Goal: Task Accomplishment & Management: Use online tool/utility

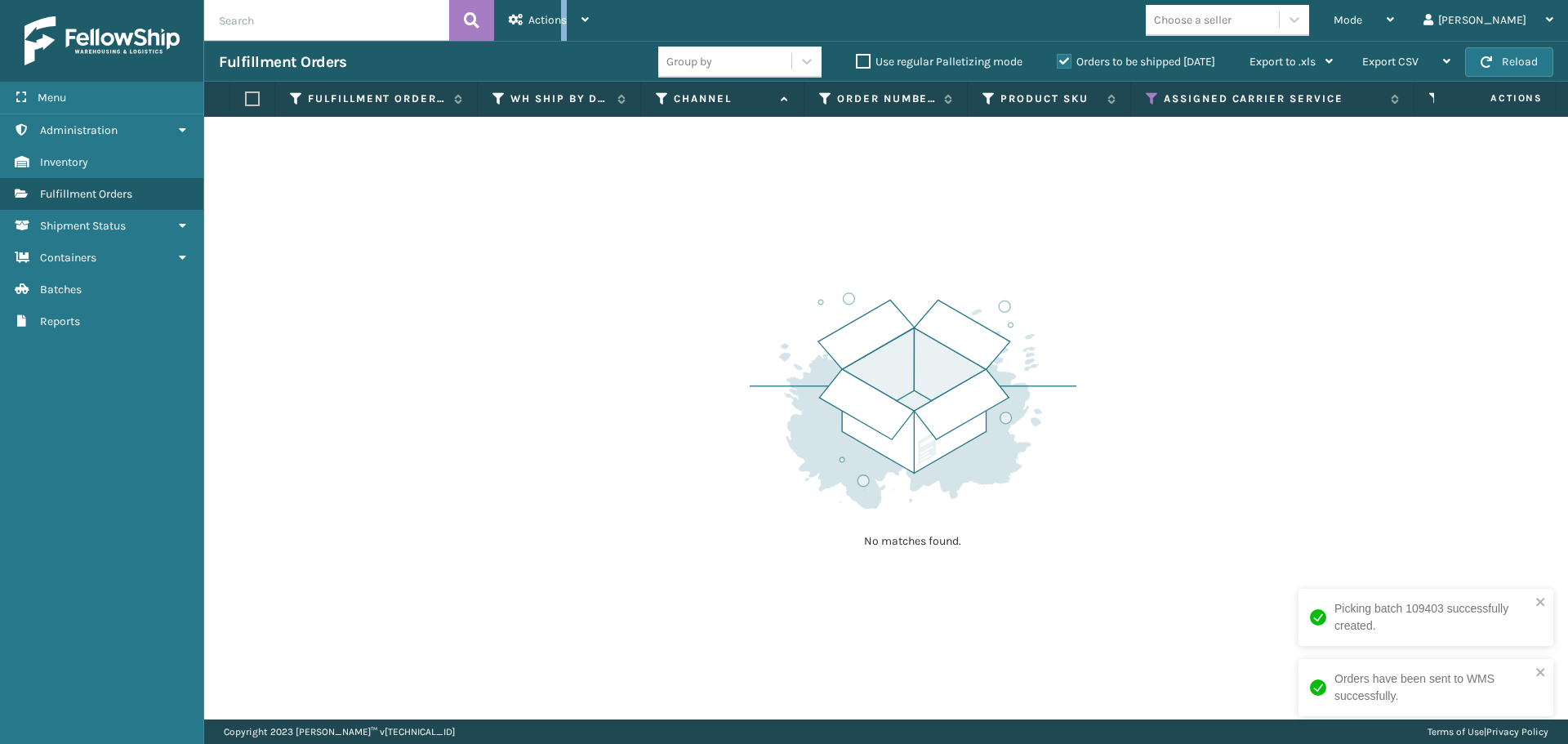
click at [1492, 46] on div "Fulfillment Orders Group by Use regular Palletizing mode Orders to be shipped […" at bounding box center [886, 61] width 1364 height 41
click at [1520, 57] on button "Reload" at bounding box center [1509, 62] width 88 height 29
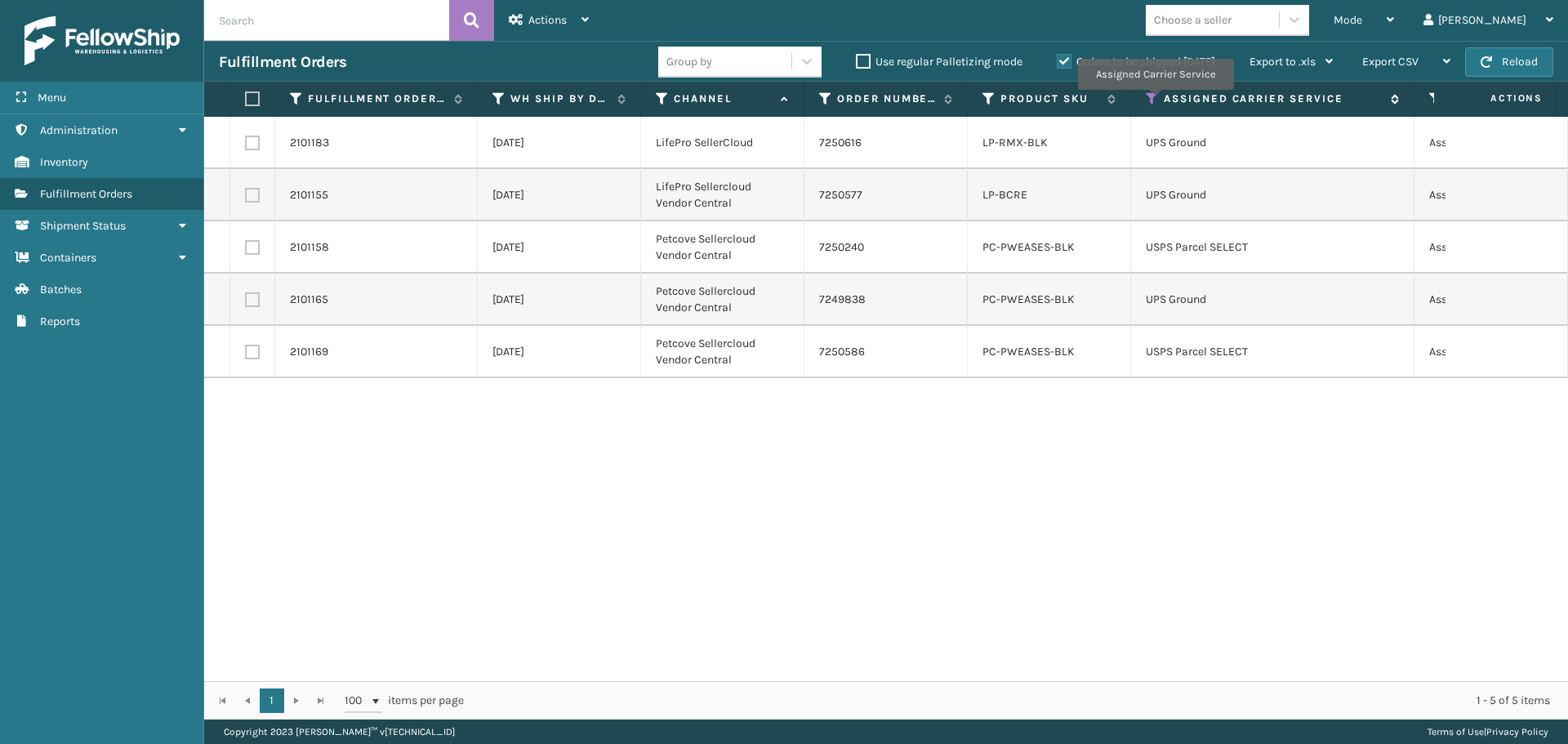
click at [1154, 101] on icon at bounding box center [1152, 99] width 13 height 15
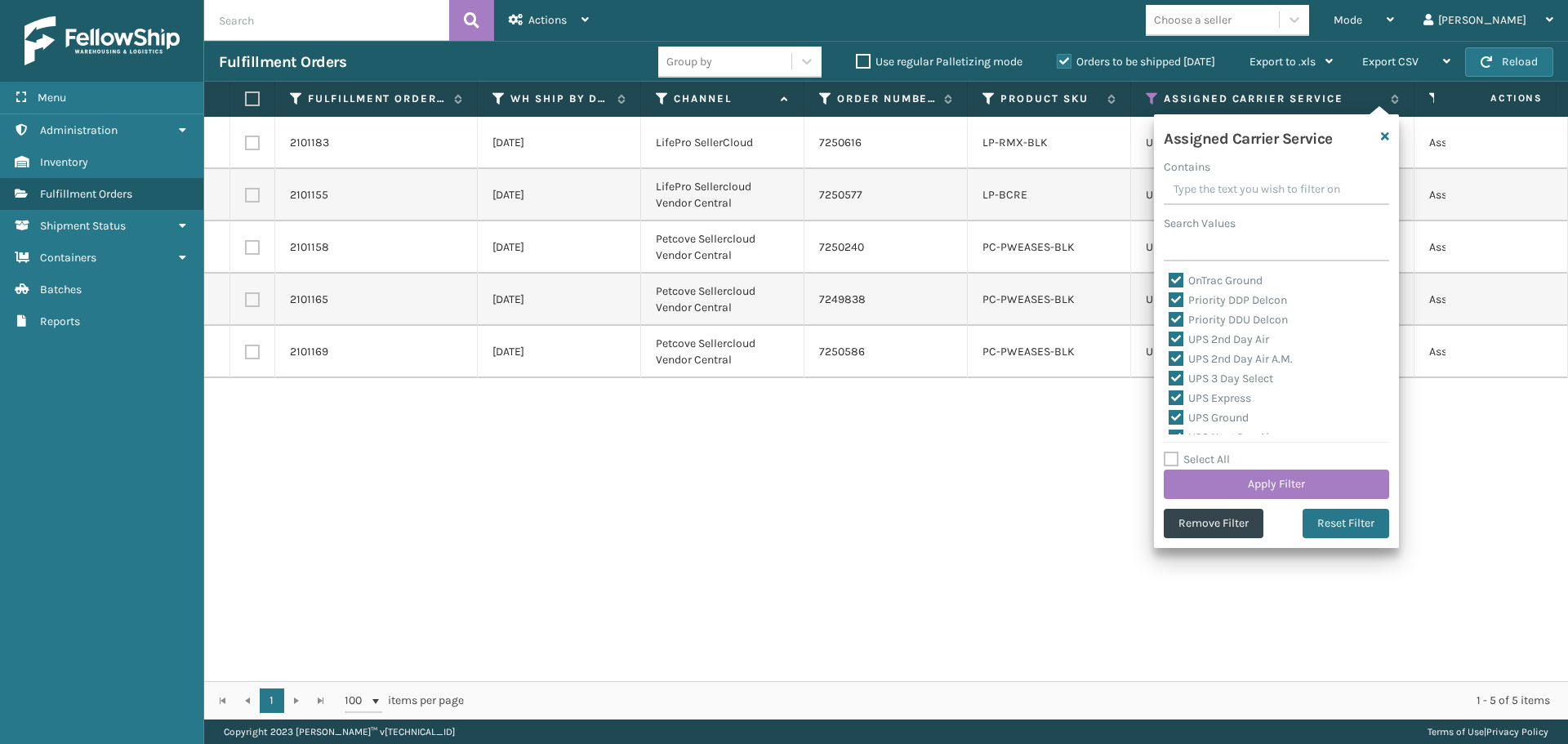
click at [1171, 458] on label "Select All" at bounding box center [1196, 459] width 66 height 14
click at [1171, 451] on input "Select All" at bounding box center [1286, 450] width 245 height 2
checkbox input "true"
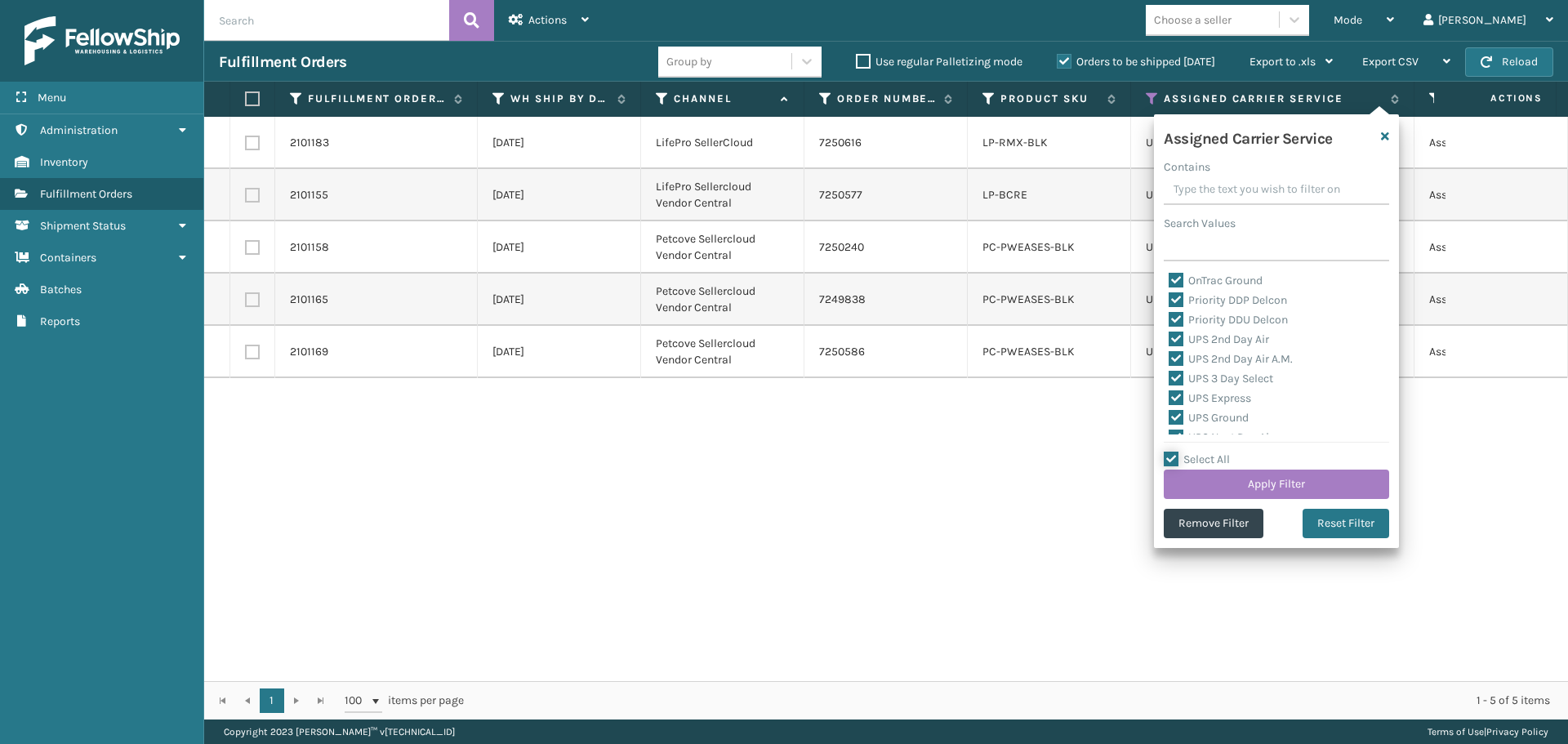
checkbox input "true"
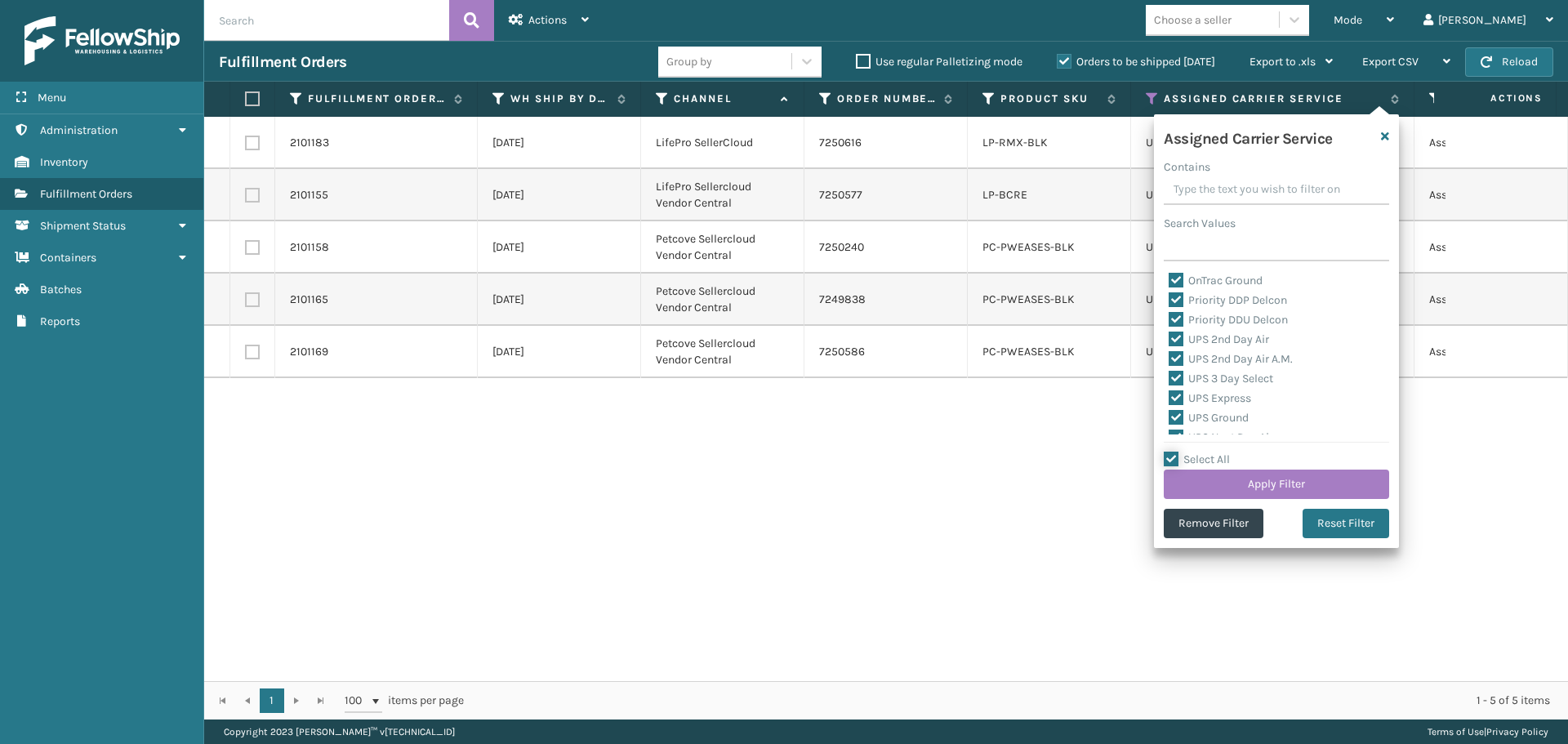
checkbox input "true"
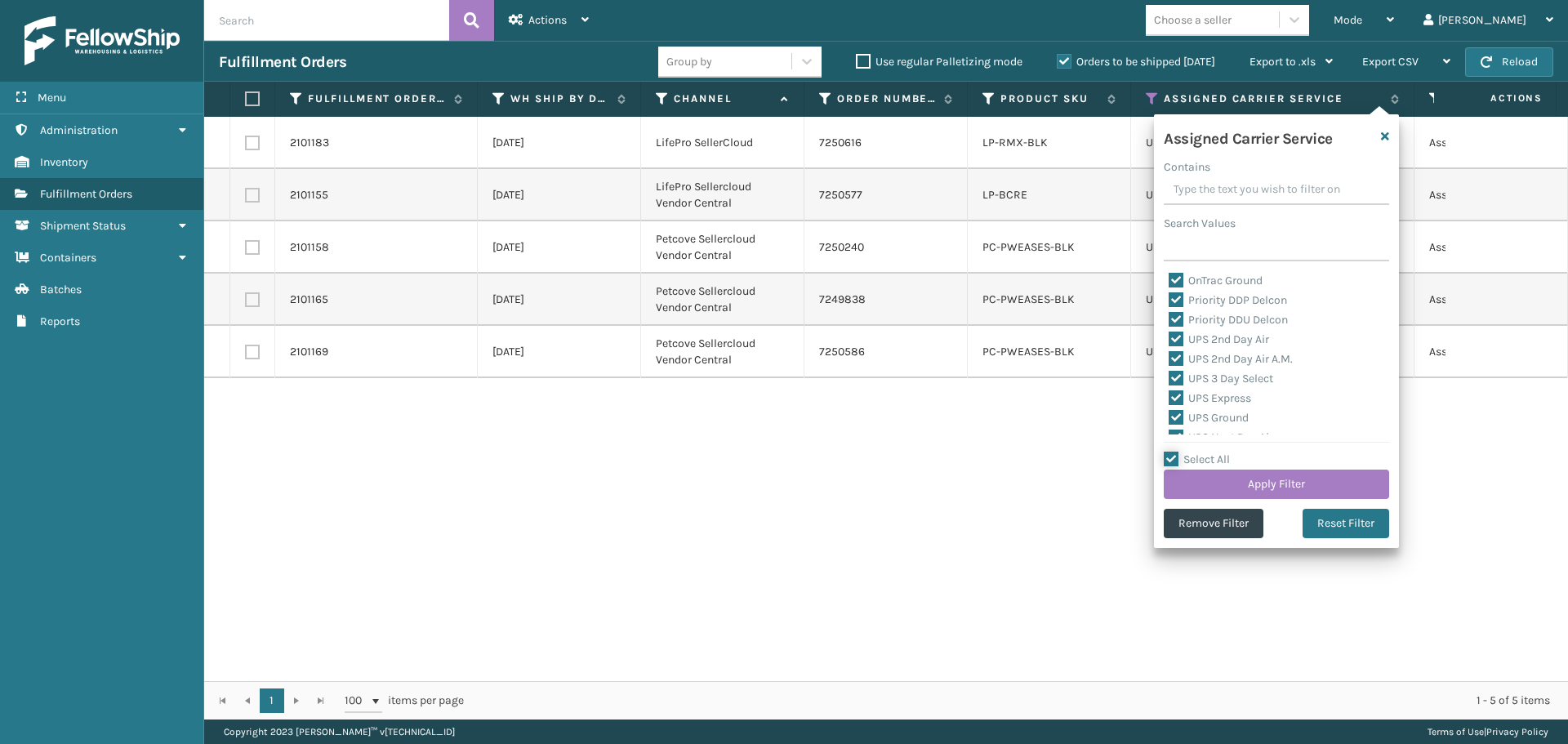
checkbox input "true"
click at [1171, 458] on label "Select All" at bounding box center [1196, 459] width 66 height 14
click at [1171, 451] on input "Select All" at bounding box center [1286, 450] width 245 height 2
checkbox input "false"
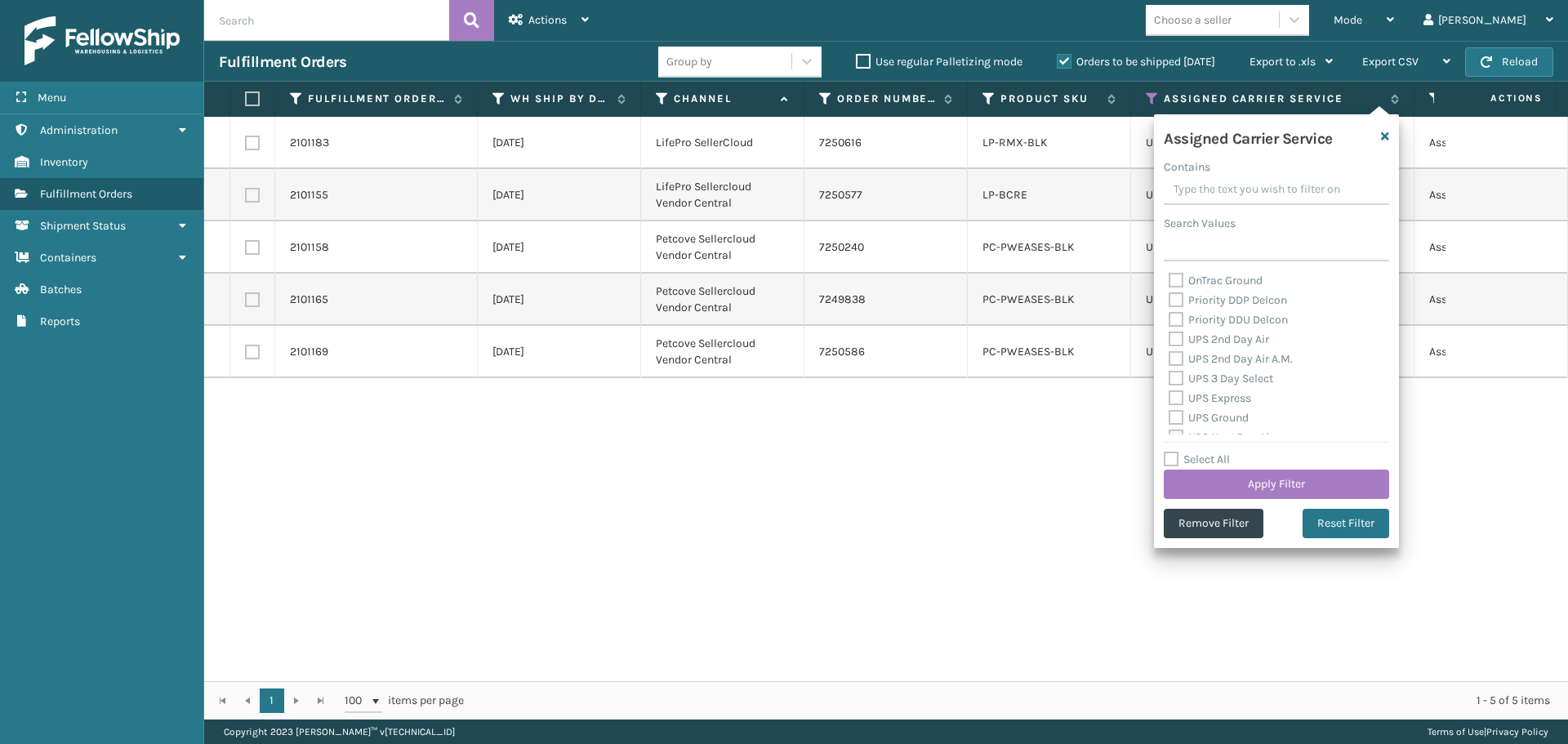
checkbox input "false"
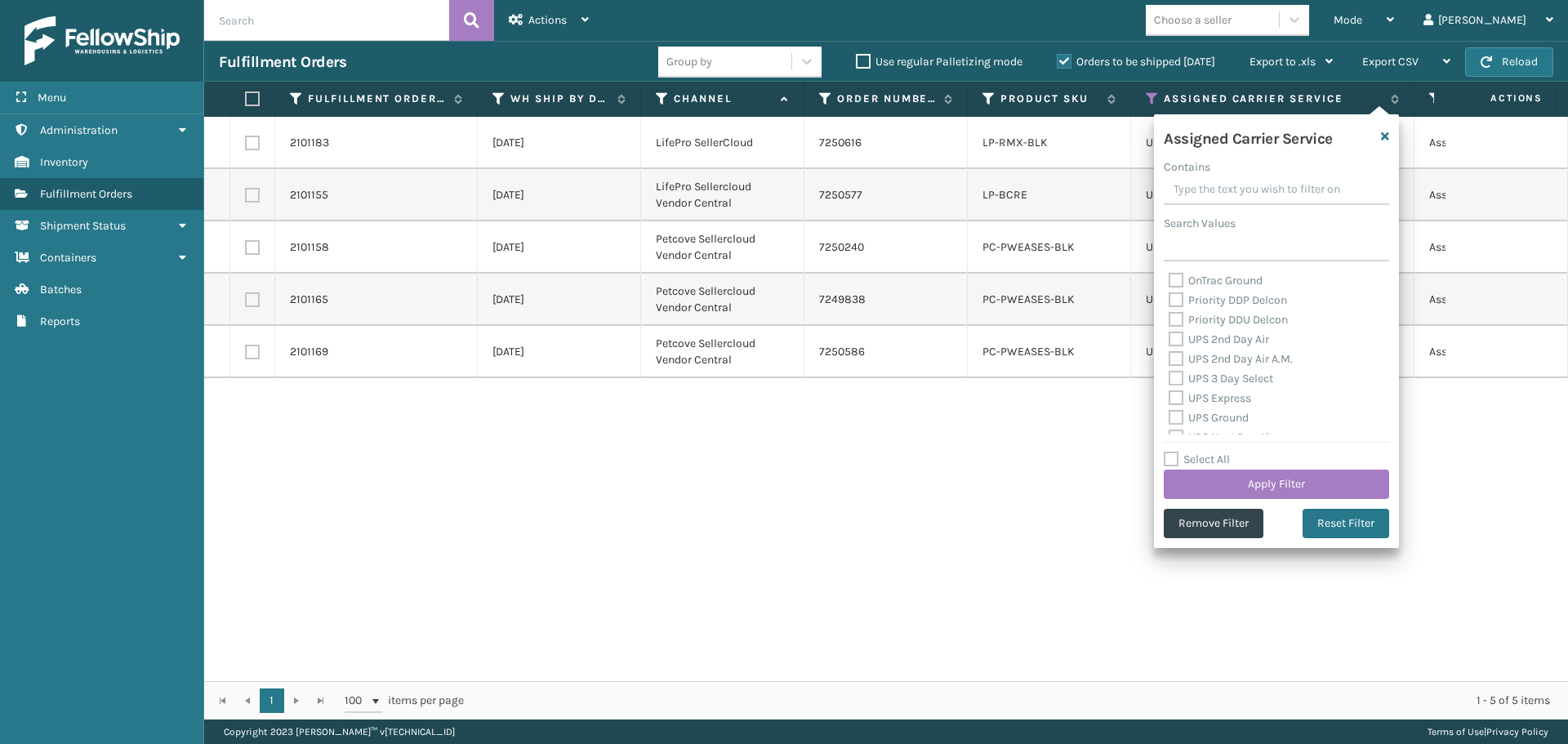
checkbox input "false"
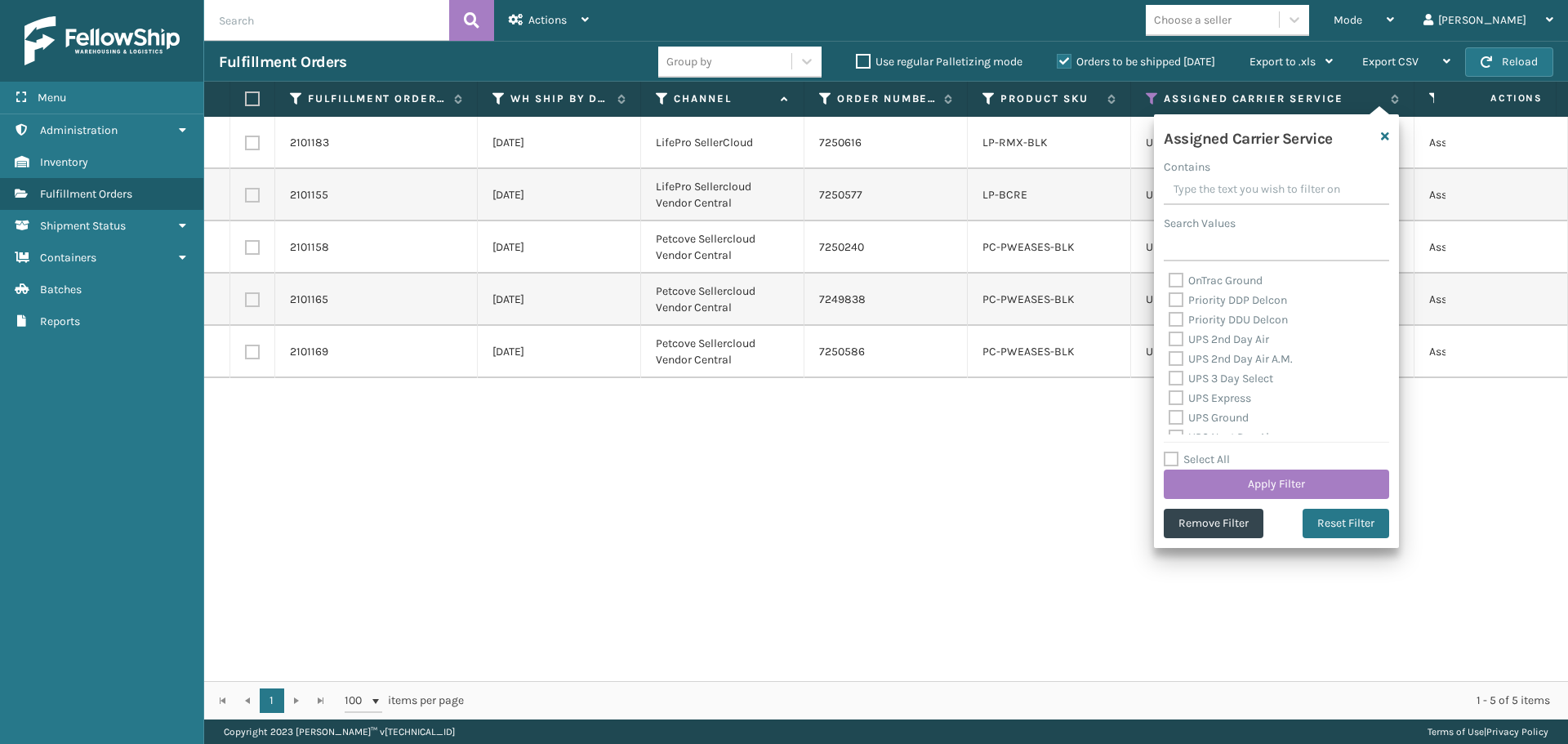
checkbox input "false"
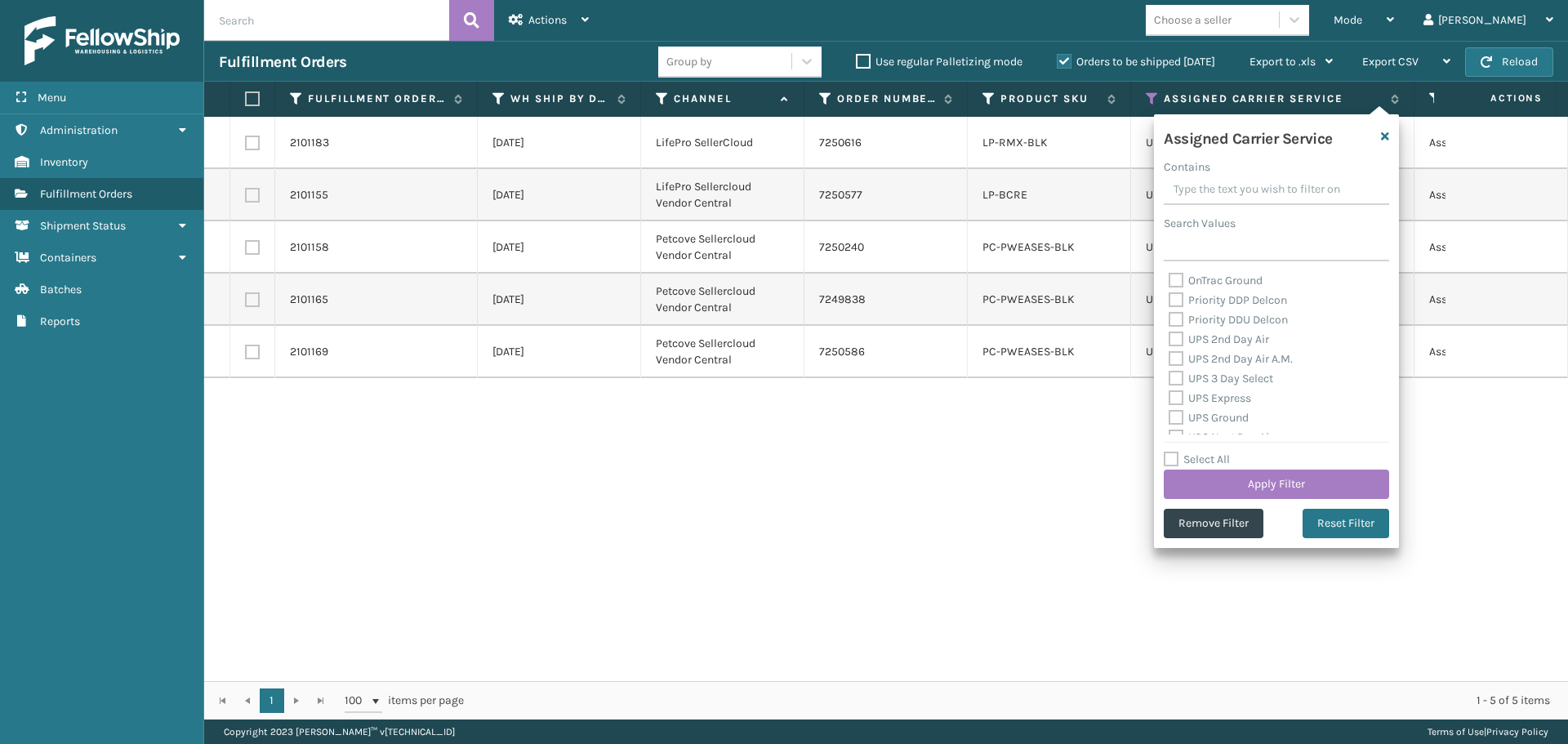
checkbox input "false"
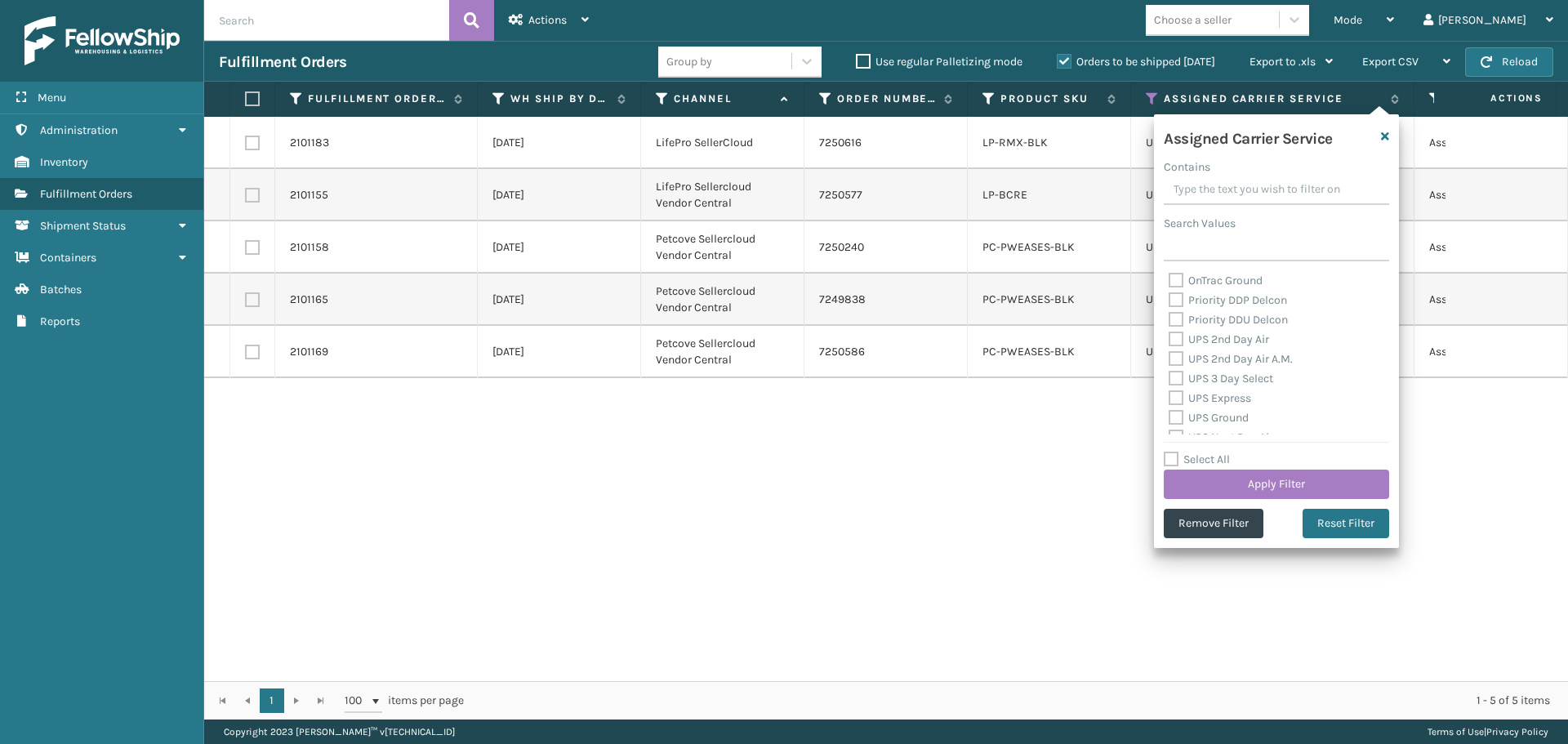
checkbox input "false"
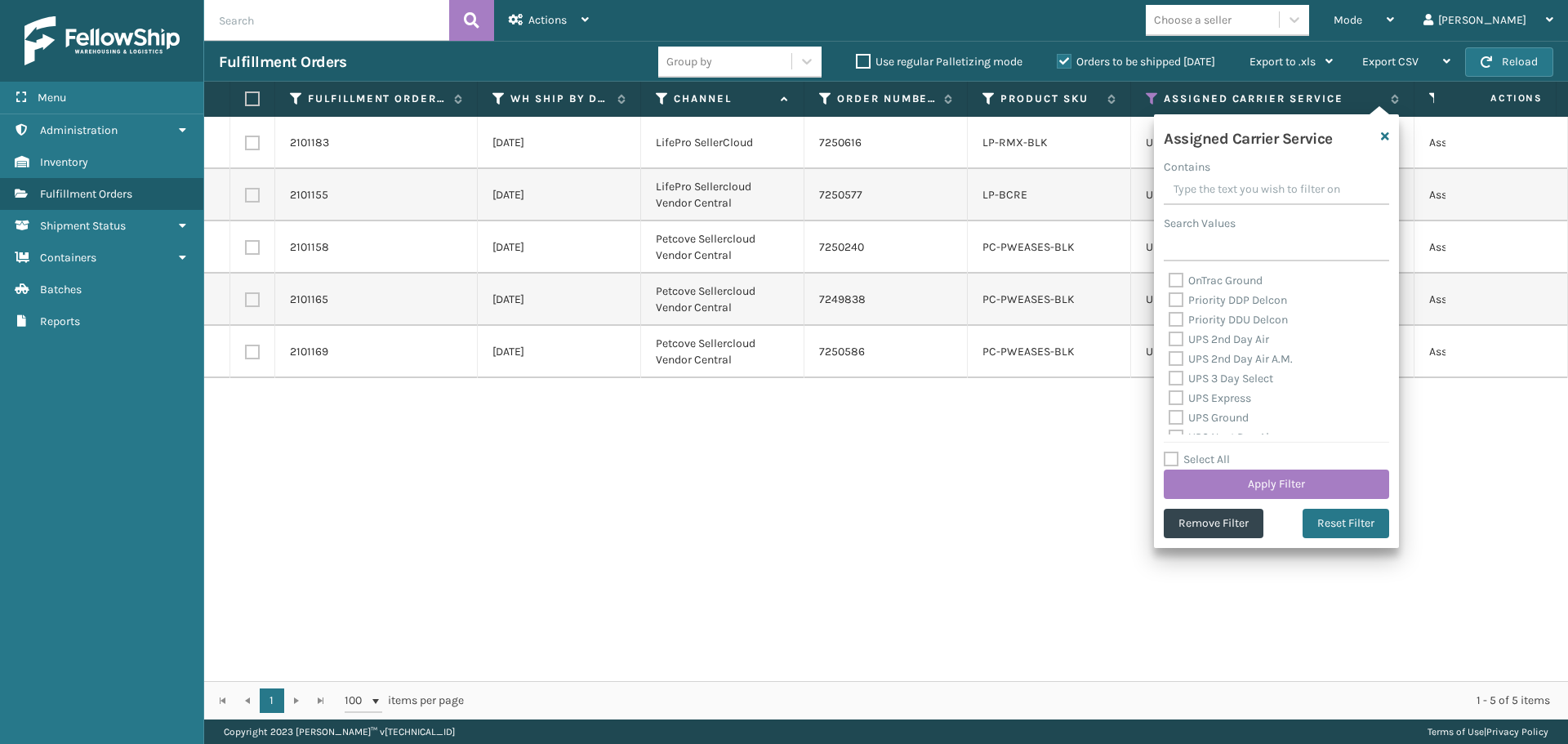
checkbox input "false"
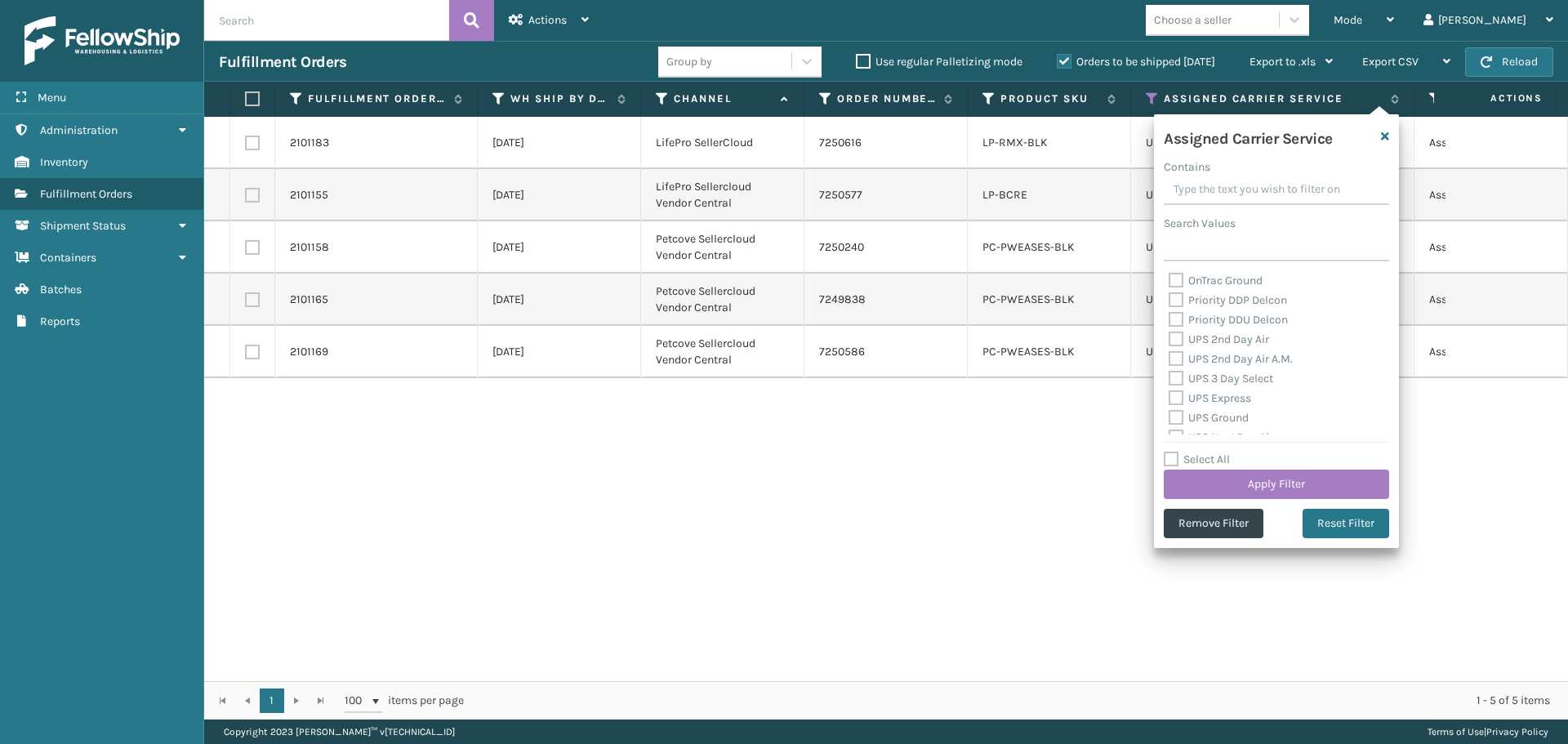
checkbox input "false"
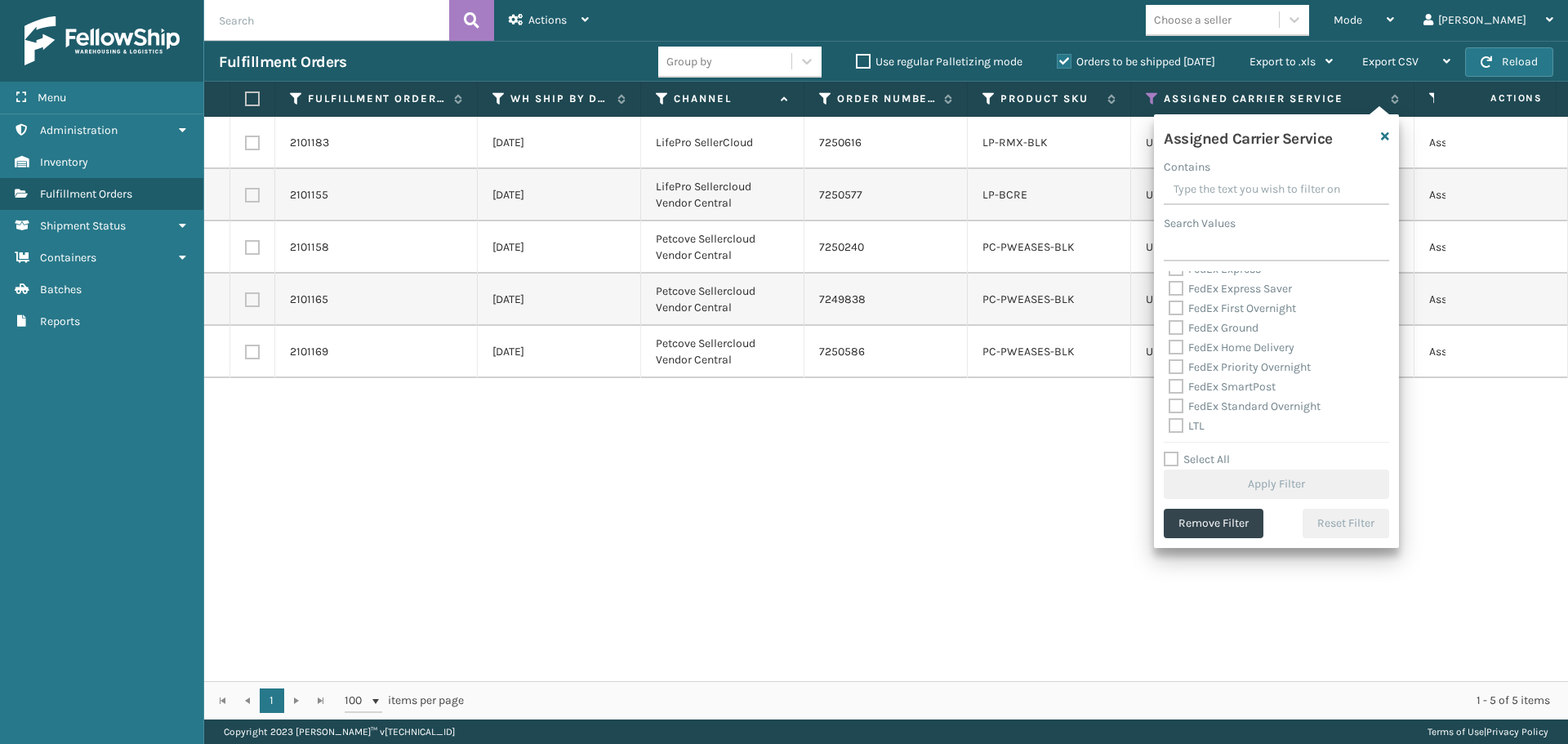
scroll to position [503, 0]
click at [1177, 421] on label "LTL" at bounding box center [1186, 424] width 36 height 14
click at [1170, 421] on input "LTL" at bounding box center [1169, 420] width 1 height 10
checkbox input "true"
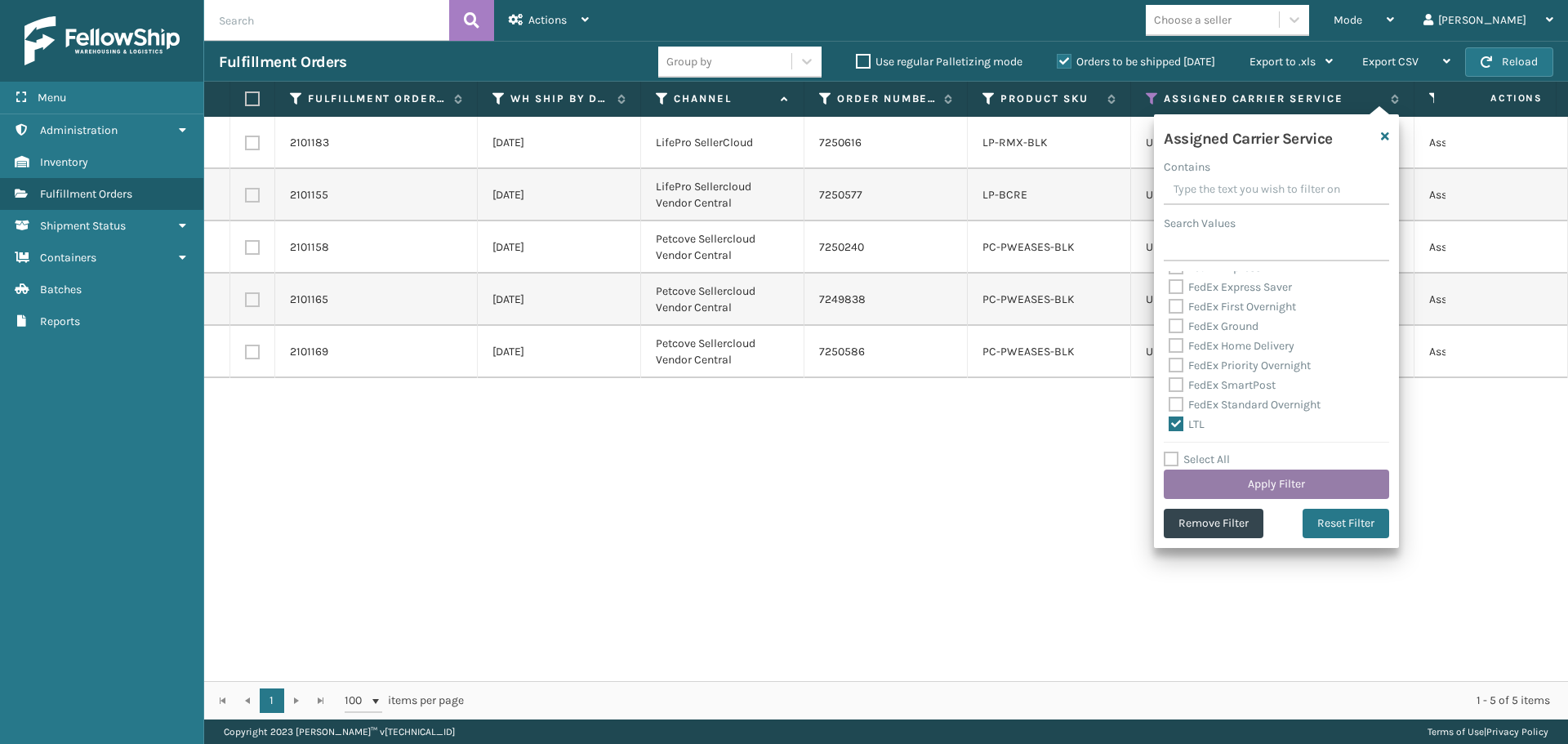
click at [1216, 486] on button "Apply Filter" at bounding box center [1276, 484] width 225 height 29
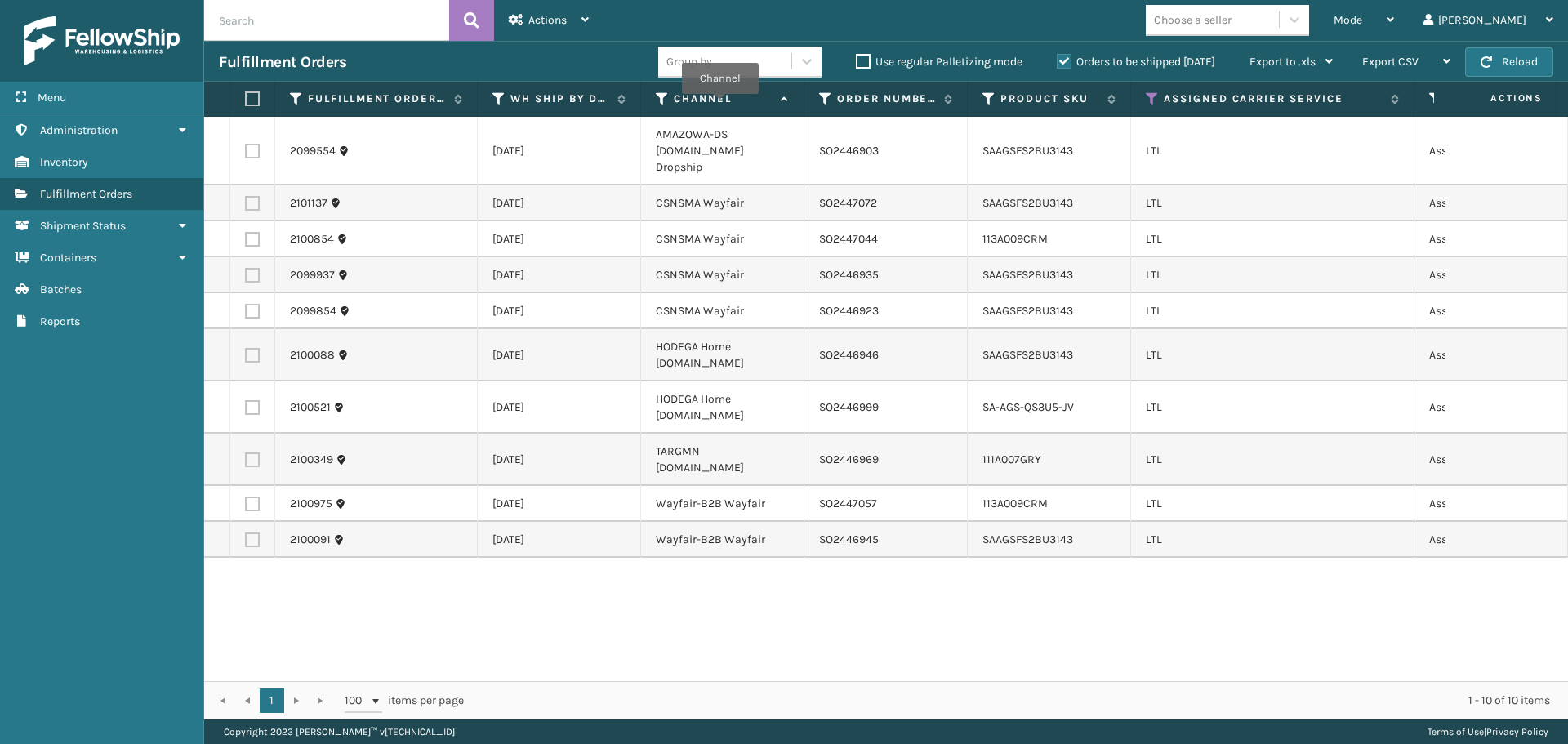
click at [720, 106] on label "Channel" at bounding box center [723, 99] width 99 height 15
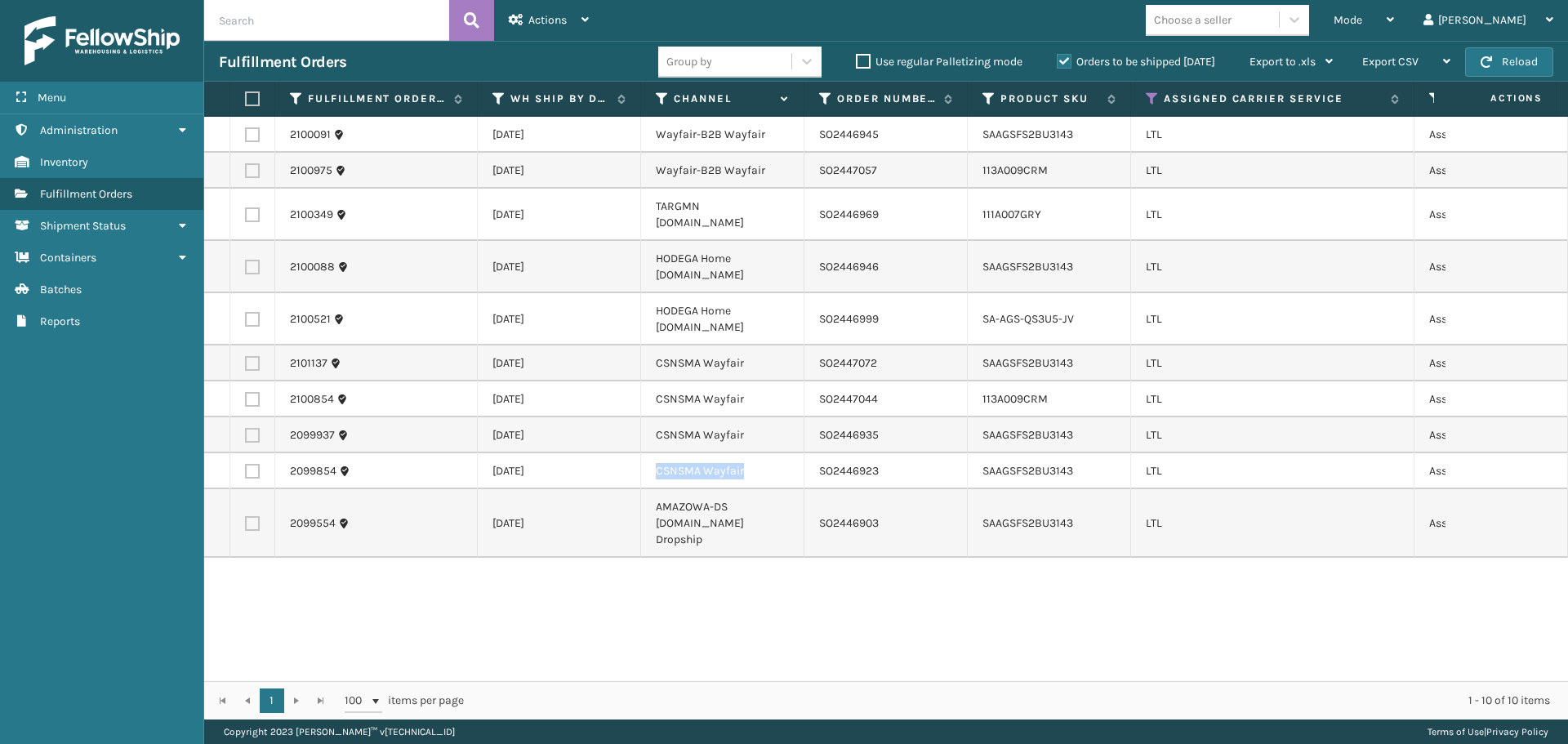
drag, startPoint x: 743, startPoint y: 447, endPoint x: 651, endPoint y: 458, distance: 92.7
click at [651, 458] on td "CSNSMA Wayfair" at bounding box center [722, 470] width 164 height 36
click at [249, 133] on label at bounding box center [252, 134] width 15 height 15
click at [246, 133] on input "checkbox" at bounding box center [245, 133] width 1 height 10
checkbox input "true"
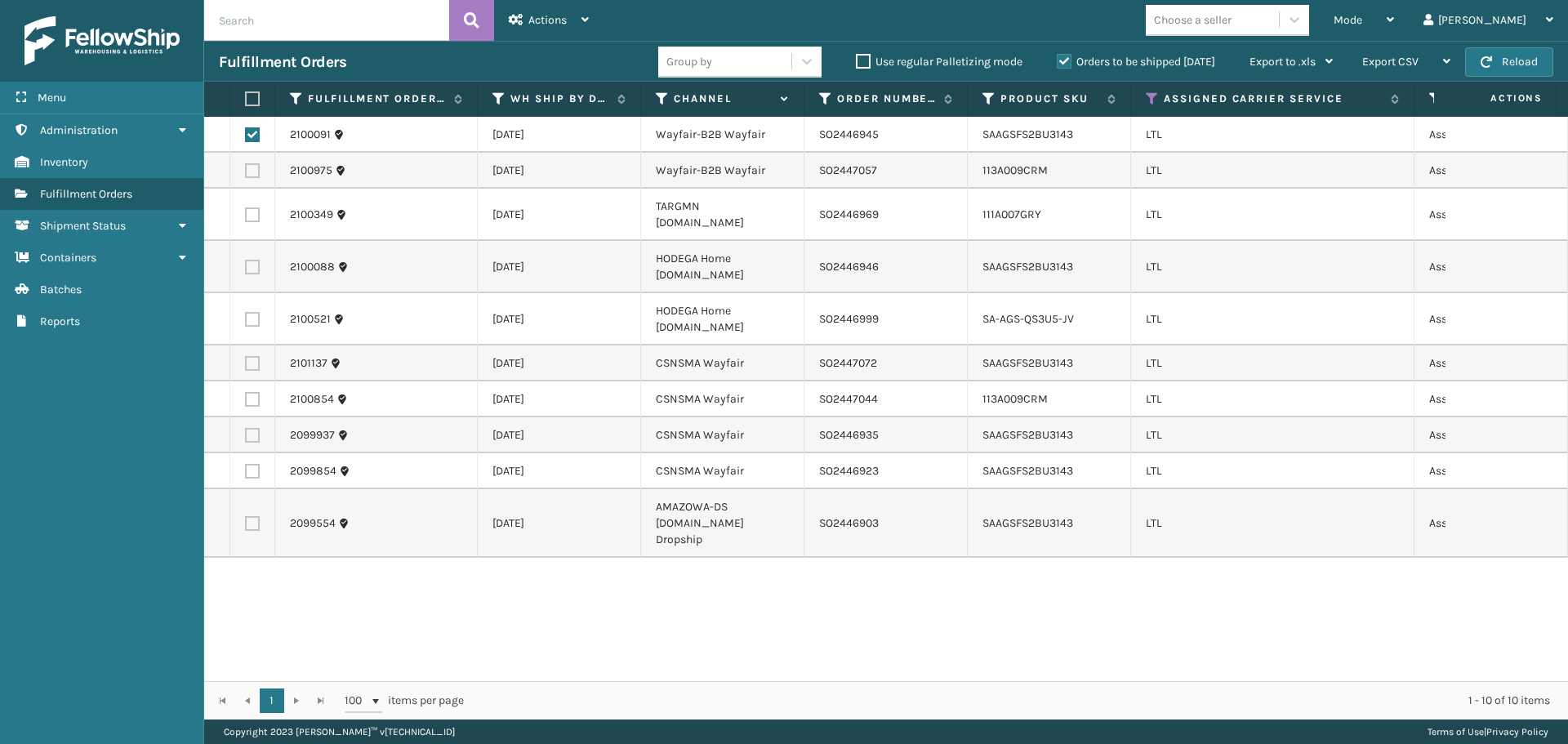
click at [252, 164] on label at bounding box center [252, 171] width 15 height 15
click at [246, 164] on input "checkbox" at bounding box center [245, 169] width 1 height 10
checkbox input "true"
click at [252, 356] on label at bounding box center [252, 363] width 15 height 15
click at [246, 356] on input "checkbox" at bounding box center [245, 361] width 1 height 10
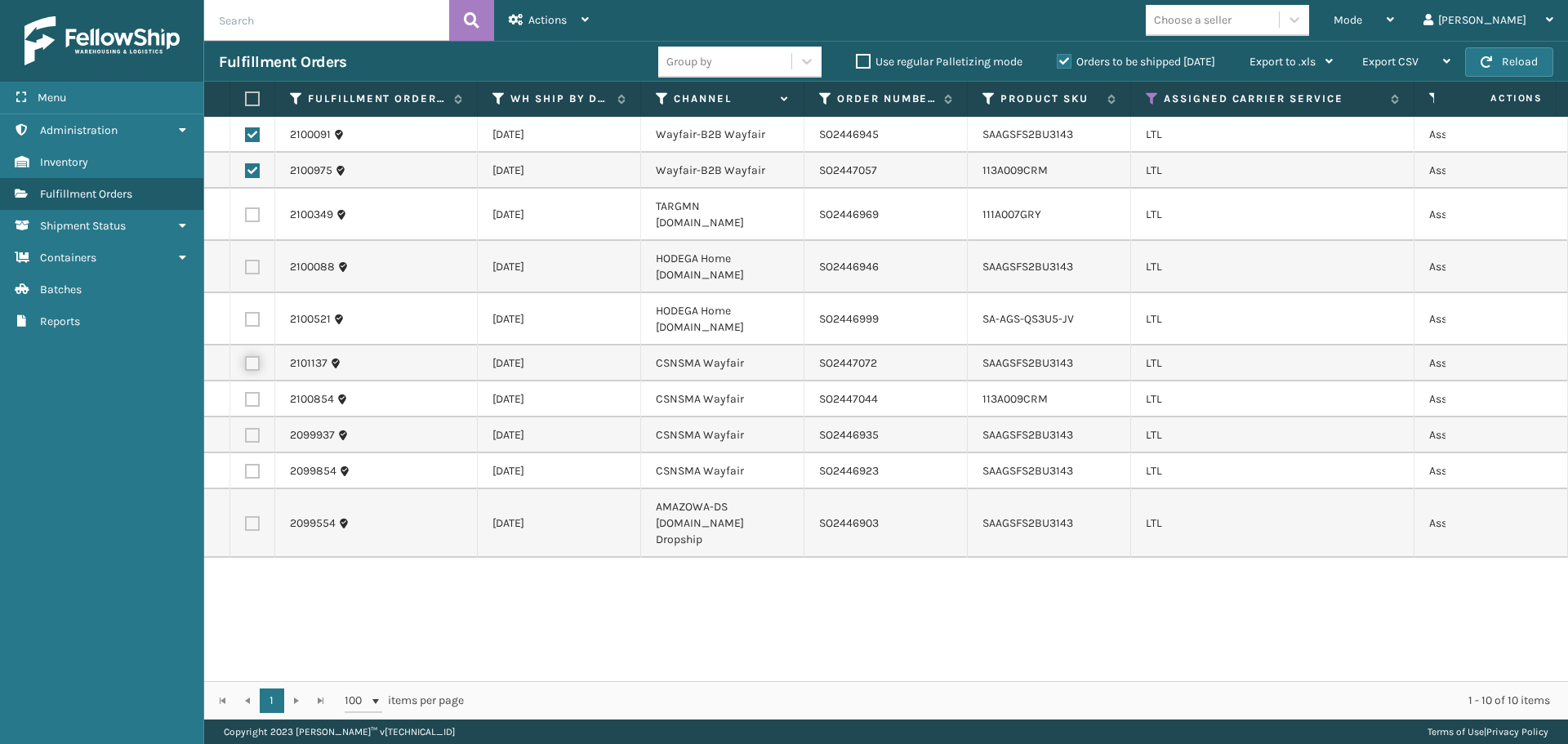
checkbox input "true"
click at [255, 392] on label at bounding box center [252, 399] width 15 height 15
click at [246, 392] on input "checkbox" at bounding box center [245, 398] width 1 height 10
checkbox input "true"
click at [249, 428] on label at bounding box center [252, 435] width 15 height 15
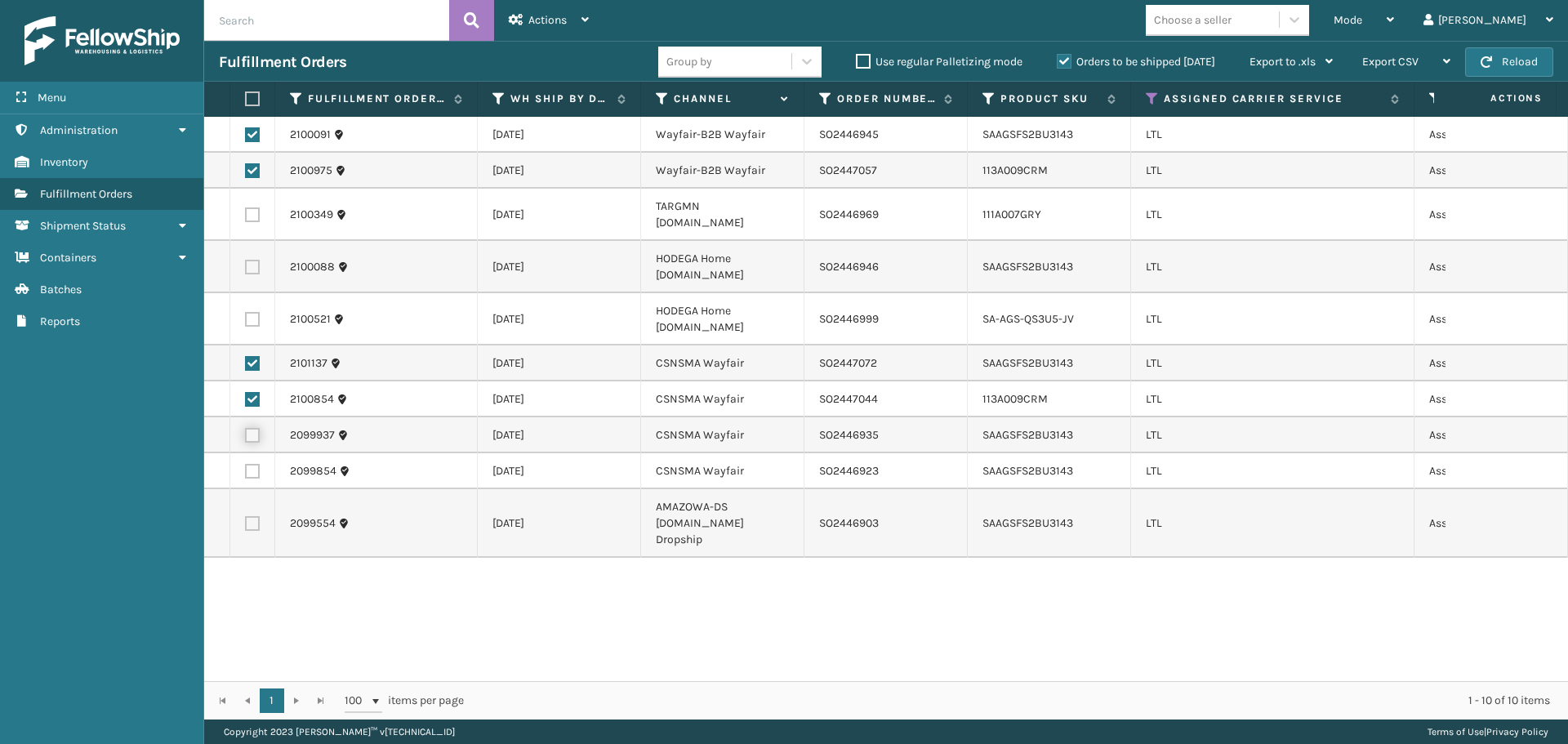
click at [246, 428] on input "checkbox" at bounding box center [245, 433] width 1 height 10
checkbox input "true"
click at [256, 463] on label at bounding box center [252, 470] width 15 height 15
click at [246, 463] on input "checkbox" at bounding box center [245, 469] width 1 height 10
checkbox input "true"
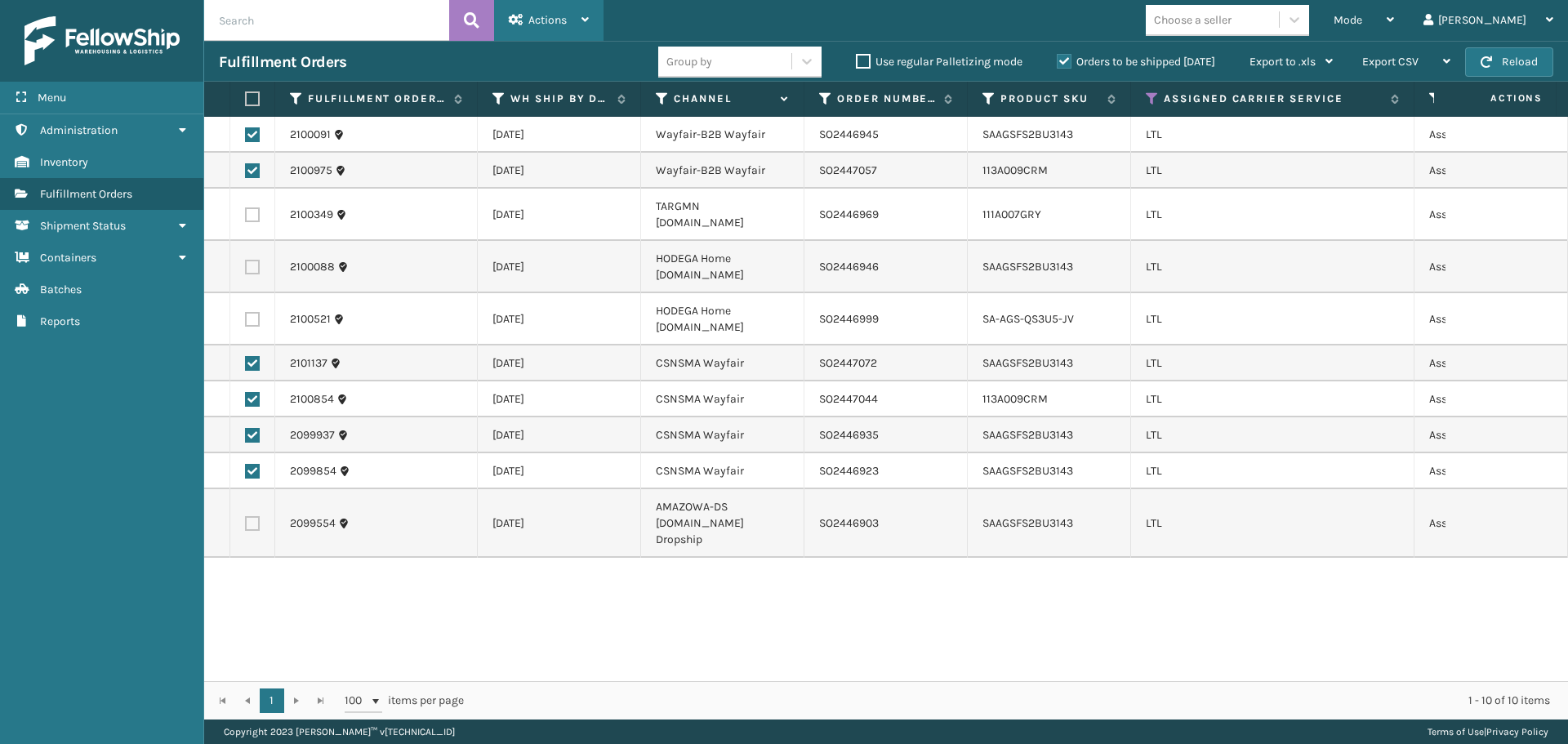
click at [564, 16] on span "Actions" at bounding box center [548, 20] width 38 height 14
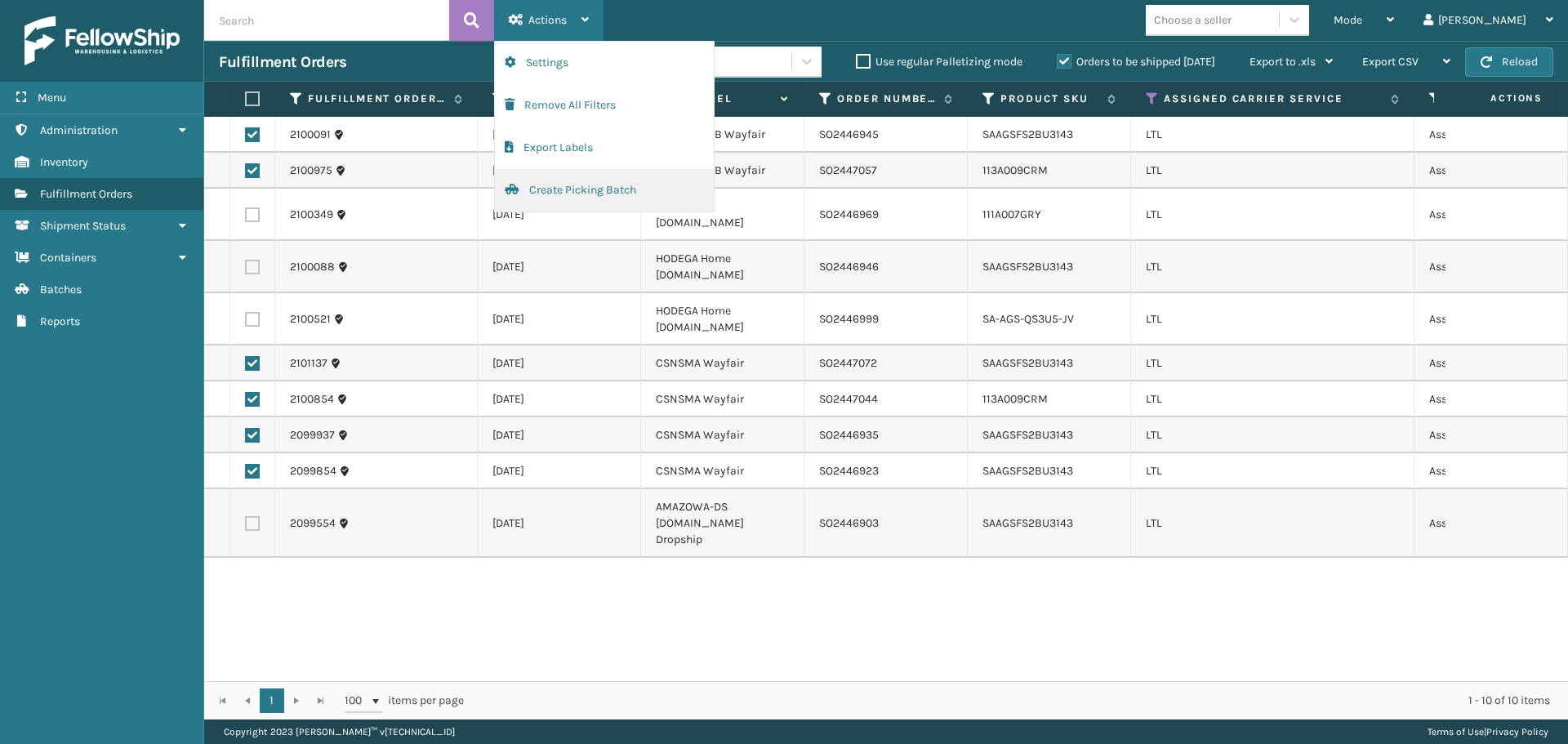
click at [581, 187] on button "Create Picking Batch" at bounding box center [604, 190] width 219 height 42
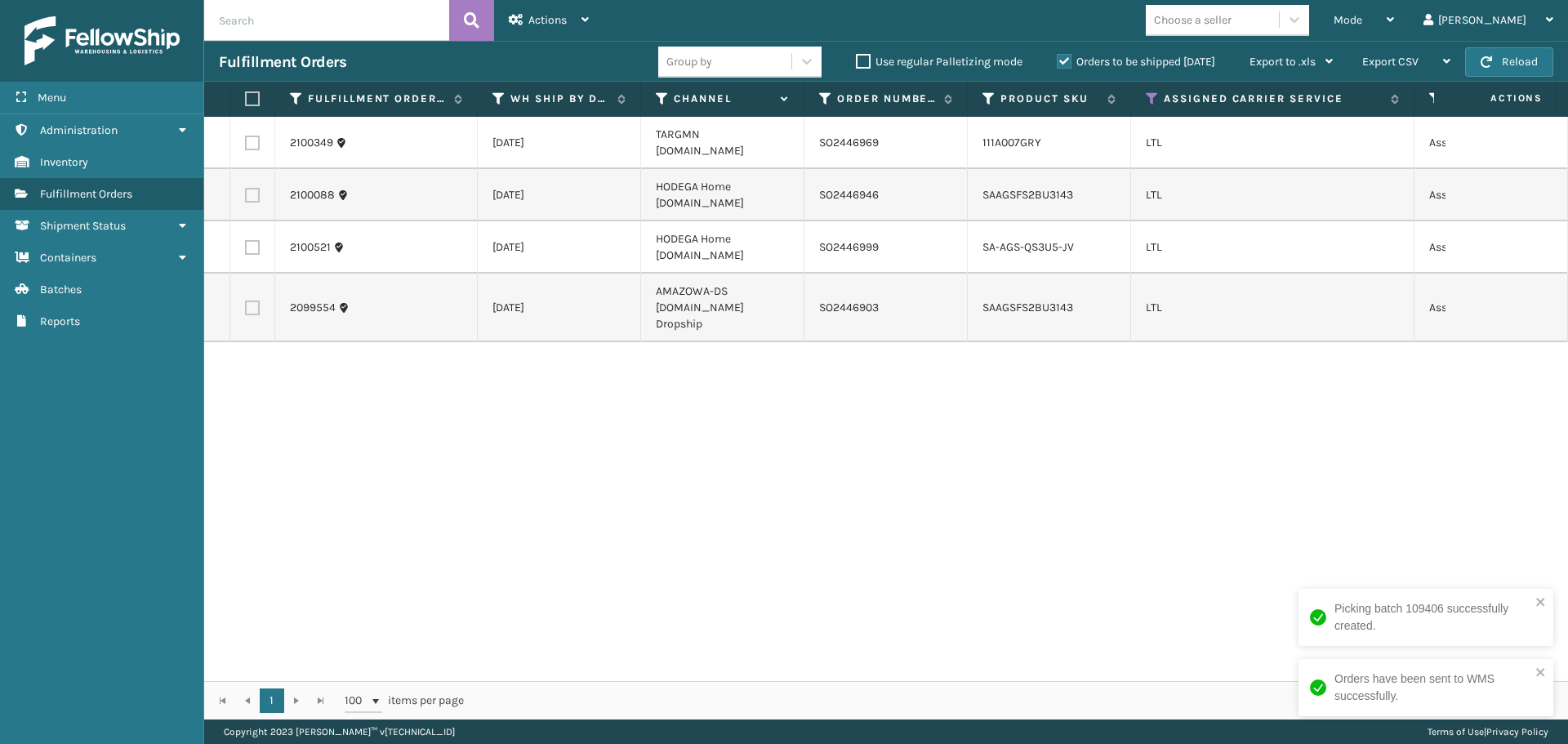
click at [252, 188] on label at bounding box center [252, 195] width 15 height 15
click at [246, 188] on input "checkbox" at bounding box center [245, 193] width 1 height 10
checkbox input "true"
click at [253, 240] on label at bounding box center [252, 247] width 15 height 15
click at [246, 240] on input "checkbox" at bounding box center [245, 245] width 1 height 10
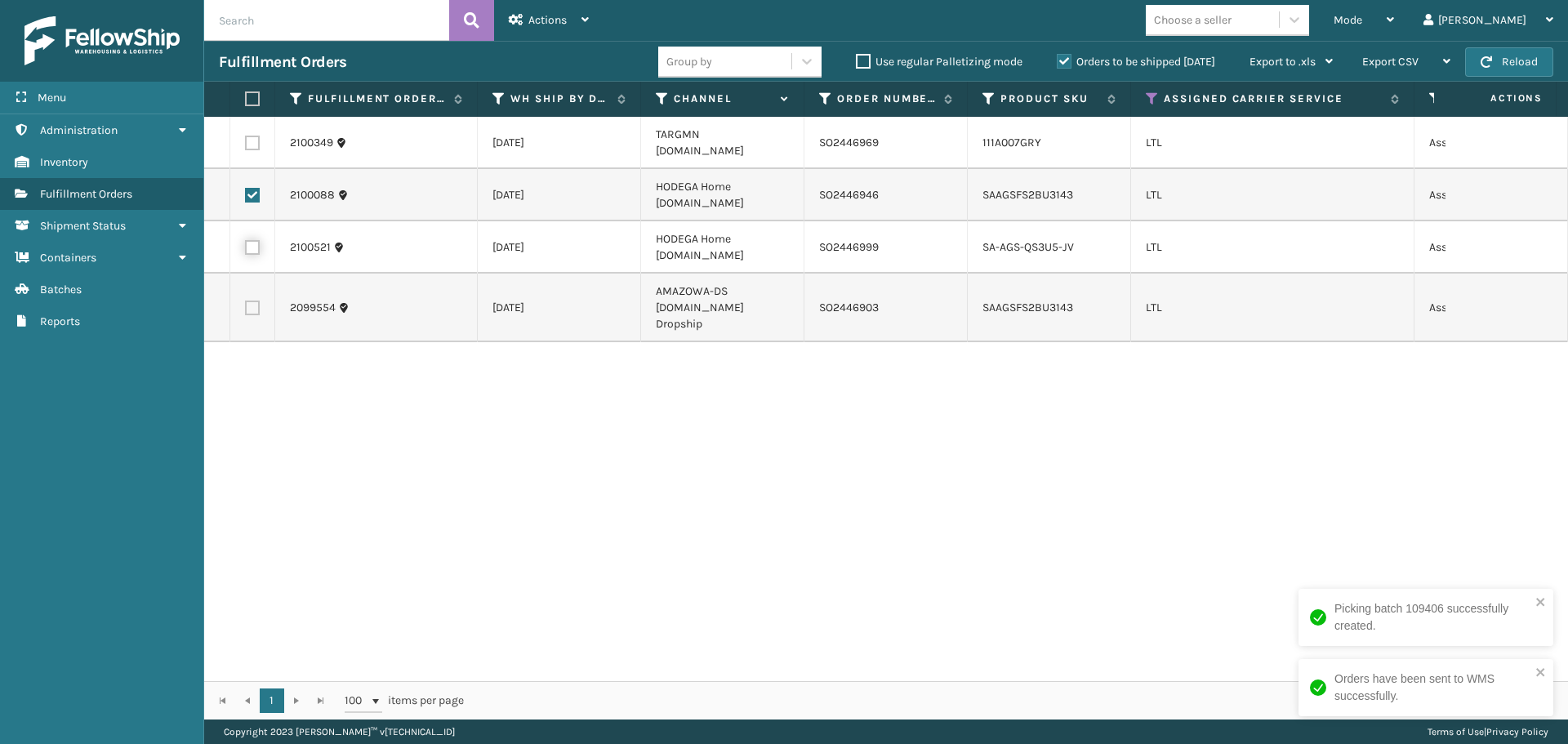
checkbox input "true"
click at [567, 21] on div "Actions" at bounding box center [548, 20] width 80 height 41
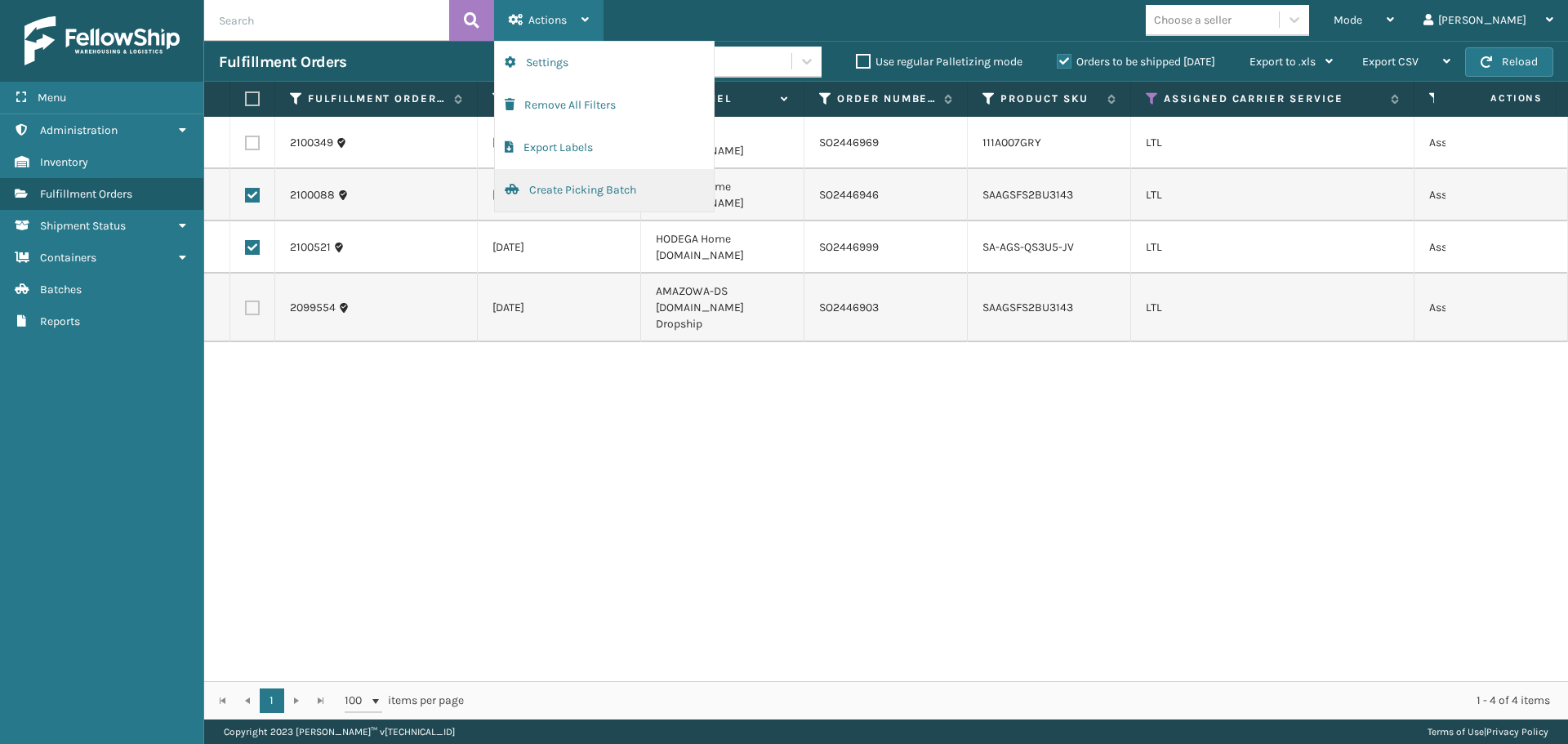
click at [593, 183] on button "Create Picking Batch" at bounding box center [604, 190] width 219 height 42
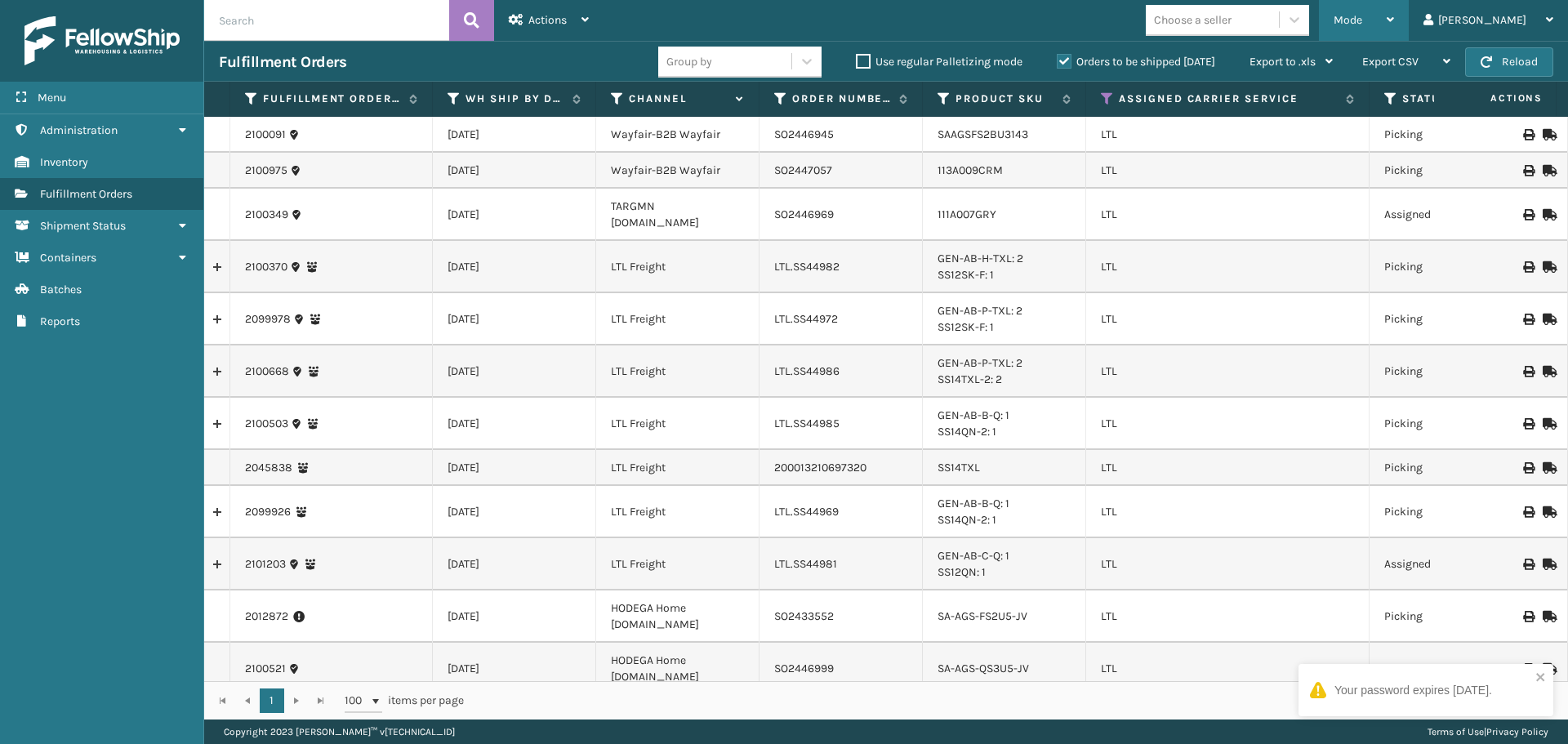
click at [1394, 29] on div "Mode" at bounding box center [1364, 20] width 61 height 41
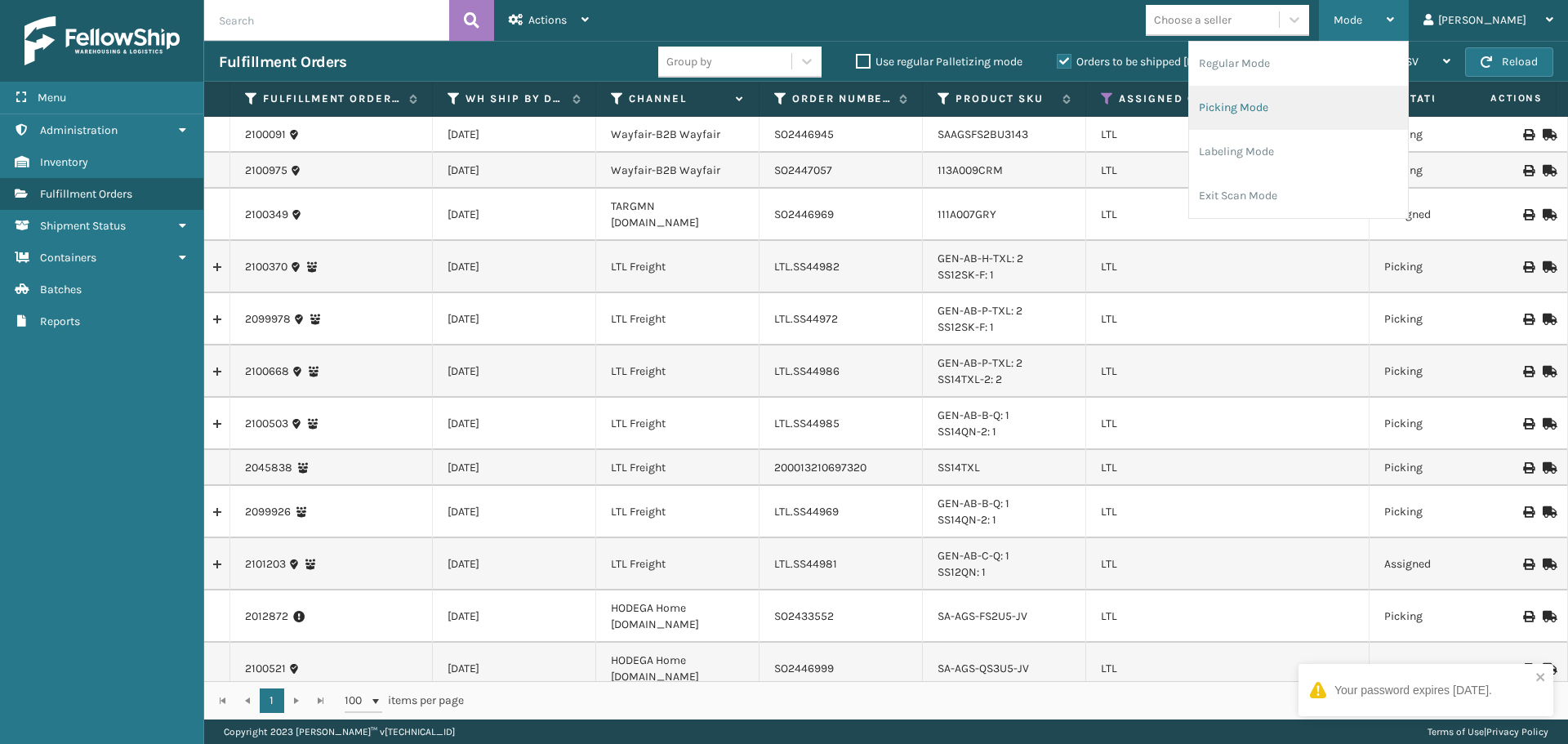
click at [1324, 105] on li "Picking Mode" at bounding box center [1299, 107] width 219 height 44
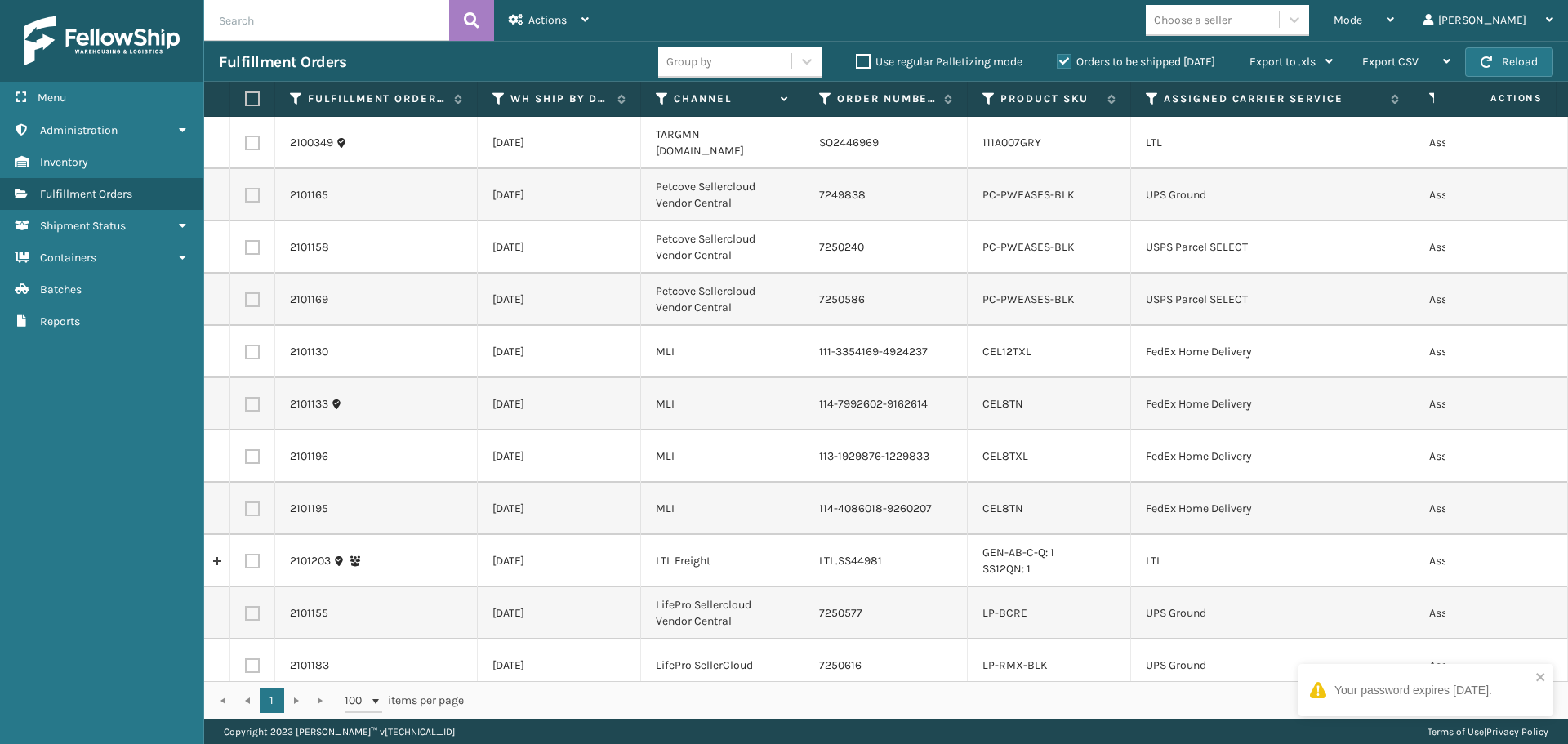
click at [1141, 99] on th "Assigned Carrier Service" at bounding box center [1273, 99] width 283 height 36
click at [1148, 99] on icon at bounding box center [1152, 99] width 13 height 15
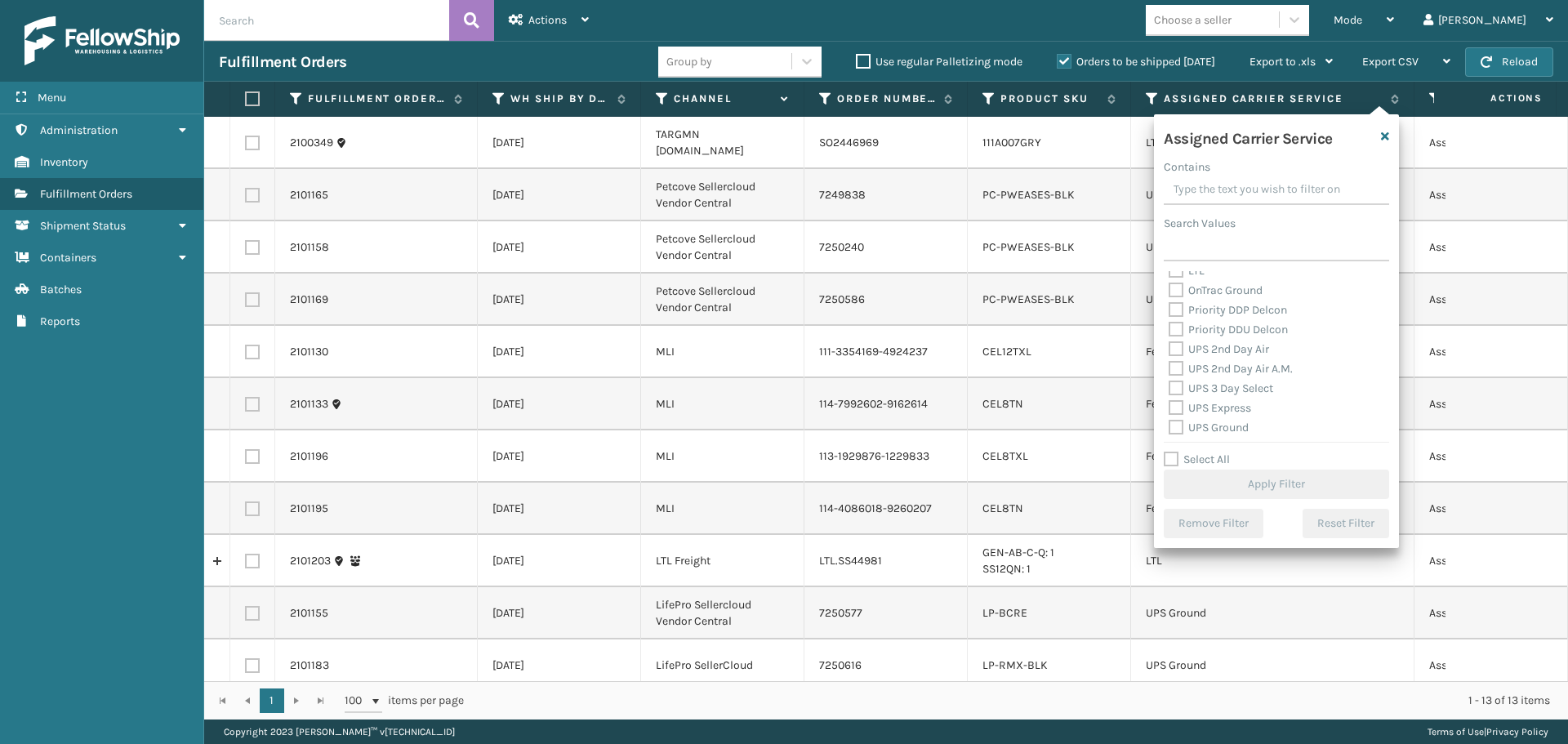
scroll to position [164, 0]
click at [1170, 352] on label "LTL" at bounding box center [1186, 353] width 36 height 14
click at [1170, 352] on input "LTL" at bounding box center [1169, 348] width 1 height 10
checkbox input "true"
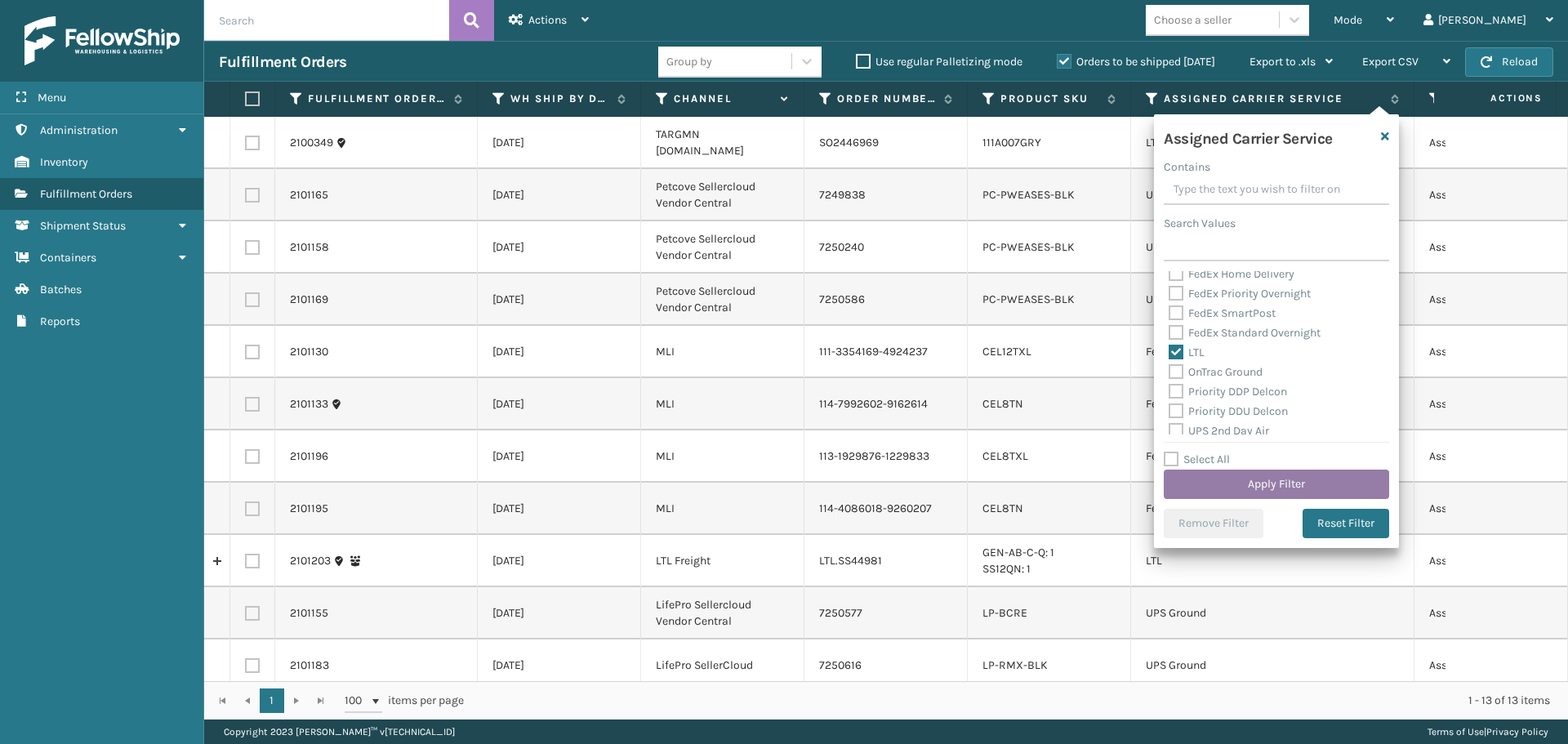
click at [1224, 478] on button "Apply Filter" at bounding box center [1276, 484] width 225 height 29
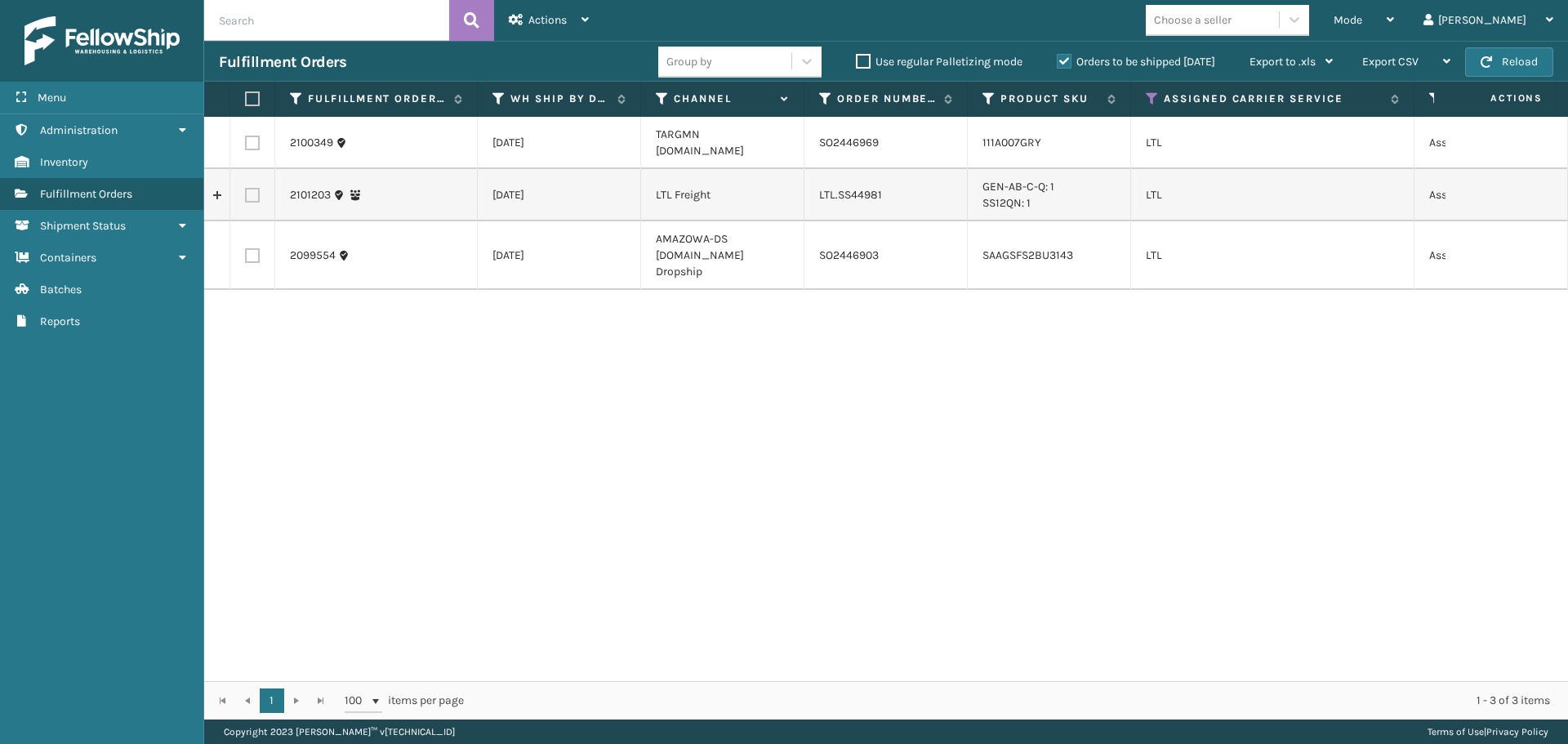
click at [248, 249] on label at bounding box center [252, 256] width 15 height 15
click at [246, 249] on input "checkbox" at bounding box center [245, 254] width 1 height 10
checkbox input "true"
click at [544, 21] on span "Actions" at bounding box center [548, 20] width 38 height 14
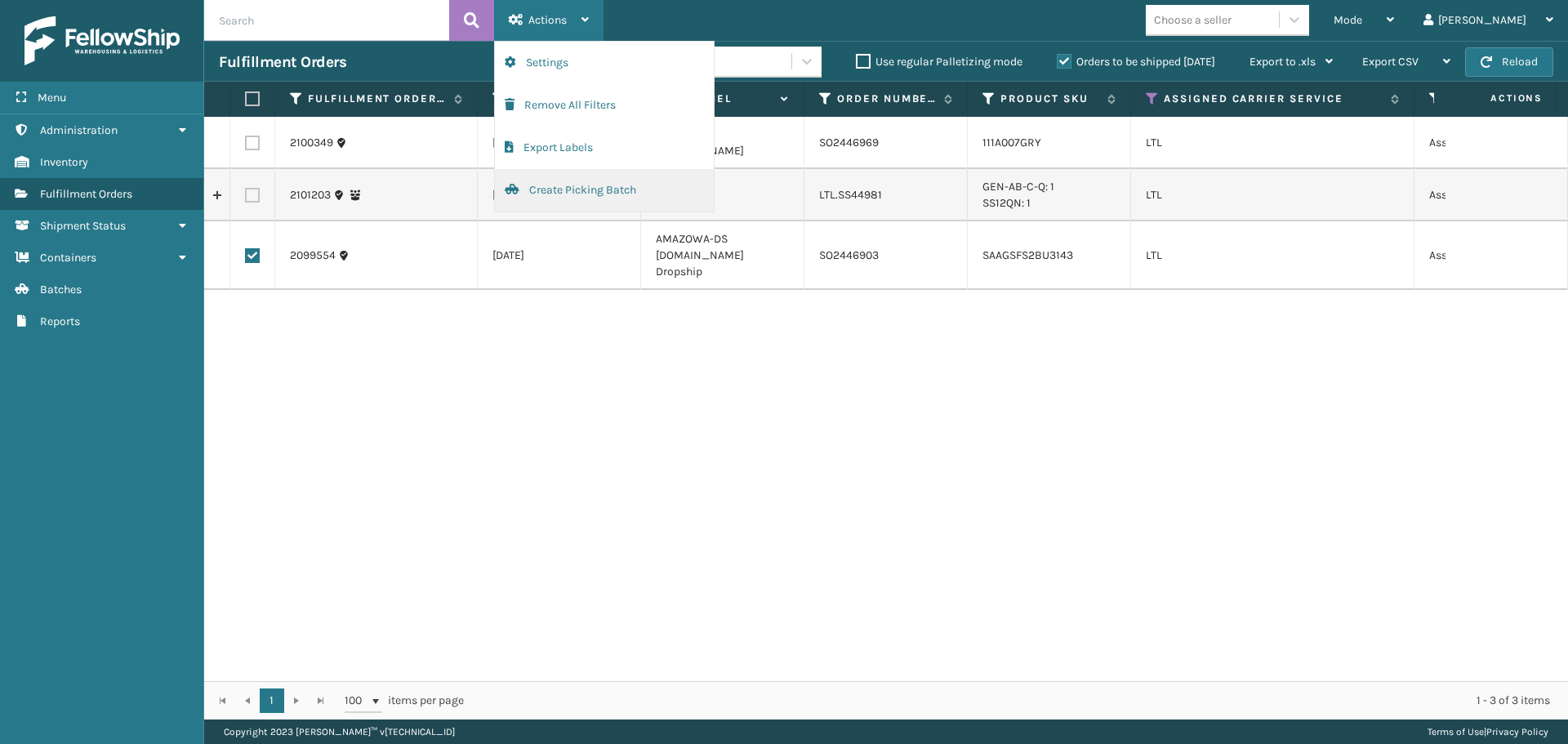
click at [557, 191] on button "Create Picking Batch" at bounding box center [604, 190] width 219 height 42
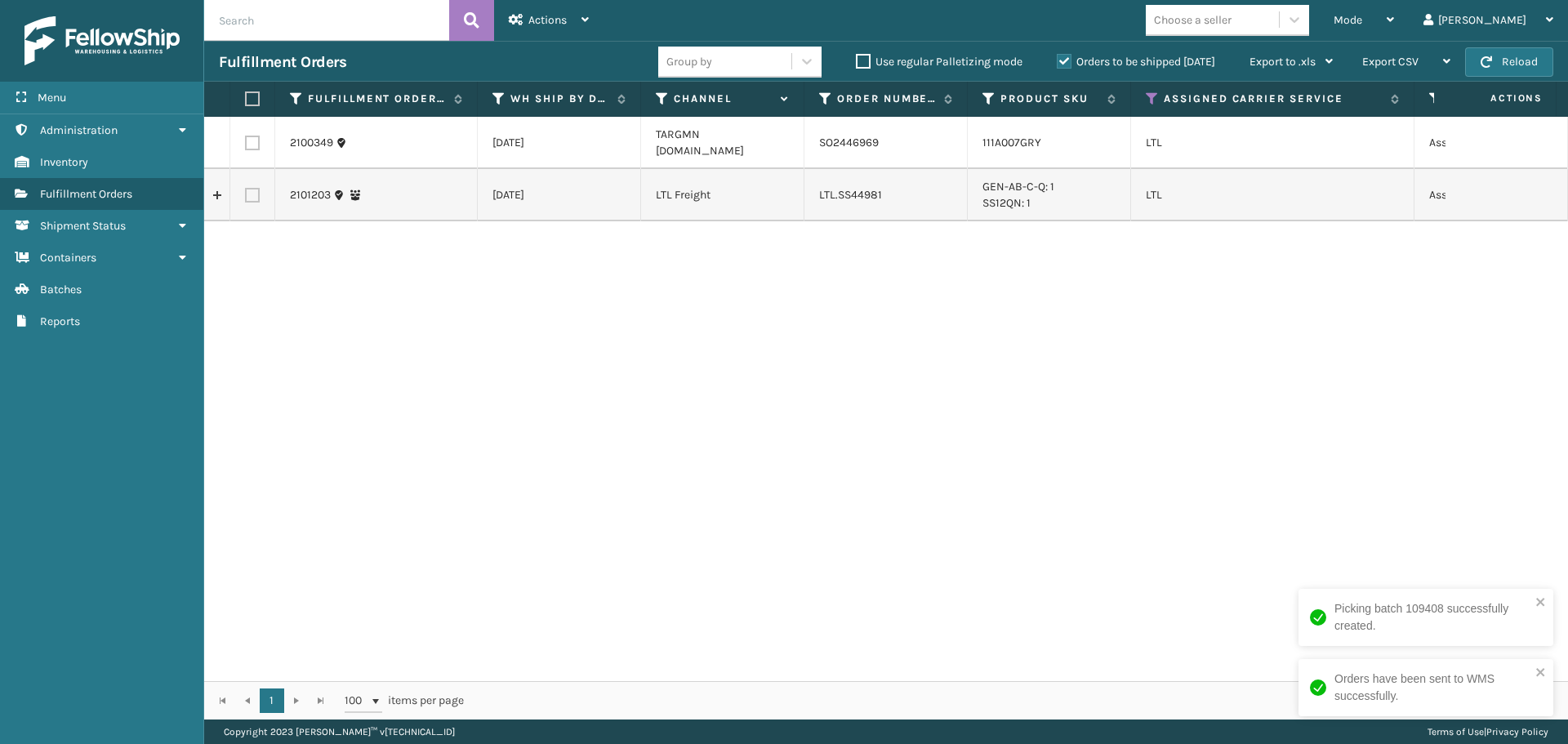
click at [255, 135] on label at bounding box center [252, 142] width 15 height 15
click at [246, 135] on input "checkbox" at bounding box center [245, 140] width 1 height 10
checkbox input "true"
click at [572, 19] on div "Actions" at bounding box center [548, 20] width 80 height 41
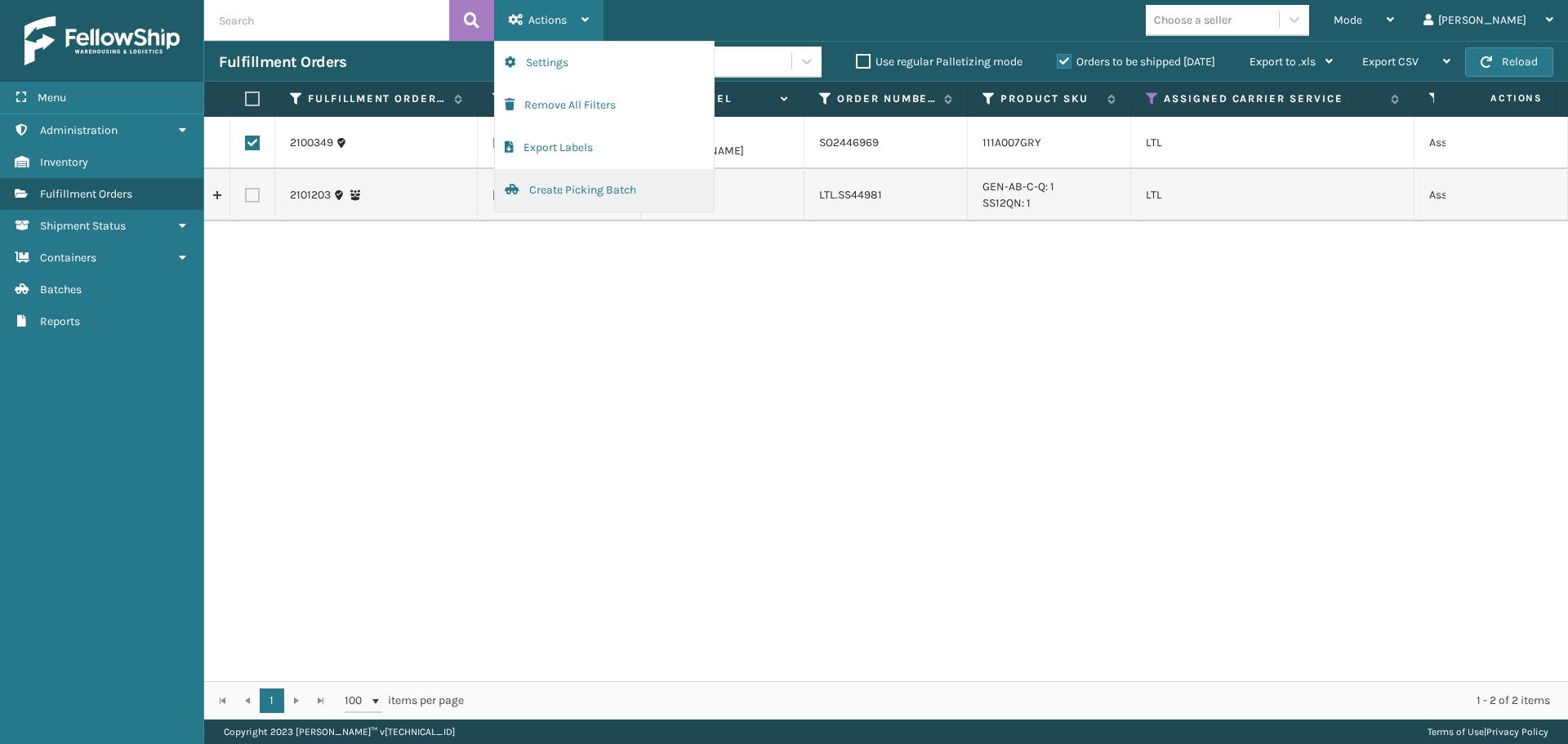
click at [591, 184] on button "Create Picking Batch" at bounding box center [604, 190] width 219 height 42
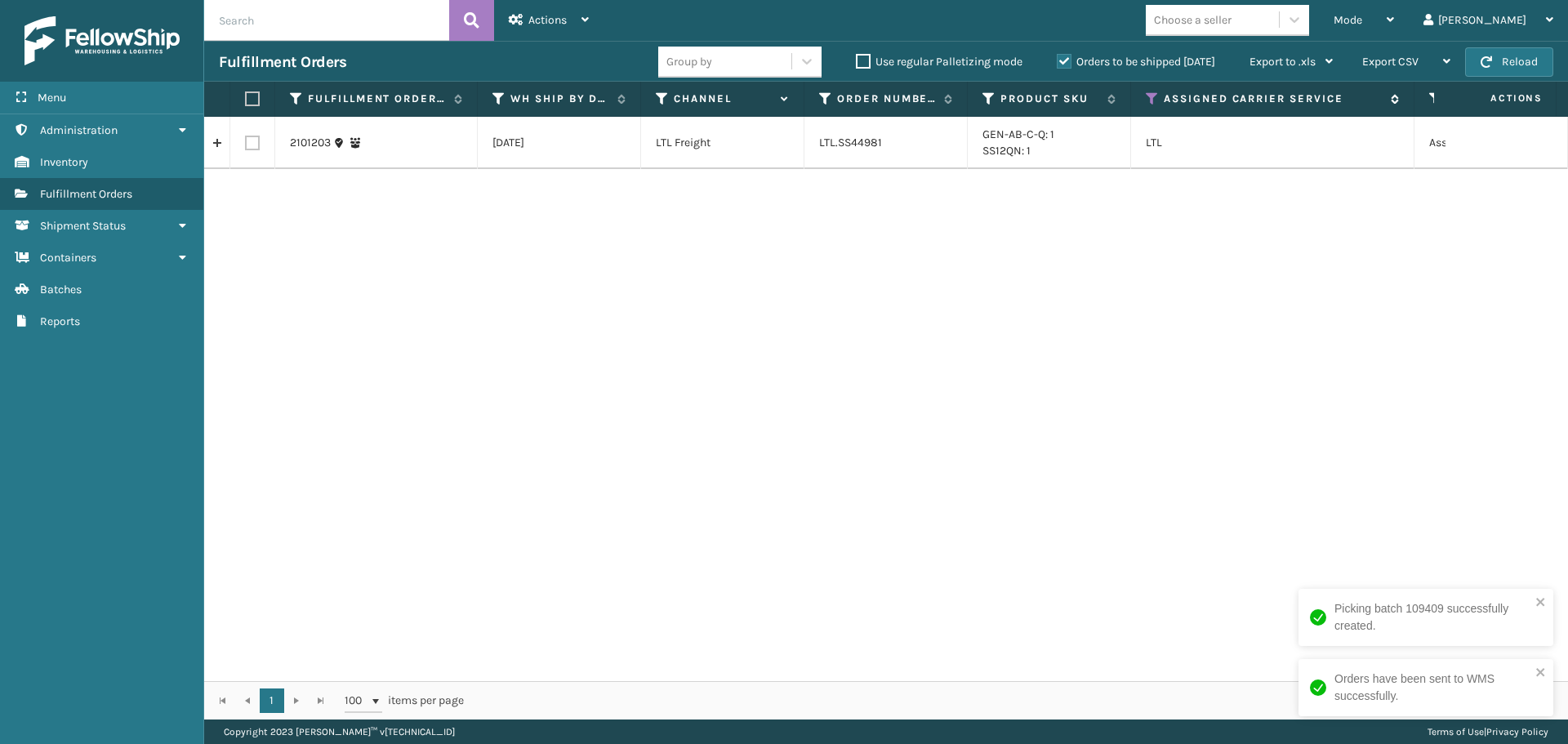
click at [1155, 100] on icon at bounding box center [1152, 99] width 13 height 15
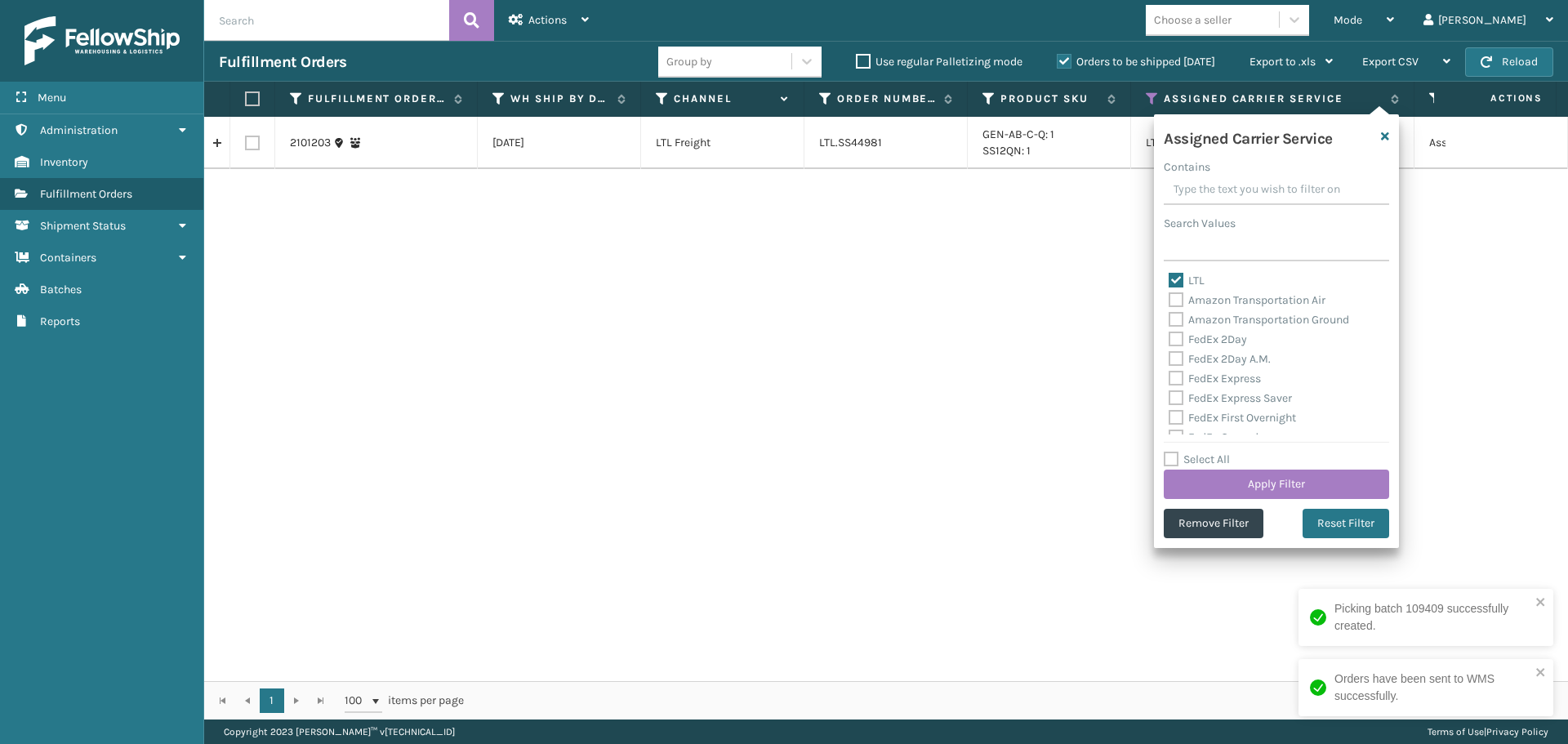
click at [1172, 458] on label "Select All" at bounding box center [1196, 459] width 66 height 14
click at [1172, 451] on input "Select All" at bounding box center [1286, 450] width 245 height 2
checkbox input "true"
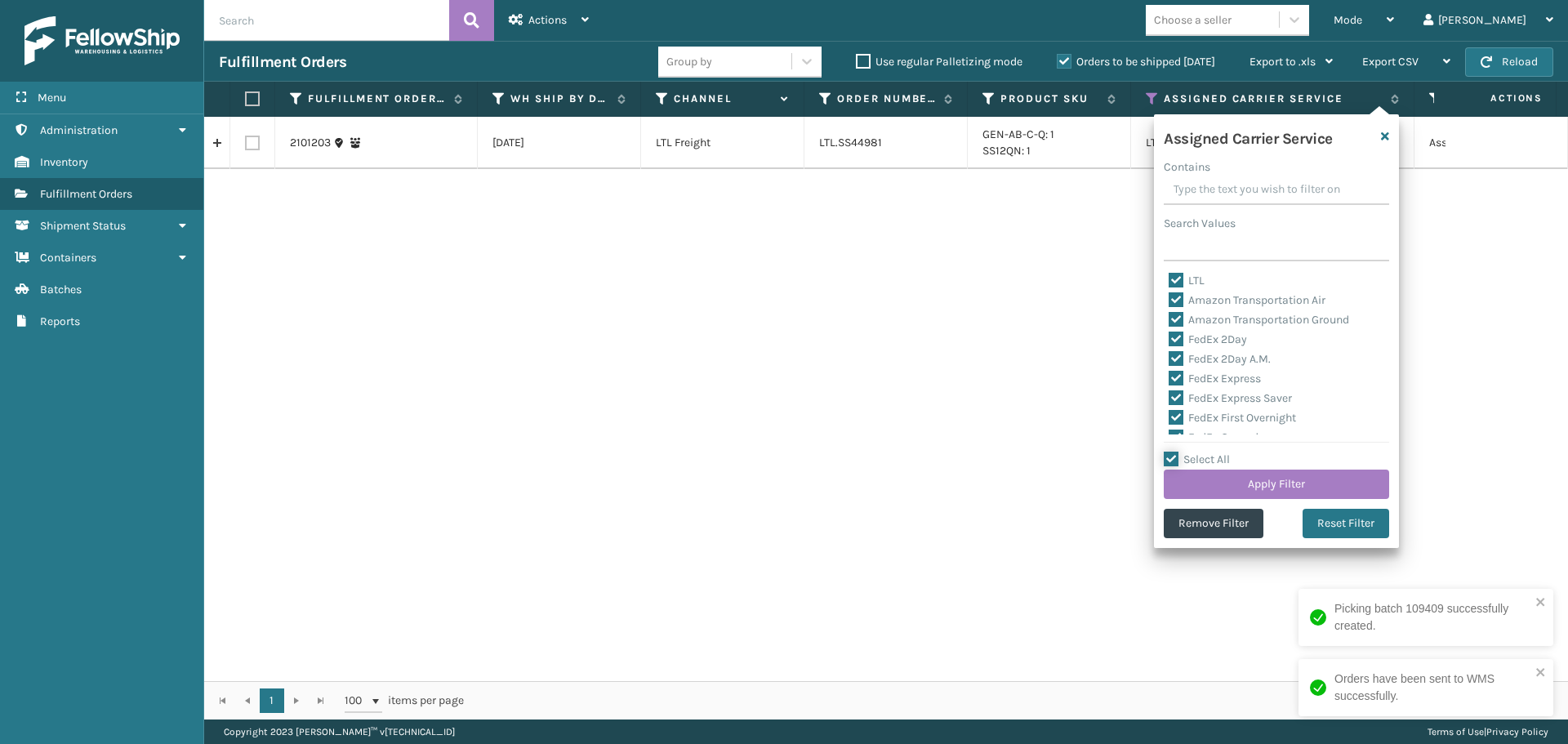
checkbox input "true"
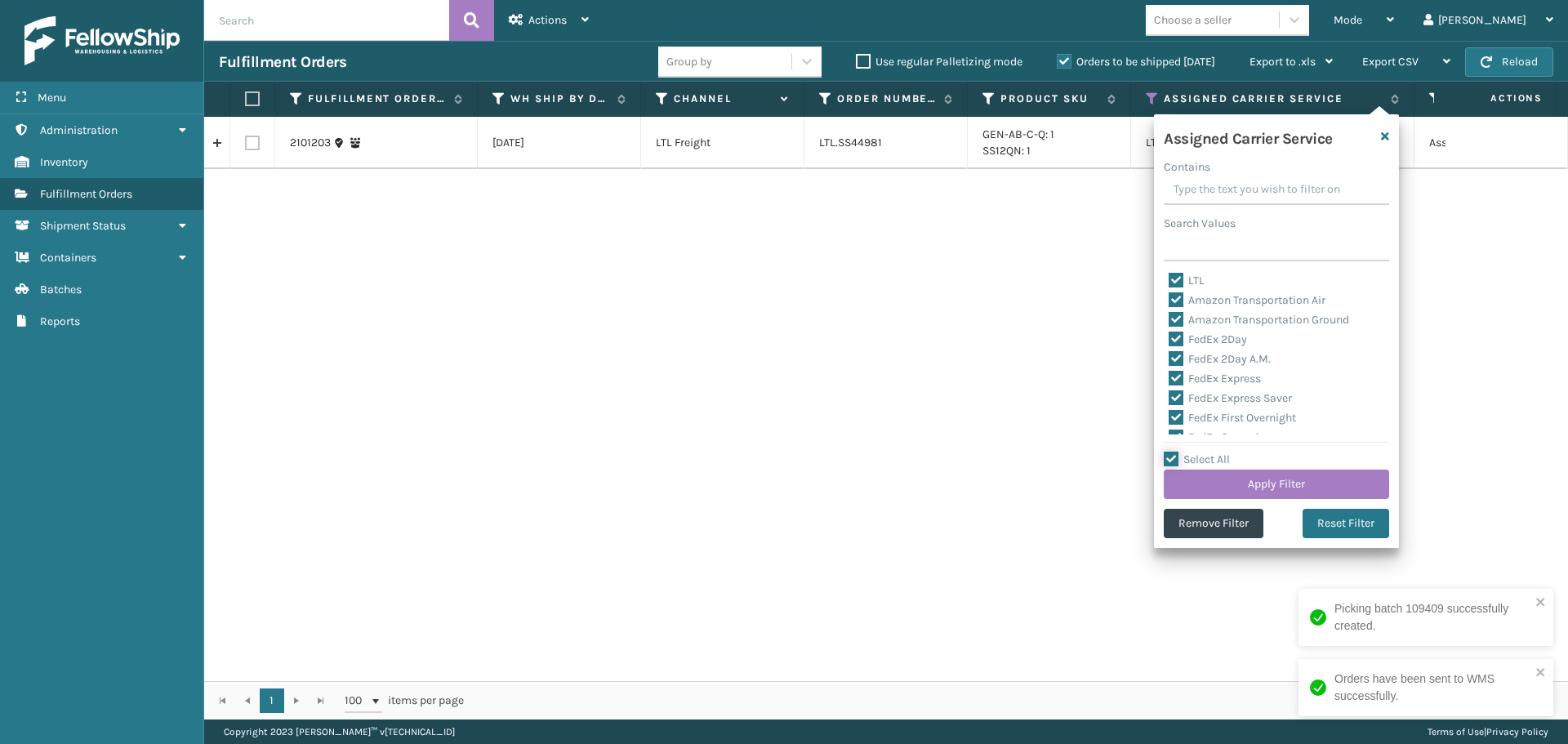
checkbox input "true"
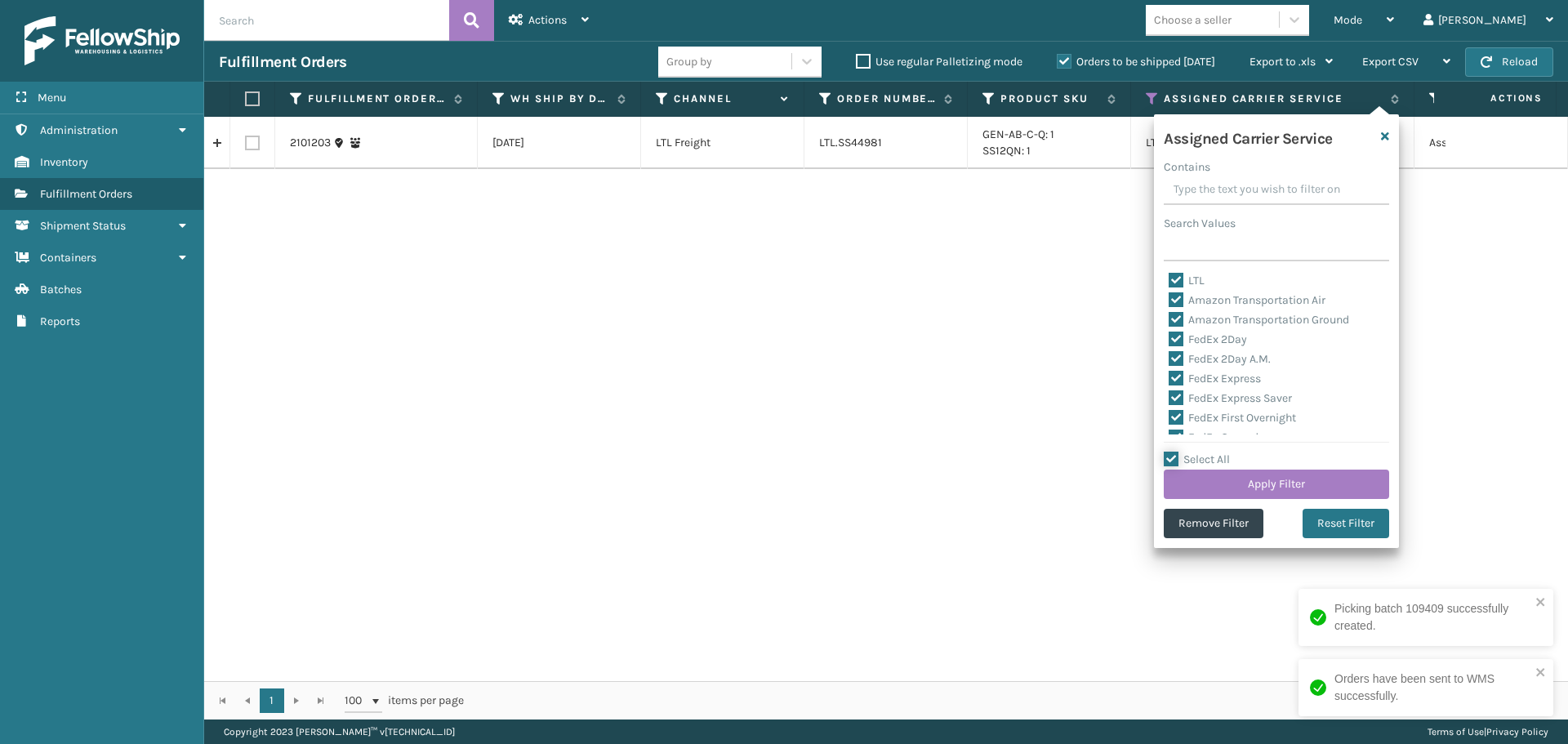
checkbox input "true"
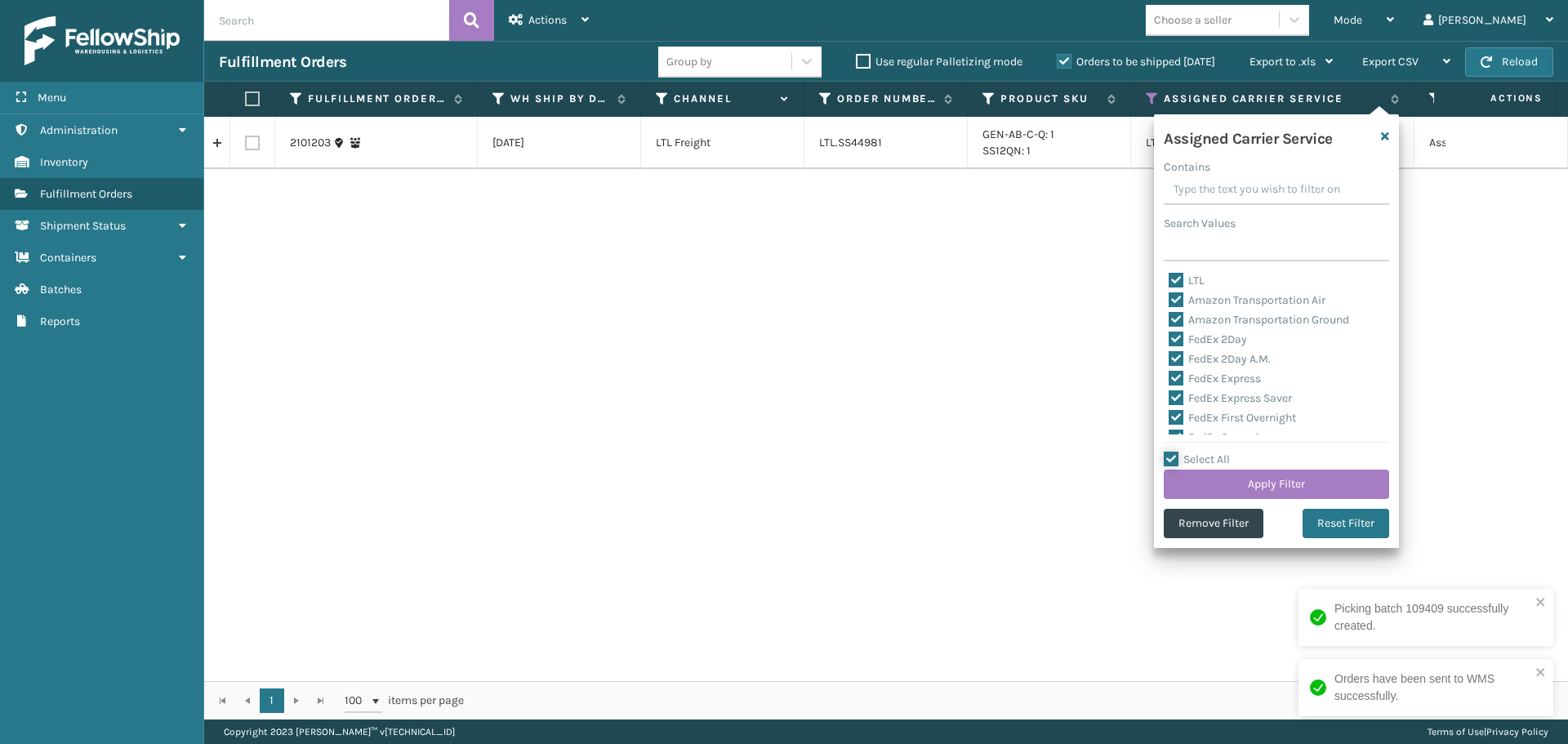
checkbox input "true"
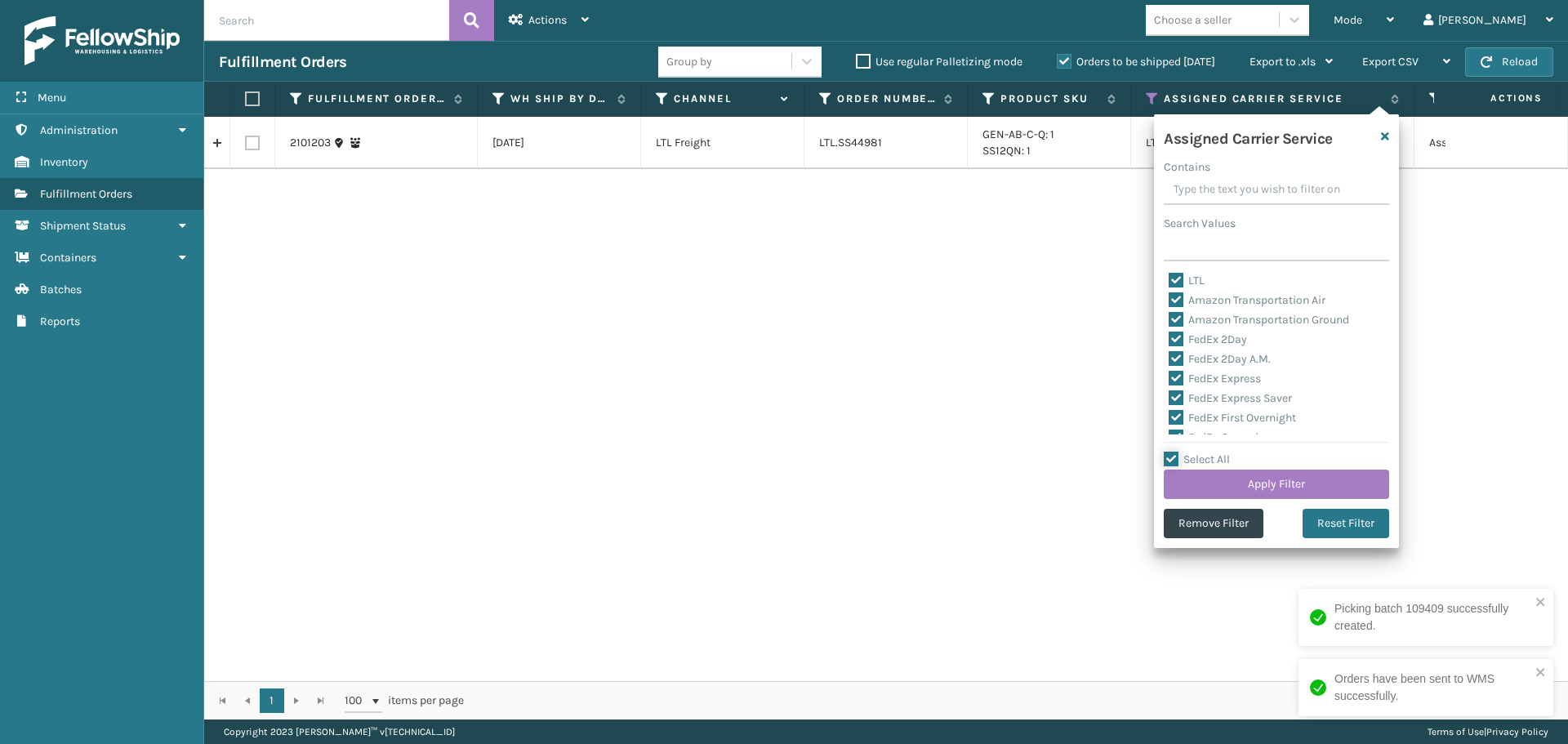
checkbox input "true"
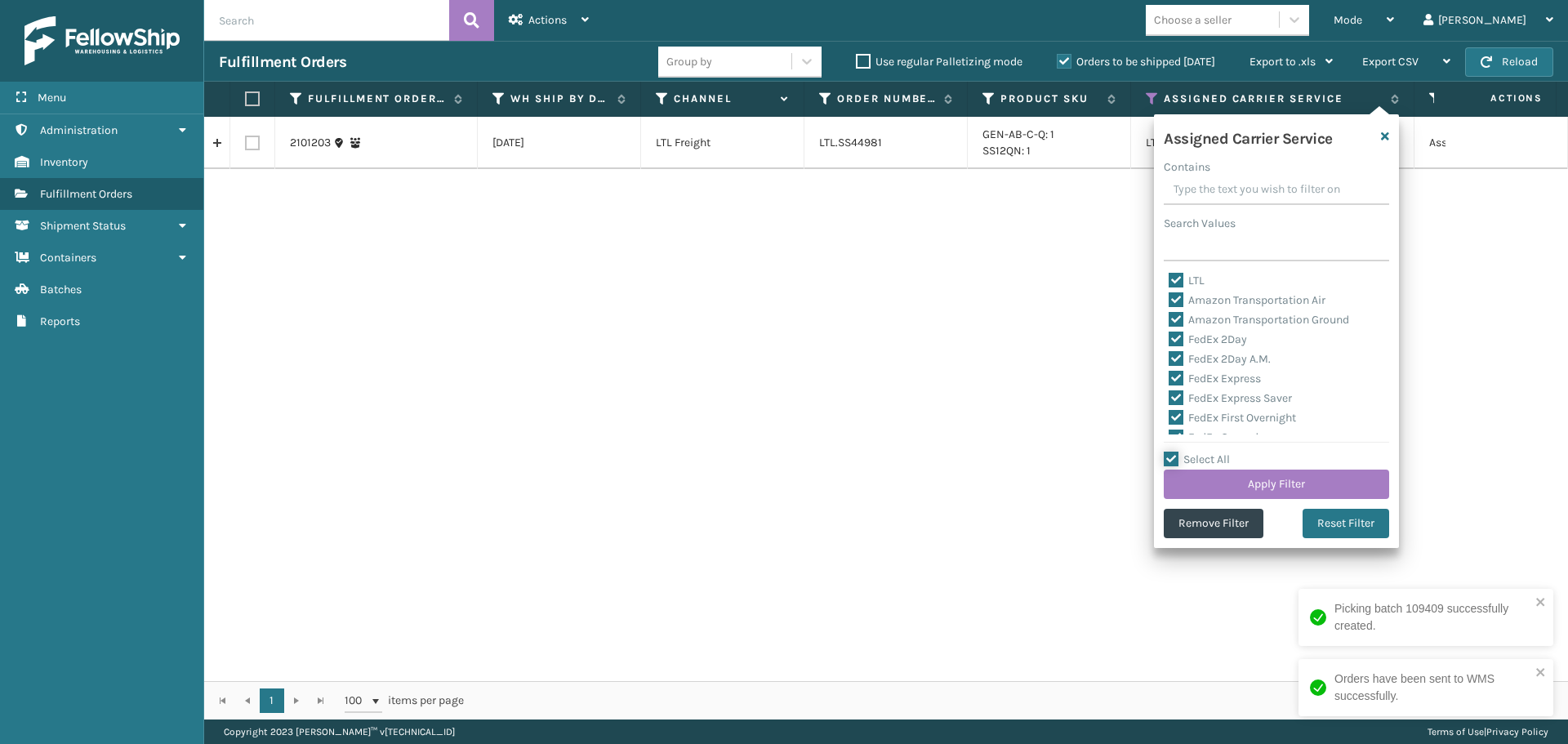
checkbox input "true"
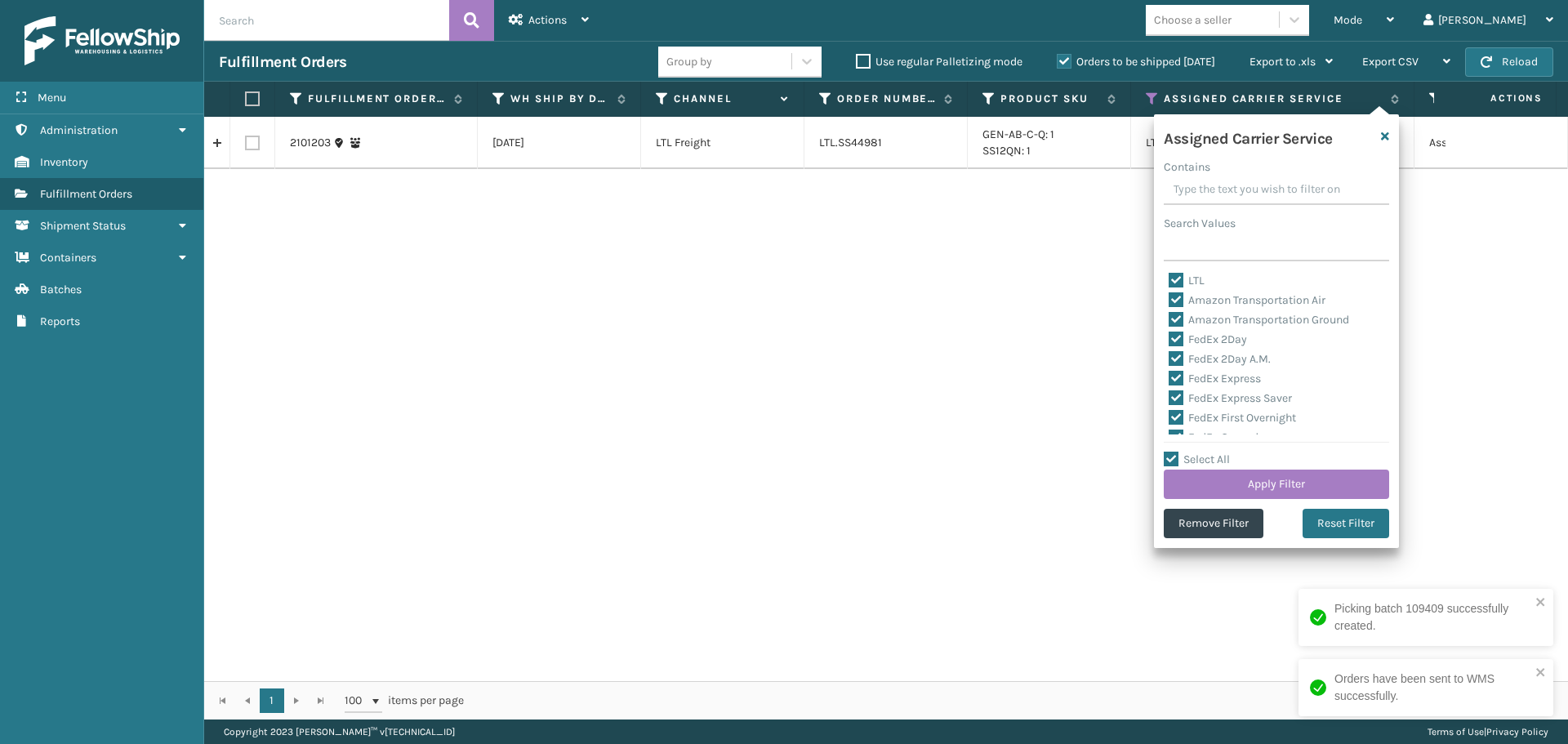
click at [1177, 276] on label "LTL" at bounding box center [1186, 281] width 36 height 14
click at [1170, 276] on input "LTL" at bounding box center [1169, 276] width 1 height 10
checkbox input "false"
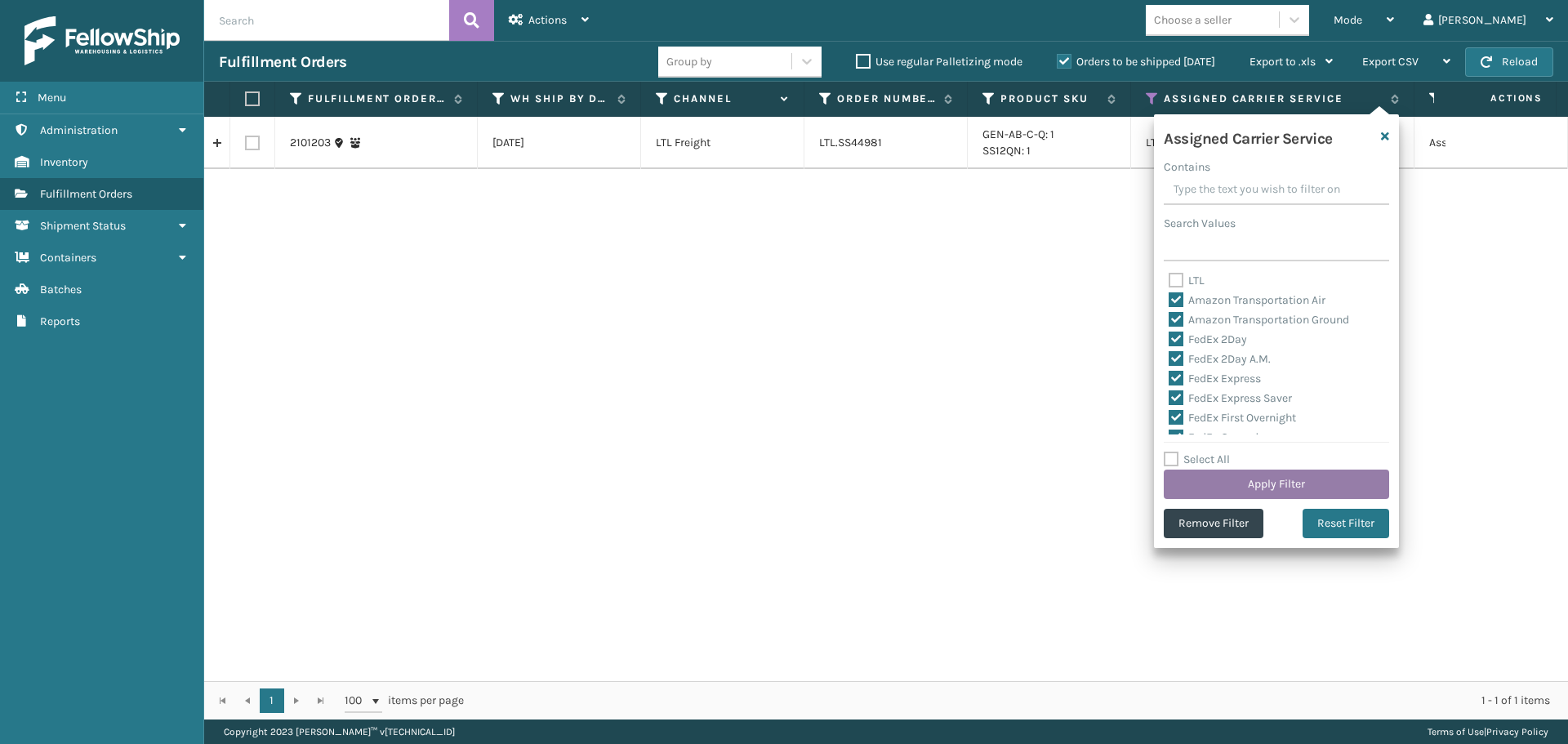
click at [1228, 478] on button "Apply Filter" at bounding box center [1276, 484] width 225 height 29
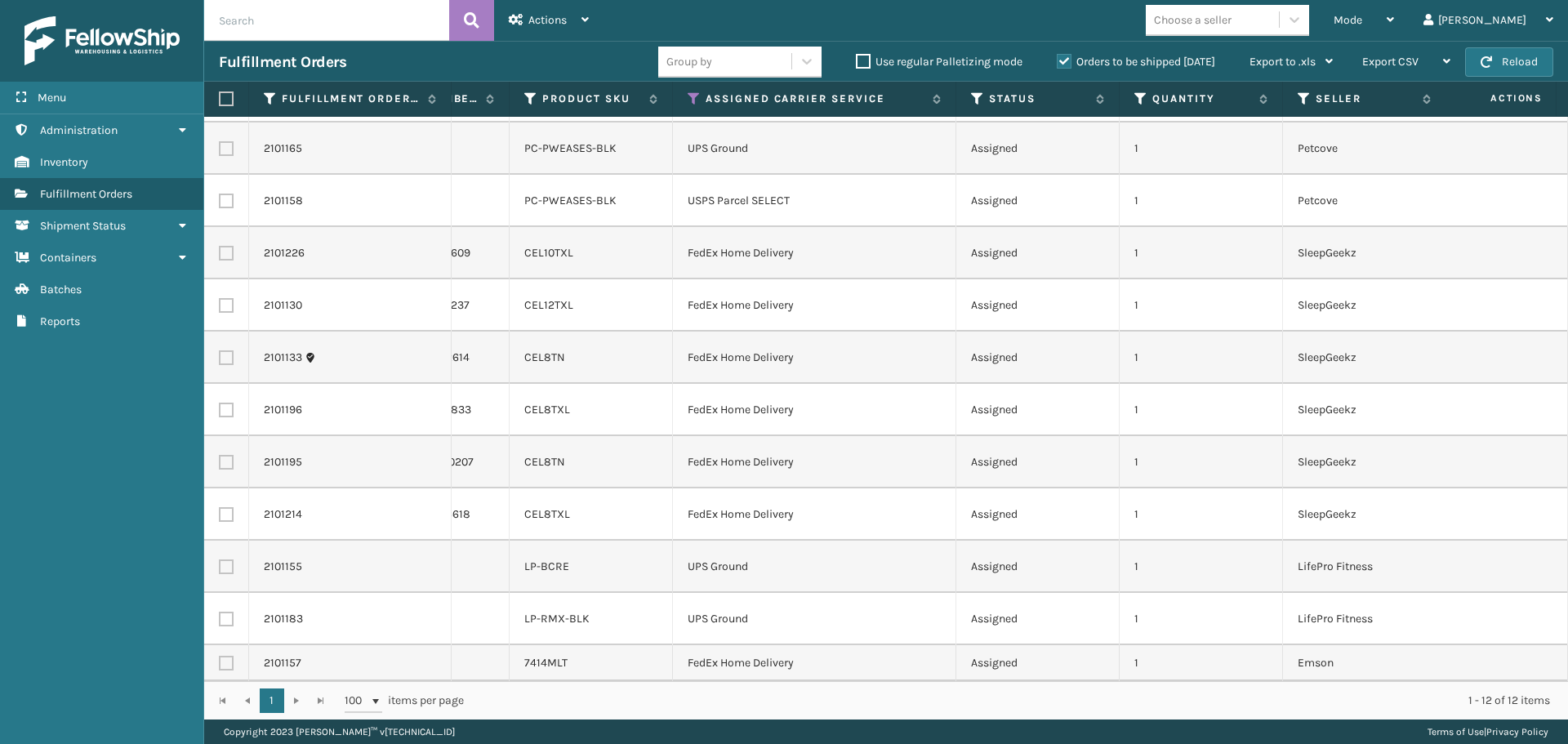
scroll to position [157, 458]
click at [693, 94] on icon at bounding box center [694, 99] width 13 height 15
click at [1087, 332] on td "Assigned" at bounding box center [1038, 358] width 164 height 52
drag, startPoint x: 1020, startPoint y: 289, endPoint x: 954, endPoint y: 290, distance: 66.0
click at [954, 332] on tr "2101133 09/26/2025 MLI 114-7992602-9162614 CEL8TN FedEx Home Delivery Assigned …" at bounding box center [1229, 358] width 2966 height 52
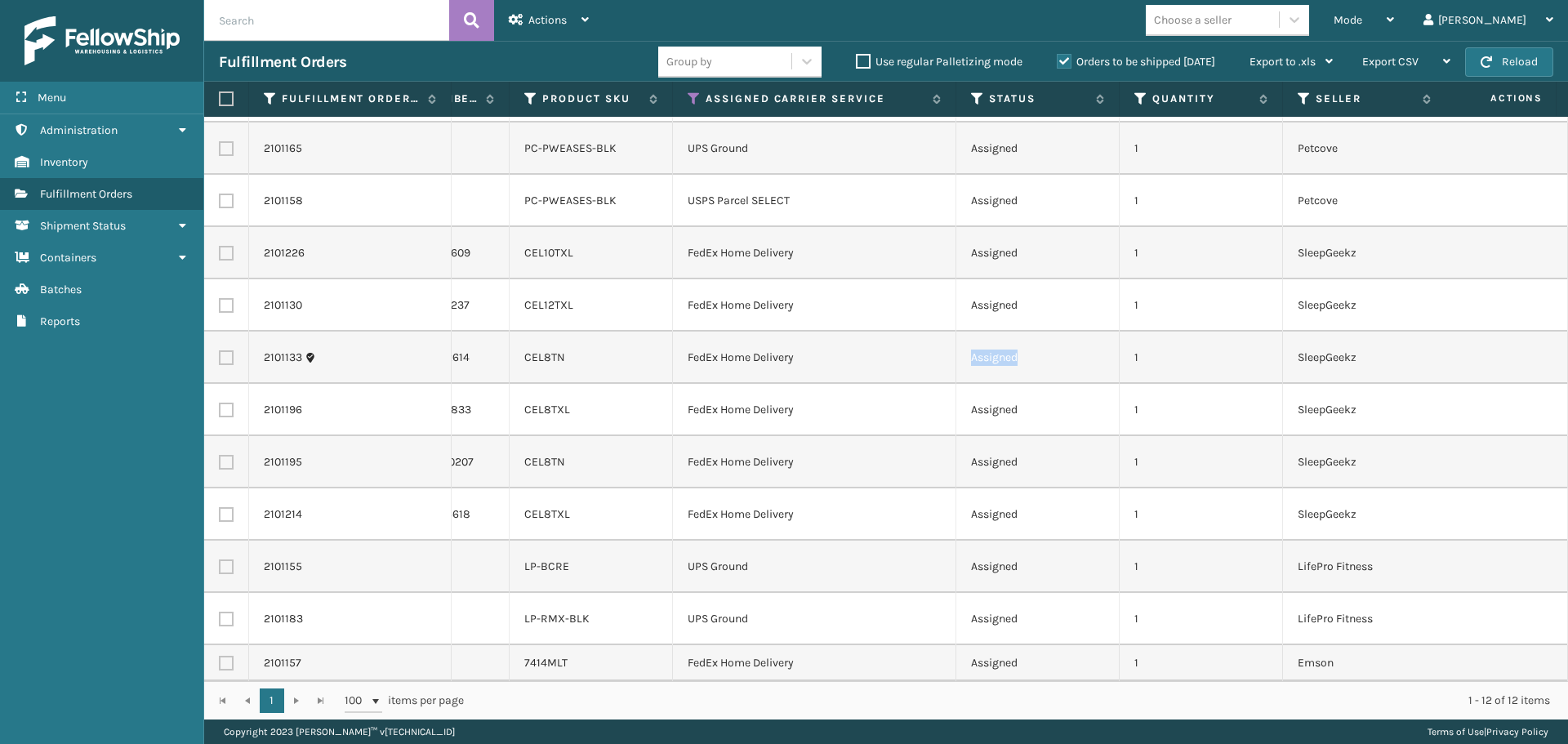
scroll to position [0, 458]
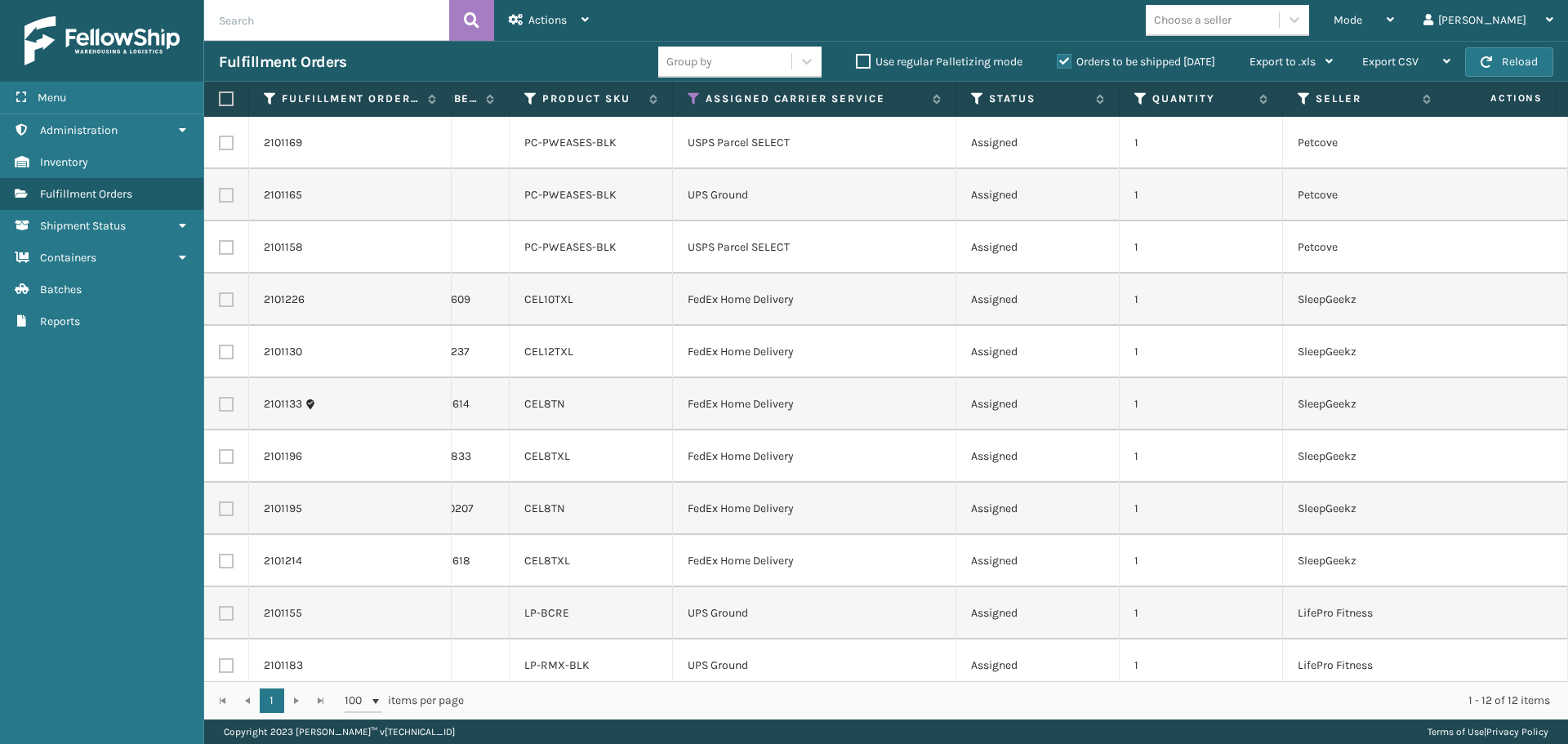
click at [408, 307] on div "2101226" at bounding box center [350, 300] width 172 height 16
click at [269, 306] on link "2101226" at bounding box center [284, 300] width 41 height 16
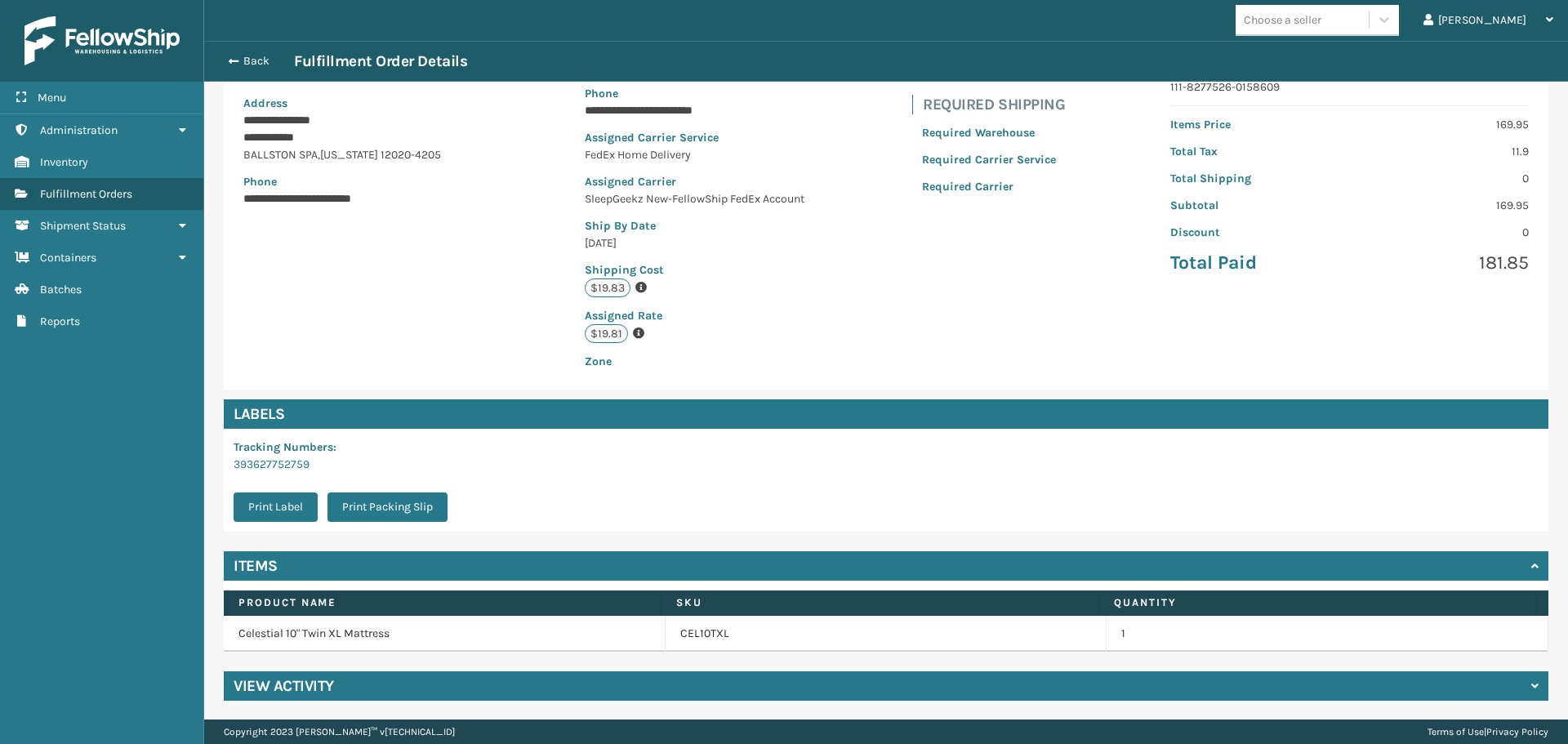
scroll to position [221, 0]
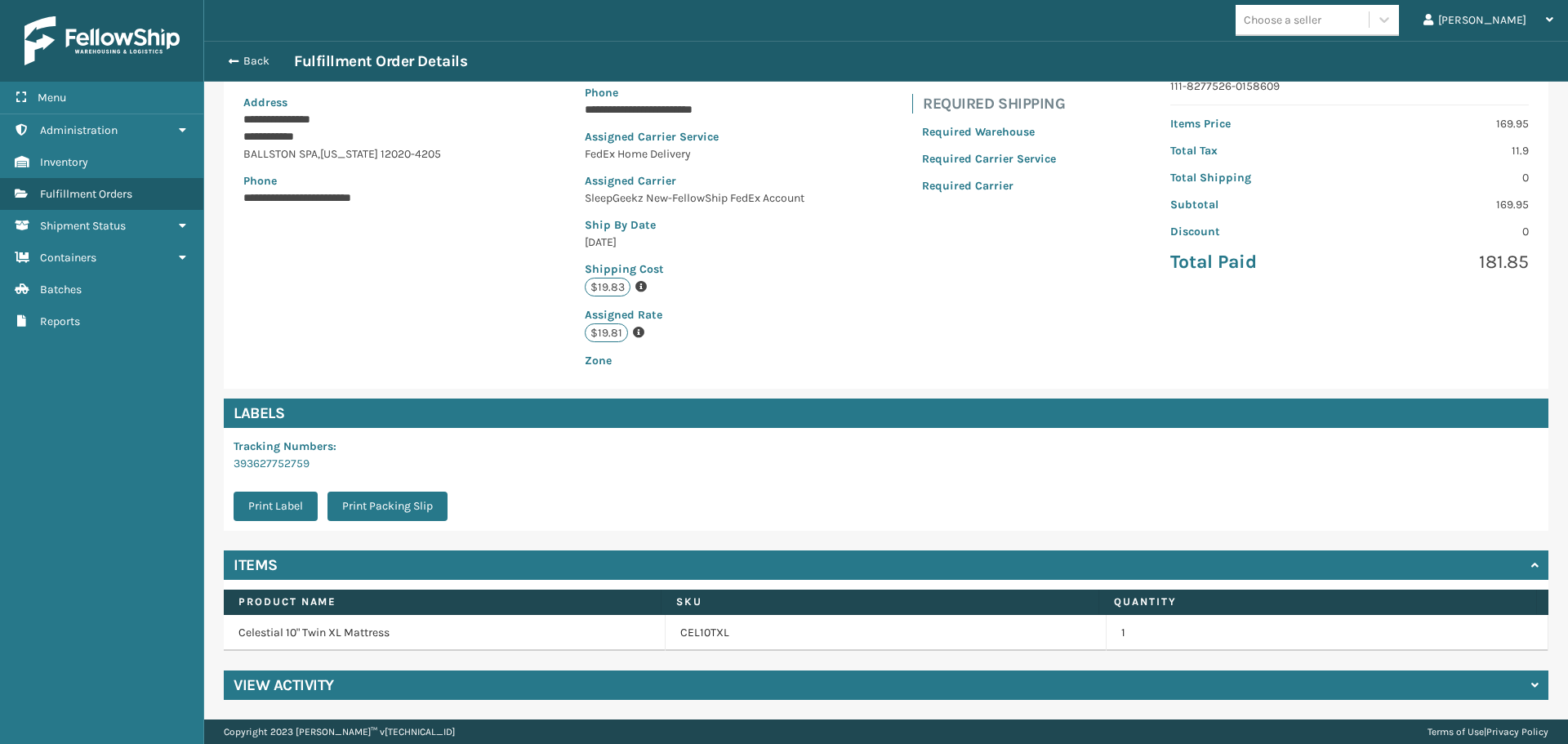
click at [254, 689] on h4 "View Activity" at bounding box center [284, 685] width 100 height 20
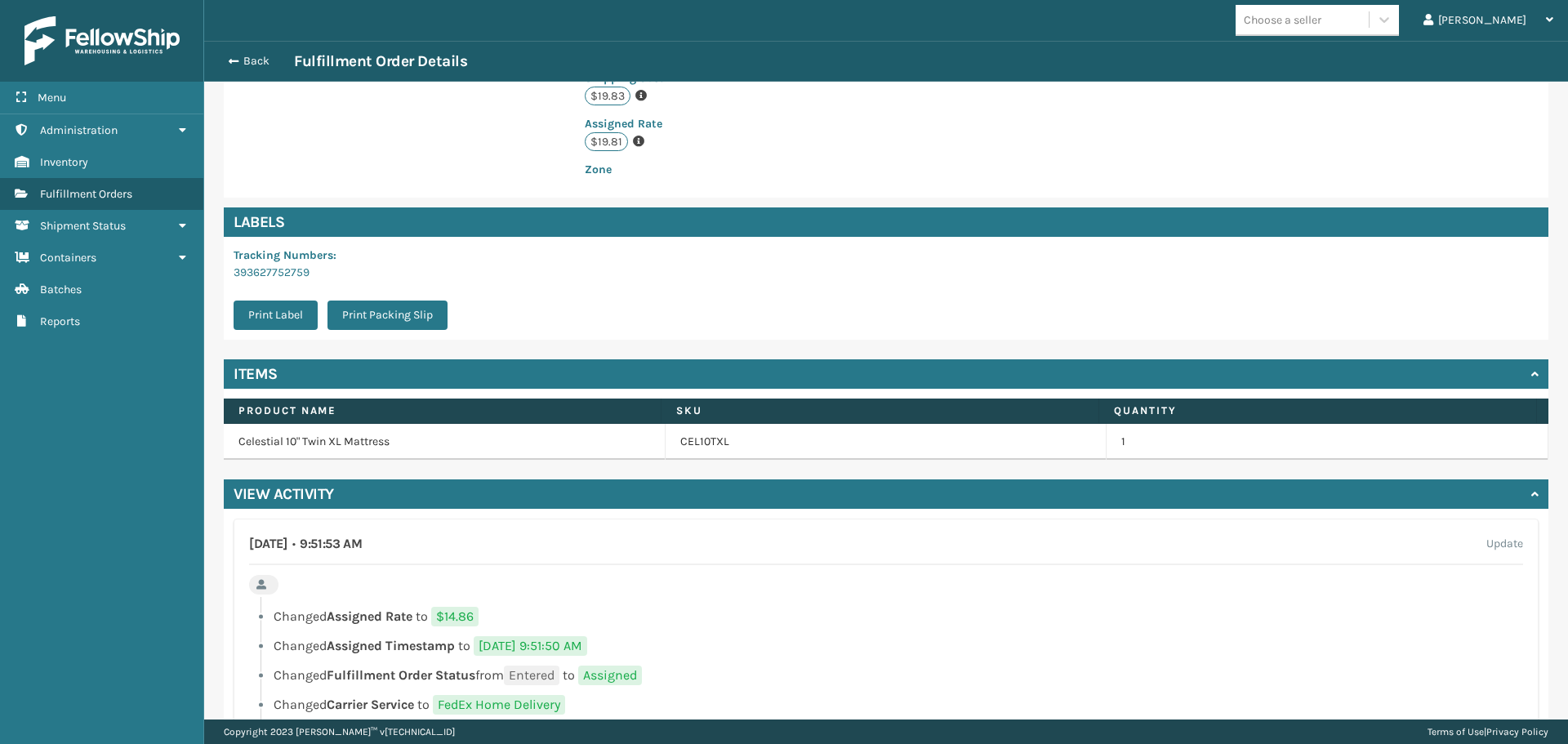
scroll to position [385, 0]
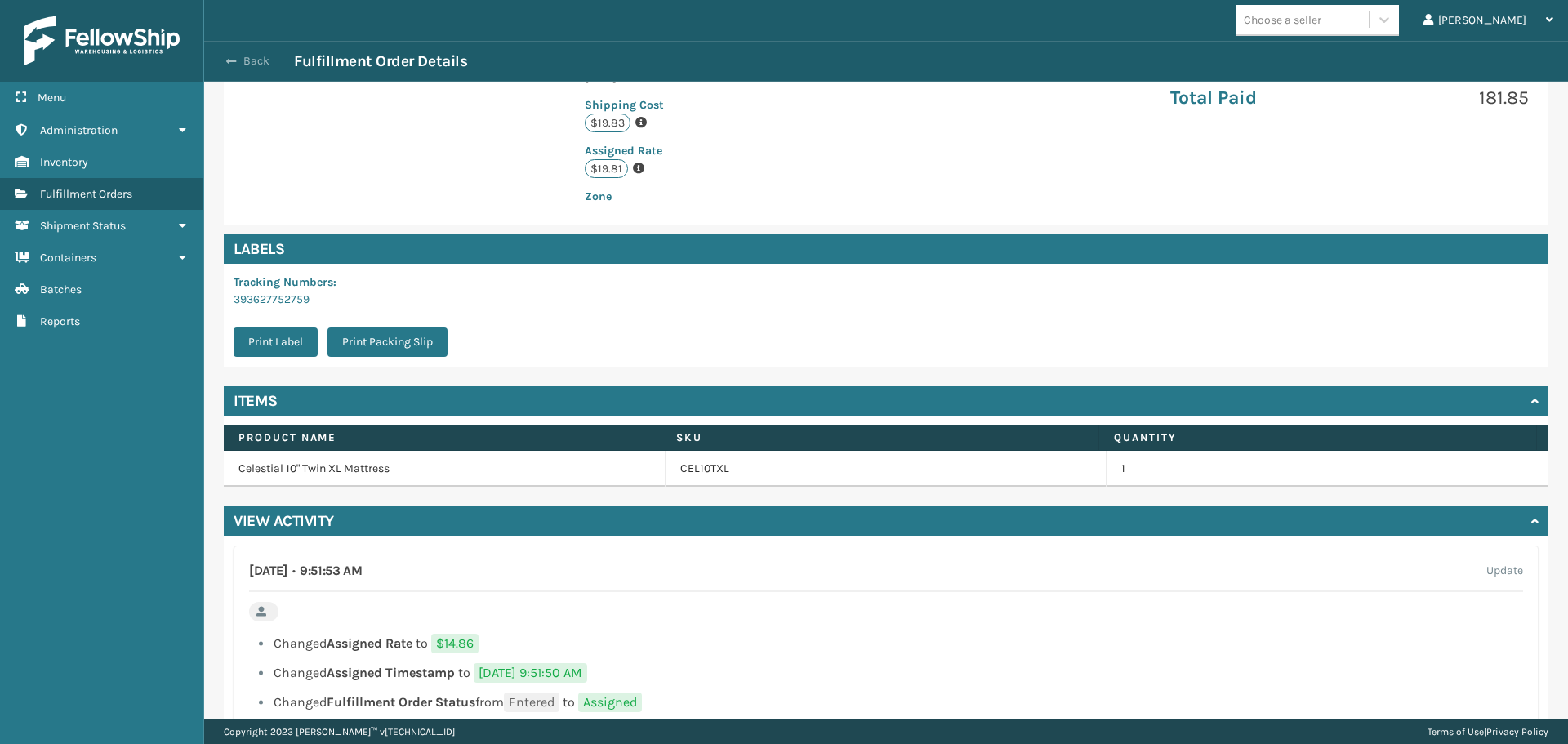
click at [230, 61] on span "button" at bounding box center [230, 61] width 10 height 11
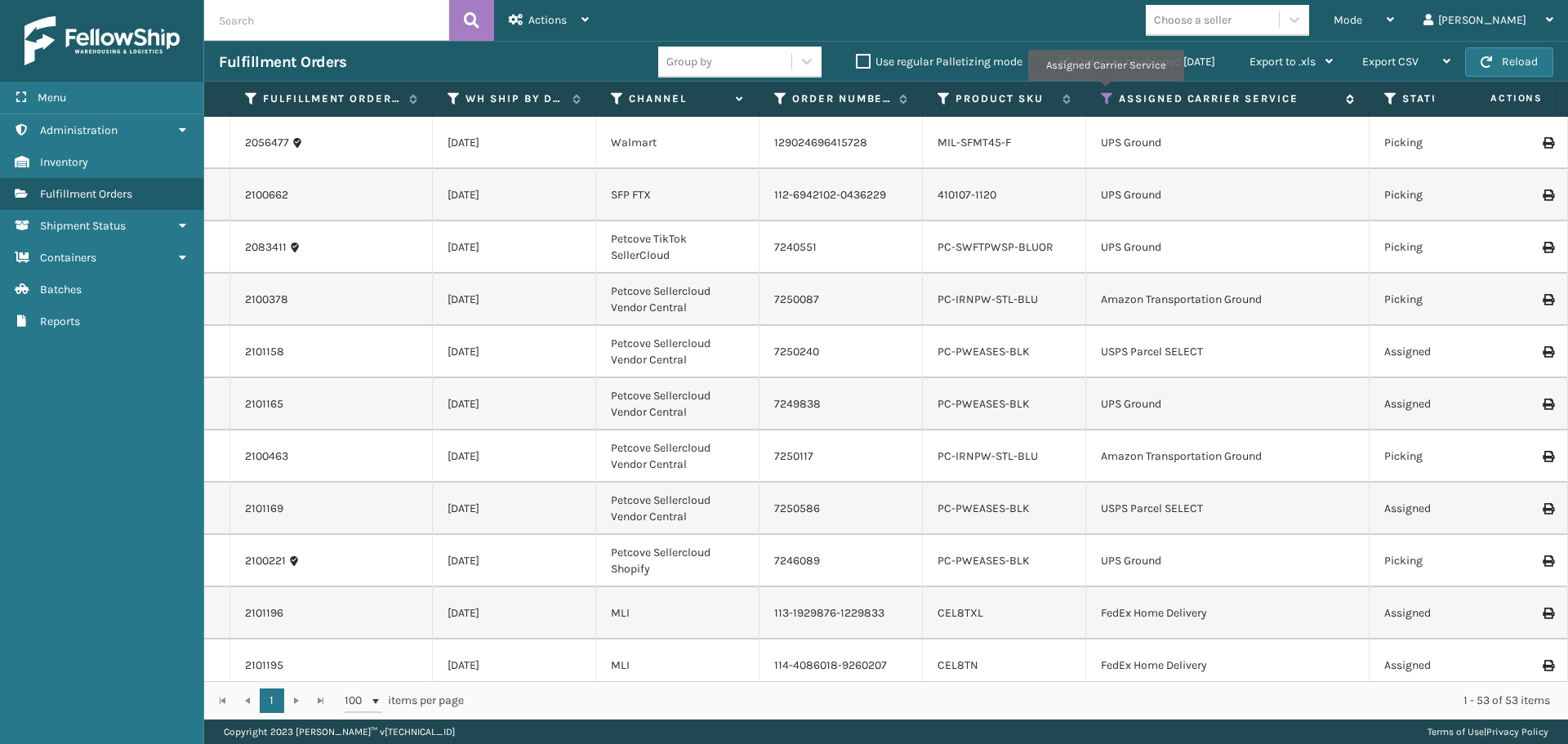
click at [1105, 93] on icon at bounding box center [1107, 99] width 13 height 15
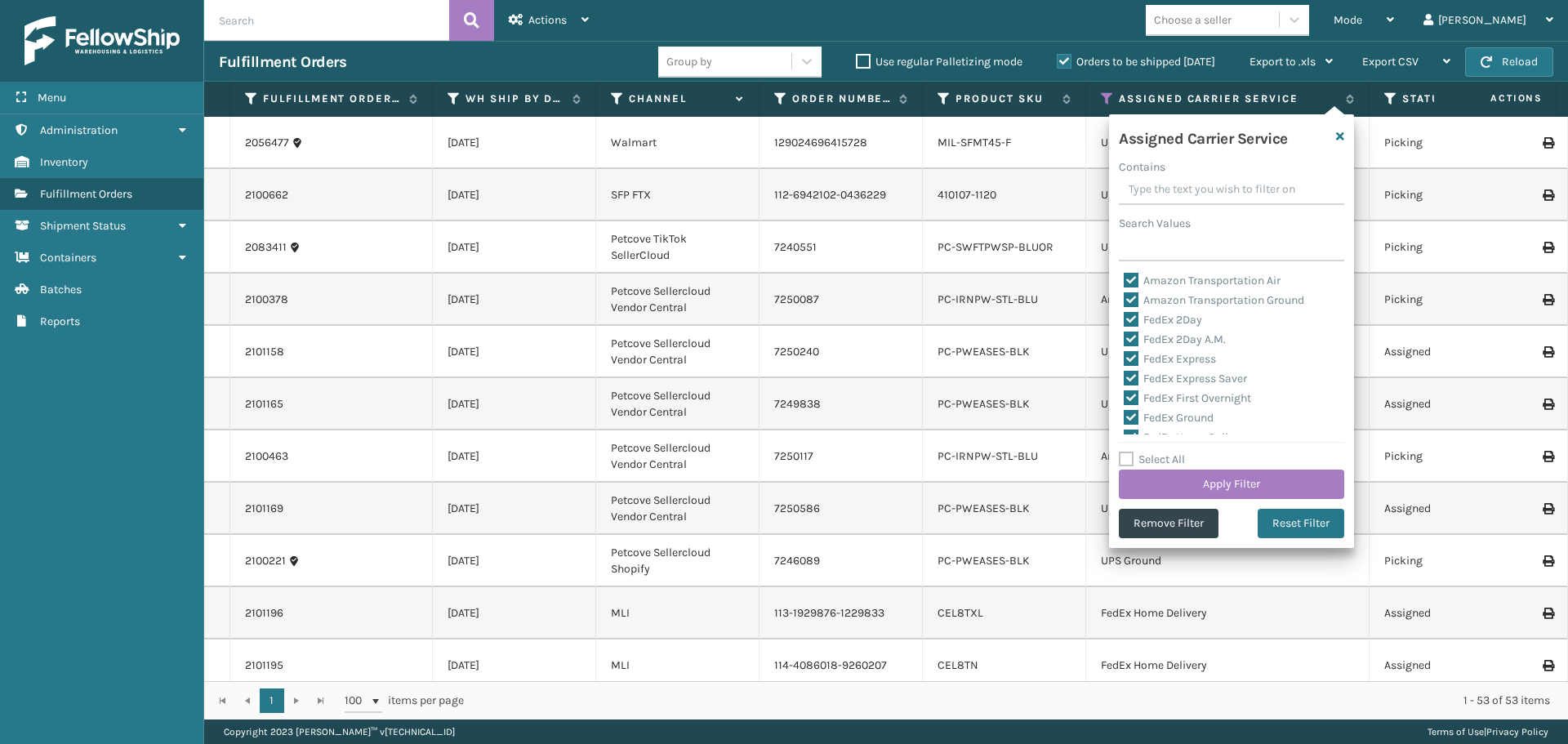
click at [1124, 459] on label "Select All" at bounding box center [1152, 459] width 66 height 14
click at [1124, 451] on input "Select All" at bounding box center [1241, 450] width 245 height 2
checkbox input "true"
click at [1124, 459] on label "Select All" at bounding box center [1152, 459] width 66 height 14
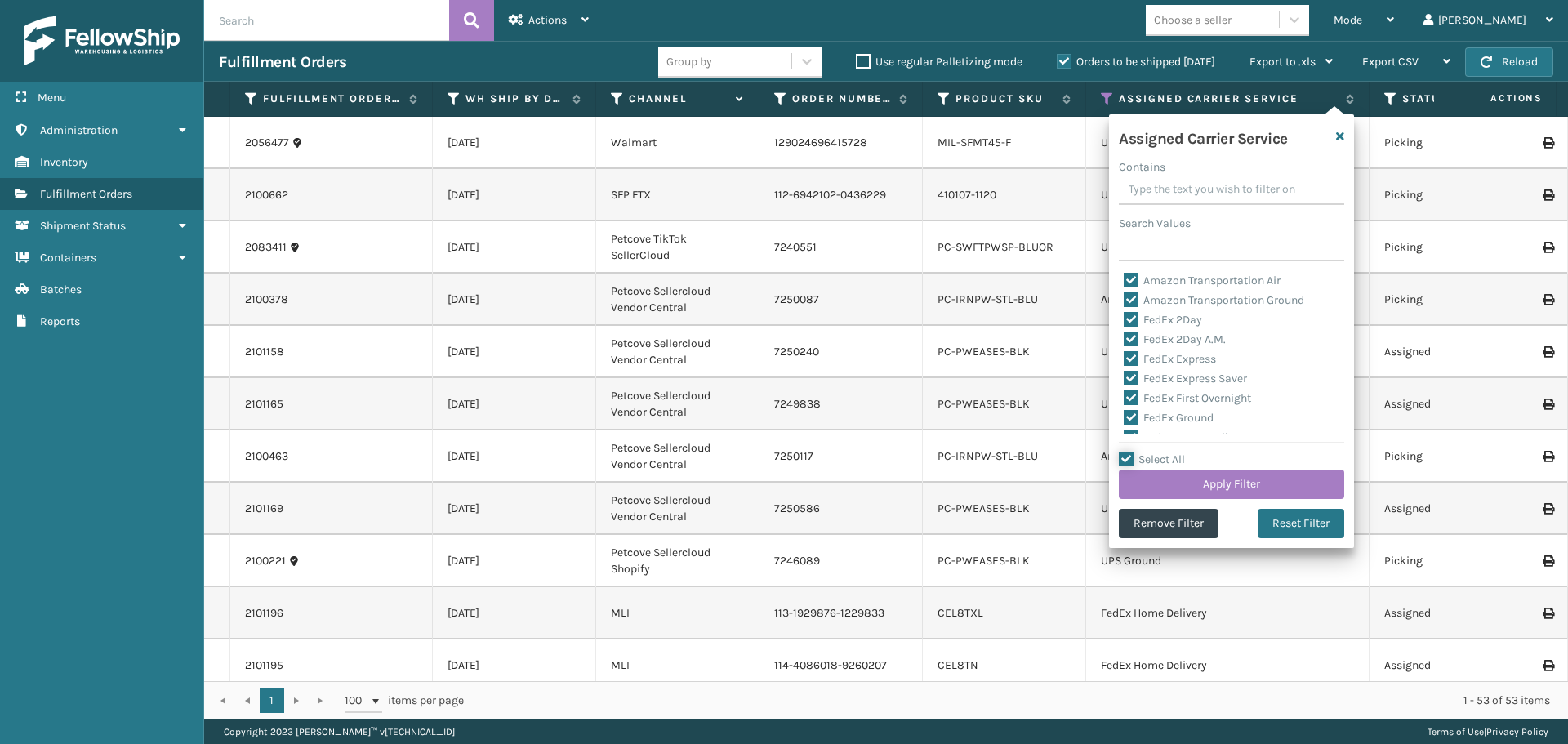
click at [1124, 451] on input "Select All" at bounding box center [1241, 450] width 245 height 2
checkbox input "false"
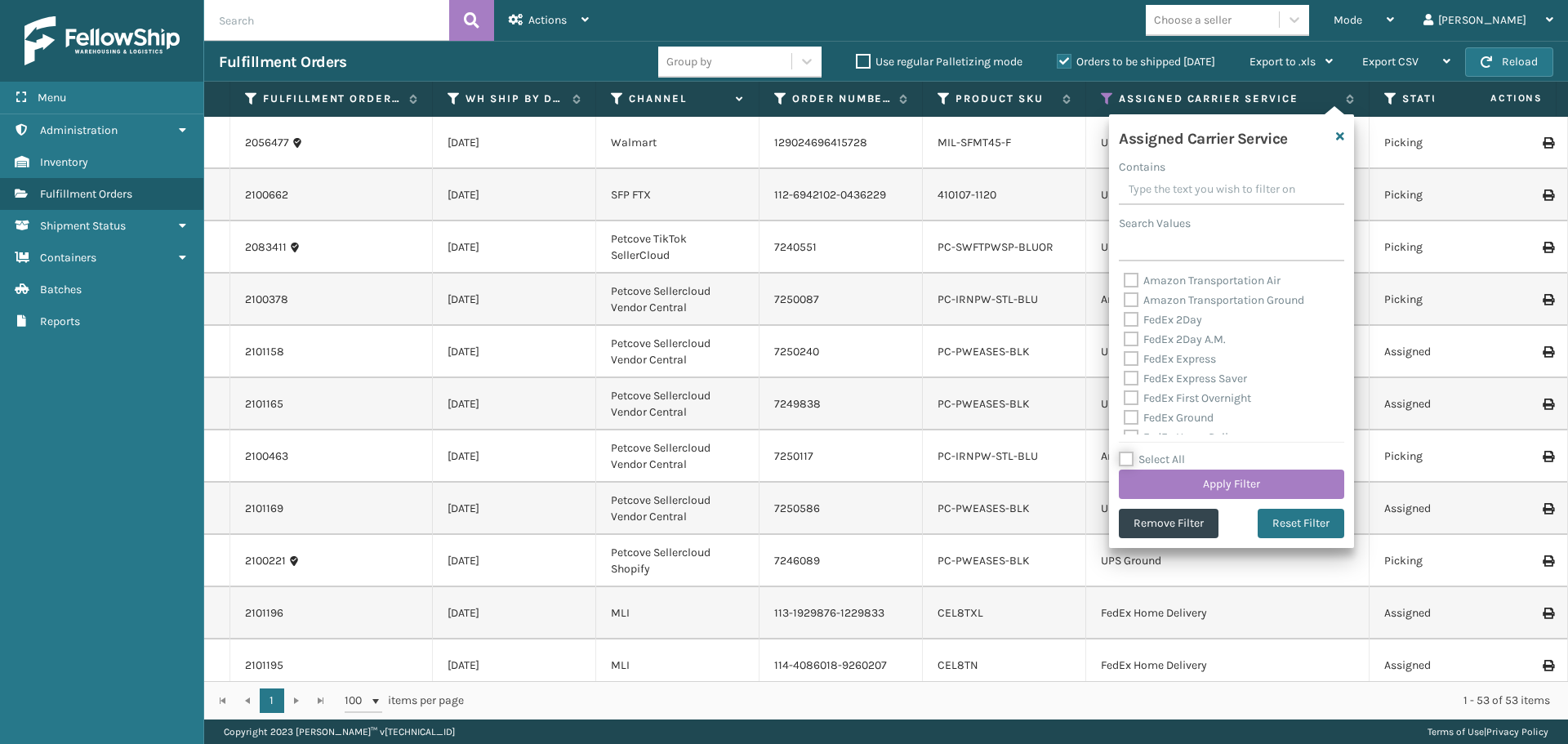
checkbox input "false"
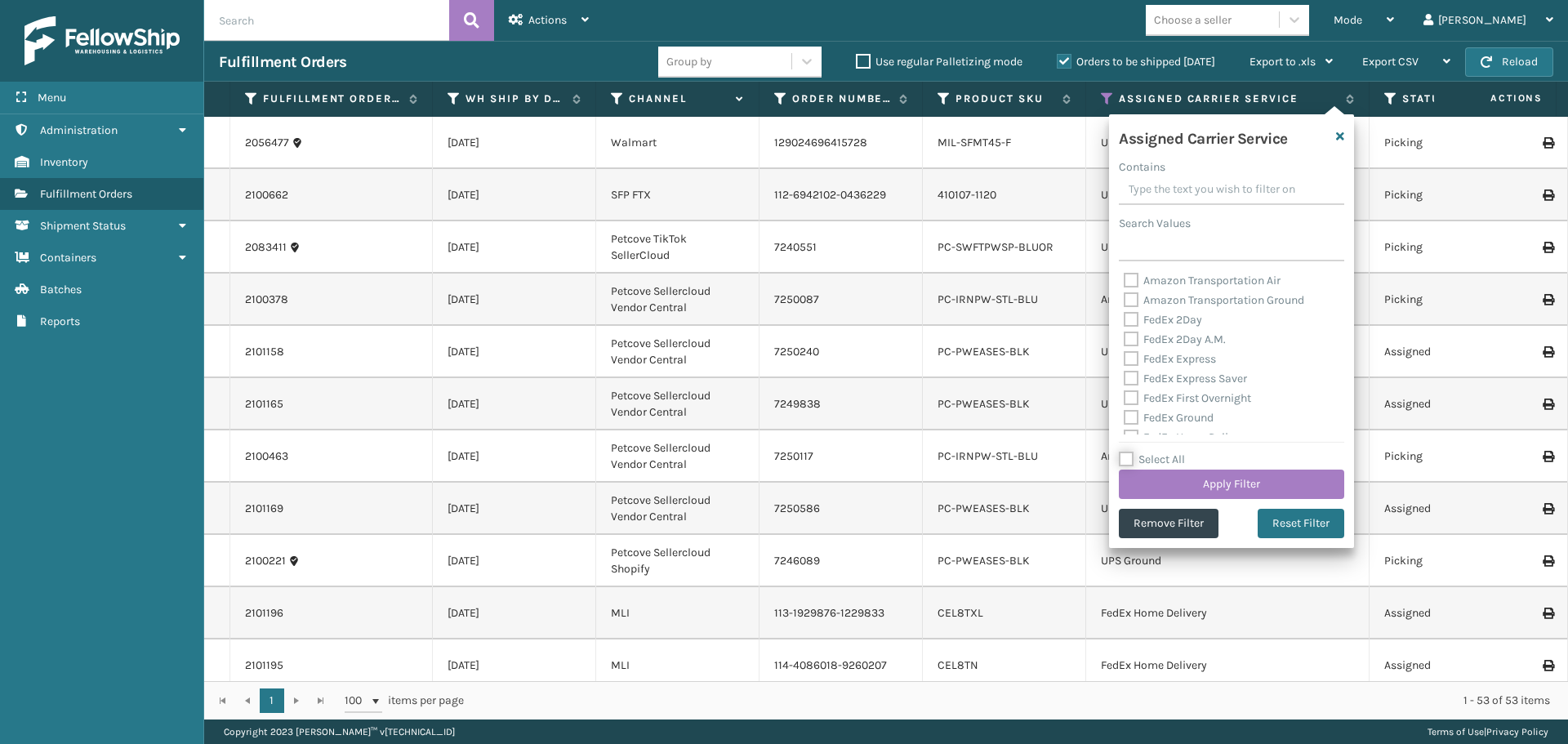
checkbox input "false"
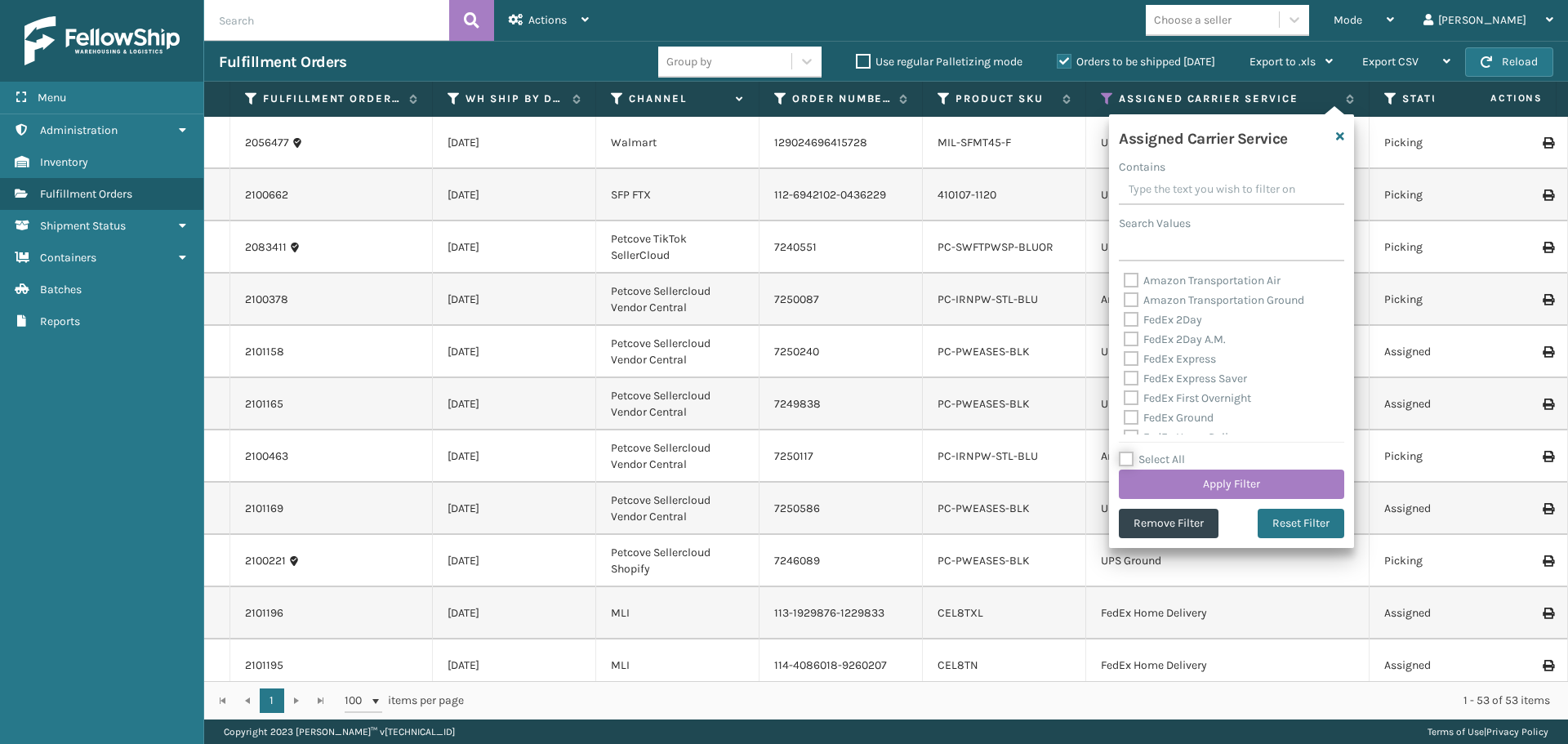
checkbox input "false"
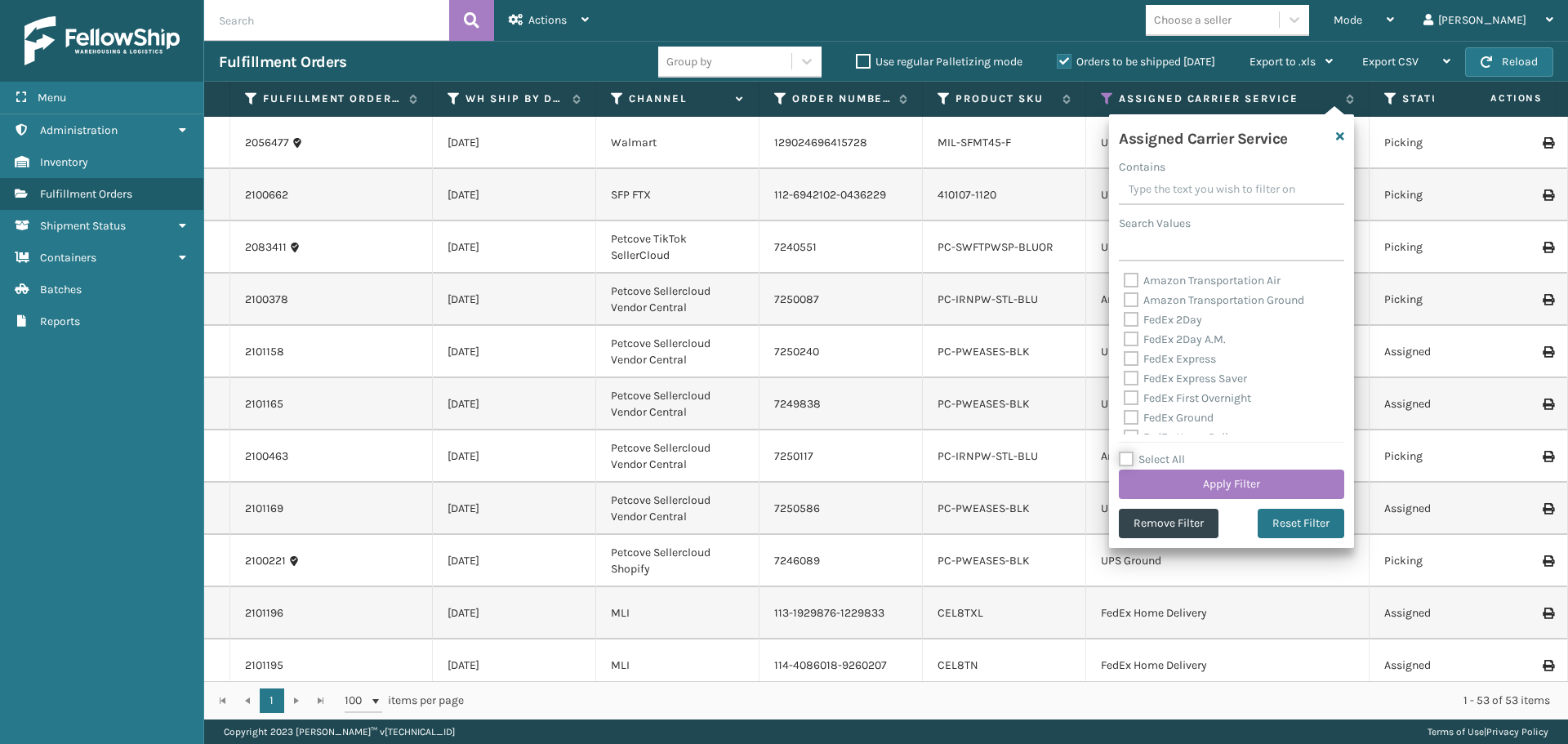
checkbox input "false"
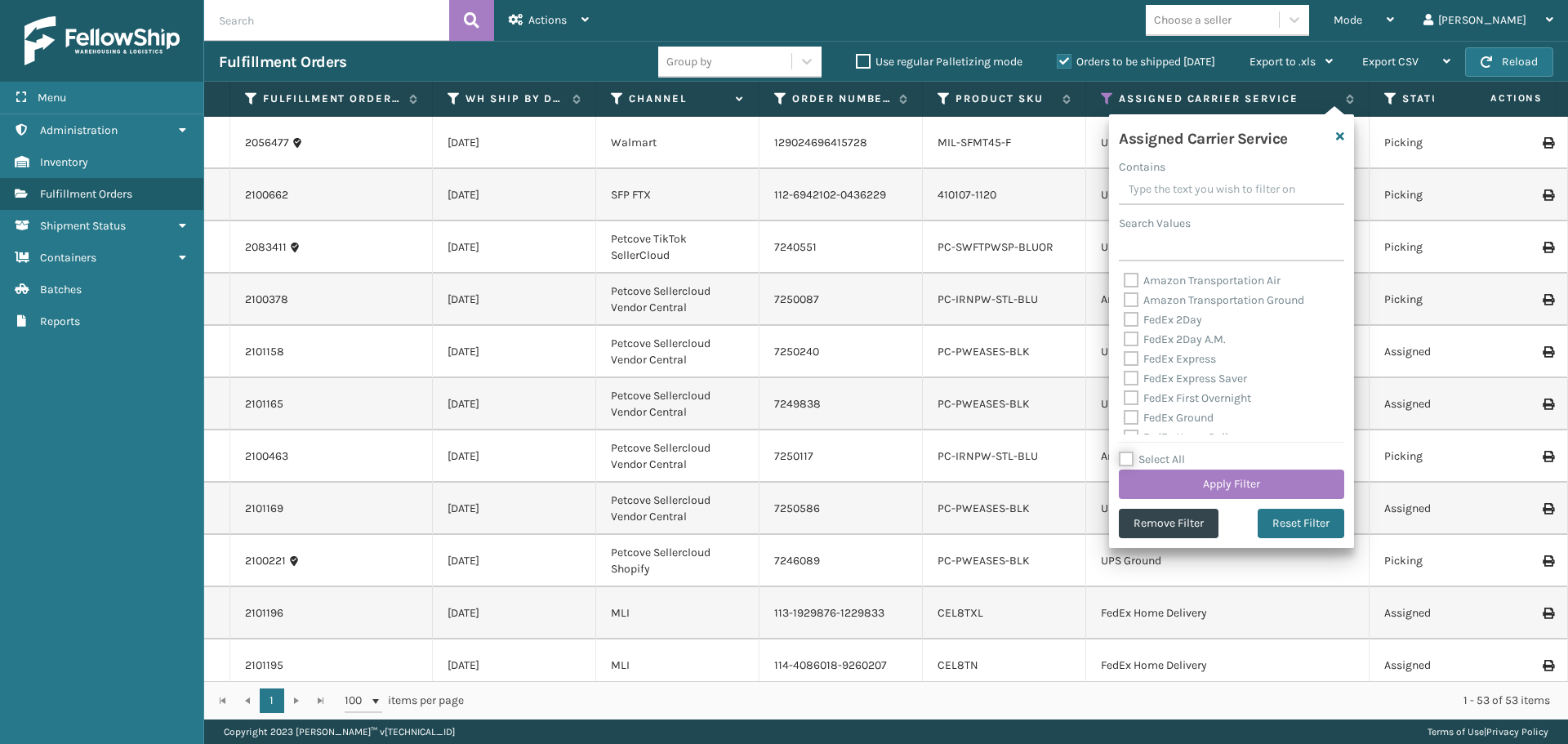
checkbox input "false"
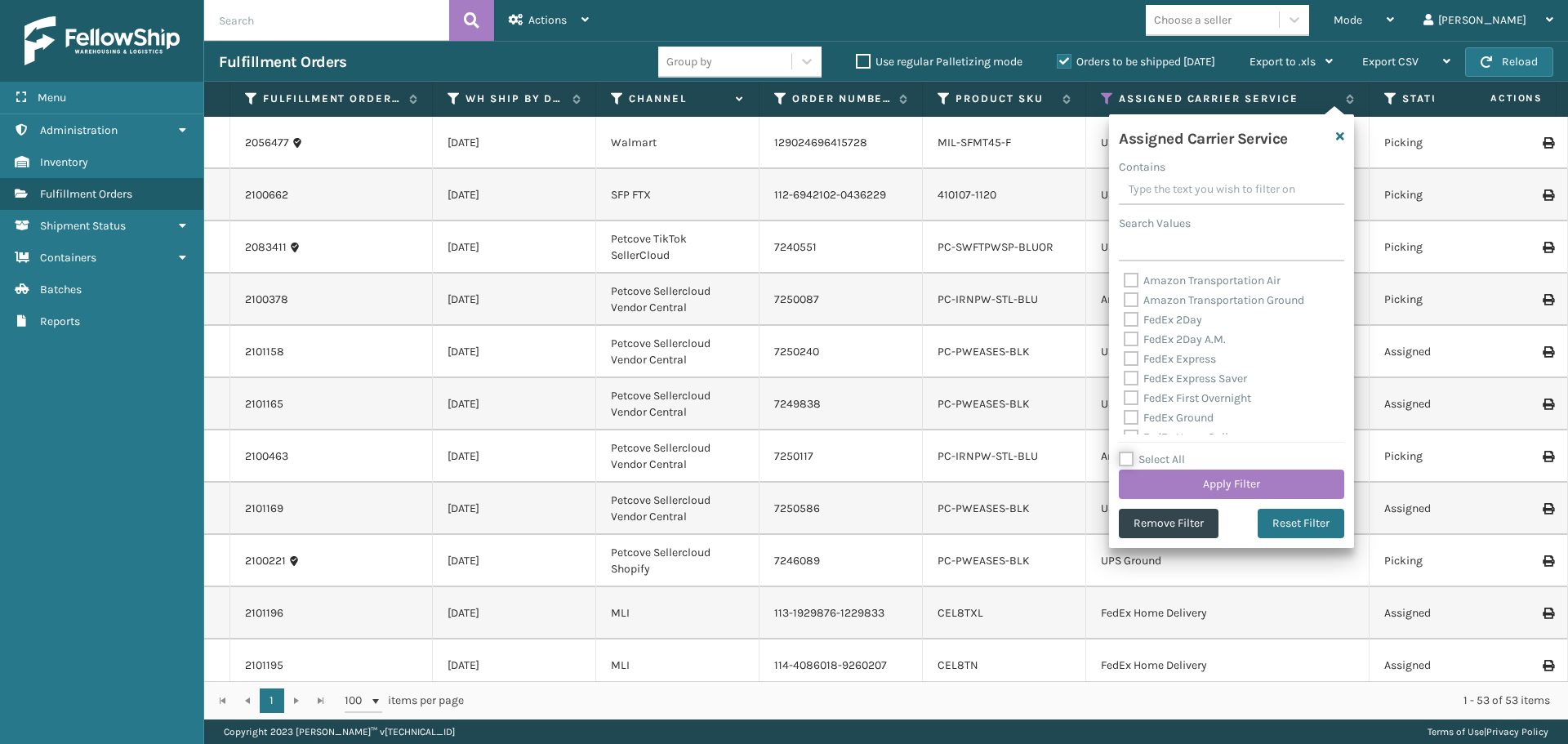
checkbox input "false"
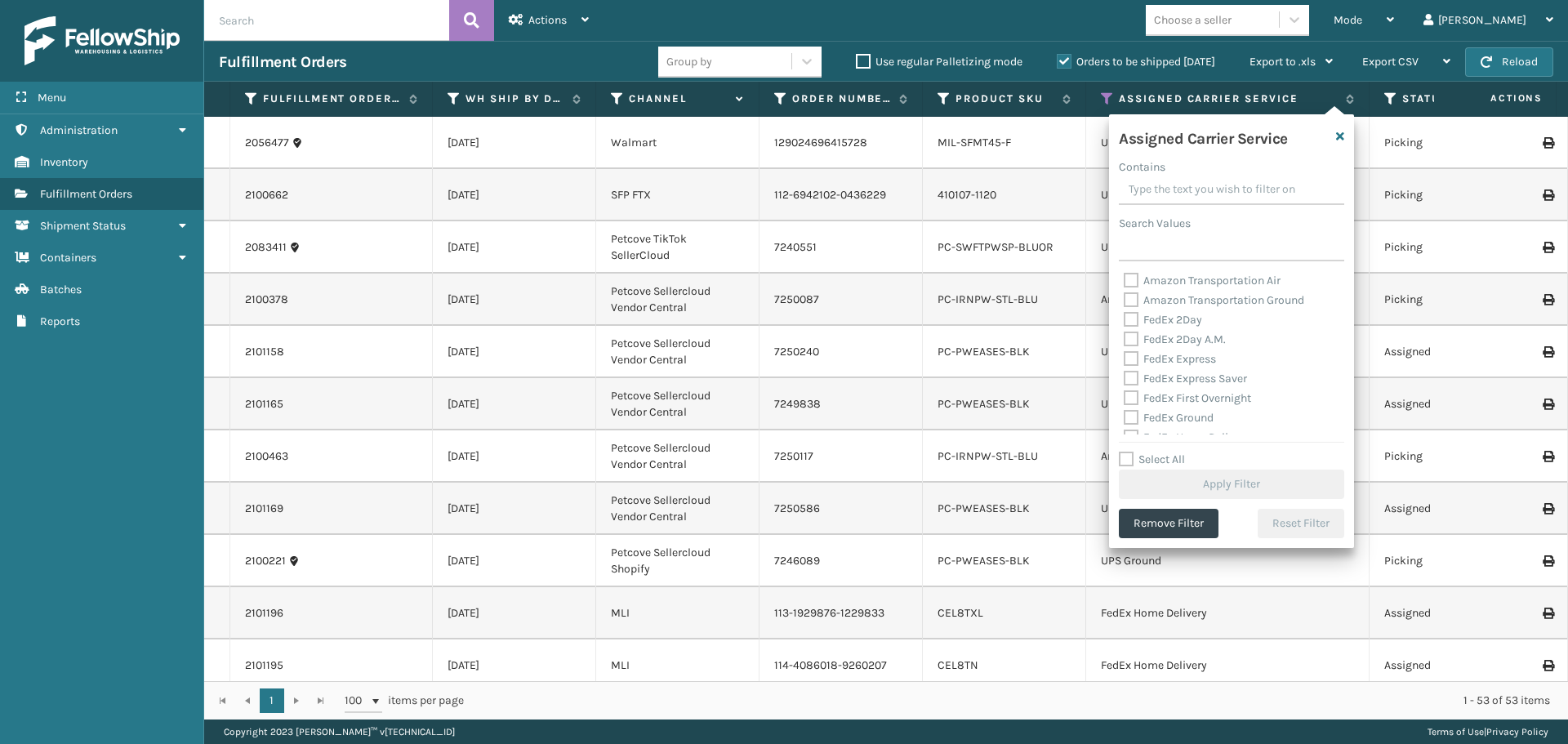
click at [1131, 320] on label "FedEx 2Day" at bounding box center [1163, 320] width 79 height 14
click at [1124, 320] on input "FedEx 2Day" at bounding box center [1124, 315] width 1 height 10
checkbox input "true"
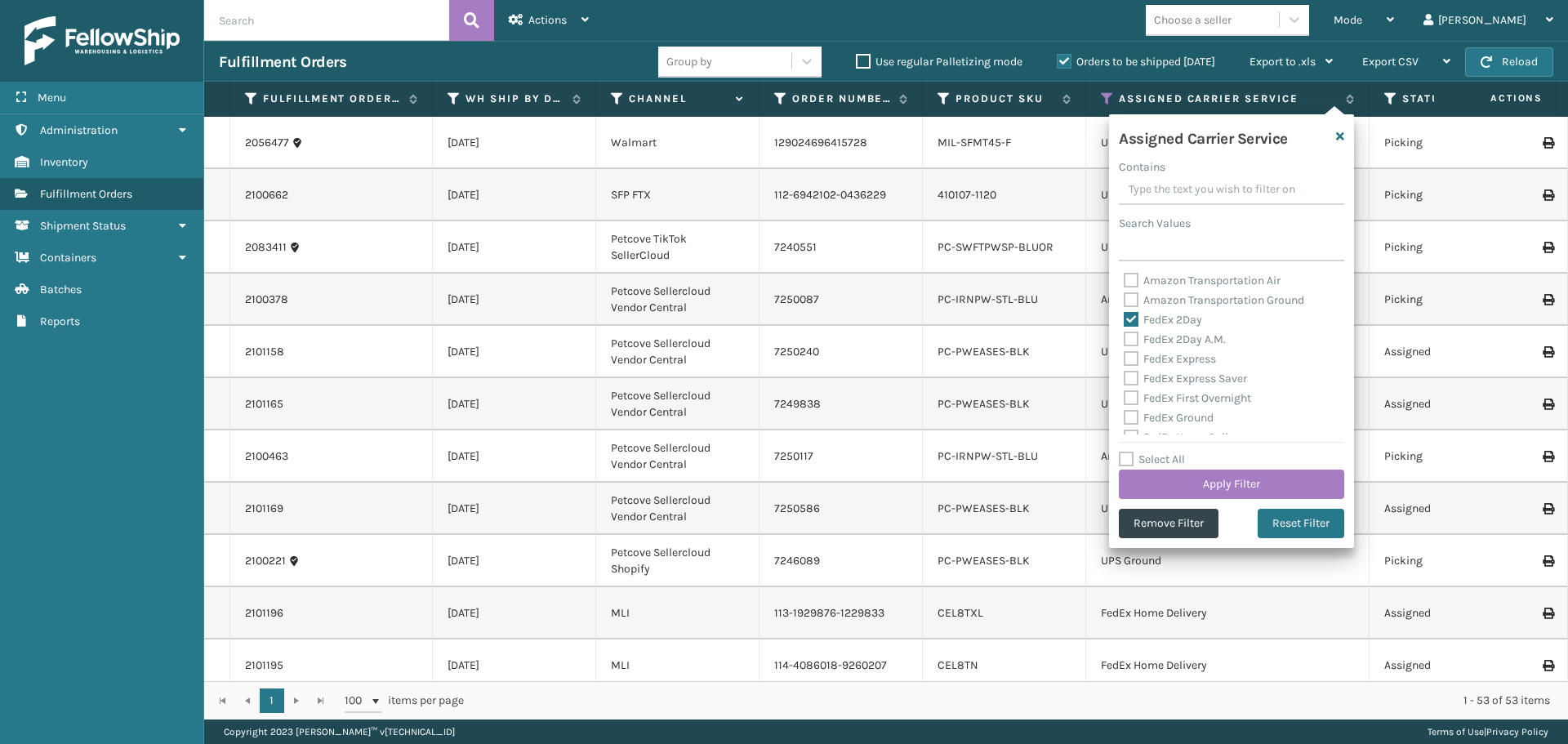
click at [1132, 341] on label "FedEx 2Day A.M." at bounding box center [1175, 340] width 102 height 14
click at [1124, 340] on input "FedEx 2Day A.M." at bounding box center [1124, 335] width 1 height 10
checkbox input "true"
click at [1131, 355] on label "FedEx Express" at bounding box center [1170, 359] width 93 height 14
click at [1124, 355] on input "FedEx Express" at bounding box center [1124, 354] width 1 height 10
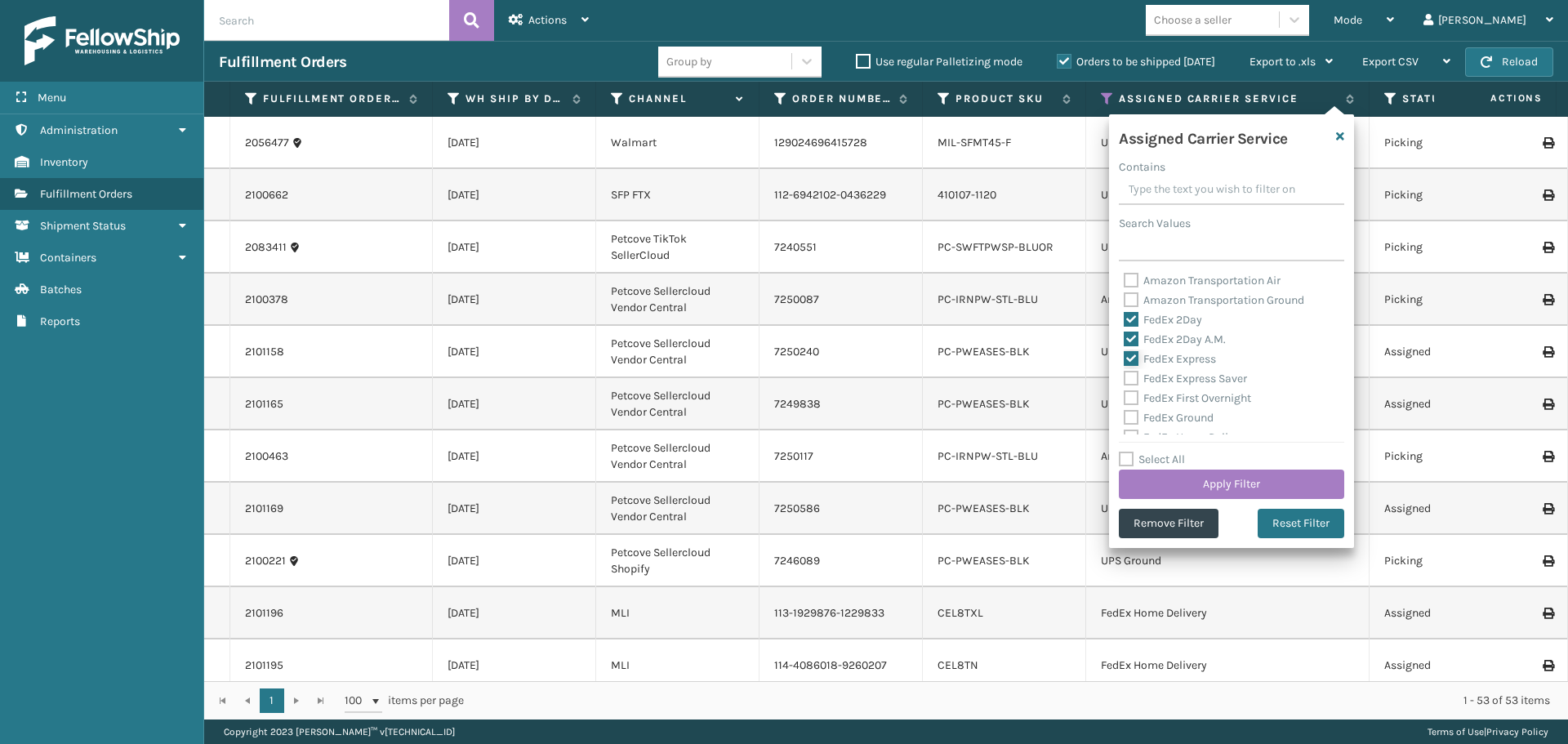
checkbox input "true"
click at [1131, 378] on label "FedEx Express Saver" at bounding box center [1185, 378] width 123 height 14
click at [1124, 378] on input "FedEx Express Saver" at bounding box center [1124, 374] width 1 height 10
checkbox input "true"
click at [1131, 398] on label "FedEx First Overnight" at bounding box center [1187, 398] width 127 height 14
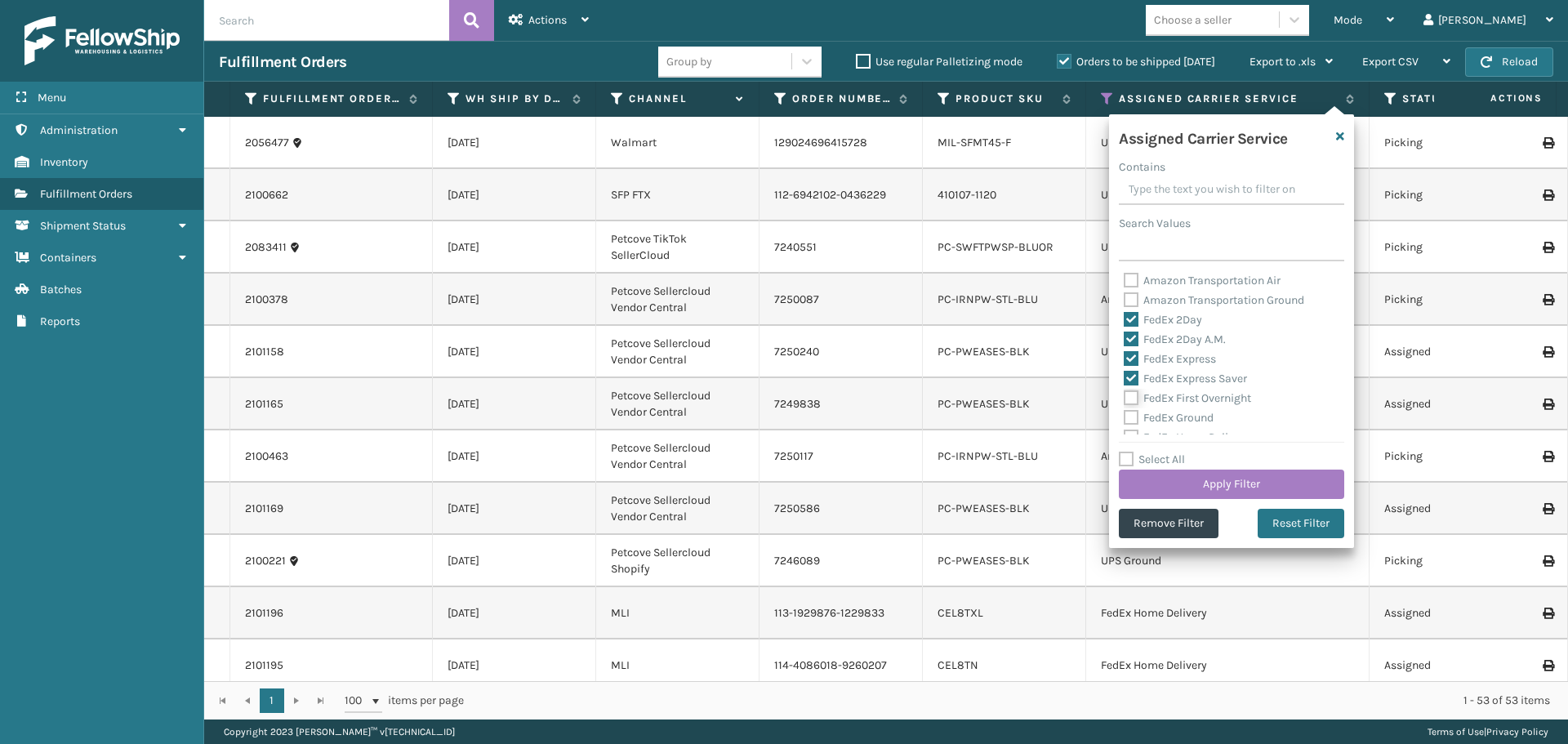
click at [1124, 398] on input "FedEx First Overnight" at bounding box center [1124, 394] width 1 height 10
checkbox input "true"
click at [1131, 418] on label "FedEx Ground" at bounding box center [1169, 417] width 90 height 14
click at [1124, 418] on input "FedEx Ground" at bounding box center [1124, 413] width 1 height 10
checkbox input "true"
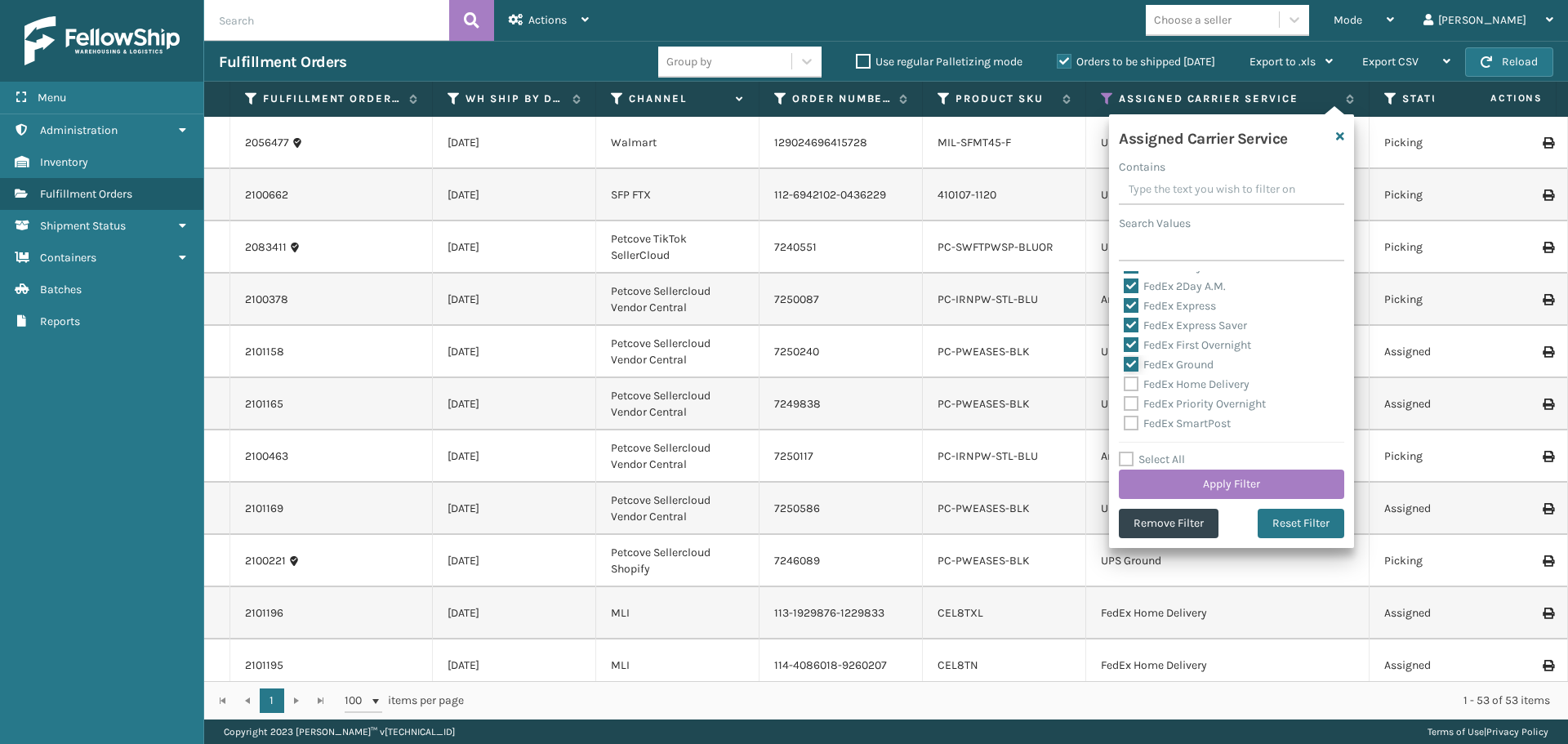
scroll to position [81, 0]
click at [1131, 359] on label "FedEx Home Delivery" at bounding box center [1186, 356] width 126 height 14
click at [1124, 357] on input "FedEx Home Delivery" at bounding box center [1124, 352] width 1 height 10
checkbox input "true"
click at [1131, 372] on label "FedEx Priority Overnight" at bounding box center [1195, 375] width 142 height 14
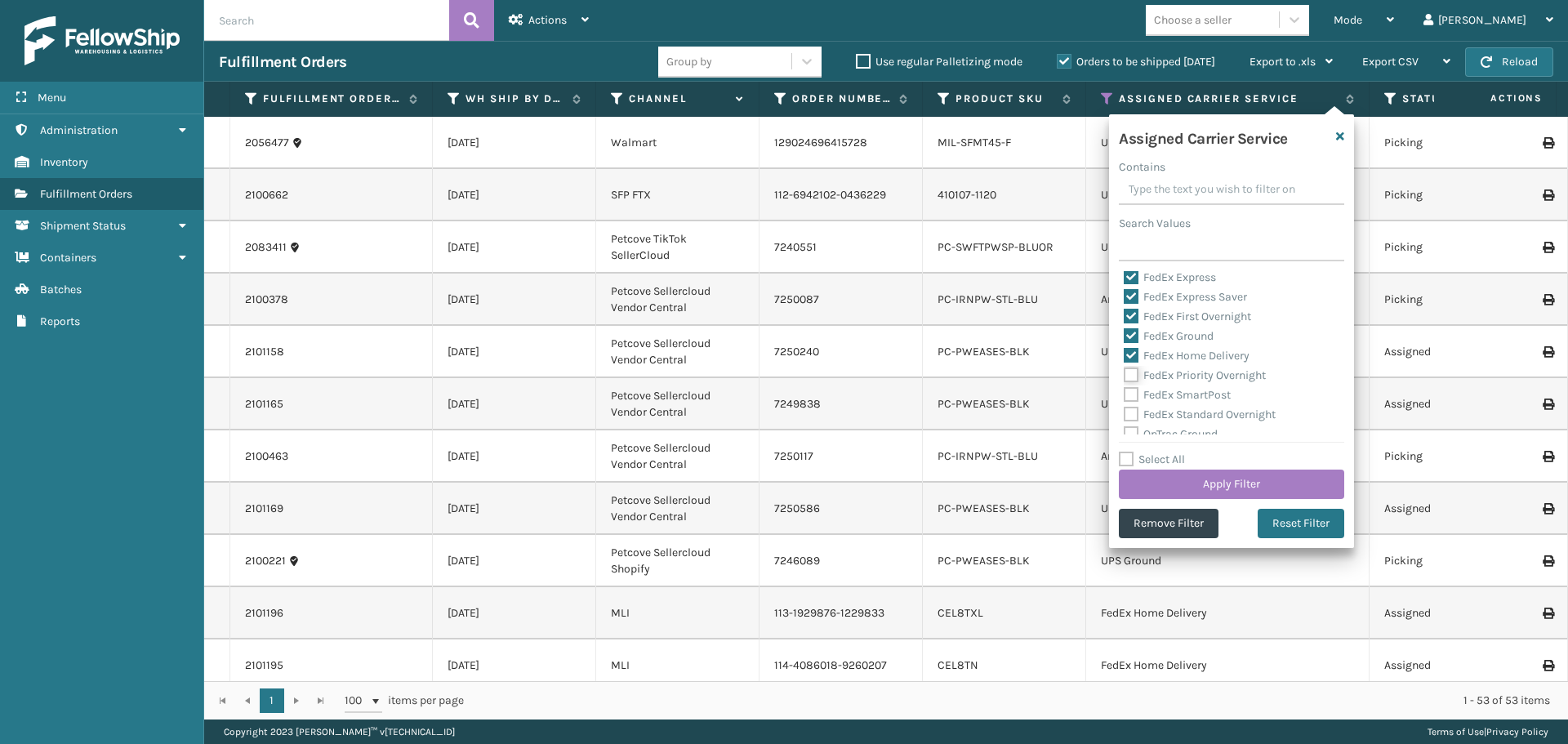
click at [1124, 372] on input "FedEx Priority Overnight" at bounding box center [1124, 371] width 1 height 10
checkbox input "true"
click at [1131, 391] on label "FedEx SmartPost" at bounding box center [1176, 395] width 107 height 14
click at [1124, 391] on input "FedEx SmartPost" at bounding box center [1124, 391] width 1 height 10
checkbox input "true"
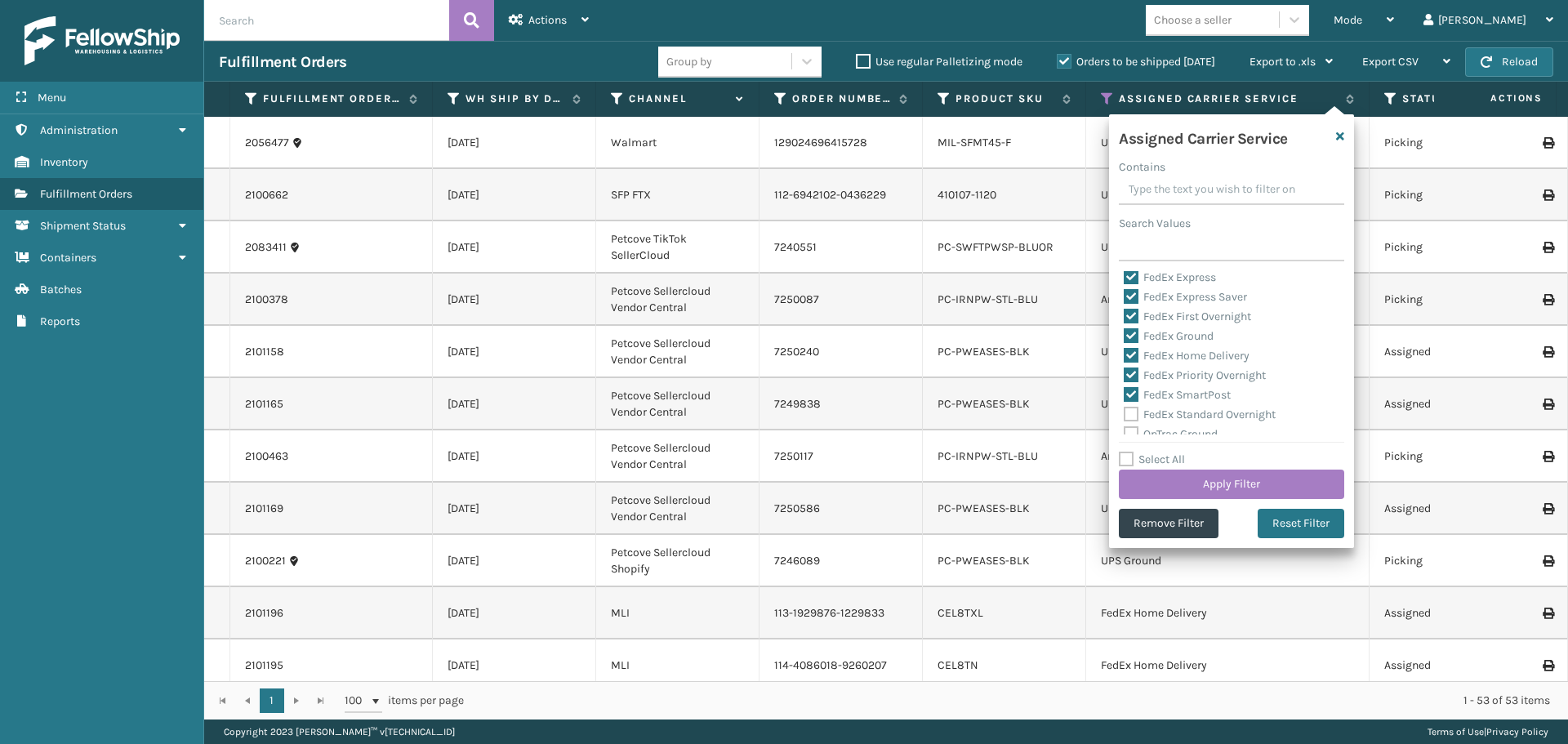
click at [1132, 420] on label "FedEx Standard Overnight" at bounding box center [1199, 414] width 152 height 14
click at [1124, 416] on input "FedEx Standard Overnight" at bounding box center [1124, 411] width 1 height 10
checkbox input "true"
click at [1208, 486] on button "Apply Filter" at bounding box center [1232, 484] width 225 height 29
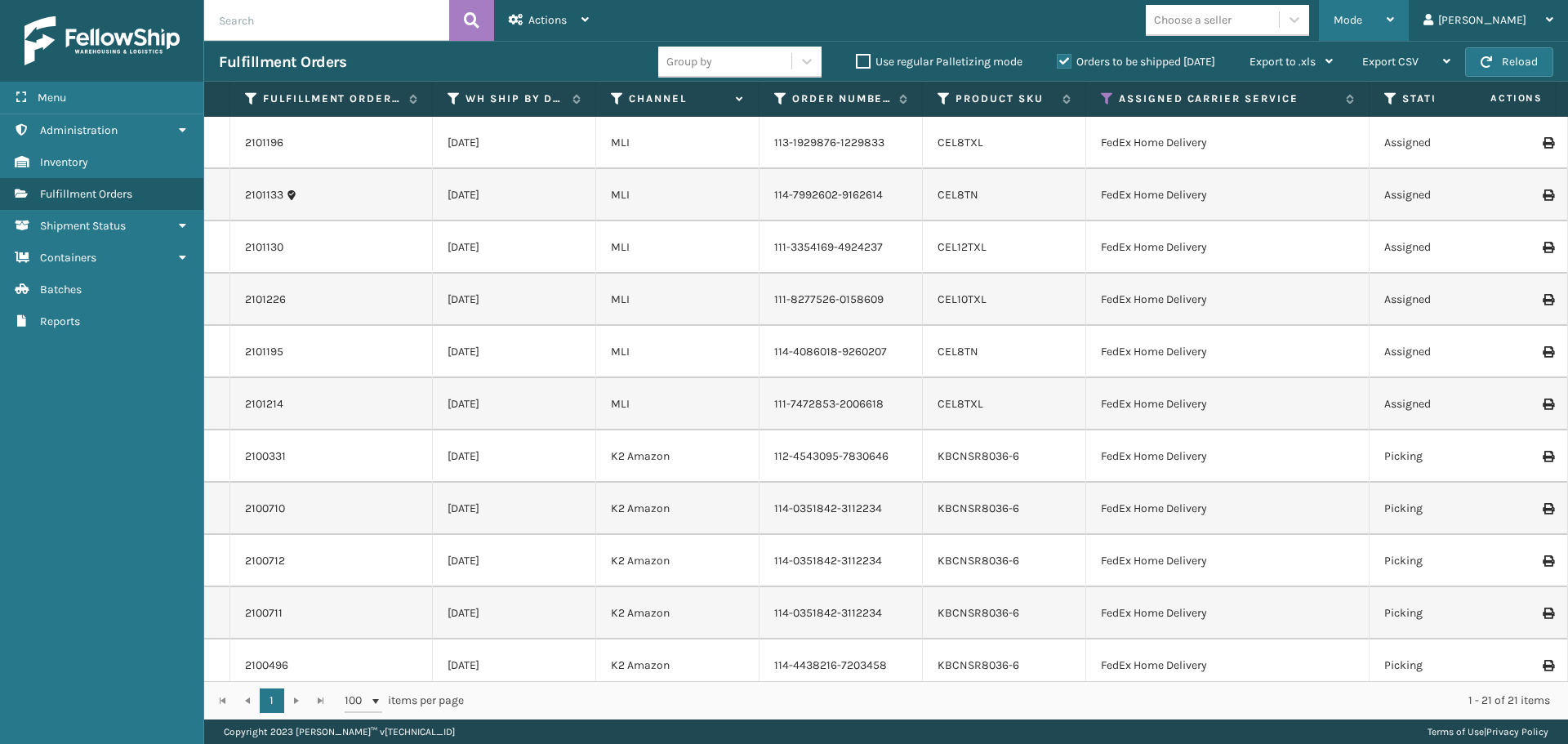
click at [1362, 21] on span "Mode" at bounding box center [1347, 20] width 29 height 14
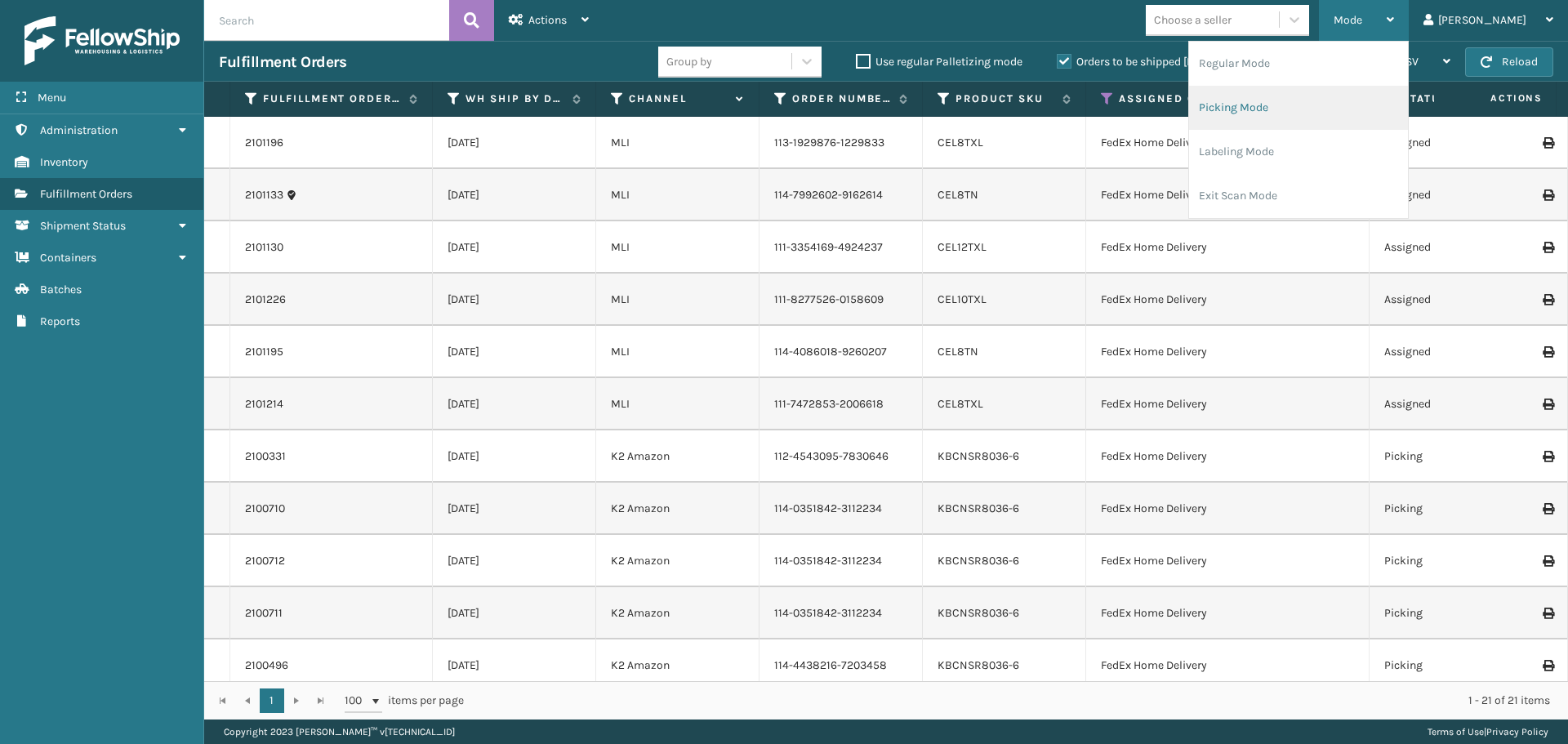
click at [1390, 107] on li "Picking Mode" at bounding box center [1299, 107] width 219 height 44
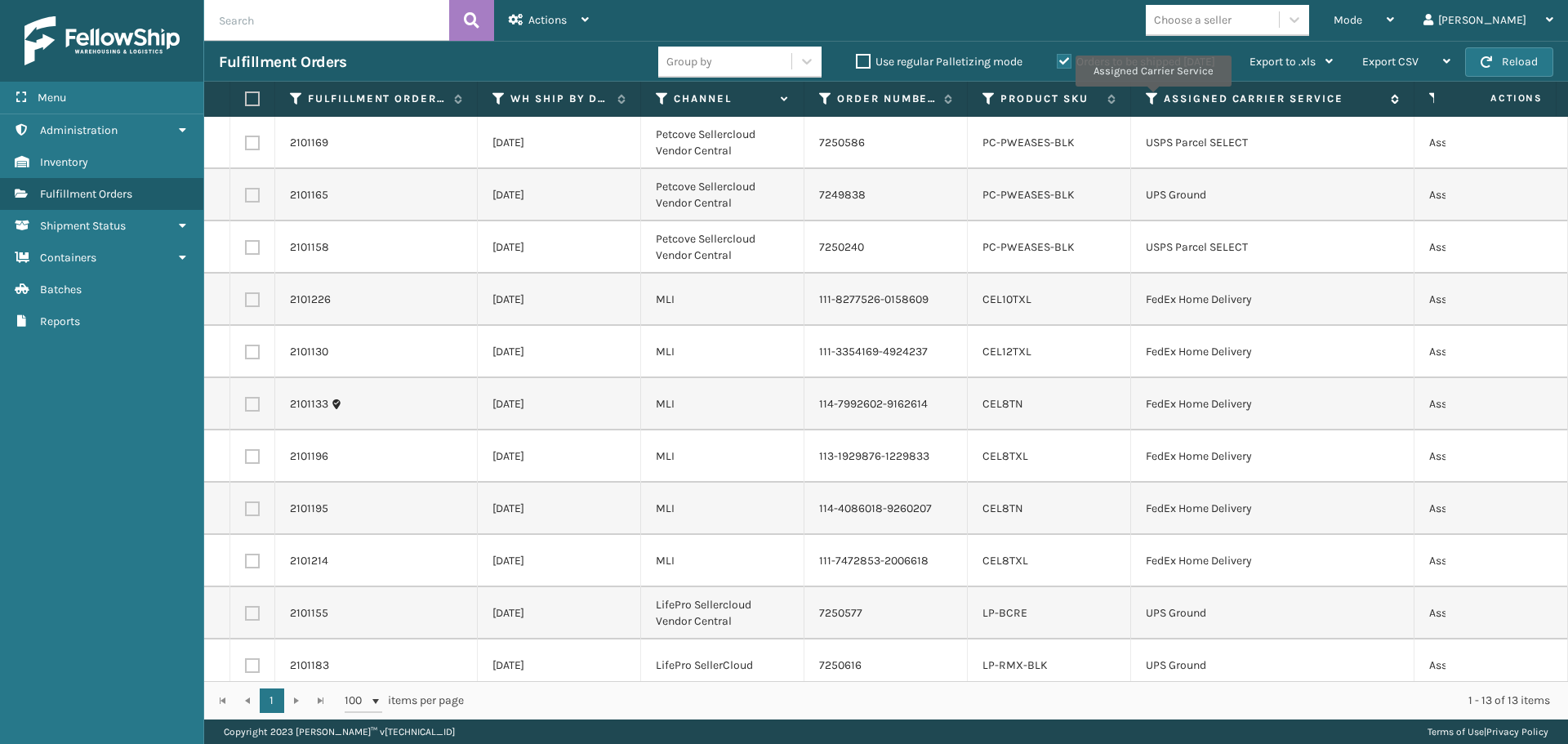
click at [1150, 98] on icon at bounding box center [1152, 99] width 13 height 15
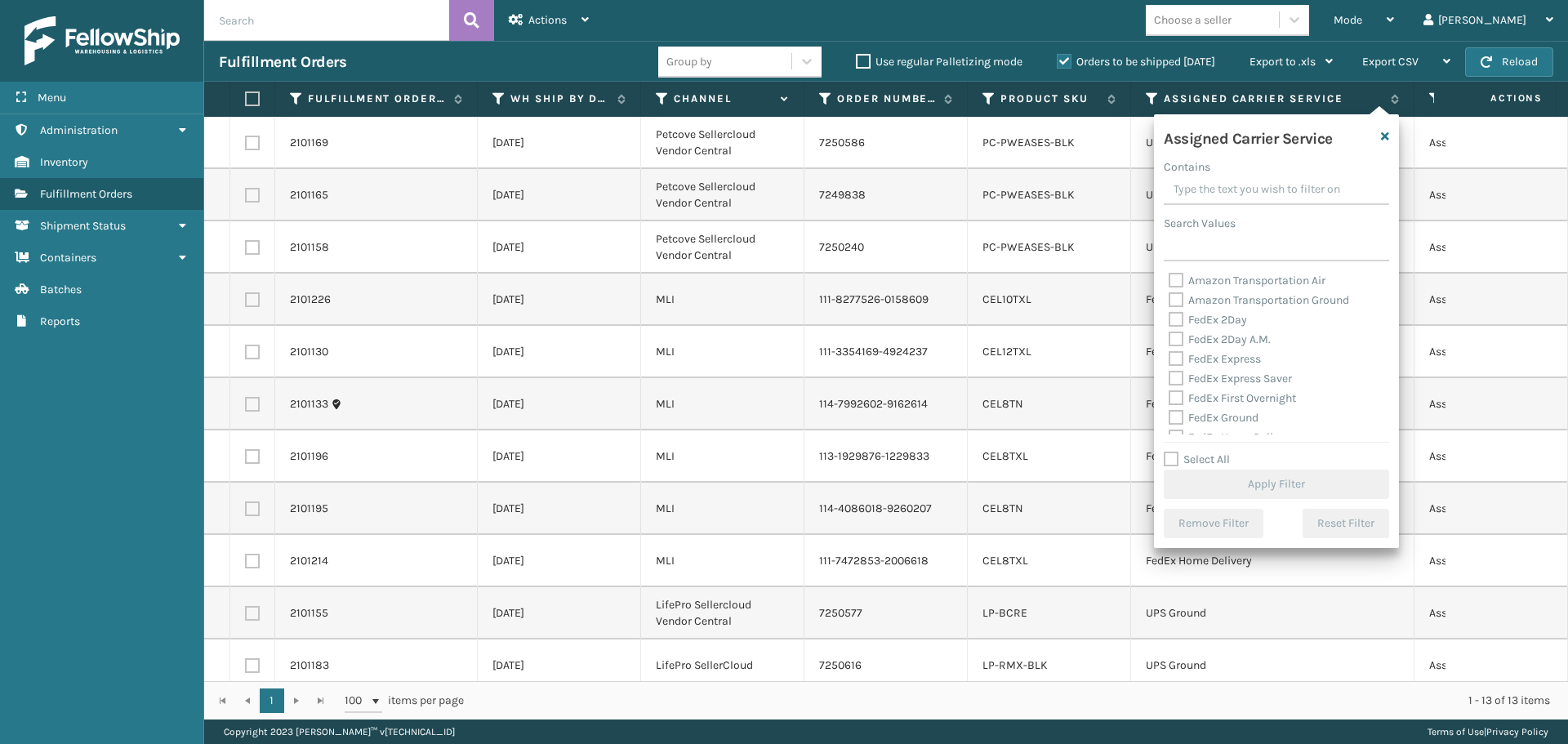
click at [1180, 320] on label "FedEx 2Day" at bounding box center [1208, 320] width 79 height 14
click at [1170, 320] on input "FedEx 2Day" at bounding box center [1169, 315] width 1 height 10
checkbox input "true"
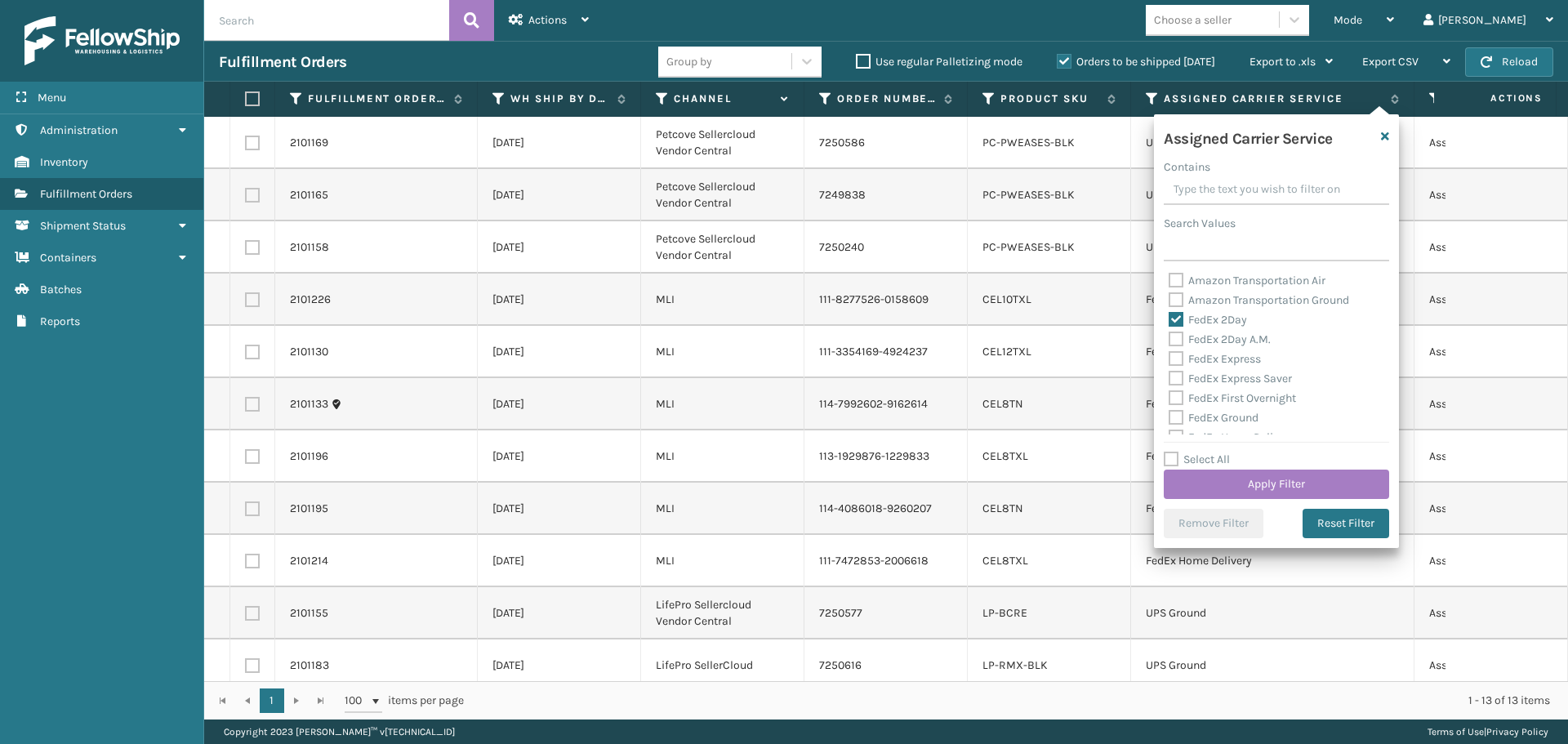
click at [1180, 341] on label "FedEx 2Day A.M." at bounding box center [1220, 340] width 102 height 14
click at [1170, 340] on input "FedEx 2Day A.M." at bounding box center [1169, 335] width 1 height 10
checkbox input "true"
click at [1176, 362] on label "FedEx Express" at bounding box center [1215, 359] width 93 height 14
click at [1170, 360] on input "FedEx Express" at bounding box center [1169, 354] width 1 height 10
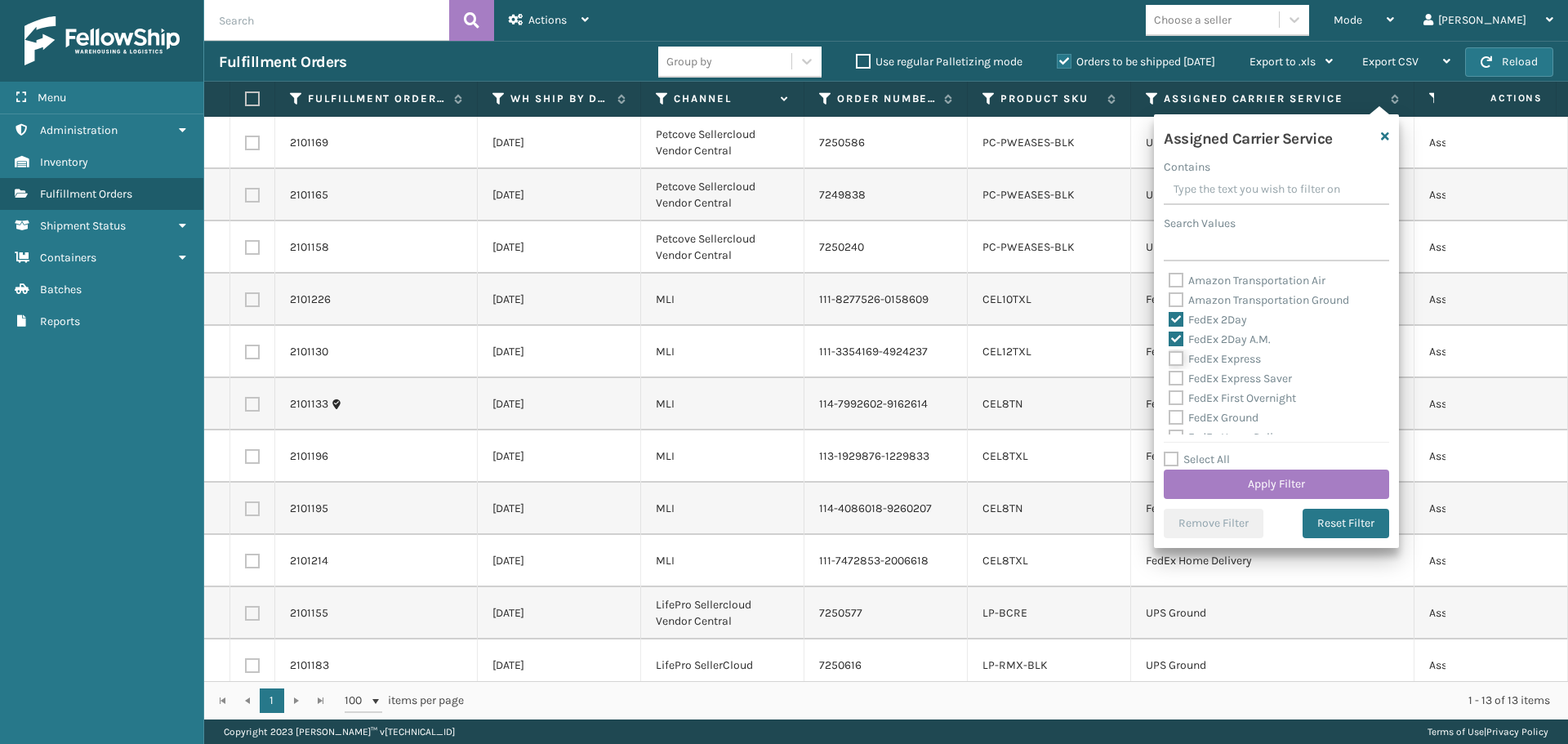
checkbox input "true"
click at [1176, 385] on div "FedEx Express Saver" at bounding box center [1276, 378] width 216 height 20
click at [1176, 378] on label "FedEx Express Saver" at bounding box center [1230, 378] width 123 height 14
click at [1170, 378] on input "FedEx Express Saver" at bounding box center [1169, 374] width 1 height 10
checkbox input "true"
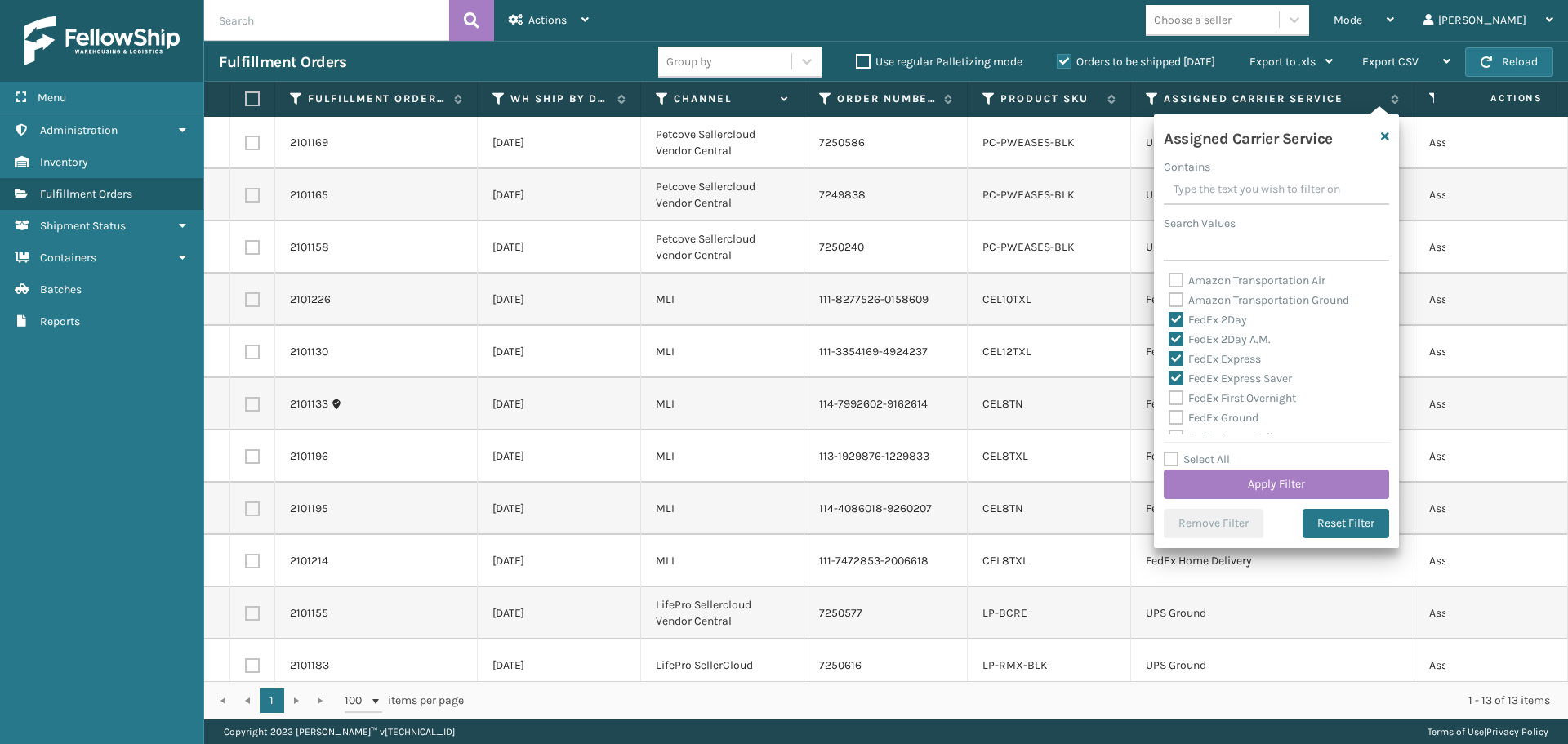
click at [1176, 392] on label "FedEx First Overnight" at bounding box center [1232, 398] width 127 height 14
click at [1170, 392] on input "FedEx First Overnight" at bounding box center [1169, 394] width 1 height 10
checkbox input "true"
click at [1176, 422] on label "FedEx Ground" at bounding box center [1214, 417] width 90 height 14
click at [1170, 419] on input "FedEx Ground" at bounding box center [1169, 413] width 1 height 10
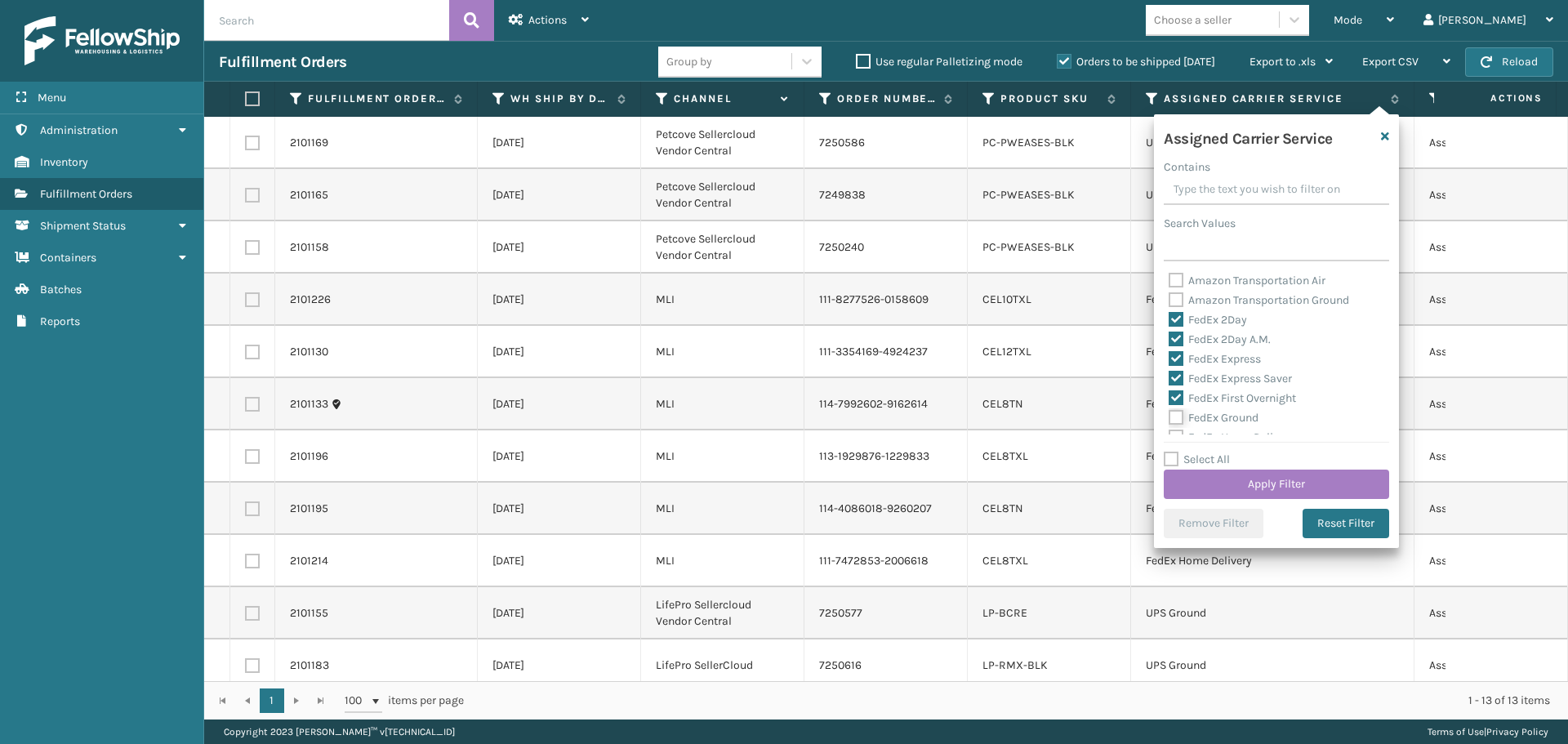
checkbox input "true"
click at [1179, 353] on label "FedEx Home Delivery" at bounding box center [1231, 356] width 126 height 14
click at [1170, 353] on input "FedEx Home Delivery" at bounding box center [1169, 352] width 1 height 10
checkbox input "true"
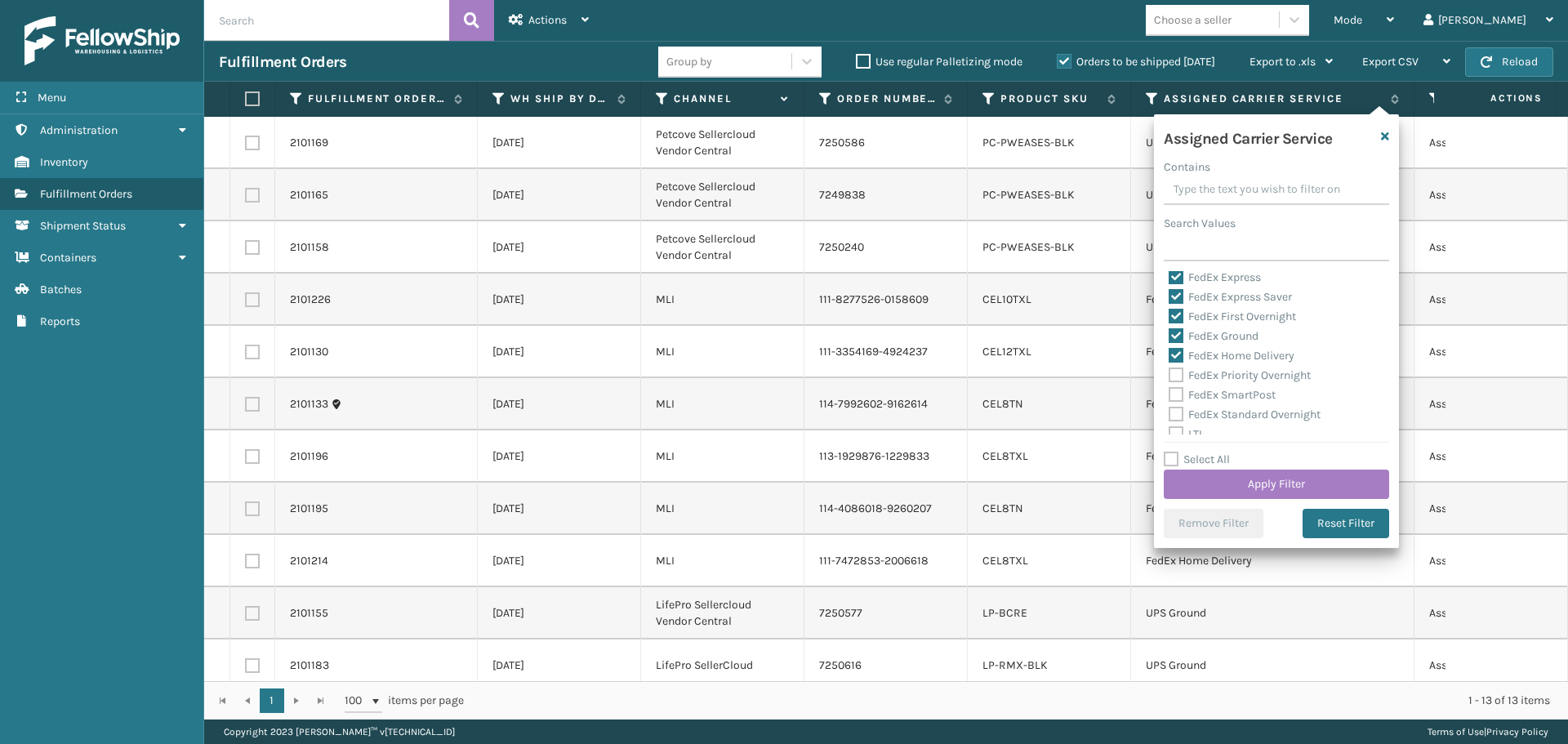
click at [1178, 376] on label "FedEx Priority Overnight" at bounding box center [1240, 375] width 142 height 14
click at [1170, 376] on input "FedEx Priority Overnight" at bounding box center [1169, 371] width 1 height 10
checkbox input "true"
click at [1178, 391] on label "FedEx SmartPost" at bounding box center [1221, 395] width 107 height 14
click at [1170, 391] on input "FedEx SmartPost" at bounding box center [1169, 391] width 1 height 10
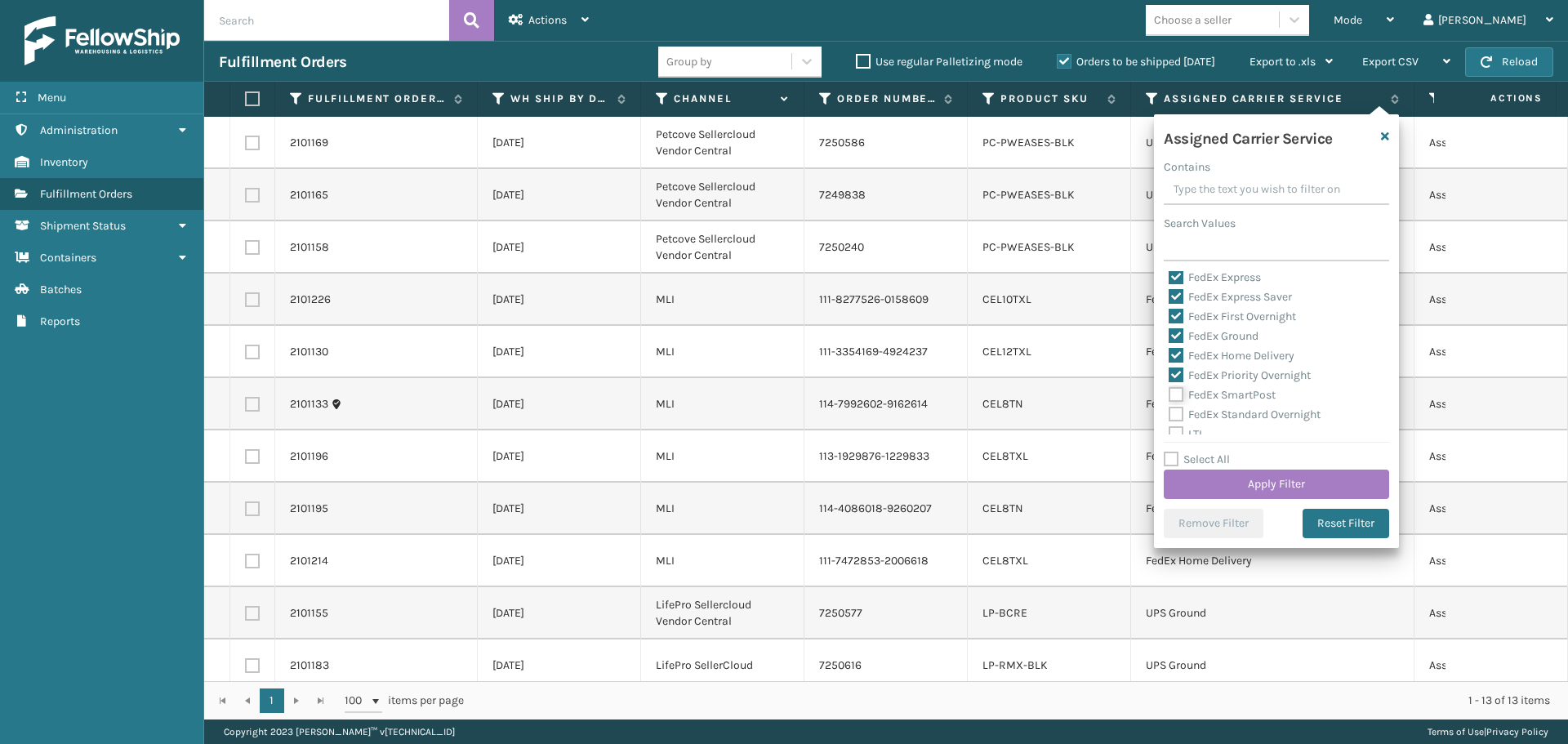
checkbox input "true"
click at [1177, 415] on label "FedEx Standard Overnight" at bounding box center [1244, 414] width 152 height 14
click at [1170, 415] on input "FedEx Standard Overnight" at bounding box center [1169, 411] width 1 height 10
checkbox input "true"
click at [1206, 482] on button "Apply Filter" at bounding box center [1276, 484] width 225 height 29
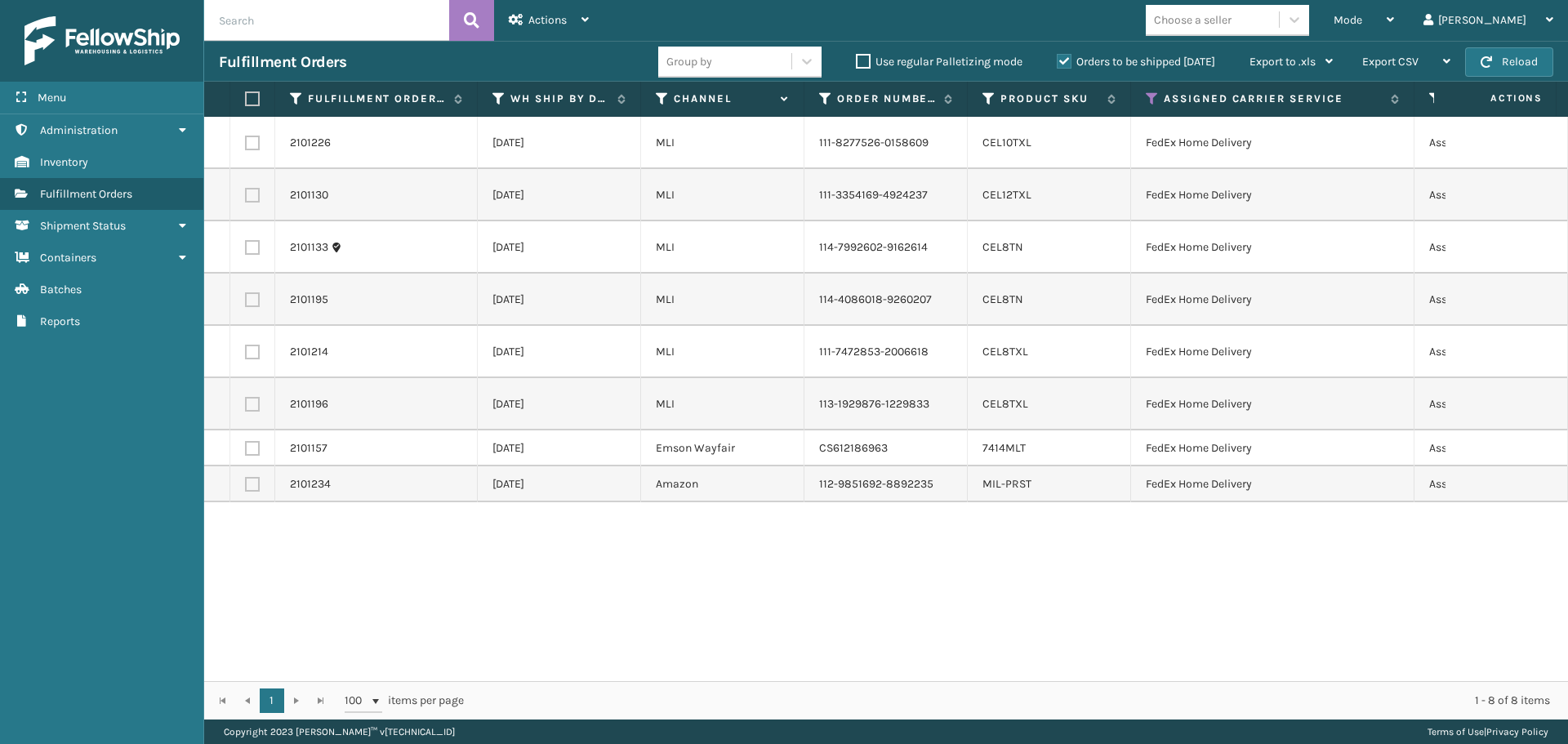
click at [249, 94] on label at bounding box center [249, 99] width 10 height 15
click at [246, 94] on input "checkbox" at bounding box center [245, 99] width 1 height 10
checkbox input "true"
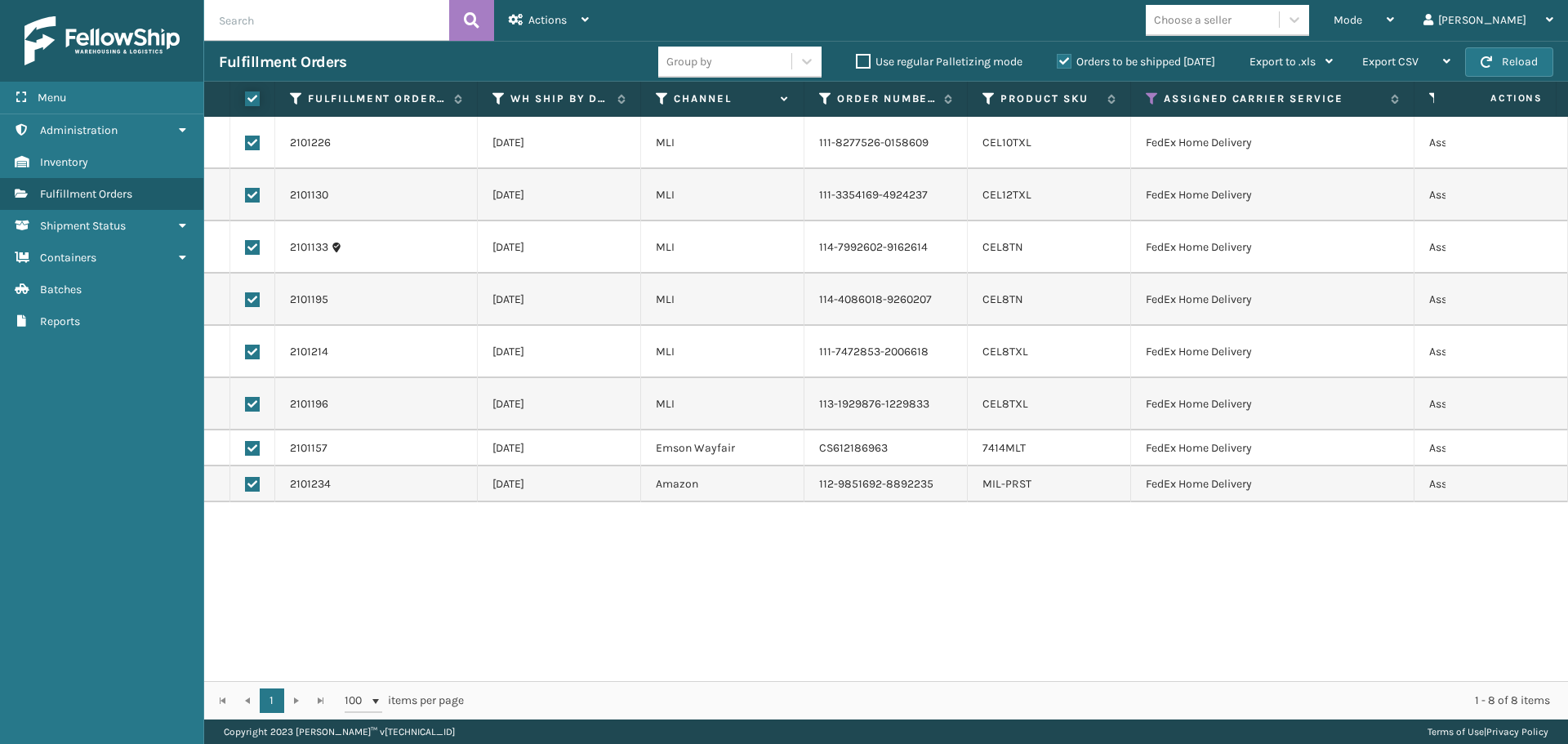
checkbox input "true"
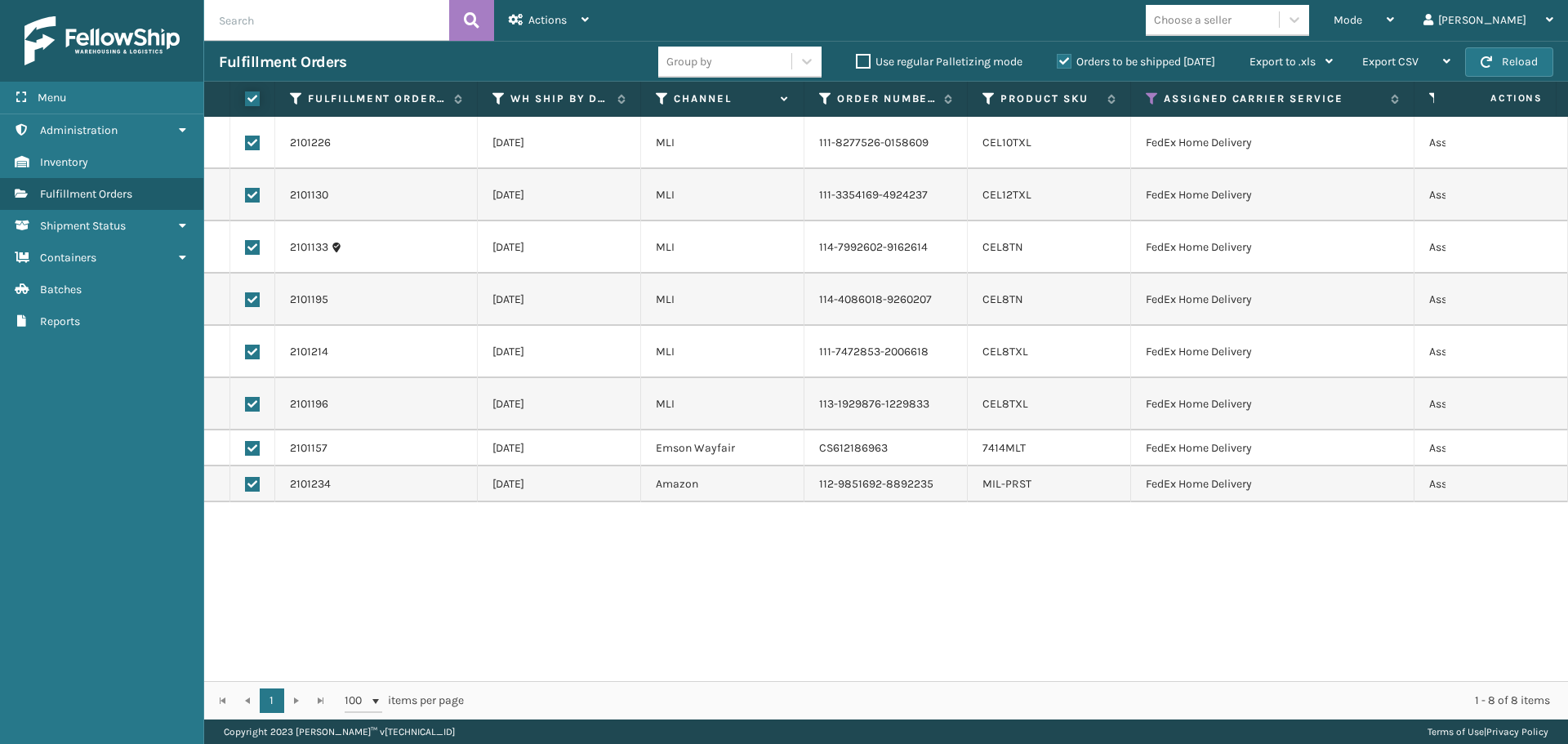
checkbox input "true"
click at [552, 21] on span "Actions" at bounding box center [548, 20] width 38 height 14
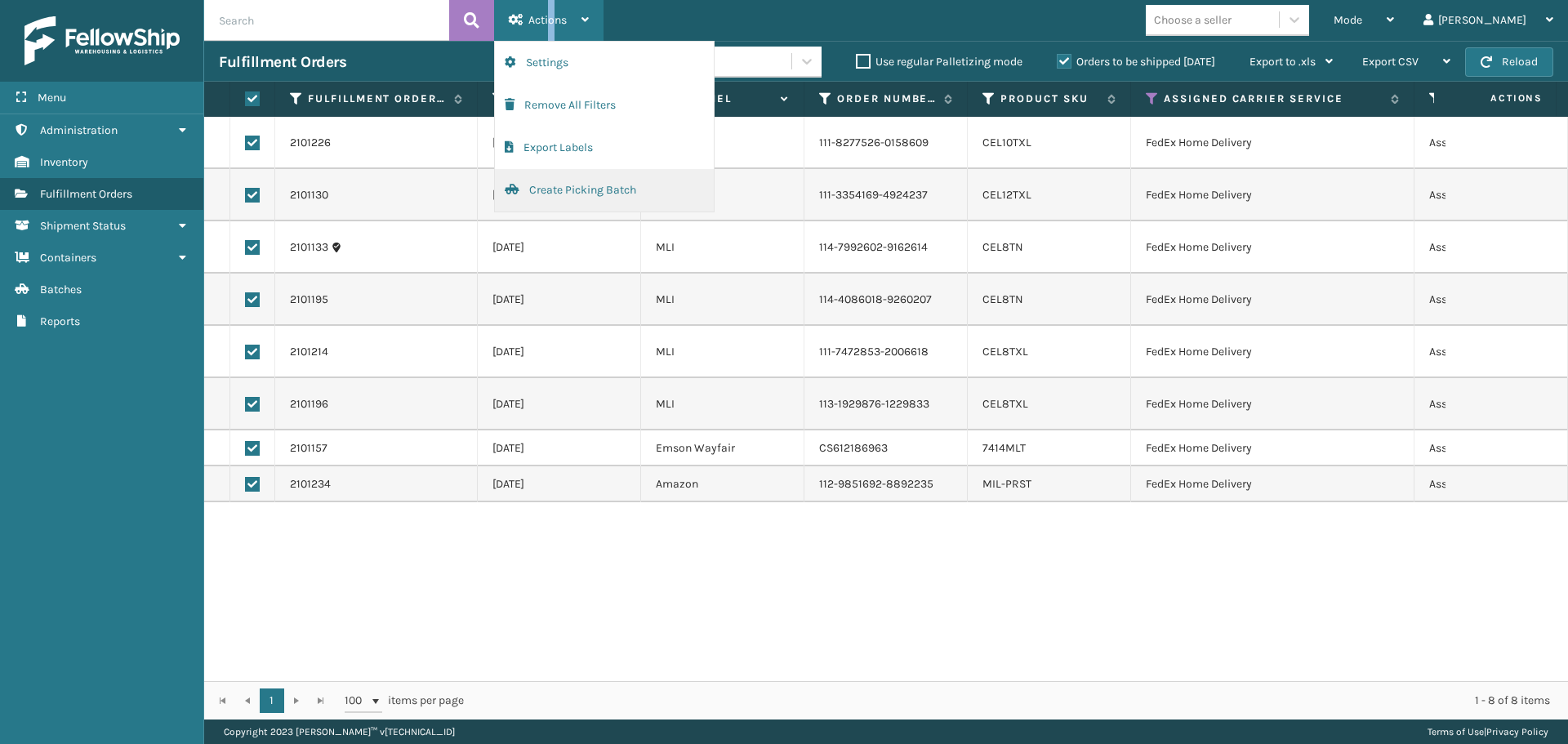
click at [620, 195] on button "Create Picking Batch" at bounding box center [604, 190] width 219 height 42
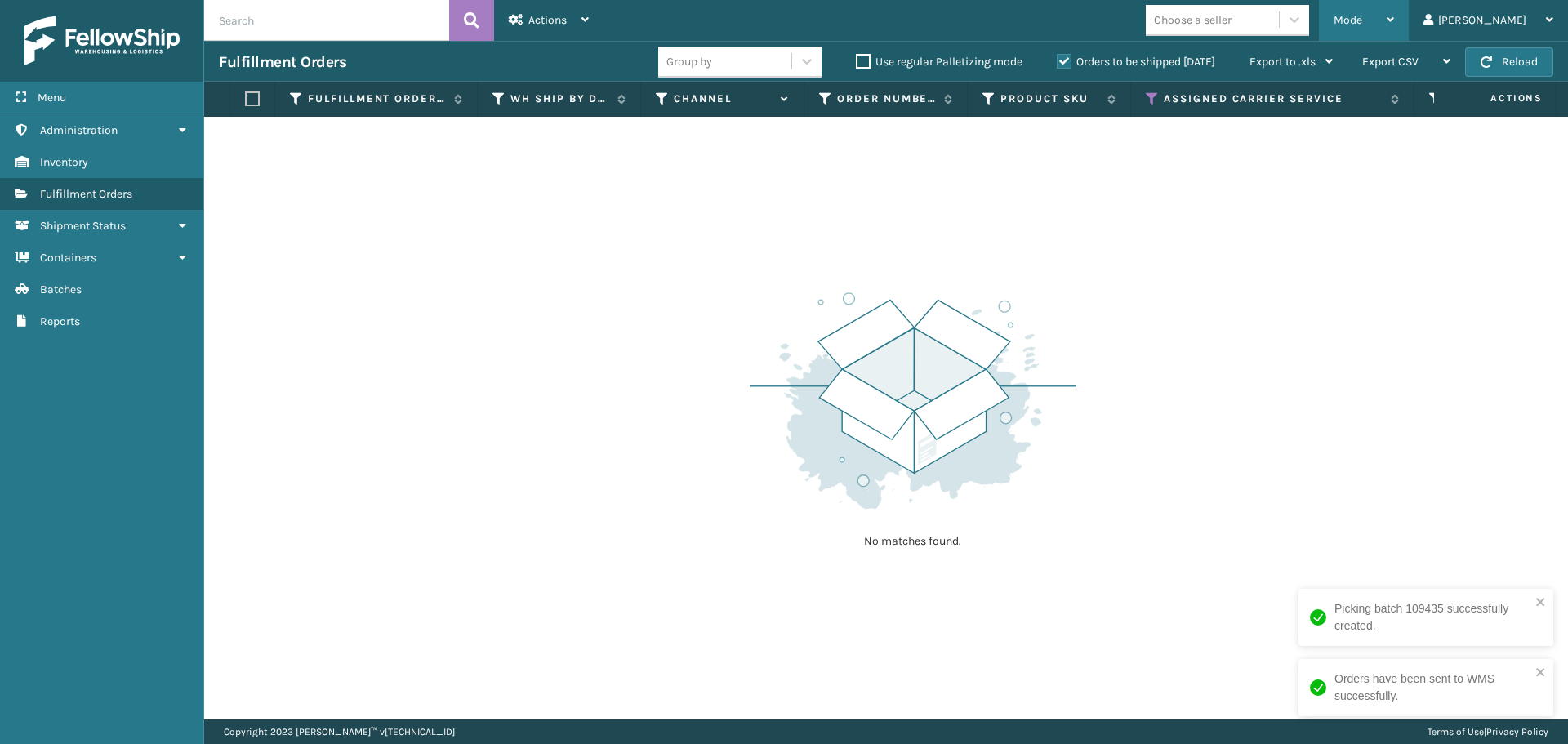
click at [1362, 15] on span "Mode" at bounding box center [1347, 20] width 29 height 14
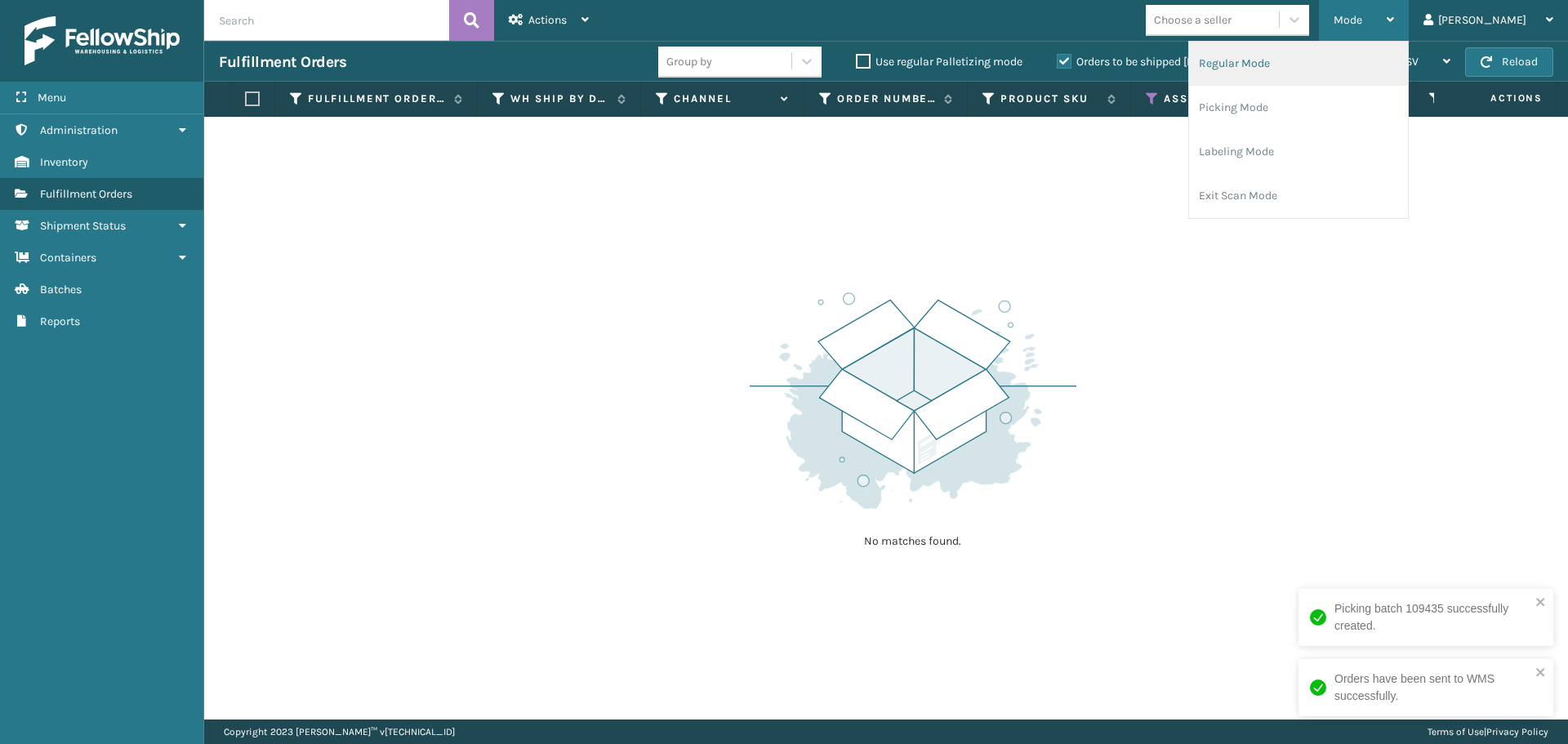
click at [1335, 72] on li "Regular Mode" at bounding box center [1299, 63] width 219 height 44
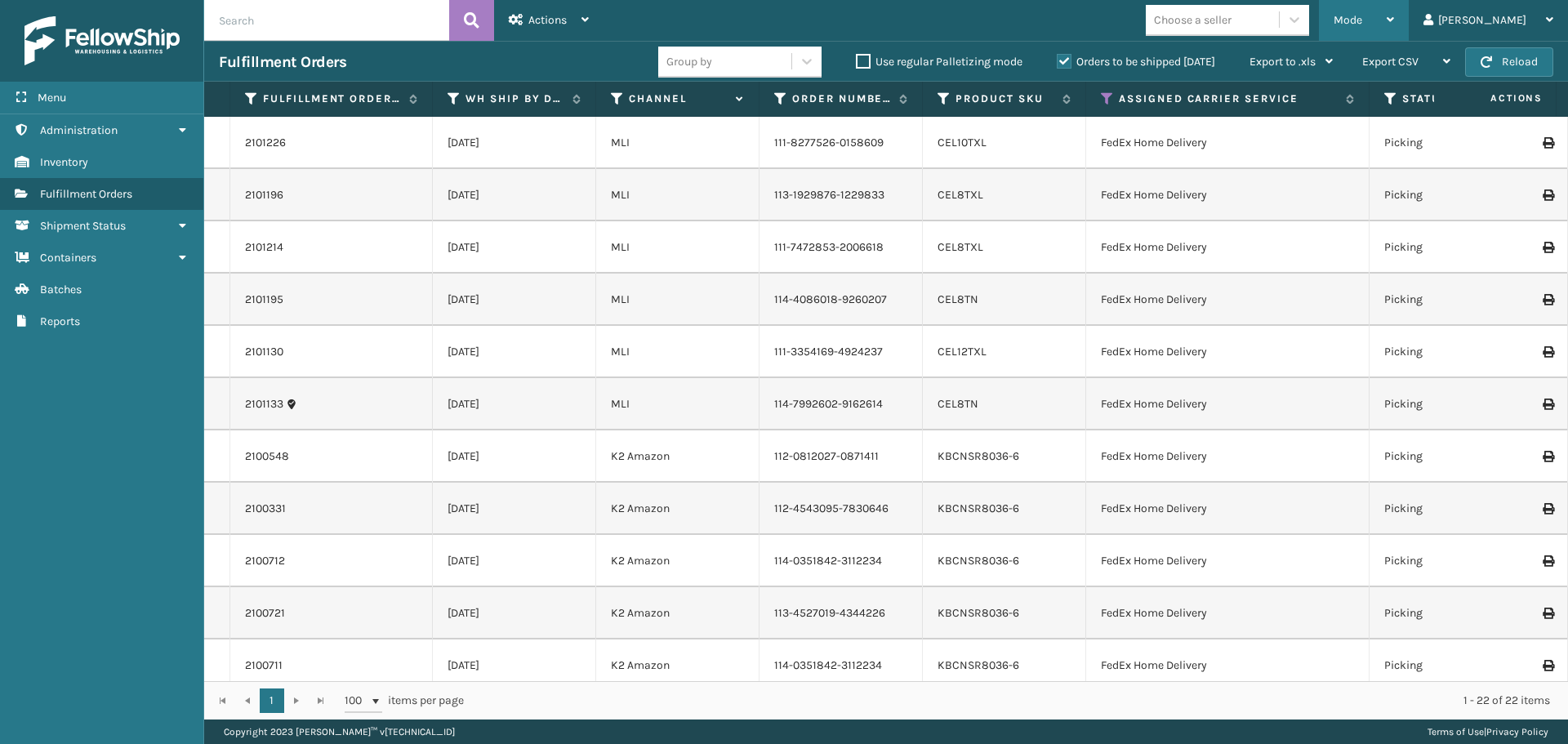
click at [1362, 21] on span "Mode" at bounding box center [1347, 20] width 29 height 14
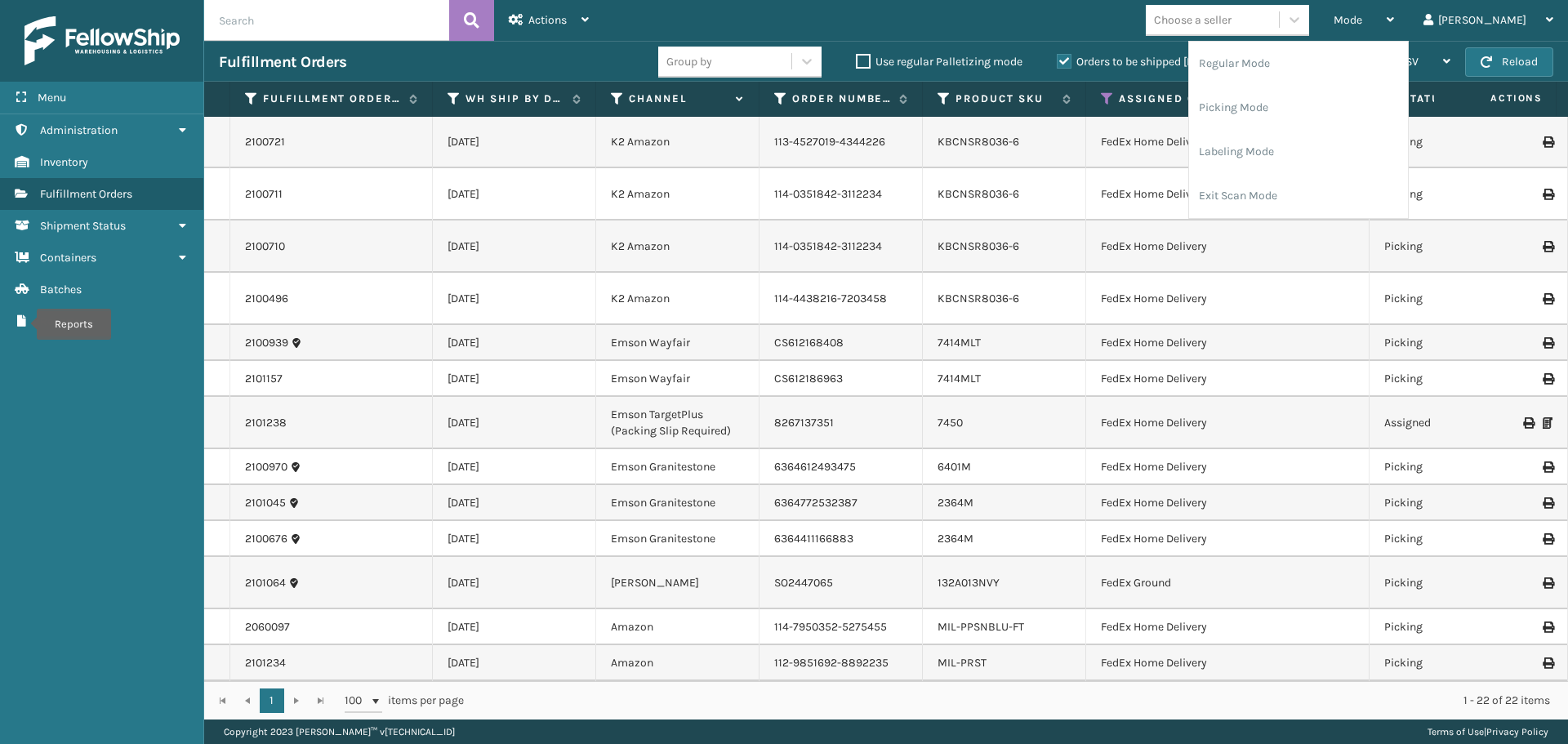
scroll to position [581, 0]
click at [1111, 107] on th "Assigned Carrier Service" at bounding box center [1228, 99] width 283 height 36
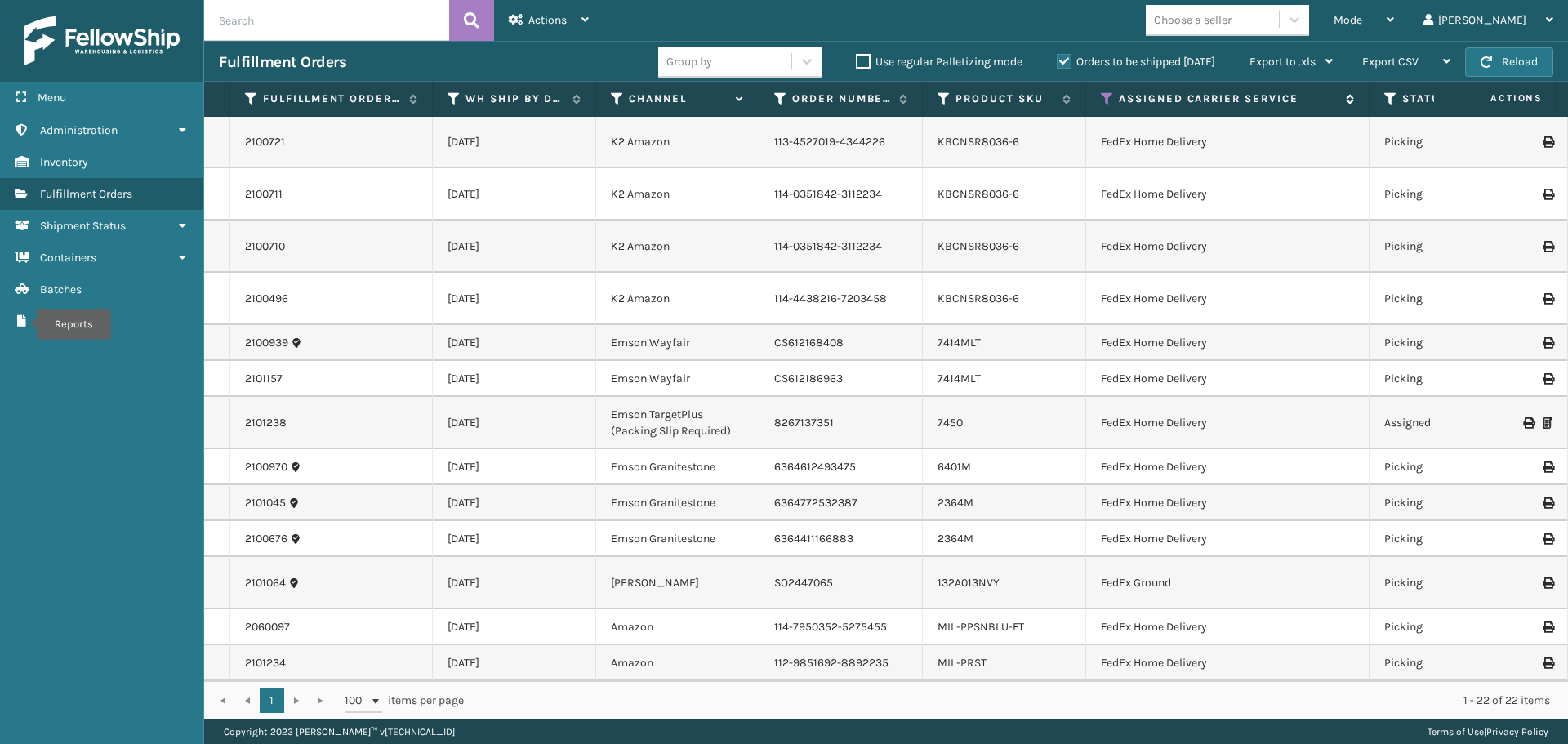
click at [1107, 103] on icon at bounding box center [1107, 99] width 13 height 15
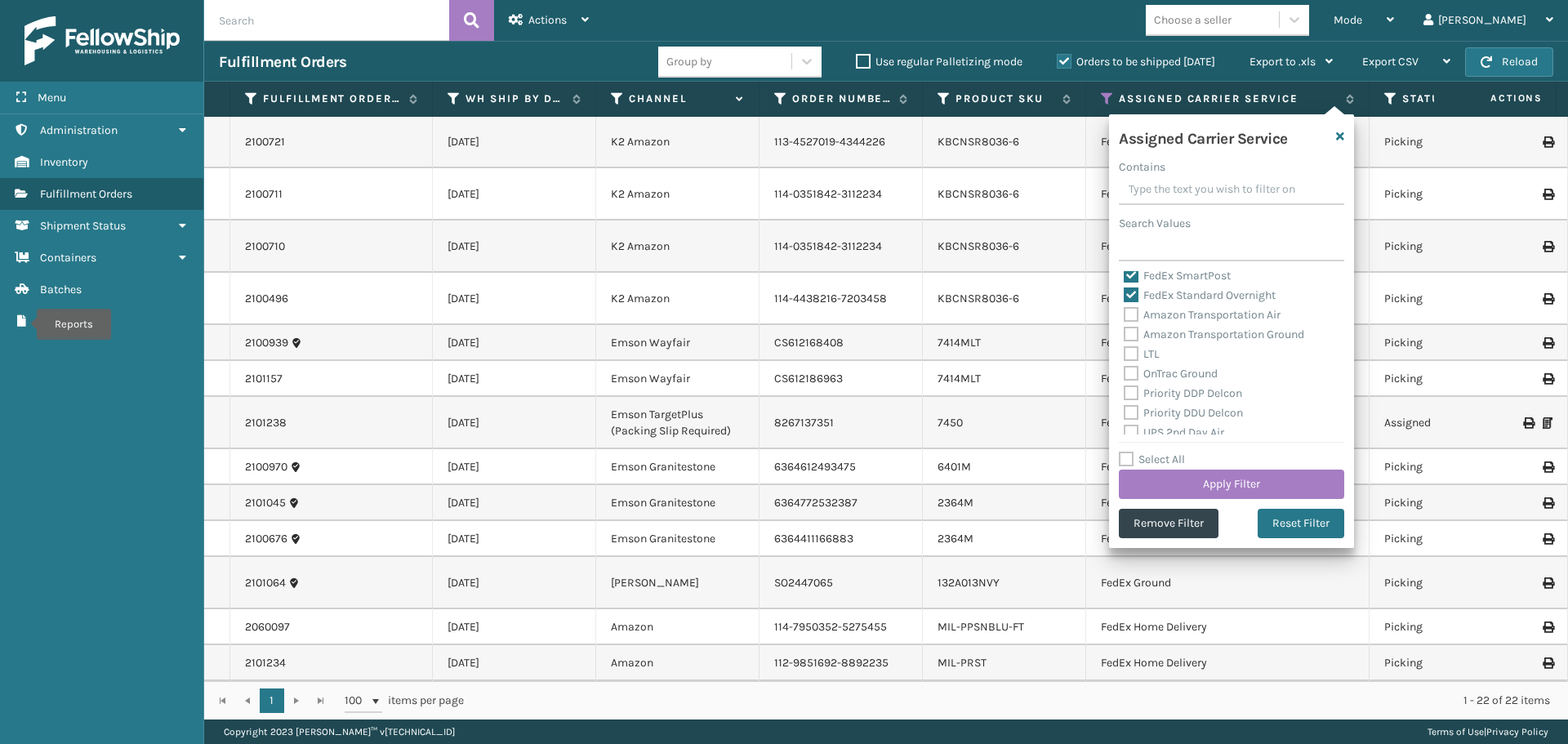
scroll to position [164, 0]
click at [1134, 371] on label "OnTrac Ground" at bounding box center [1170, 372] width 94 height 14
click at [1124, 371] on input "OnTrac Ground" at bounding box center [1124, 368] width 1 height 10
checkbox input "true"
click at [1134, 391] on label "Priority DDP Delcon" at bounding box center [1182, 391] width 119 height 14
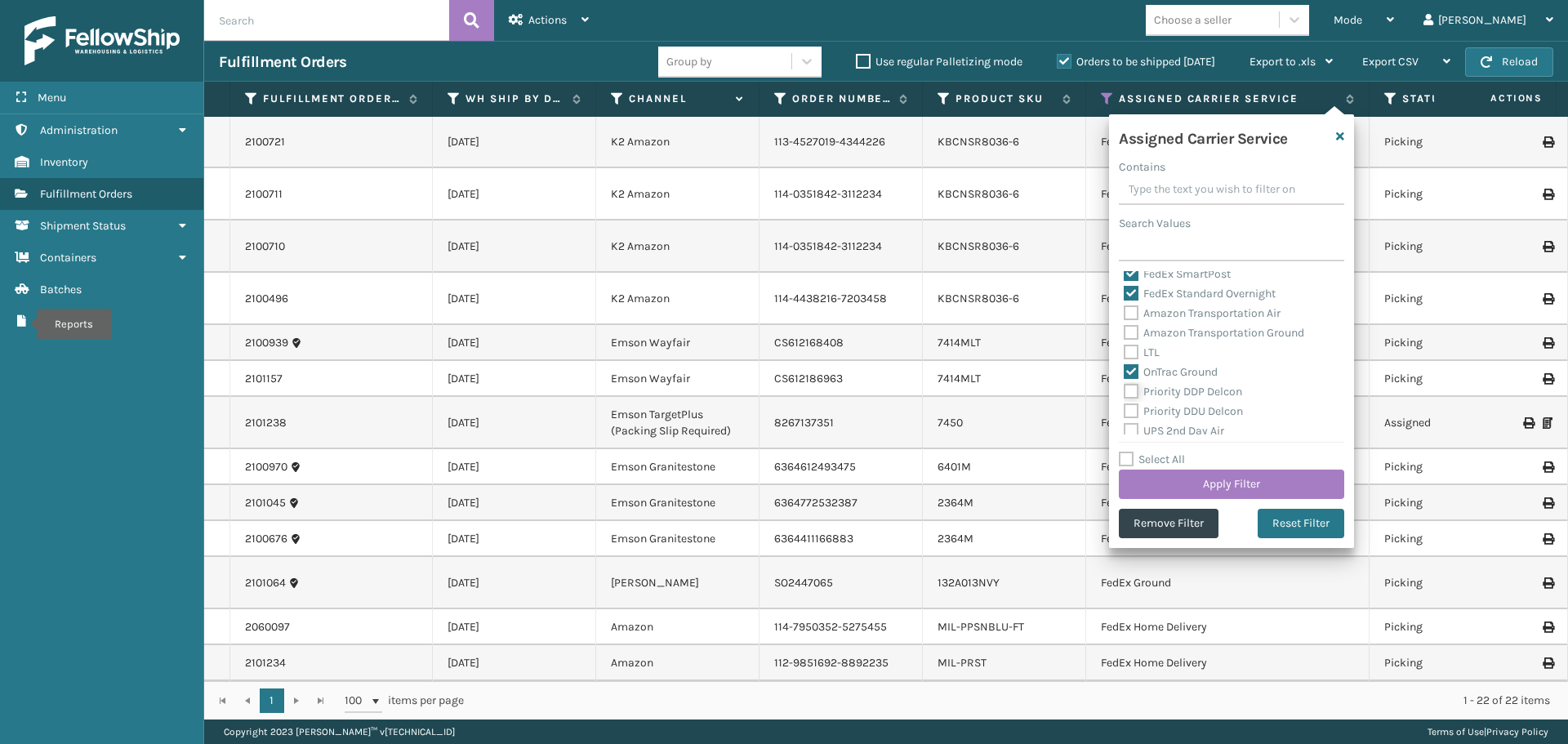
click at [1124, 391] on input "Priority DDP Delcon" at bounding box center [1124, 387] width 1 height 10
checkbox input "true"
click at [1129, 411] on label "Priority DDU Delcon" at bounding box center [1183, 411] width 120 height 14
click at [1124, 411] on input "Priority DDU Delcon" at bounding box center [1124, 407] width 1 height 10
checkbox input "true"
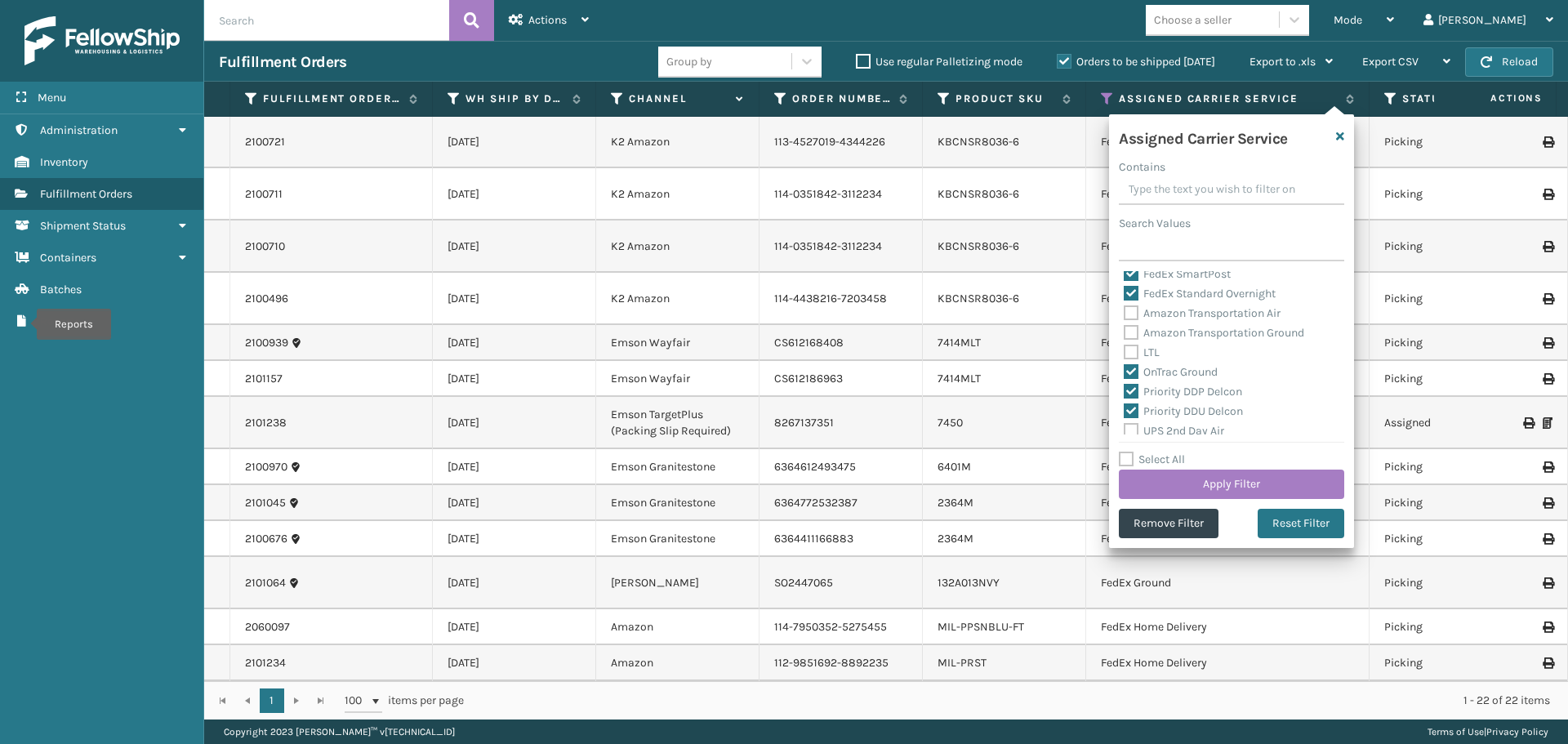
click at [1130, 427] on label "UPS 2nd Day Air" at bounding box center [1174, 430] width 100 height 14
click at [1124, 427] on input "UPS 2nd Day Air" at bounding box center [1124, 426] width 1 height 10
checkbox input "true"
click at [1137, 365] on label "UPS 2nd Day Air A.M." at bounding box center [1185, 369] width 124 height 14
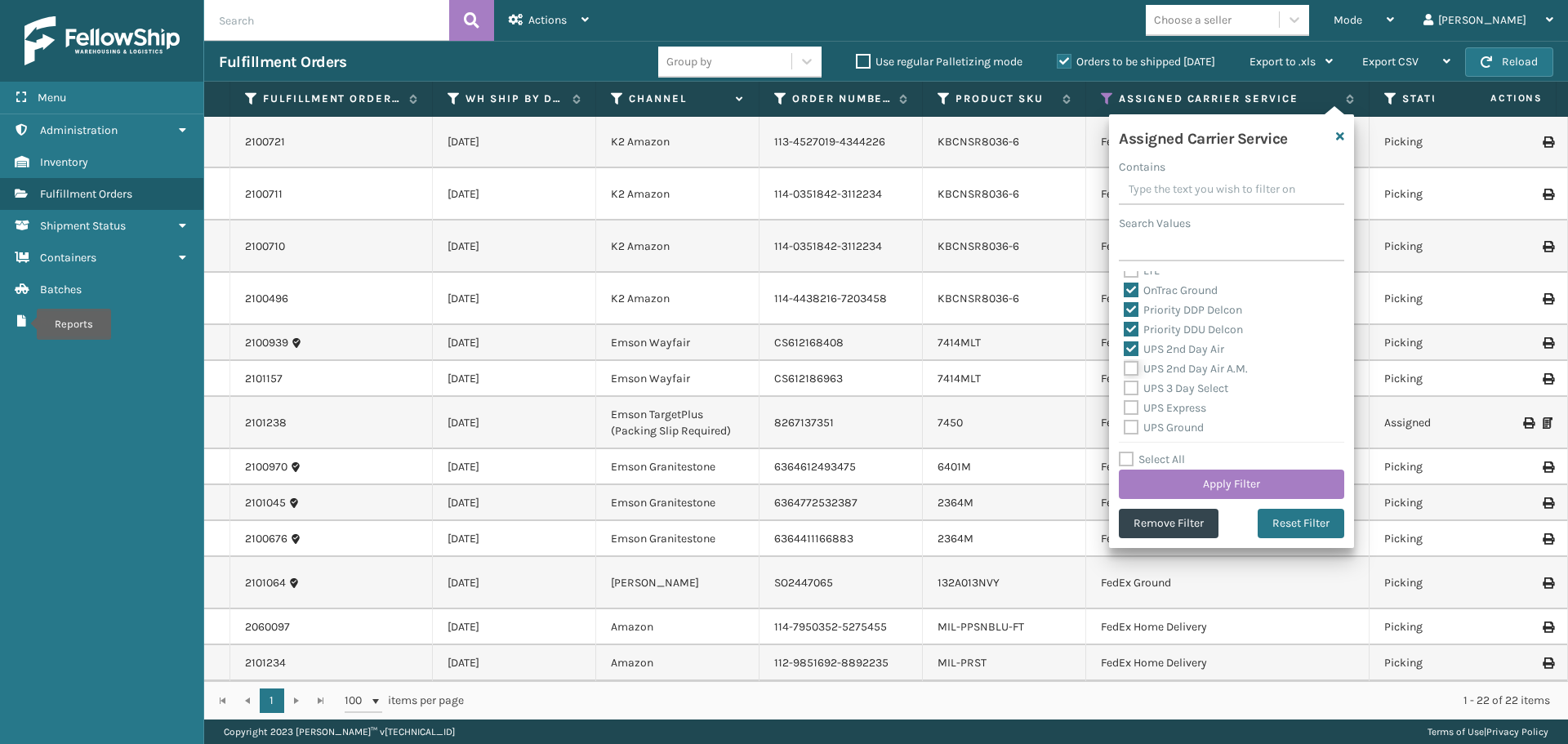
click at [1124, 365] on input "UPS 2nd Day Air A.M." at bounding box center [1124, 365] width 1 height 10
checkbox input "true"
click at [1135, 386] on label "UPS 3 Day Select" at bounding box center [1176, 388] width 105 height 14
click at [1124, 386] on input "UPS 3 Day Select" at bounding box center [1124, 384] width 1 height 10
checkbox input "true"
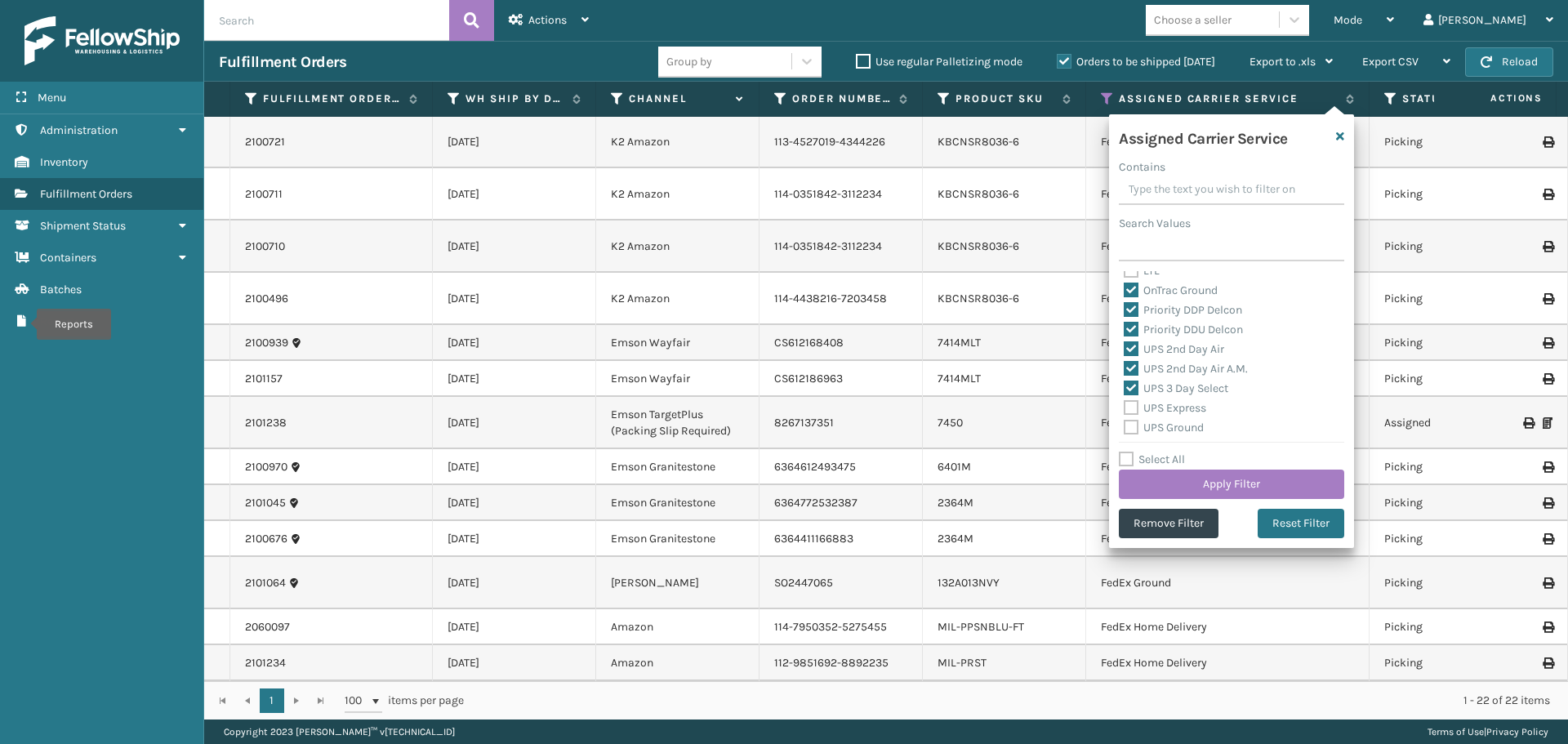
click at [1132, 415] on div "UPS Express" at bounding box center [1231, 408] width 216 height 20
click at [1134, 403] on label "UPS Express" at bounding box center [1164, 408] width 82 height 14
click at [1124, 403] on input "UPS Express" at bounding box center [1124, 404] width 1 height 10
checkbox input "true"
click at [1132, 424] on label "UPS Ground" at bounding box center [1163, 428] width 80 height 14
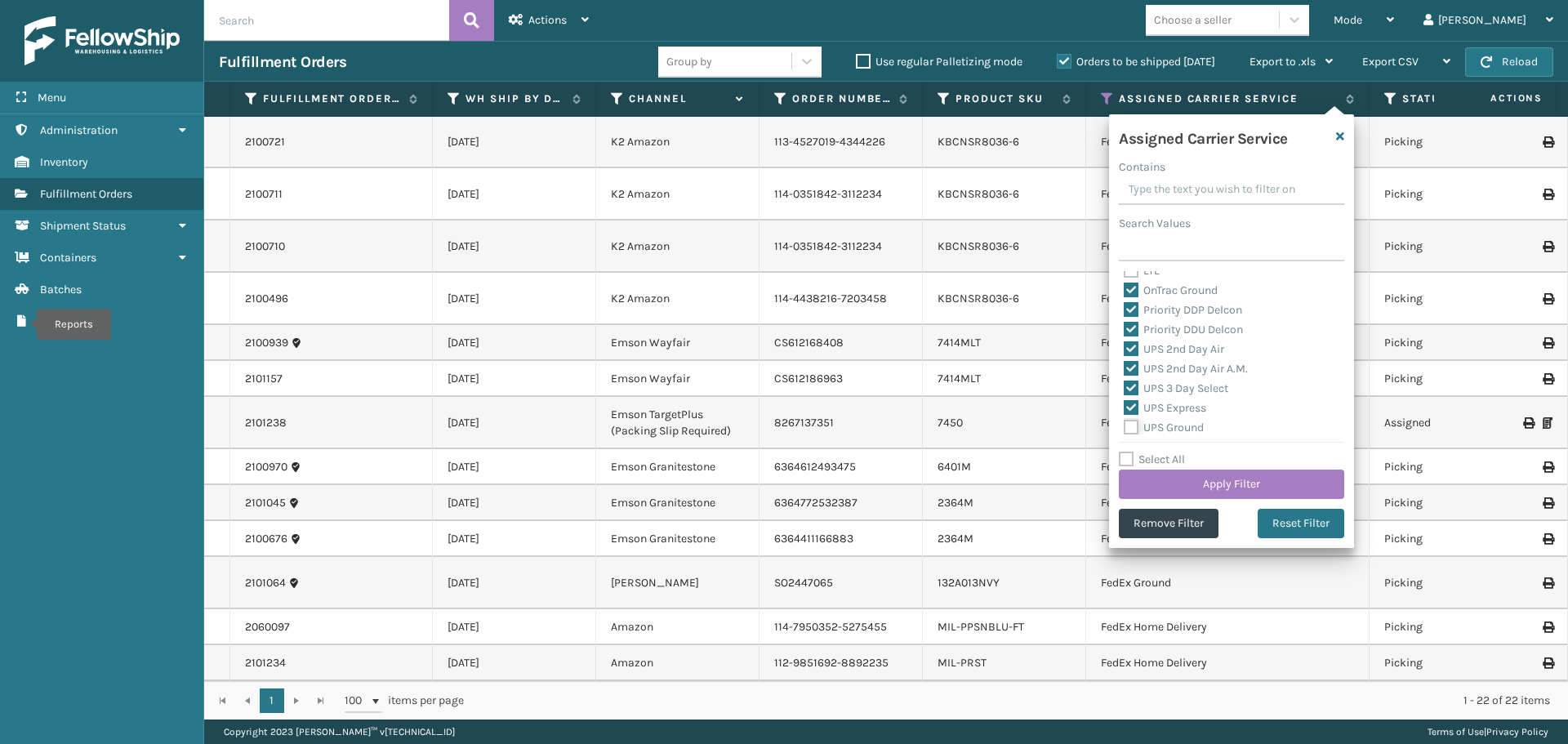
click at [1124, 424] on input "UPS Ground" at bounding box center [1124, 424] width 1 height 10
checkbox input "true"
click at [1134, 370] on label "UPS Next Day Air" at bounding box center [1176, 366] width 105 height 14
click at [1124, 366] on input "UPS Next Day Air" at bounding box center [1124, 361] width 1 height 10
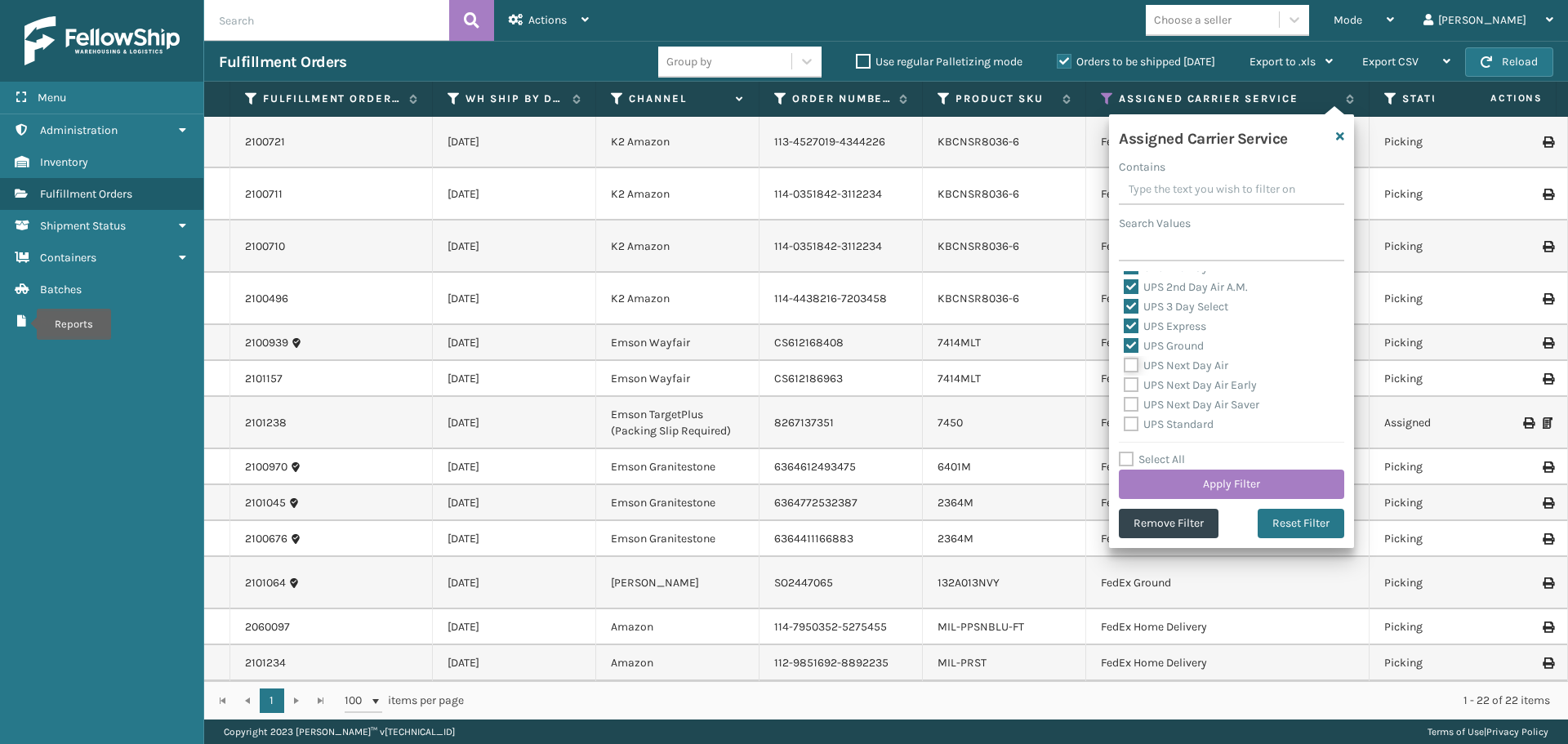
checkbox input "true"
click at [1134, 388] on label "UPS Next Day Air Early" at bounding box center [1190, 385] width 133 height 14
click at [1124, 386] on input "UPS Next Day Air Early" at bounding box center [1124, 381] width 1 height 10
checkbox input "true"
click at [1131, 404] on label "UPS Next Day Air Saver" at bounding box center [1191, 404] width 135 height 14
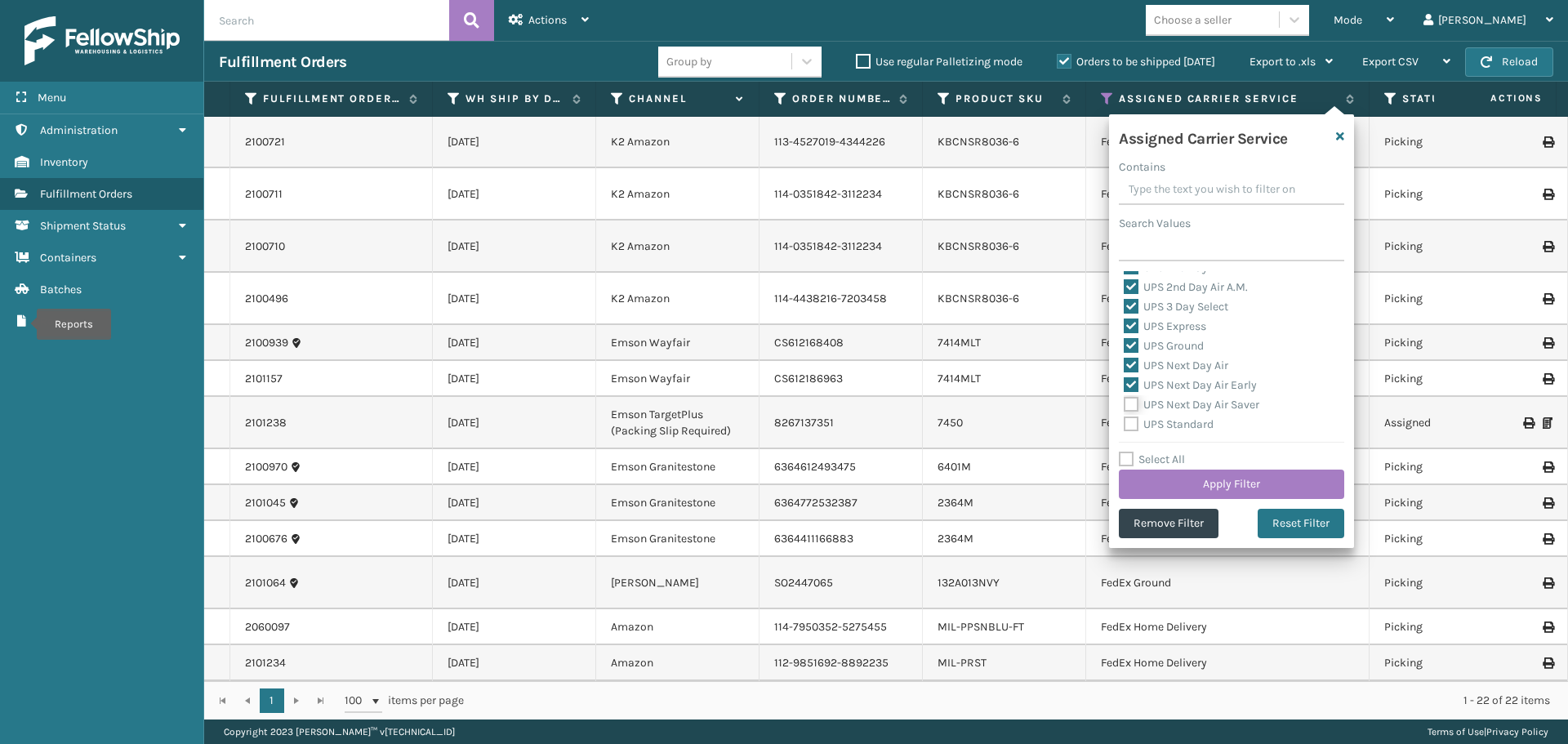
click at [1124, 404] on input "UPS Next Day Air Saver" at bounding box center [1124, 400] width 1 height 10
checkbox input "true"
click at [1129, 421] on label "UPS Standard" at bounding box center [1169, 424] width 90 height 14
click at [1124, 421] on input "UPS Standard" at bounding box center [1124, 420] width 1 height 10
checkbox input "true"
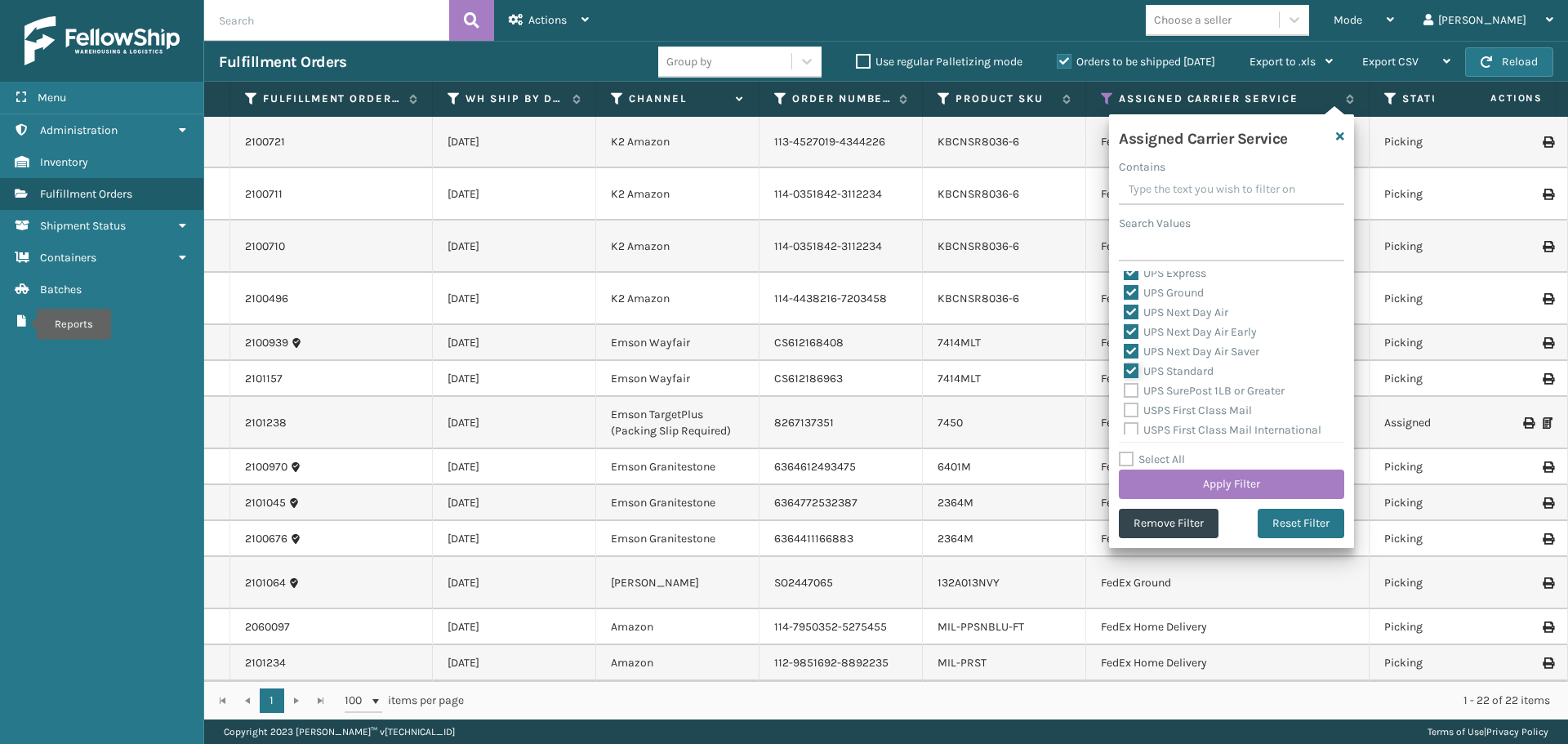
scroll to position [408, 0]
click at [1134, 365] on label "UPS SurePost 1LB or Greater" at bounding box center [1204, 362] width 161 height 14
click at [1124, 364] on input "UPS SurePost 1LB or Greater" at bounding box center [1124, 358] width 1 height 10
checkbox input "true"
click at [1137, 382] on label "USPS First Class Mail" at bounding box center [1188, 382] width 128 height 14
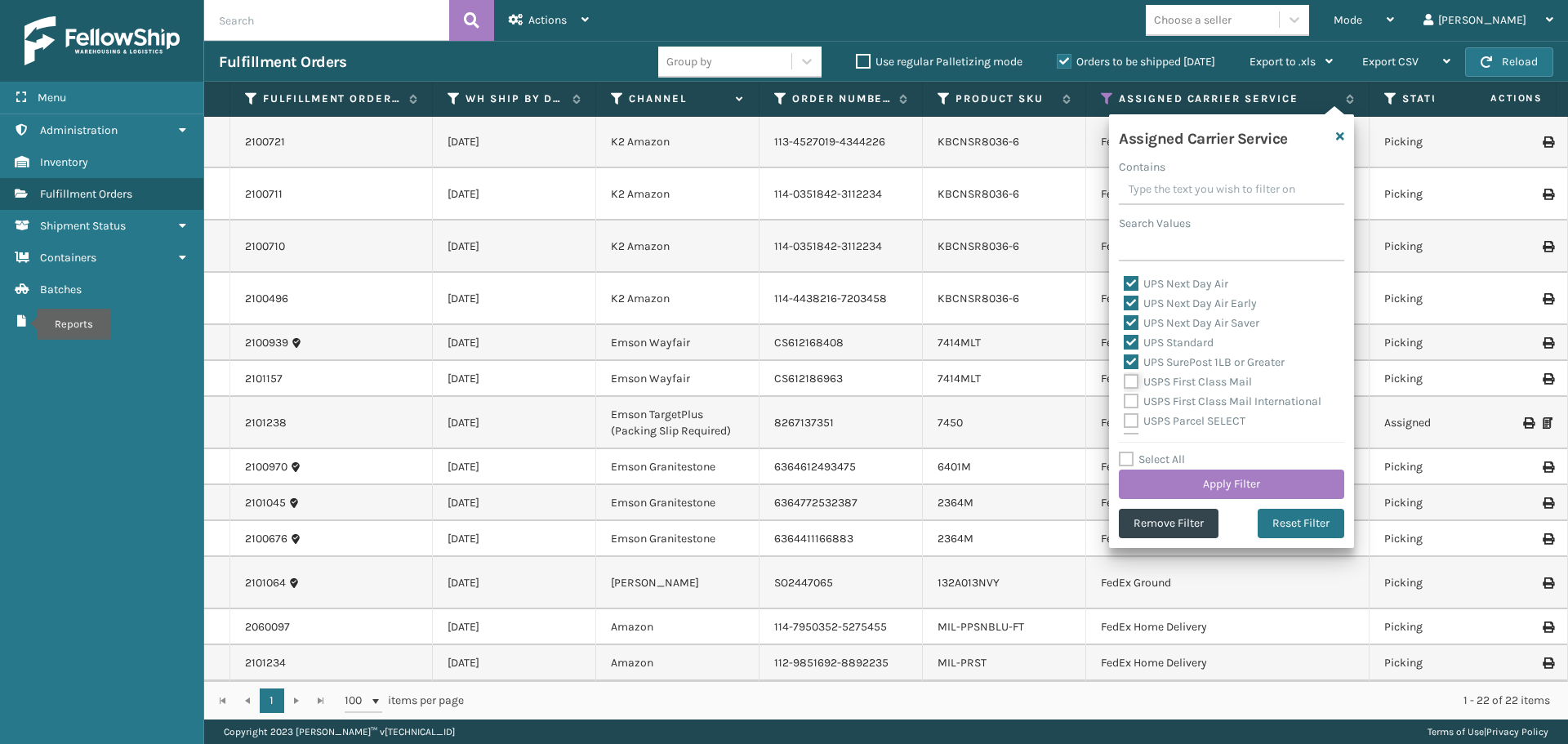
click at [1124, 382] on input "USPS First Class Mail" at bounding box center [1124, 378] width 1 height 10
checkbox input "true"
click at [1137, 396] on label "USPS First Class Mail International" at bounding box center [1222, 401] width 198 height 14
click at [1124, 396] on input "USPS First Class Mail International" at bounding box center [1124, 398] width 1 height 10
checkbox input "true"
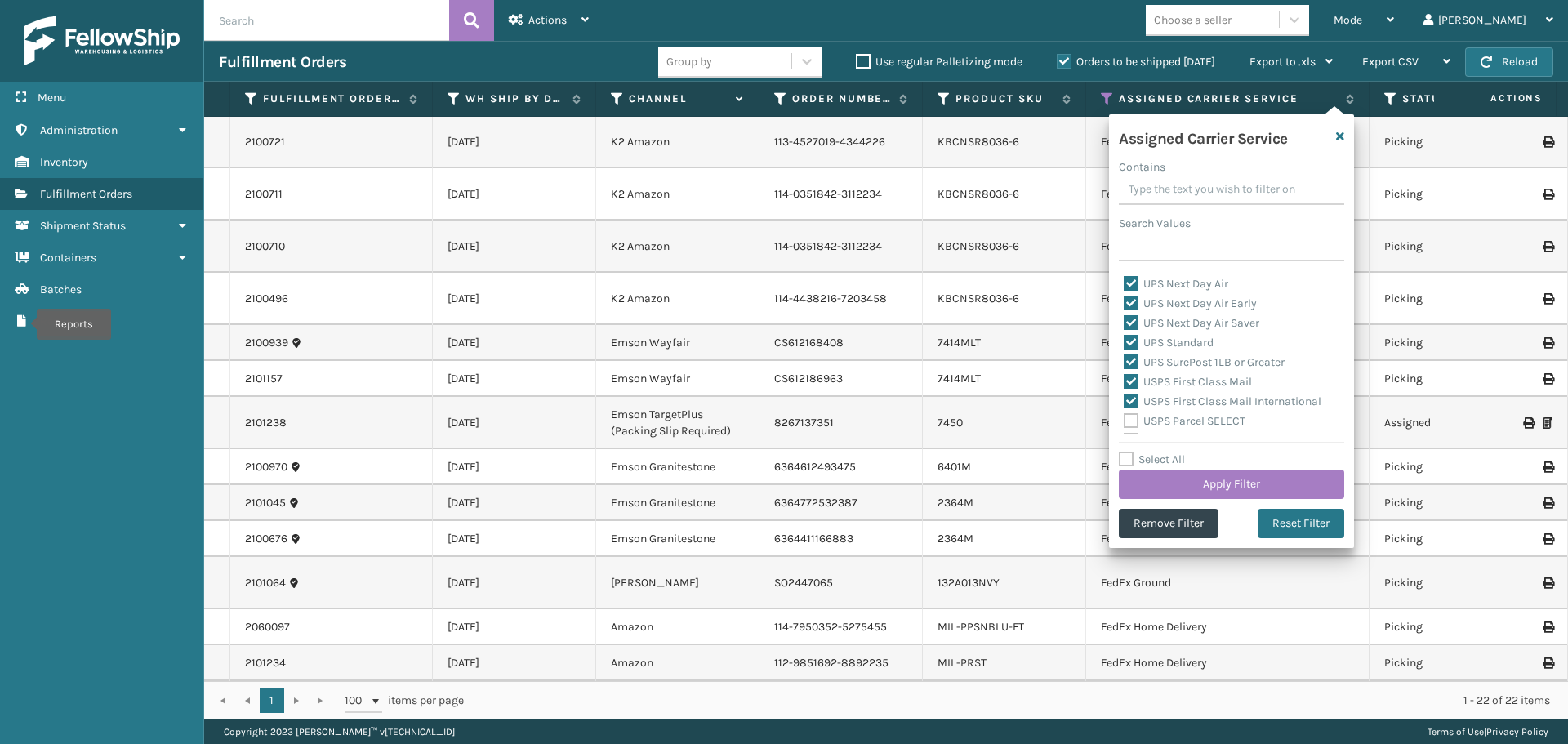
click at [1130, 421] on label "USPS Parcel SELECT" at bounding box center [1184, 421] width 121 height 14
click at [1124, 421] on input "USPS Parcel SELECT" at bounding box center [1124, 417] width 1 height 10
checkbox input "true"
click at [1139, 350] on label "USPS Priority Mail" at bounding box center [1179, 346] width 112 height 14
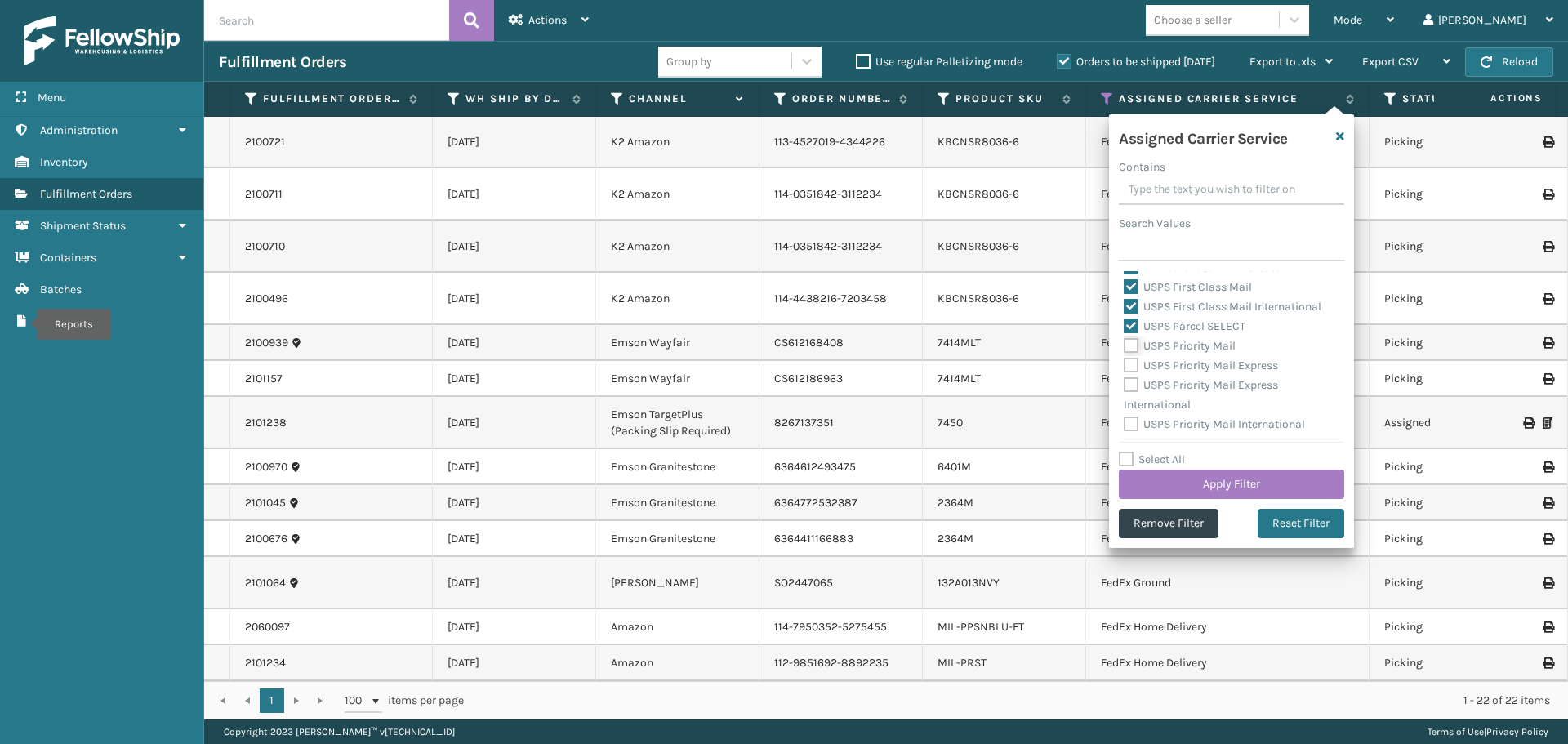
click at [1124, 347] on input "USPS Priority Mail" at bounding box center [1124, 341] width 1 height 10
checkbox input "true"
click at [1135, 366] on label "USPS Priority Mail Express" at bounding box center [1201, 366] width 154 height 14
click at [1124, 366] on input "USPS Priority Mail Express" at bounding box center [1124, 361] width 1 height 10
checkbox input "true"
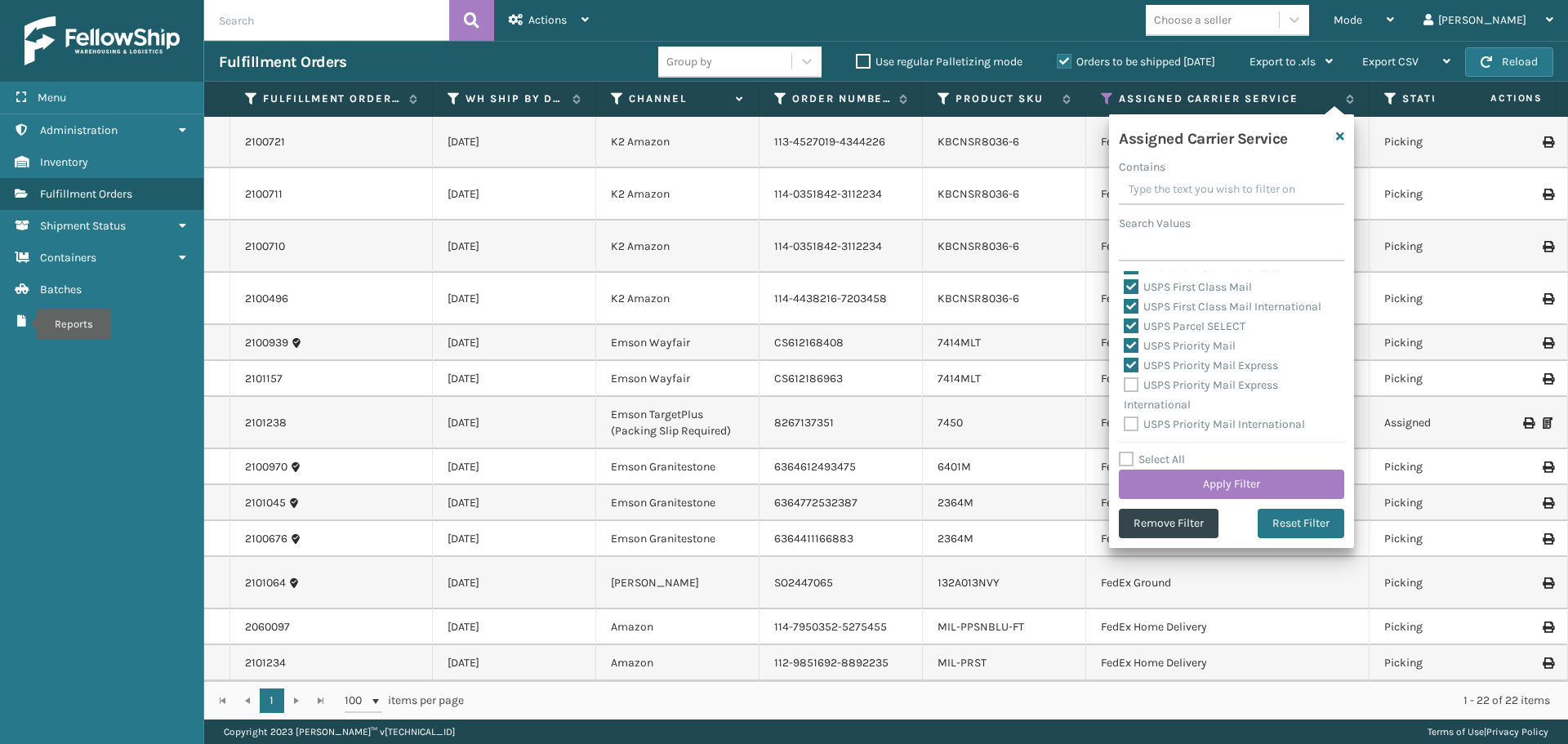
click at [1133, 382] on label "USPS Priority Mail Express International" at bounding box center [1201, 394] width 154 height 34
click at [1124, 382] on input "USPS Priority Mail Express International" at bounding box center [1124, 381] width 1 height 10
checkbox input "true"
click at [1133, 417] on label "USPS Priority Mail International" at bounding box center [1214, 424] width 181 height 14
click at [1124, 417] on input "USPS Priority Mail International" at bounding box center [1124, 420] width 1 height 10
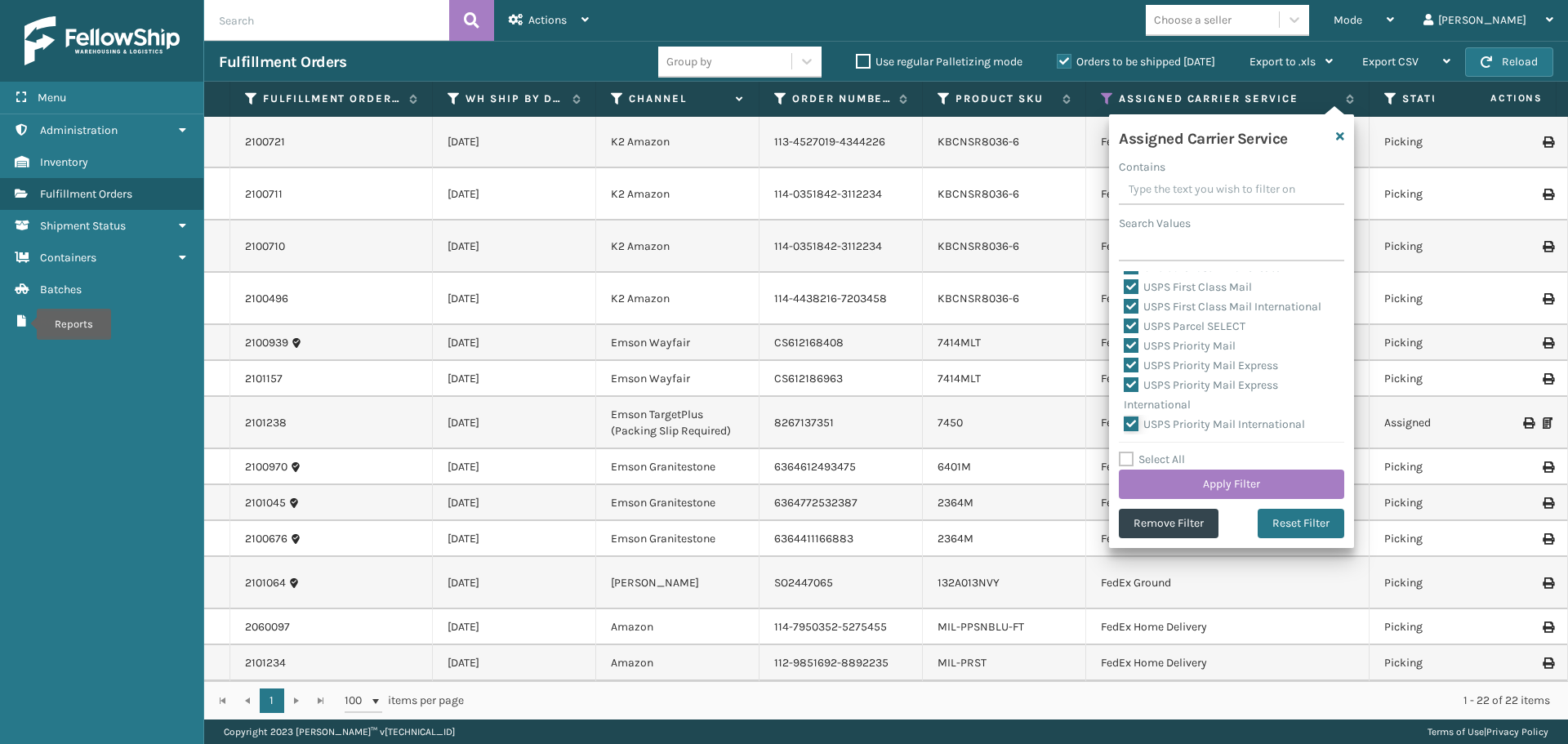
checkbox input "true"
click at [1199, 491] on button "Apply Filter" at bounding box center [1232, 484] width 225 height 29
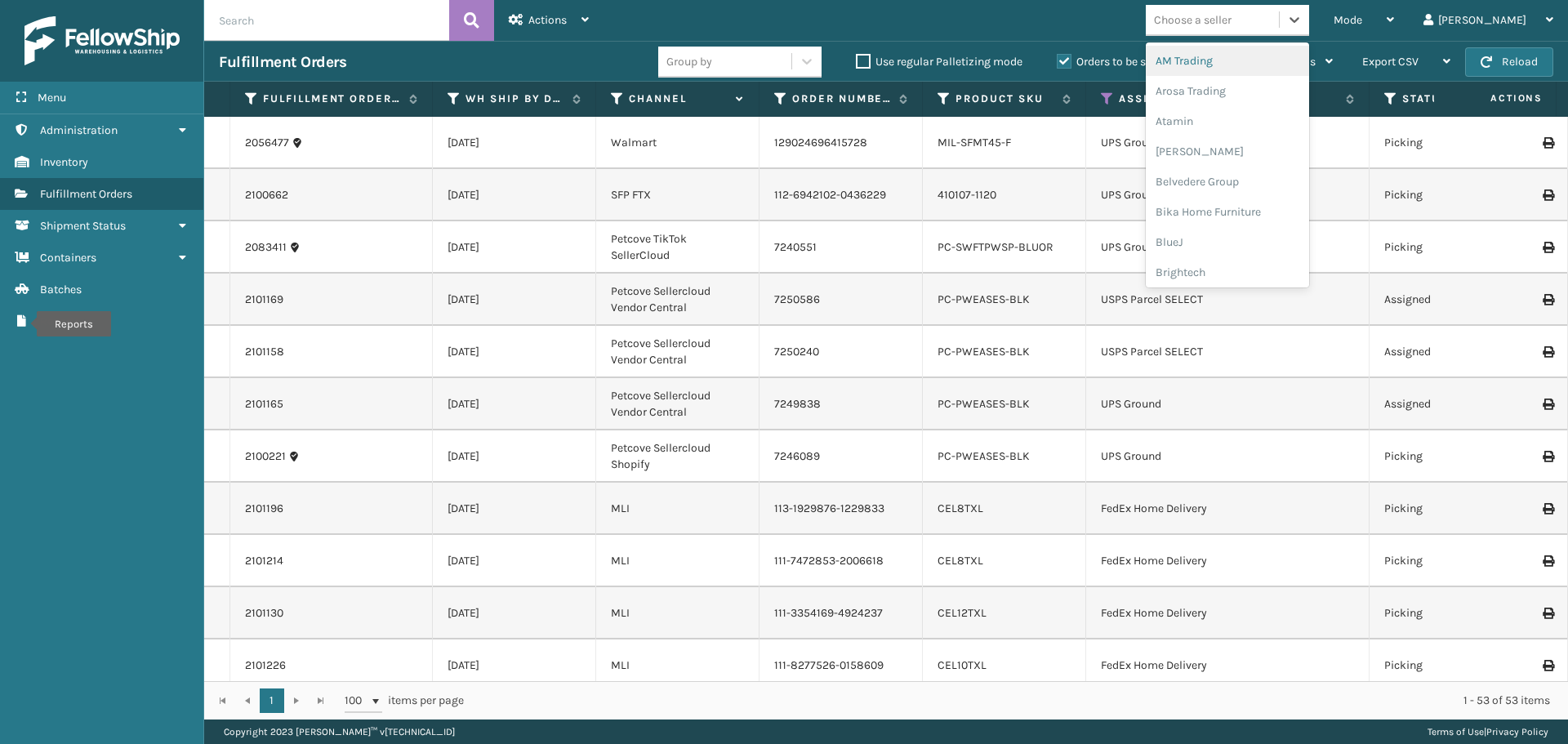
click at [1279, 10] on div "Choose a seller" at bounding box center [1213, 20] width 133 height 27
type input "EMSON"
click at [1238, 55] on div "Emson" at bounding box center [1228, 61] width 164 height 30
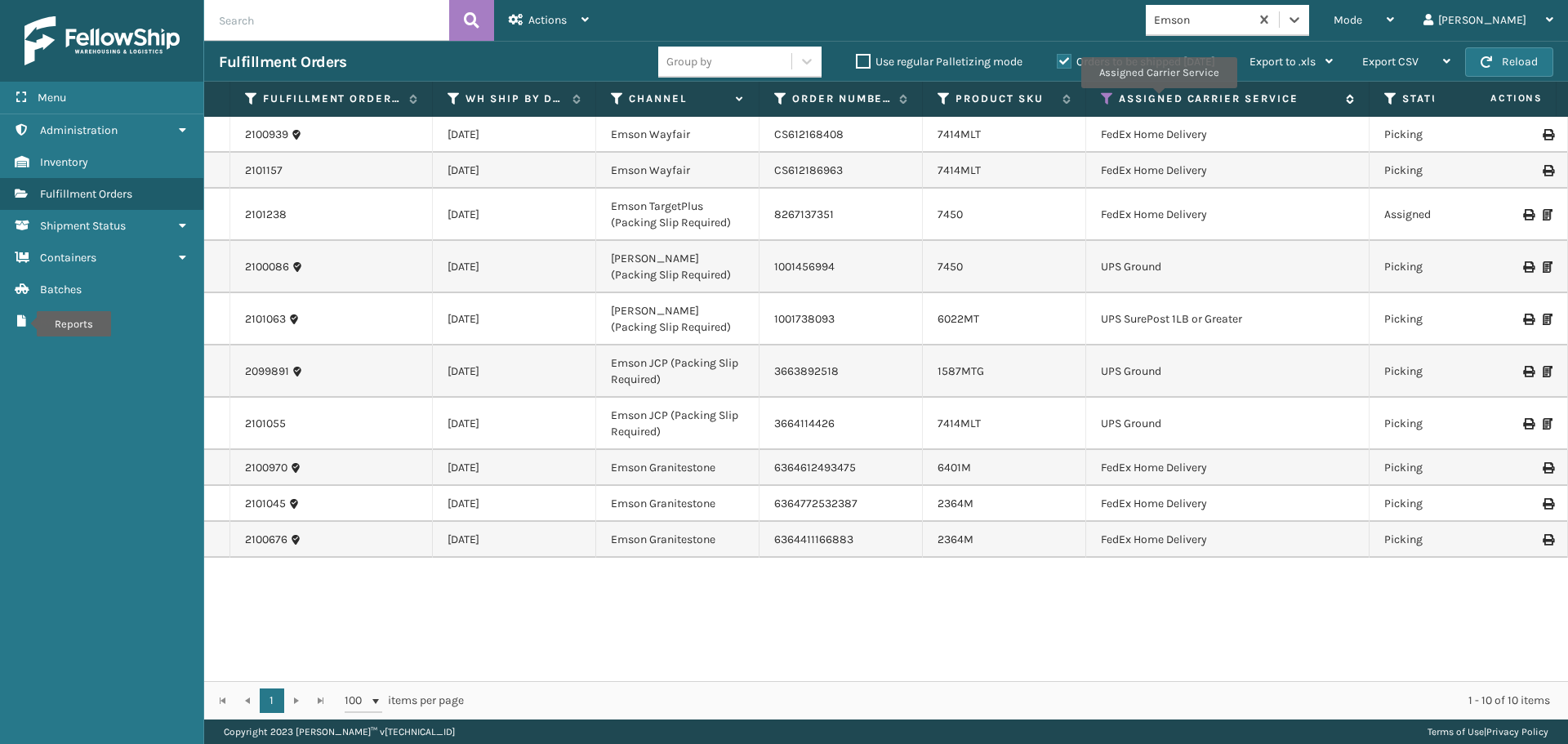
click at [1158, 100] on label "Assigned Carrier Service" at bounding box center [1228, 99] width 219 height 15
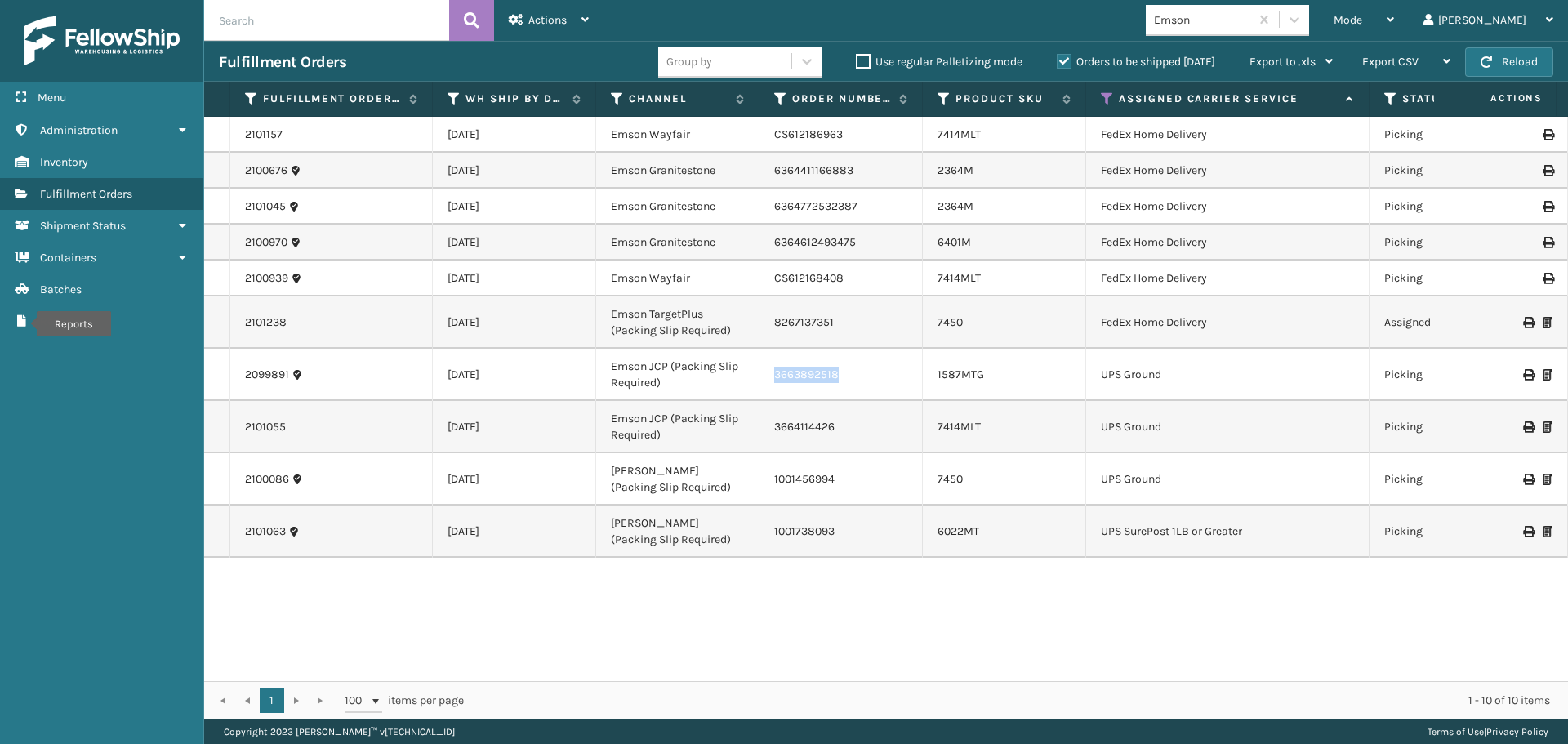
drag, startPoint x: 844, startPoint y: 384, endPoint x: 767, endPoint y: 380, distance: 77.1
click at [767, 380] on td "3663892518" at bounding box center [841, 375] width 164 height 52
copy td "3663892518"
drag, startPoint x: 839, startPoint y: 432, endPoint x: 762, endPoint y: 433, distance: 77.0
click at [762, 433] on td "3664114426" at bounding box center [841, 427] width 164 height 52
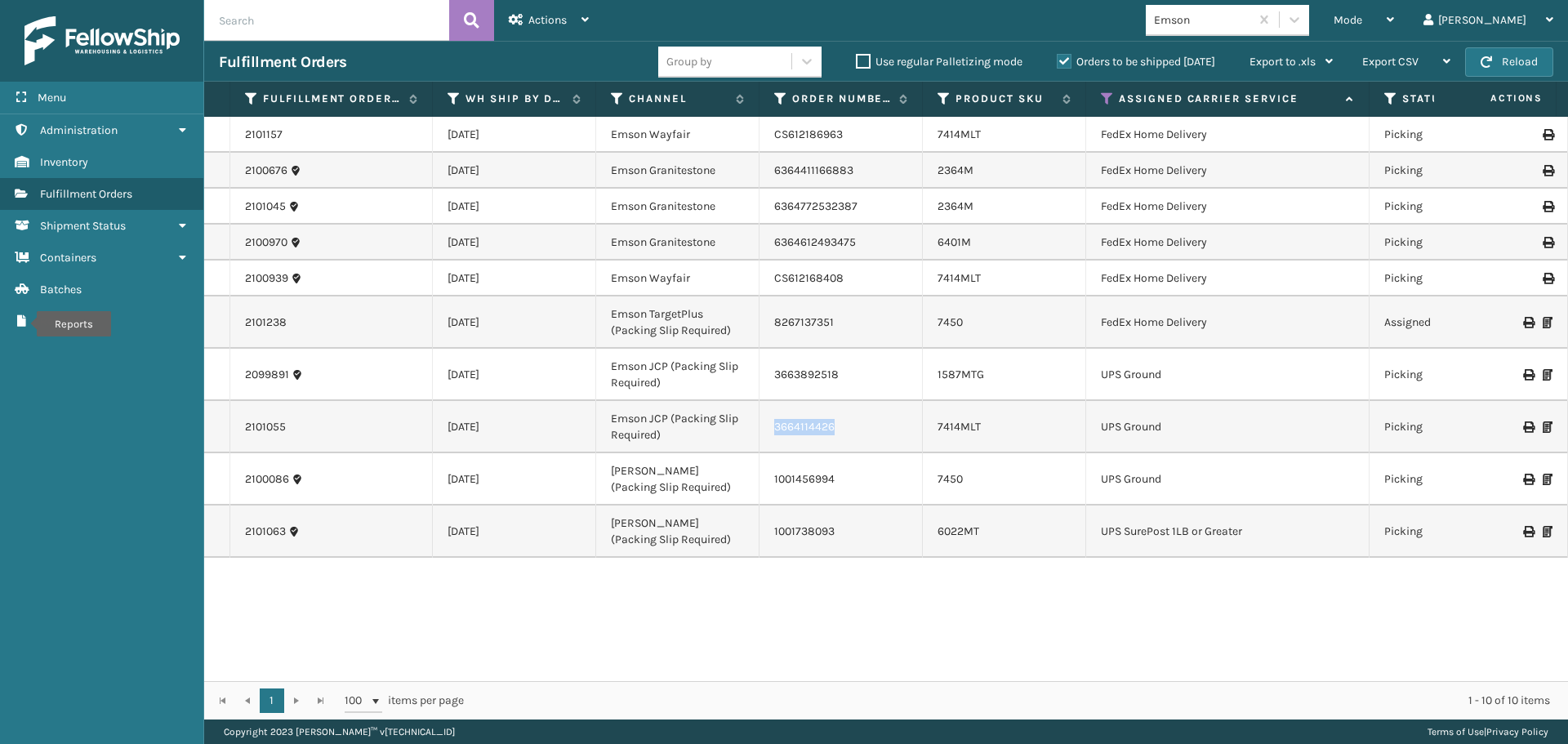
copy td "3664114426"
drag, startPoint x: 844, startPoint y: 482, endPoint x: 746, endPoint y: 482, distance: 98.0
copy tr "1001456994"
drag, startPoint x: 843, startPoint y: 534, endPoint x: 762, endPoint y: 534, distance: 81.0
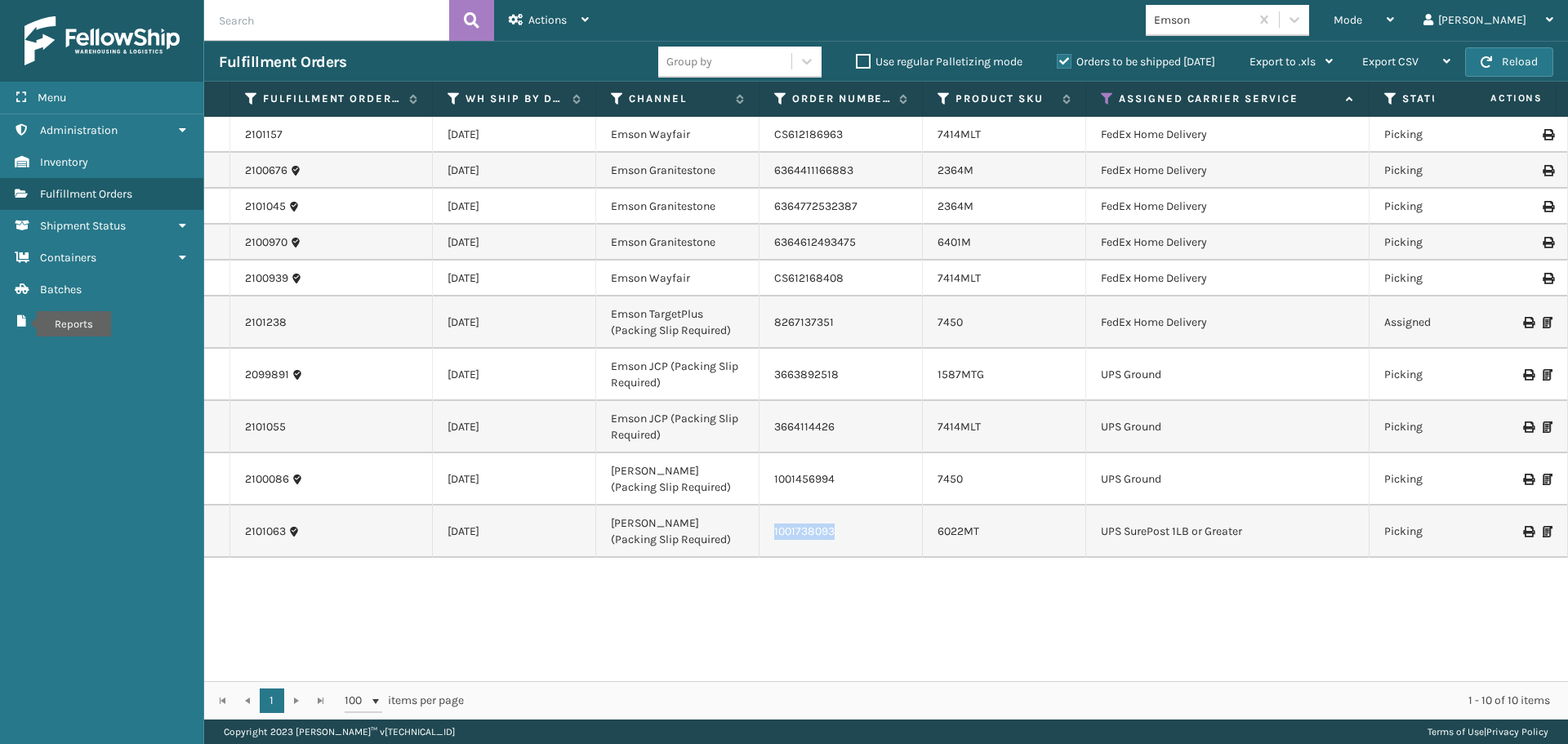
click at [762, 534] on td "1001738093" at bounding box center [841, 532] width 164 height 52
copy td "1001738093"
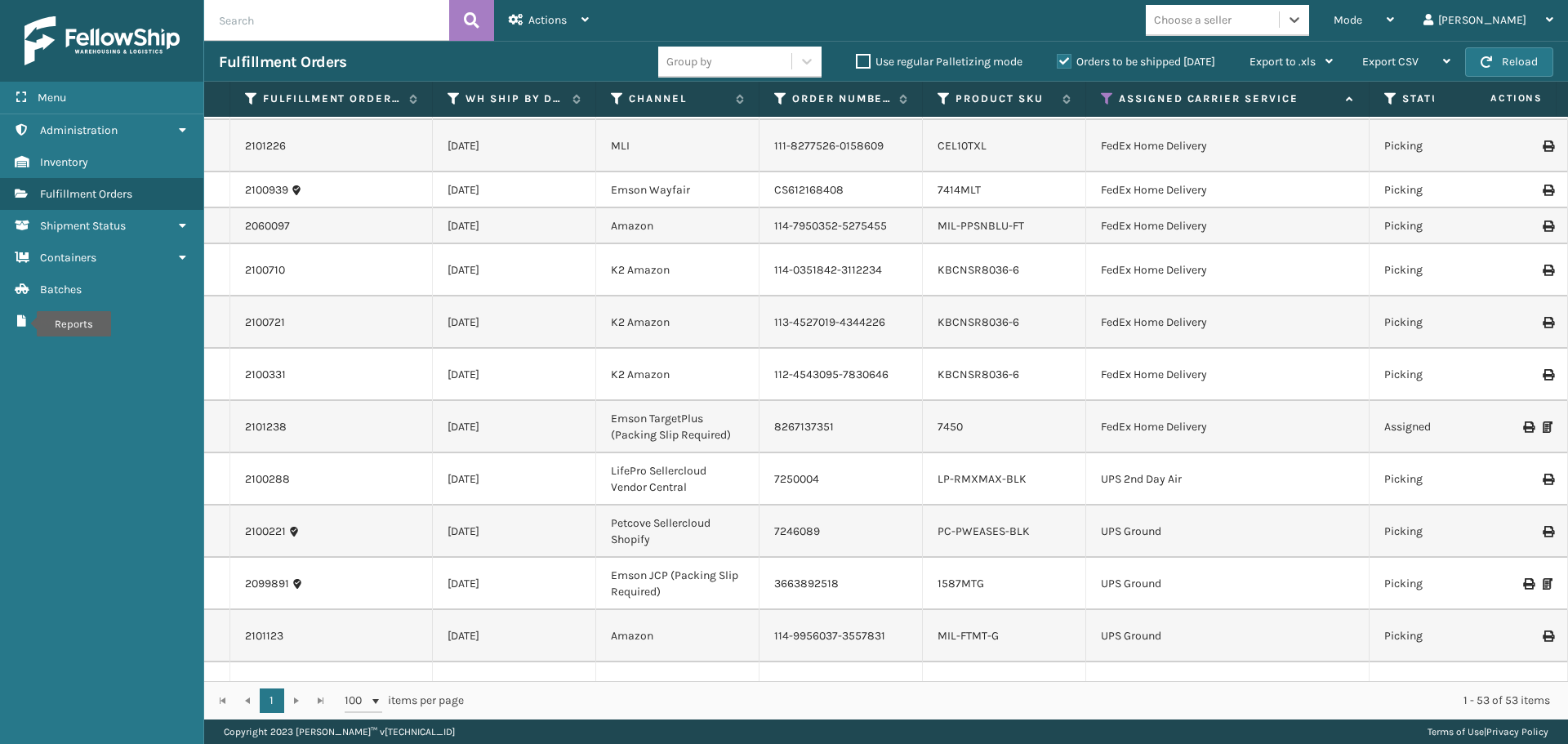
scroll to position [817, 0]
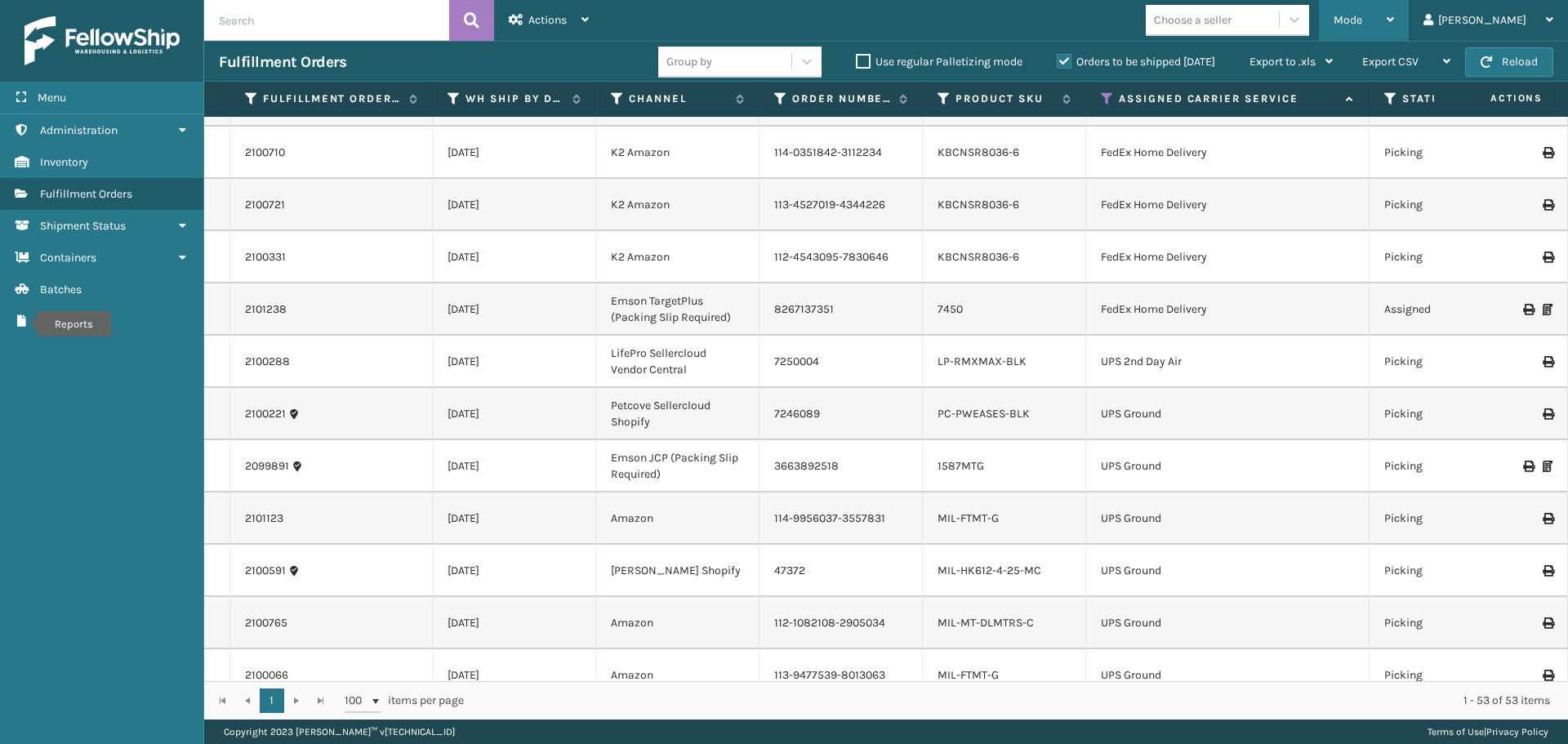
click at [1394, 12] on div "Mode" at bounding box center [1364, 20] width 61 height 41
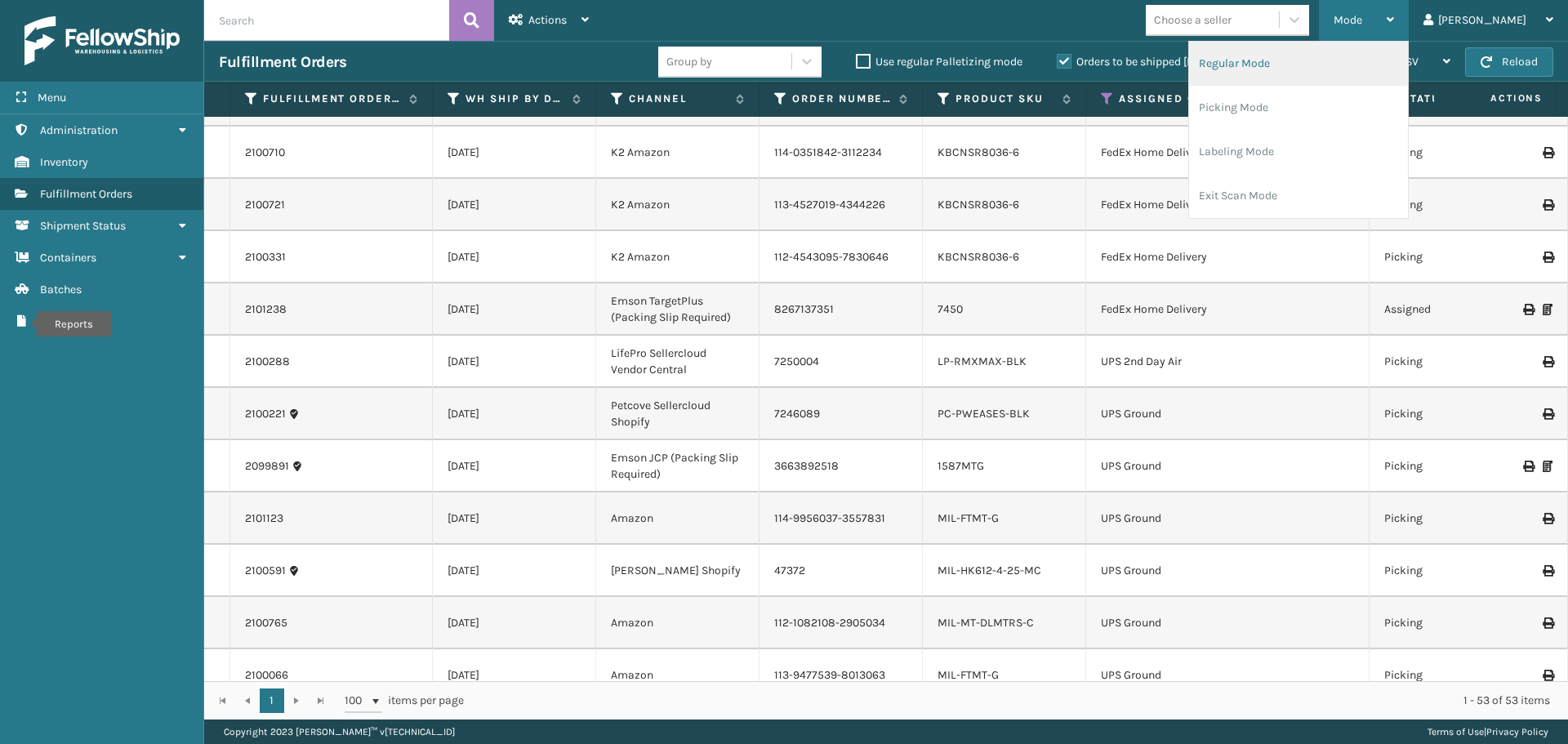
click at [1365, 65] on li "Regular Mode" at bounding box center [1299, 63] width 219 height 44
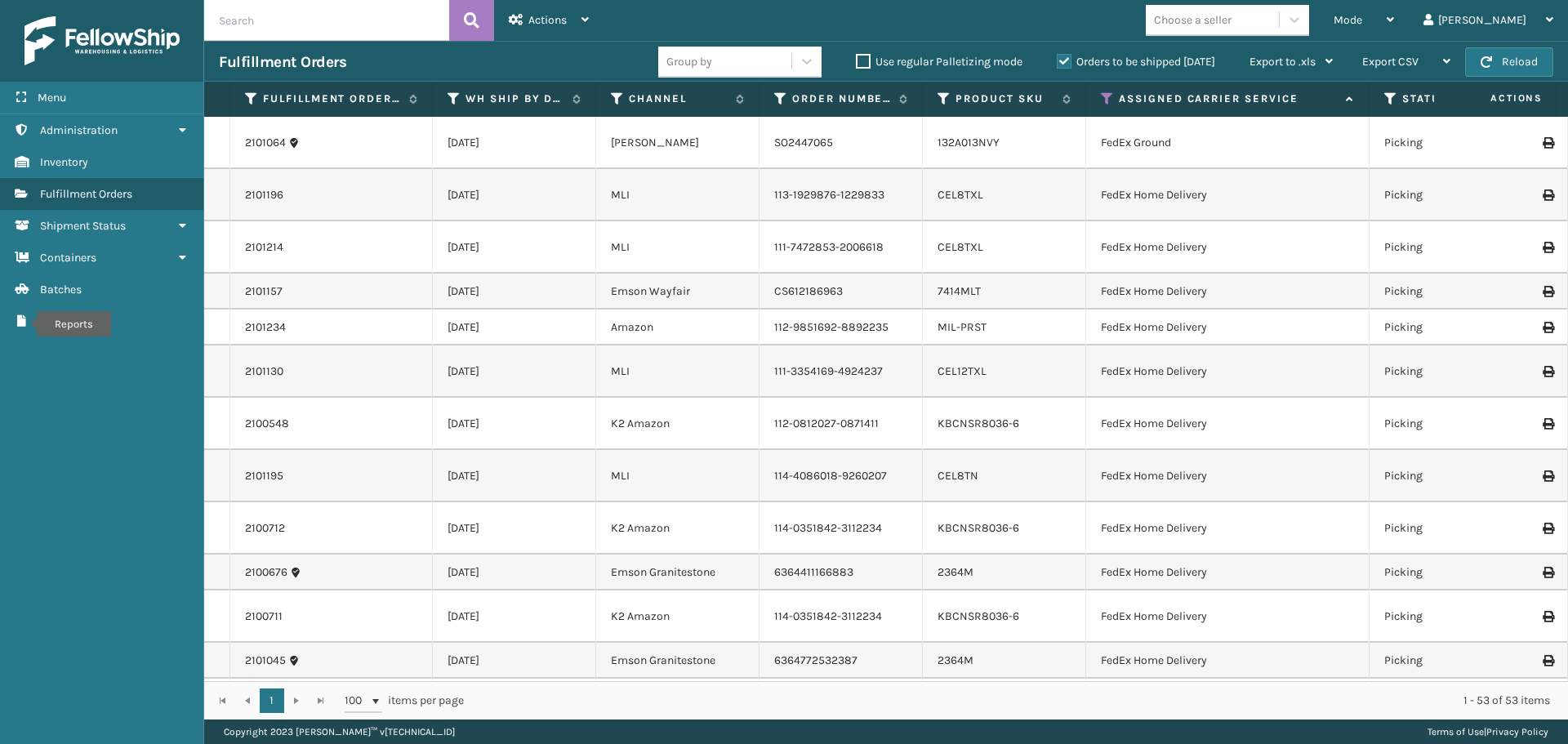
click at [1100, 102] on th "Assigned Carrier Service" at bounding box center [1228, 99] width 283 height 36
click at [1105, 97] on icon at bounding box center [1107, 99] width 13 height 15
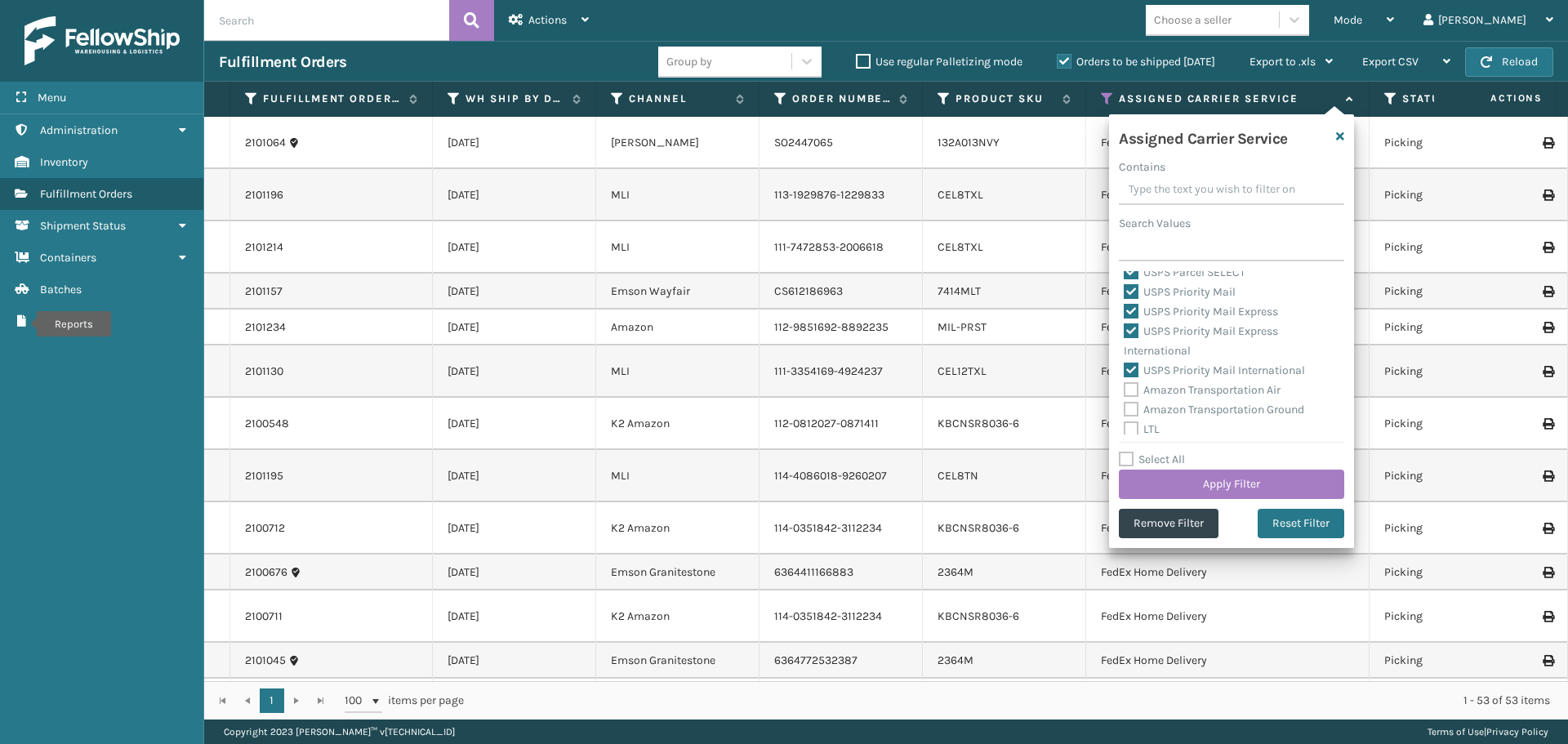
scroll to position [503, 0]
click at [1338, 145] on button "button" at bounding box center [1339, 136] width 8 height 29
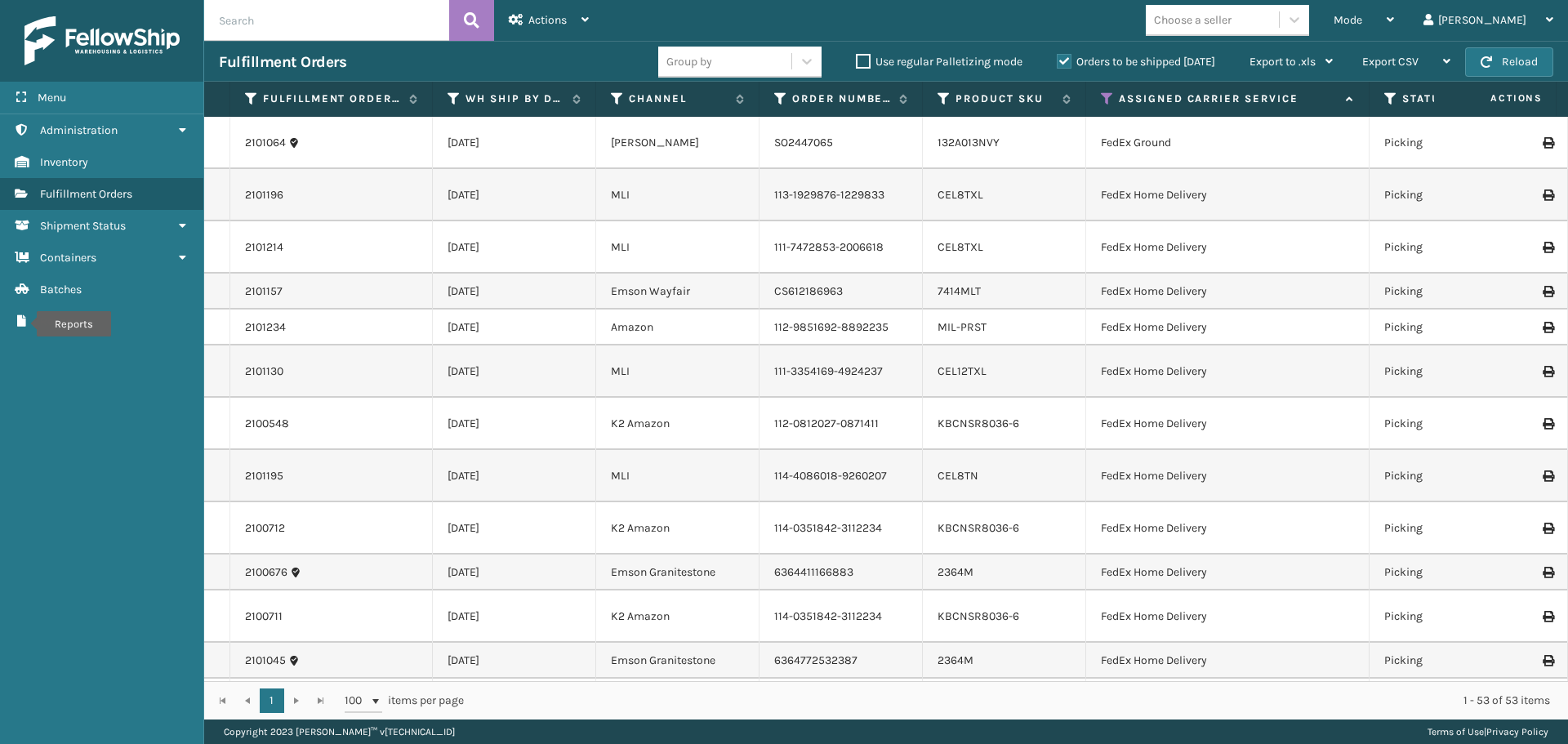
click at [1105, 19] on div "Mode Regular Mode Picking Mode Labeling Mode Exit Scan Mode Choose a seller lui…" at bounding box center [1085, 20] width 964 height 41
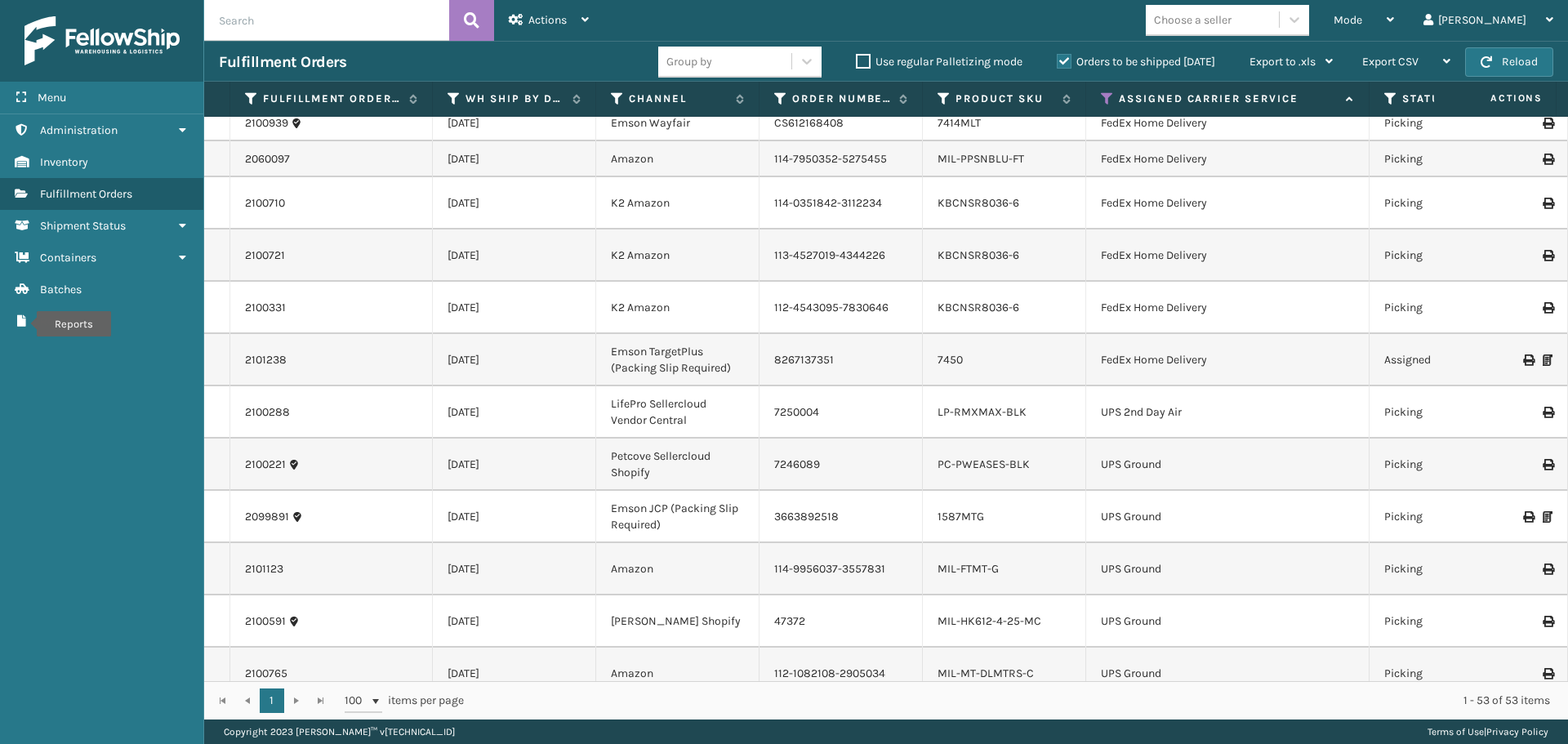
scroll to position [194, 0]
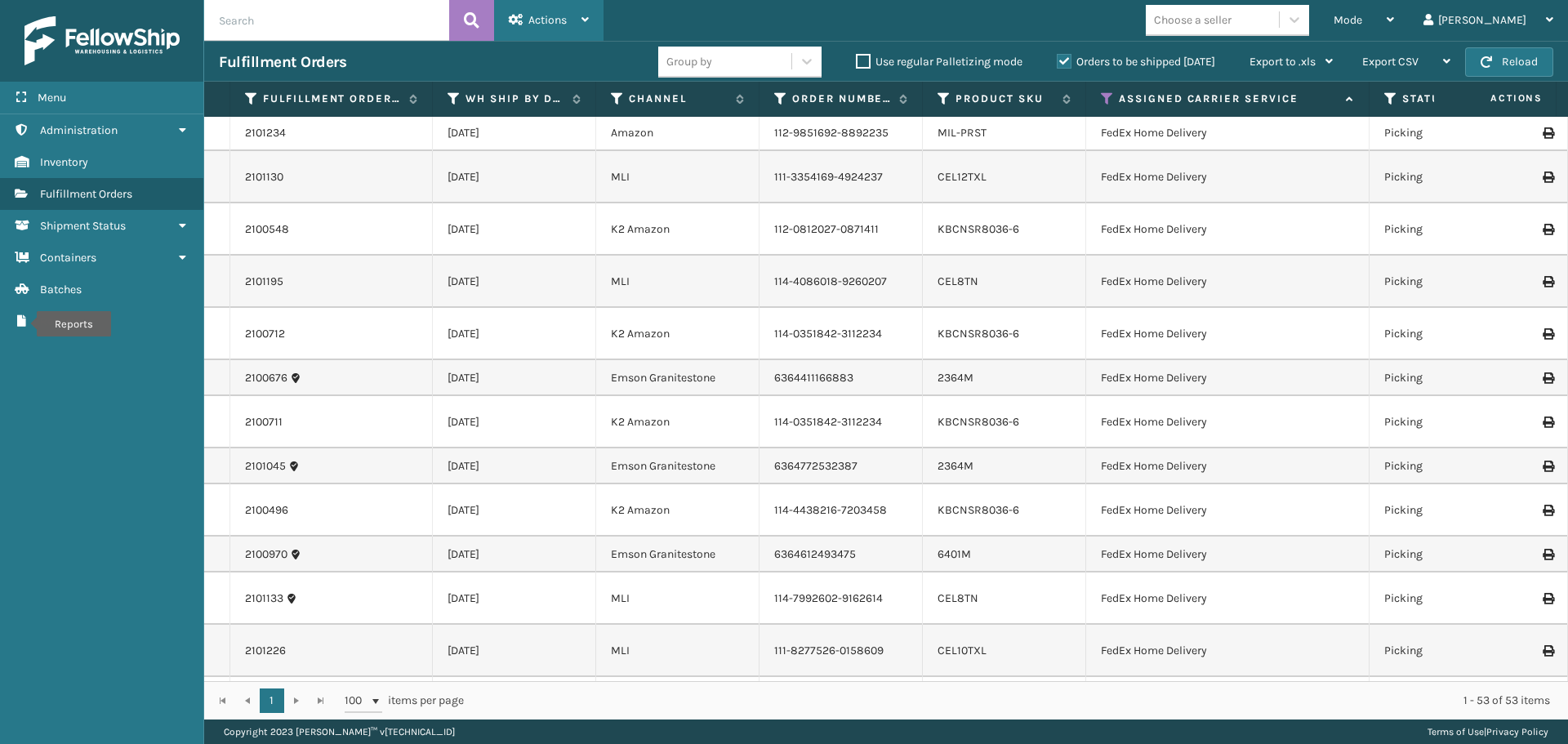
click at [563, 34] on div "Actions" at bounding box center [548, 20] width 80 height 41
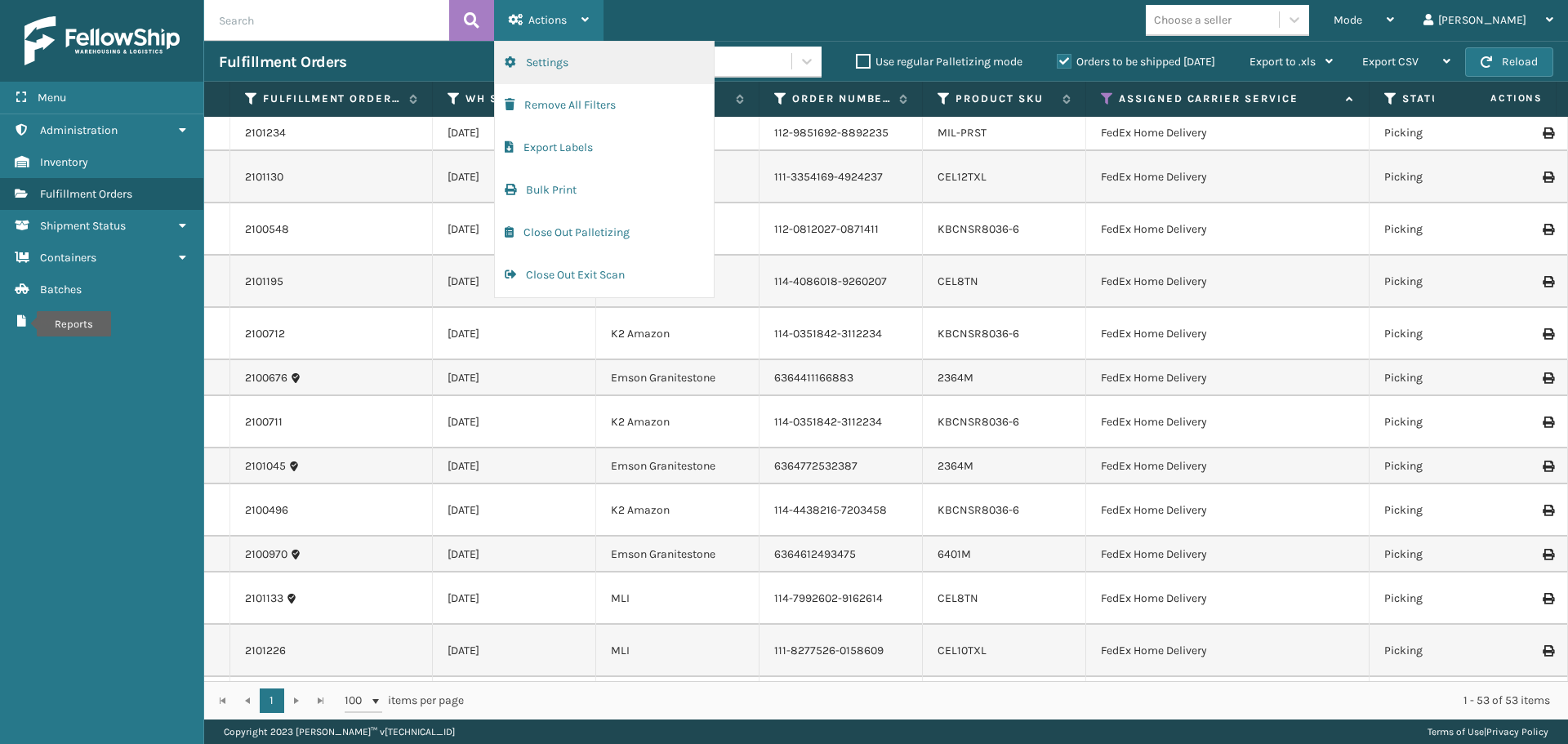
click at [566, 64] on button "Settings" at bounding box center [604, 62] width 219 height 42
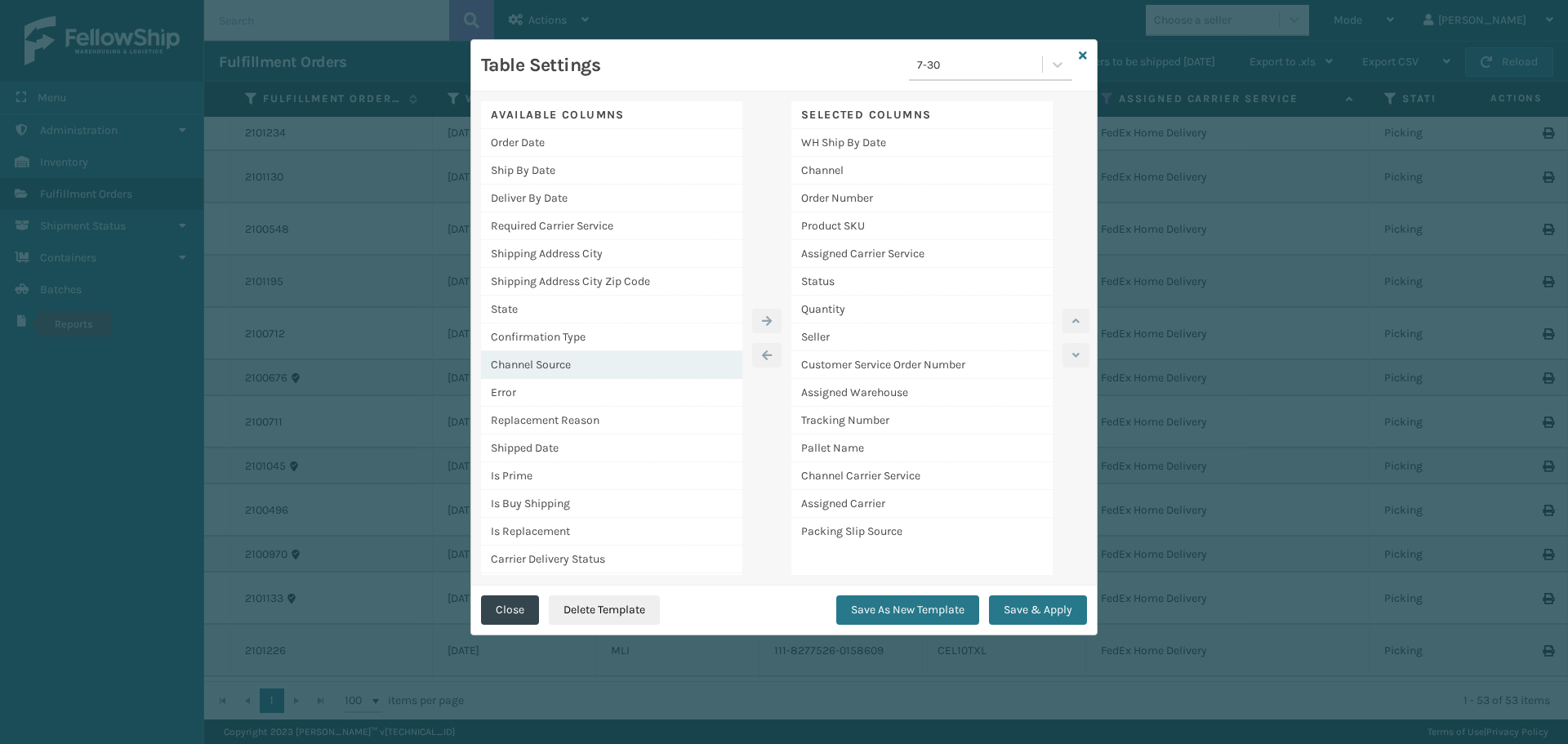
click at [556, 363] on div "Channel Source" at bounding box center [612, 365] width 262 height 28
click at [767, 327] on button "button" at bounding box center [767, 320] width 29 height 24
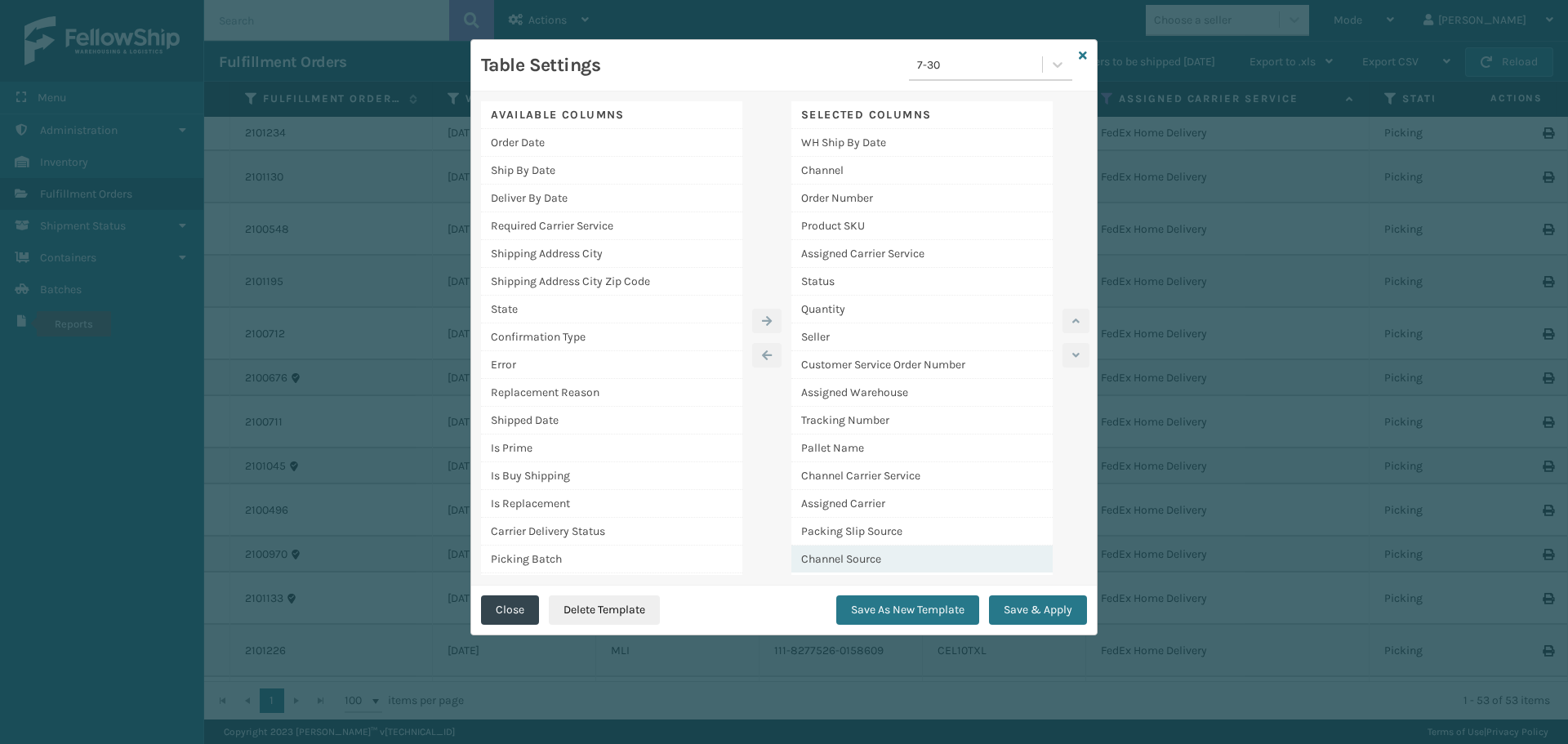
click at [851, 560] on div "Channel Source" at bounding box center [923, 559] width 262 height 27
click at [1076, 312] on button "button" at bounding box center [1076, 320] width 27 height 24
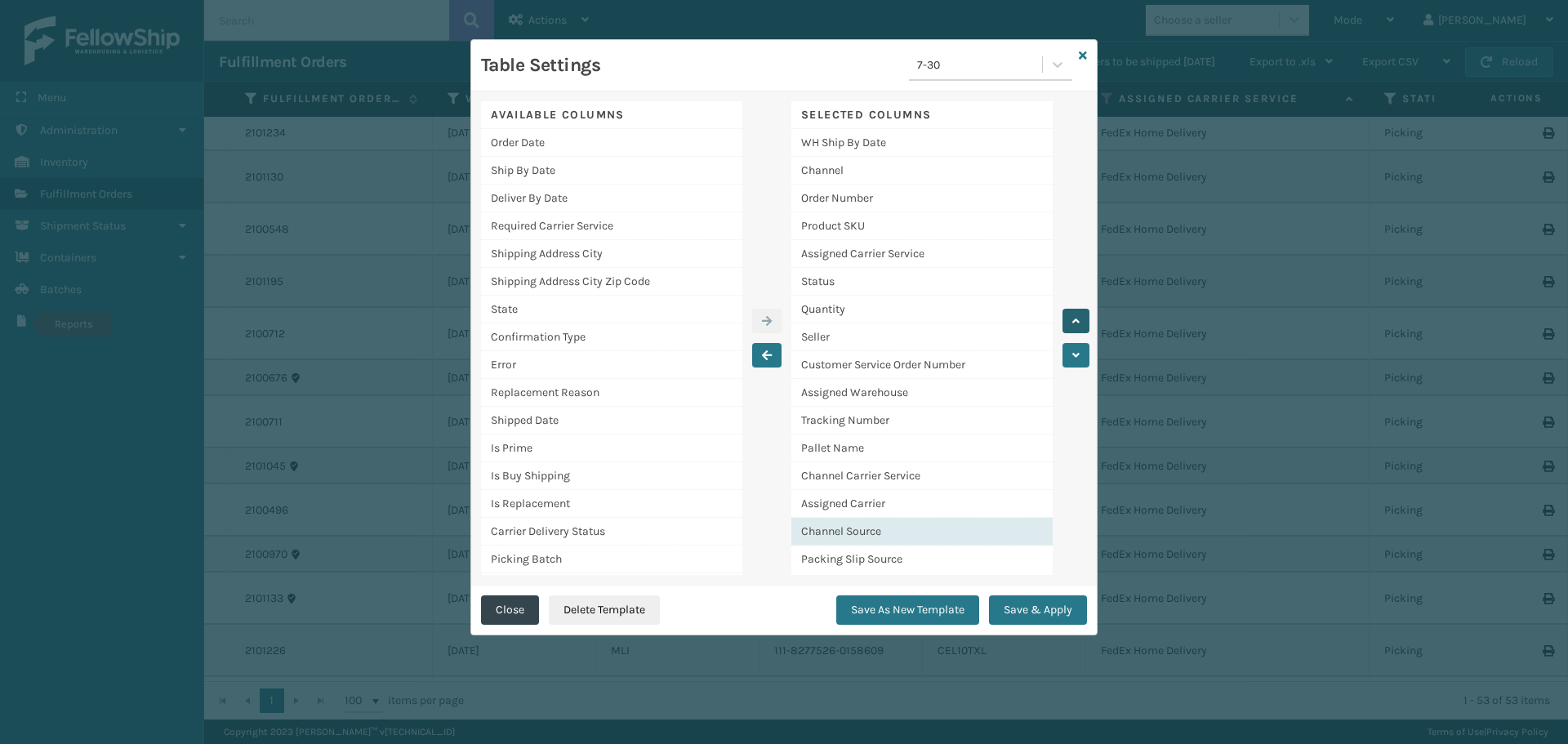
click at [1076, 312] on button "button" at bounding box center [1076, 320] width 27 height 24
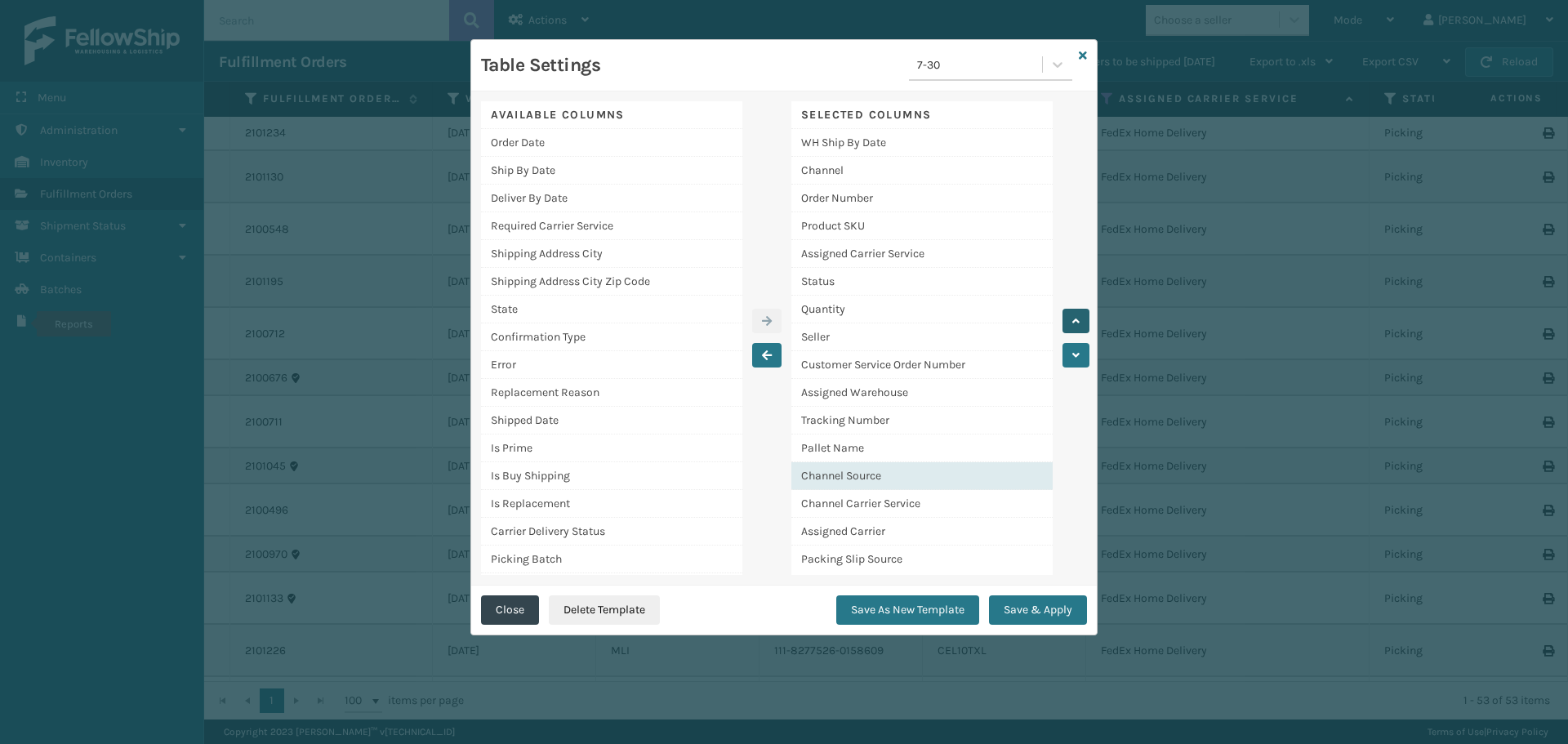
click at [1076, 312] on button "button" at bounding box center [1076, 320] width 27 height 24
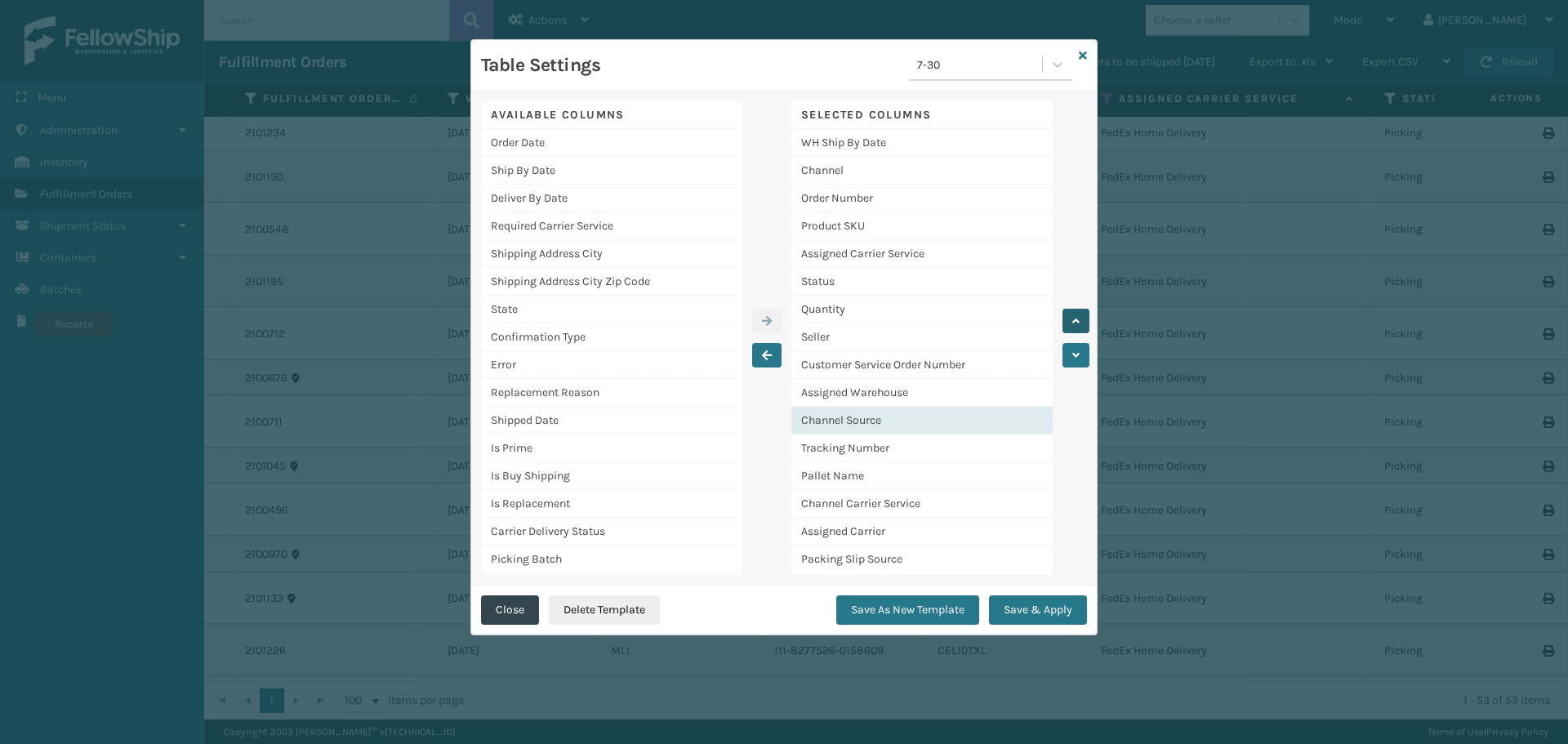
click at [1076, 312] on button "button" at bounding box center [1076, 320] width 27 height 24
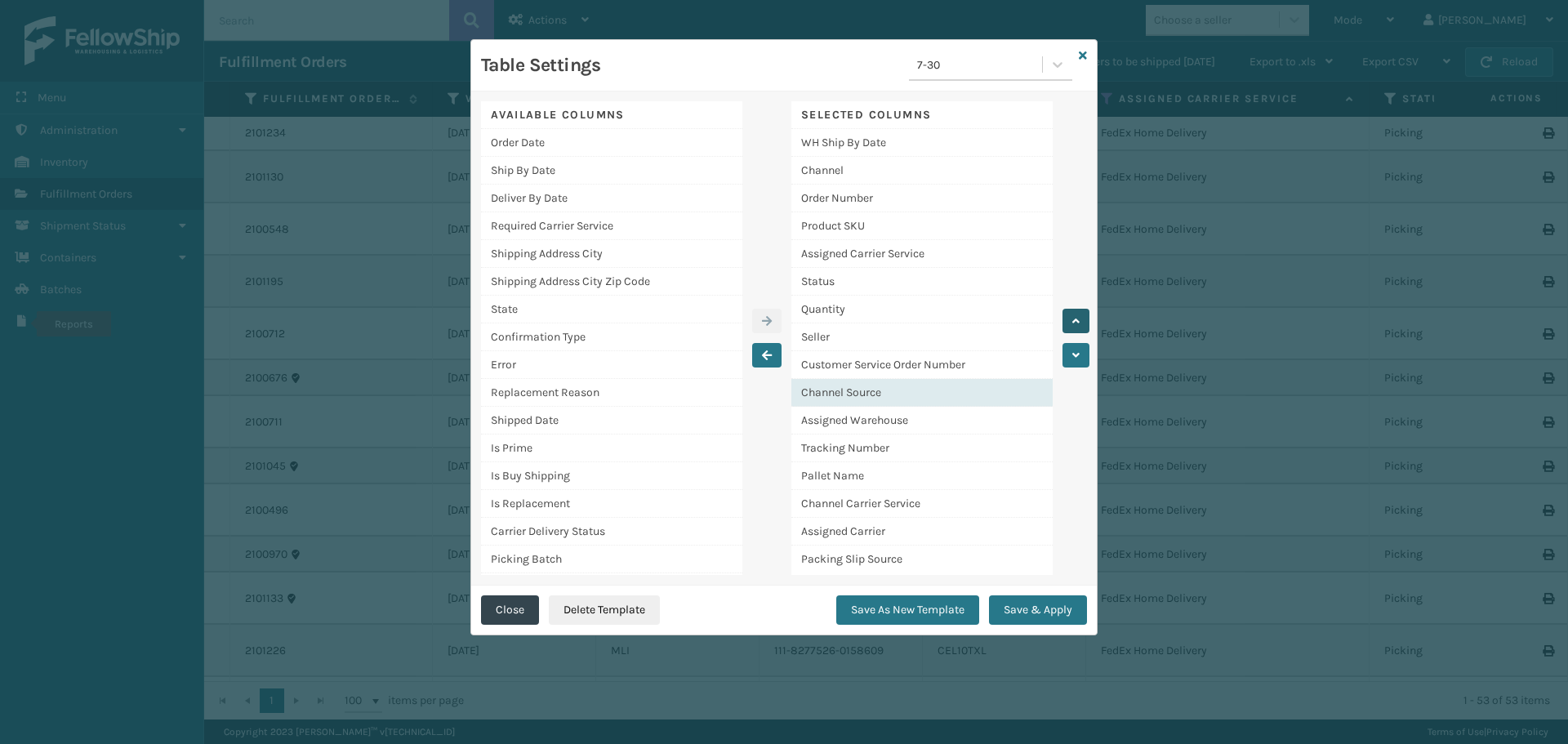
click at [1076, 312] on button "button" at bounding box center [1076, 320] width 27 height 24
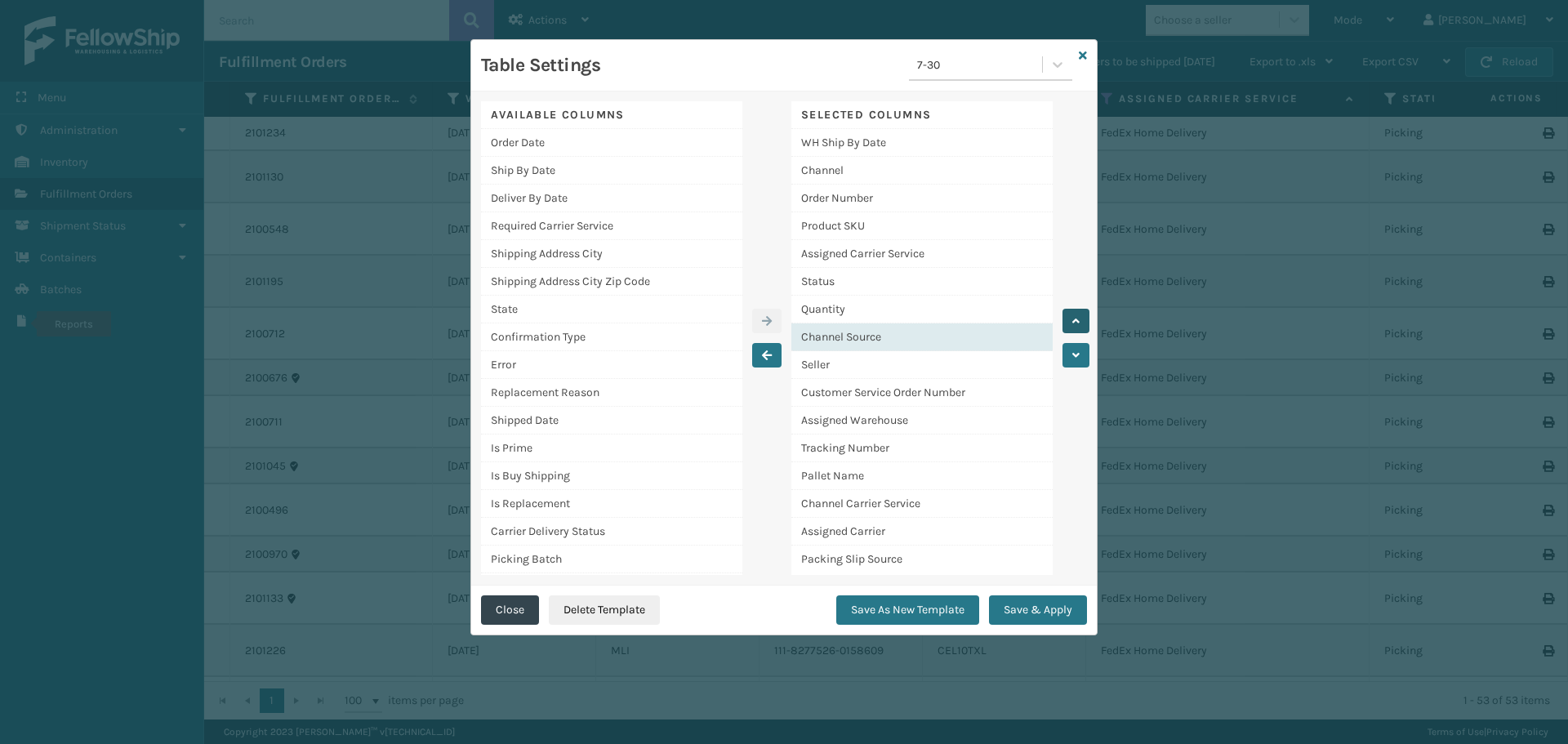
click at [1076, 312] on button "button" at bounding box center [1076, 320] width 27 height 24
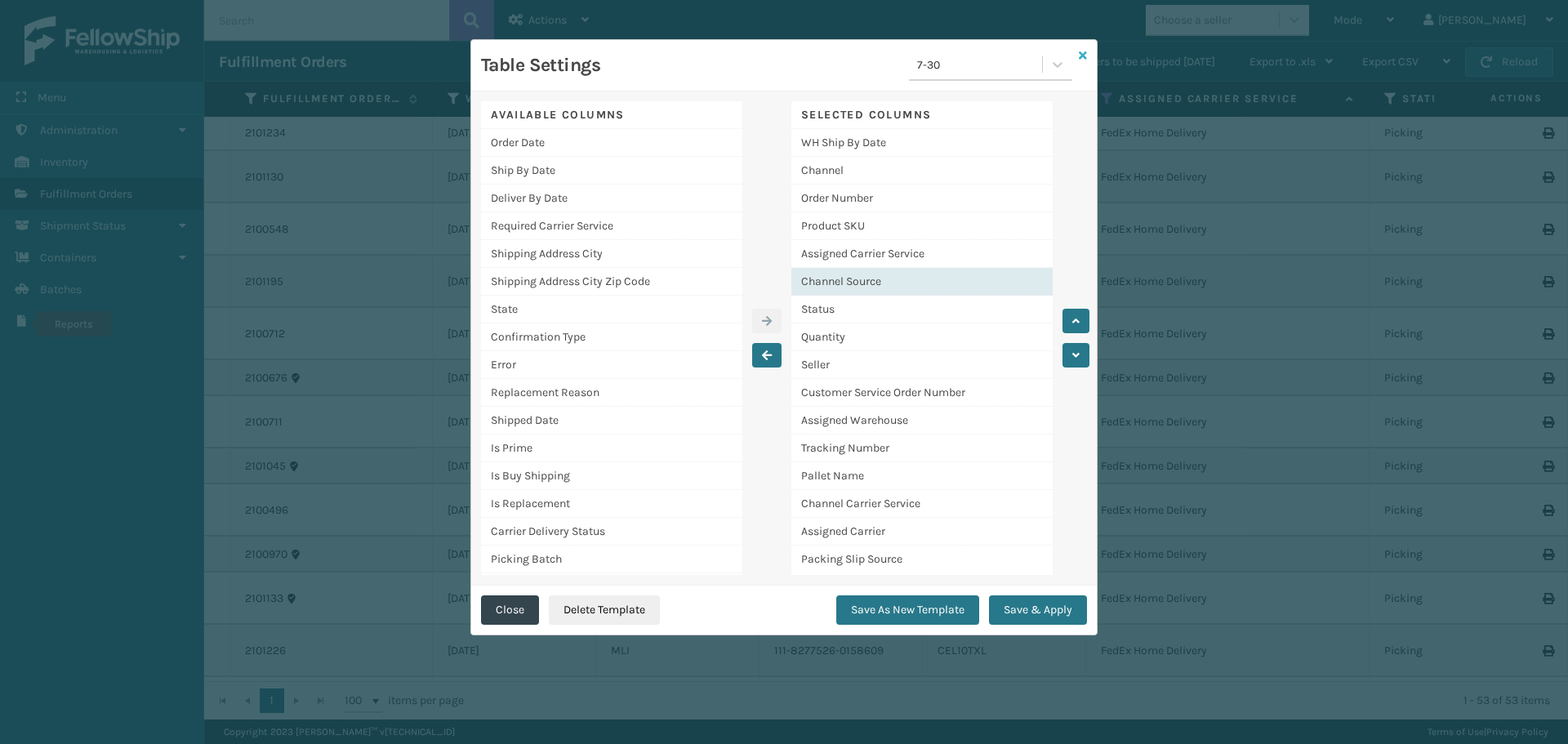
click at [1083, 51] on icon at bounding box center [1082, 55] width 8 height 11
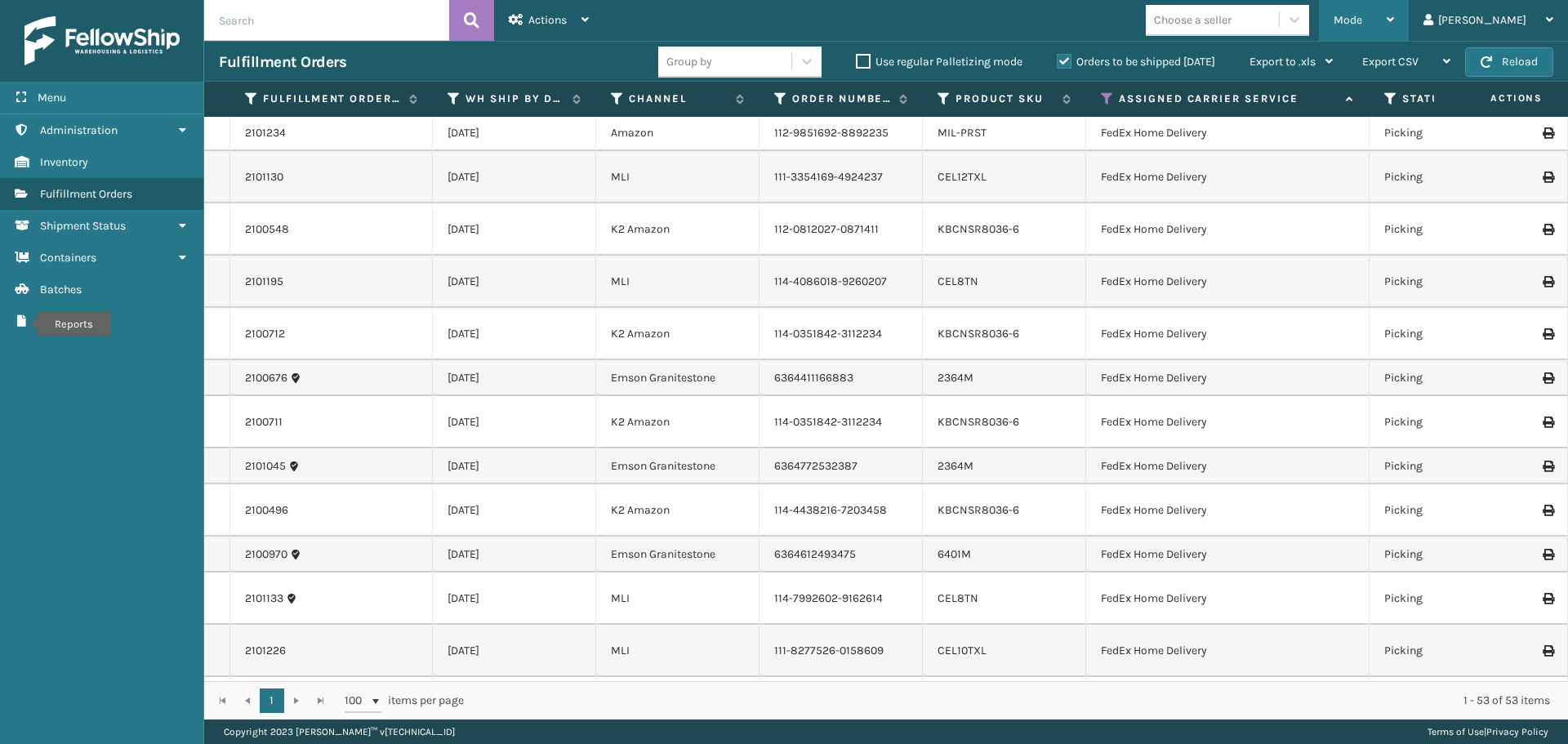
click at [1394, 29] on div "Mode" at bounding box center [1364, 20] width 61 height 41
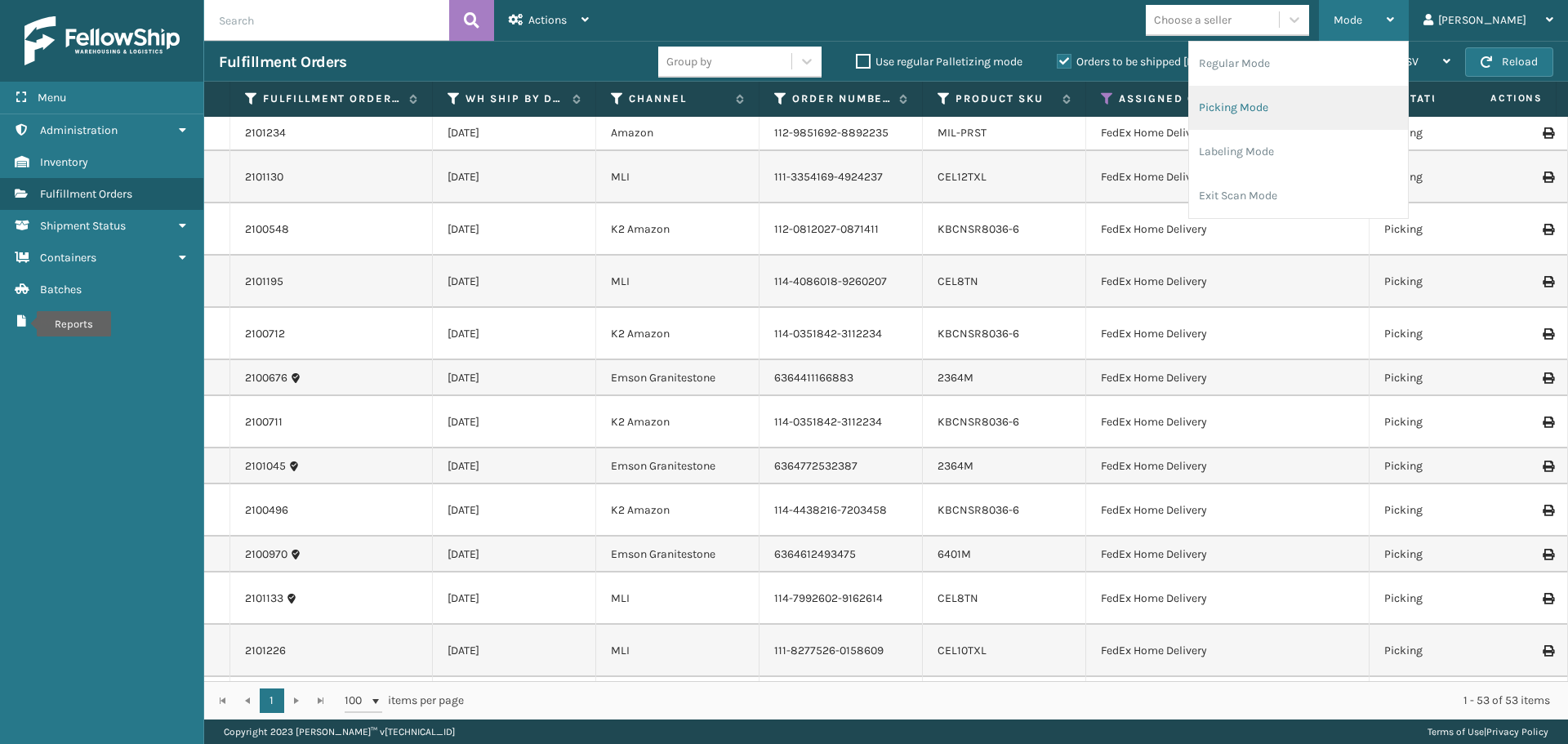
click at [1351, 107] on li "Picking Mode" at bounding box center [1299, 107] width 219 height 44
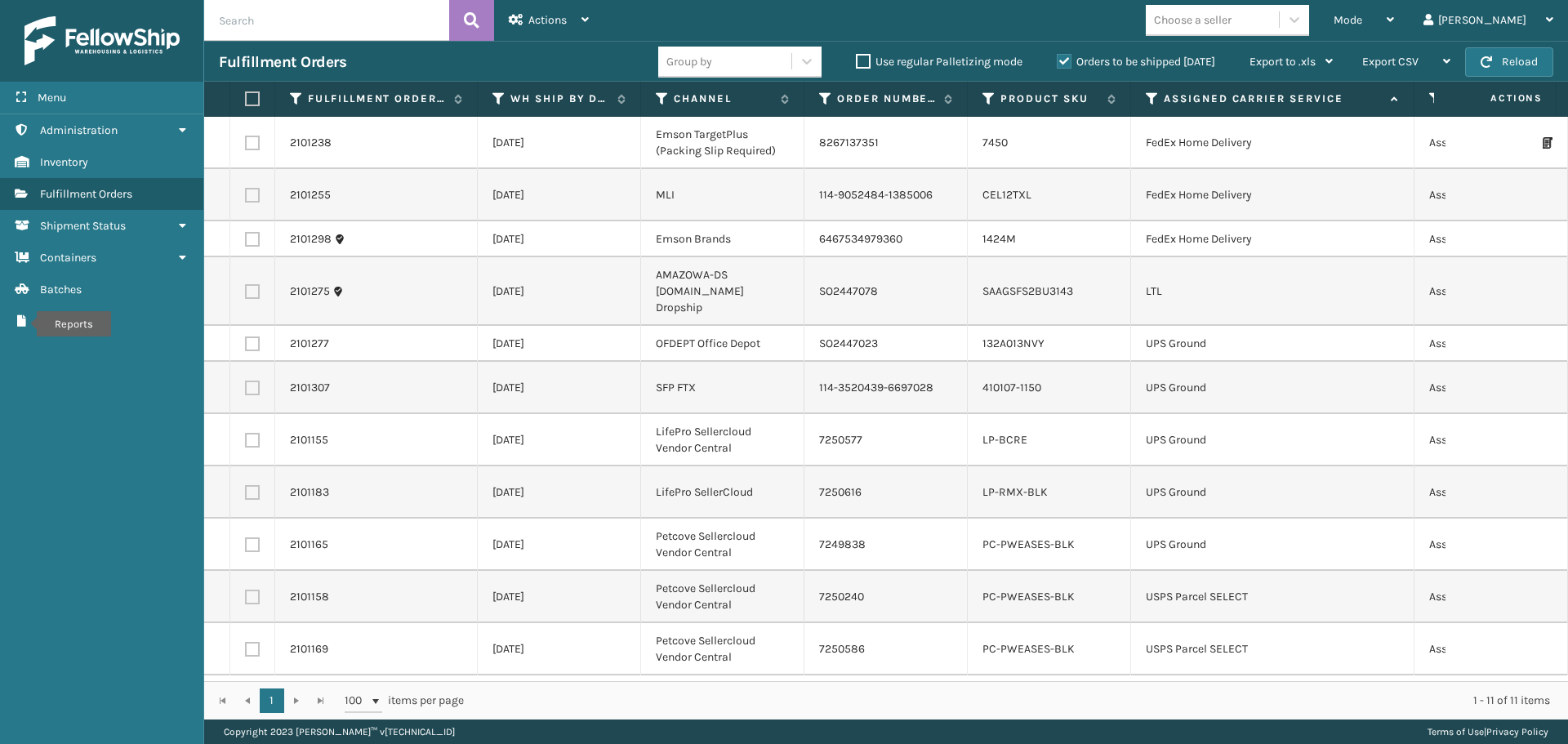
click at [1145, 100] on th "Assigned Carrier Service" at bounding box center [1273, 99] width 283 height 36
click at [1149, 97] on icon at bounding box center [1152, 99] width 13 height 15
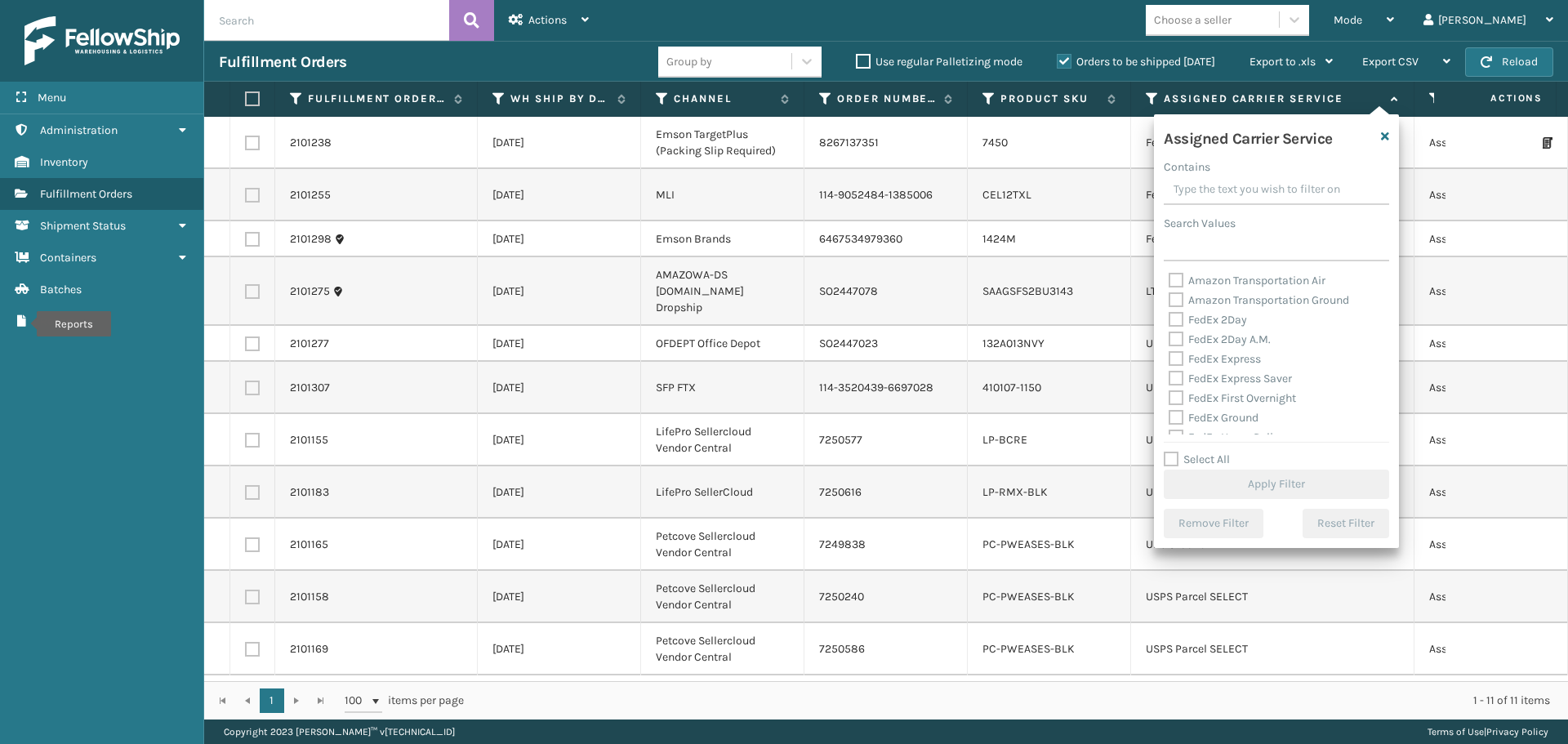
click at [1174, 315] on label "FedEx 2Day" at bounding box center [1208, 320] width 79 height 14
click at [1170, 315] on input "FedEx 2Day" at bounding box center [1169, 315] width 1 height 10
checkbox input "true"
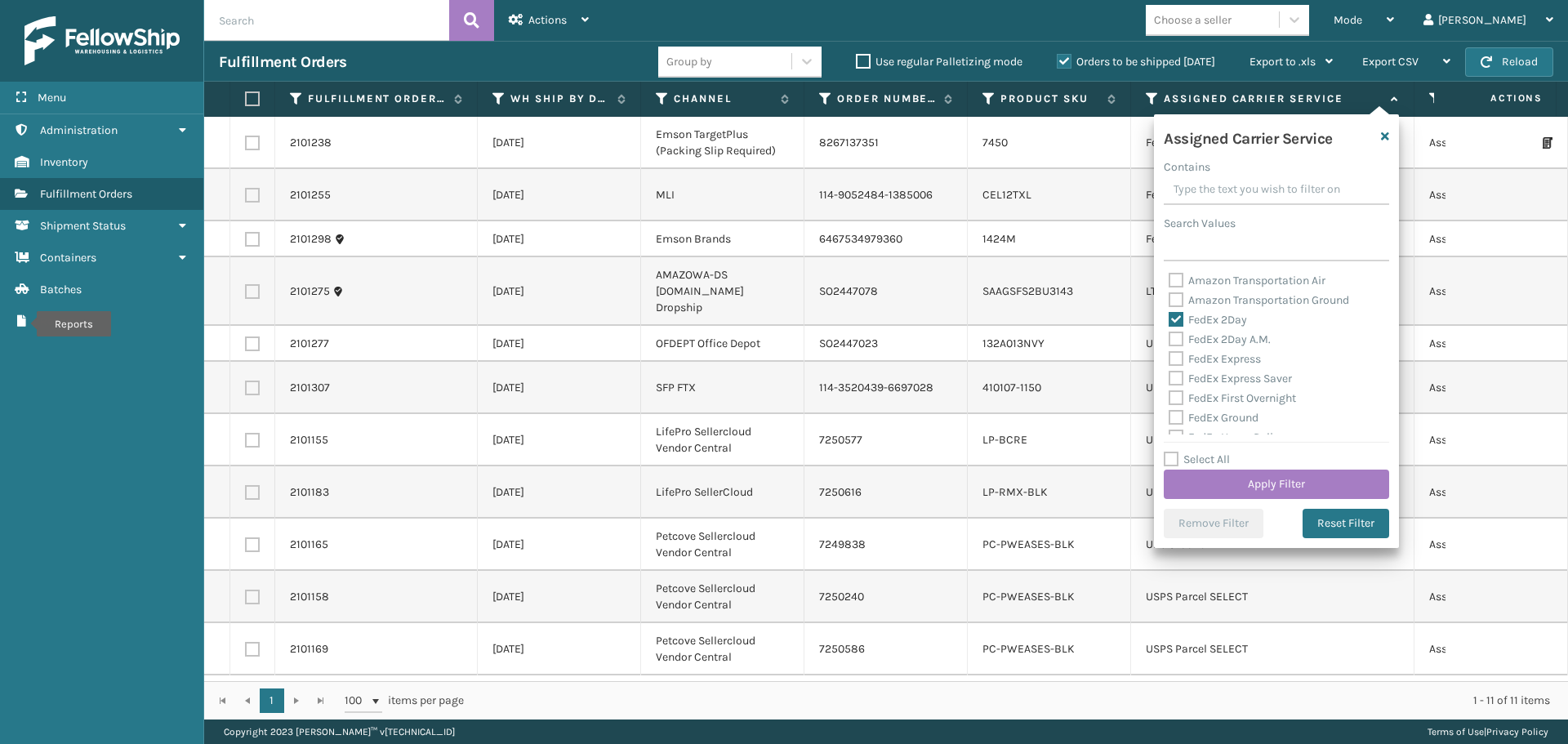
click at [1176, 335] on label "FedEx 2Day A.M." at bounding box center [1220, 340] width 102 height 14
click at [1170, 335] on input "FedEx 2Day A.M." at bounding box center [1169, 335] width 1 height 10
checkbox input "true"
click at [1178, 355] on label "FedEx Express" at bounding box center [1215, 359] width 93 height 14
click at [1170, 355] on input "FedEx Express" at bounding box center [1169, 354] width 1 height 10
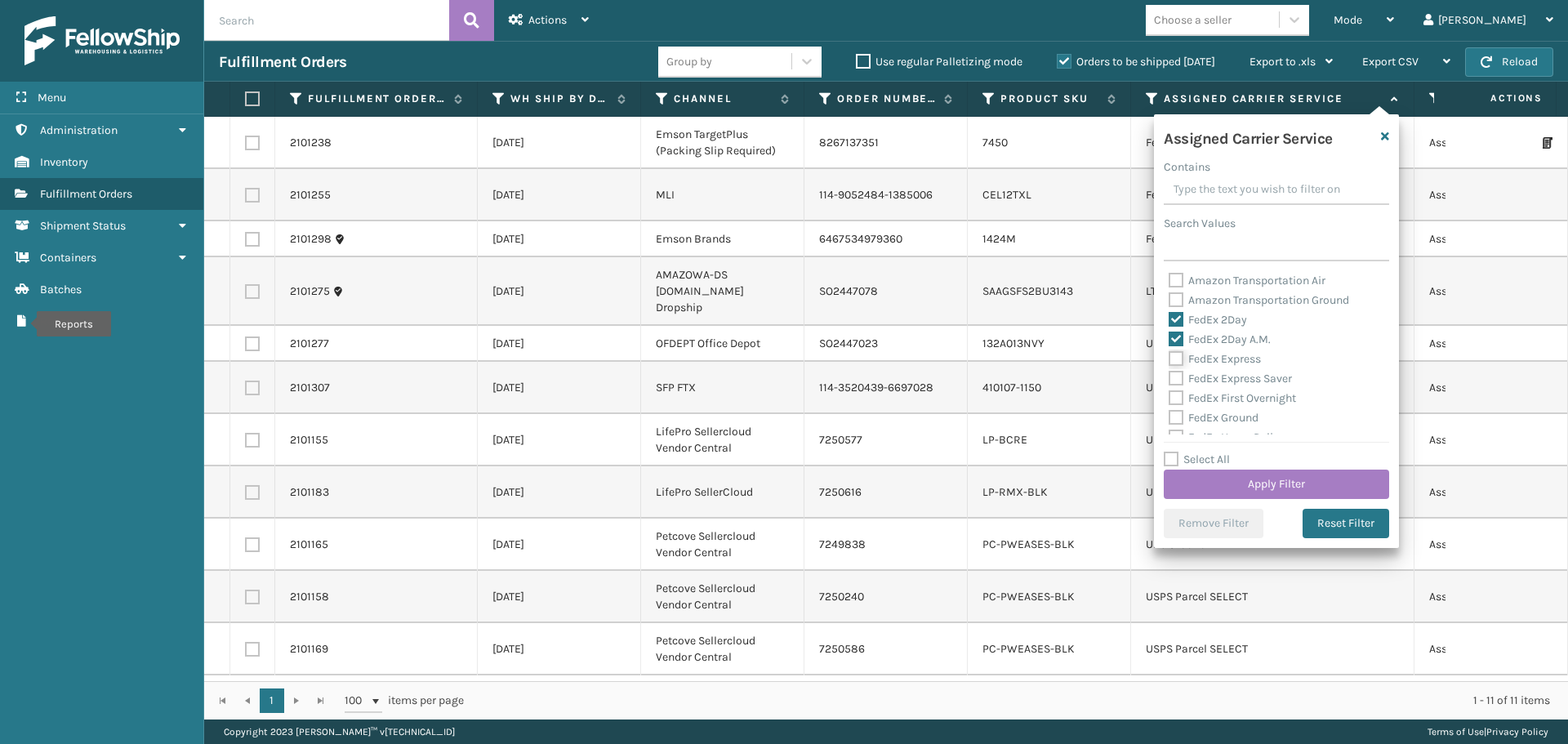
checkbox input "true"
click at [1177, 378] on label "FedEx Express Saver" at bounding box center [1230, 378] width 123 height 14
click at [1170, 378] on input "FedEx Express Saver" at bounding box center [1169, 374] width 1 height 10
checkbox input "true"
click at [1178, 393] on label "FedEx First Overnight" at bounding box center [1232, 398] width 127 height 14
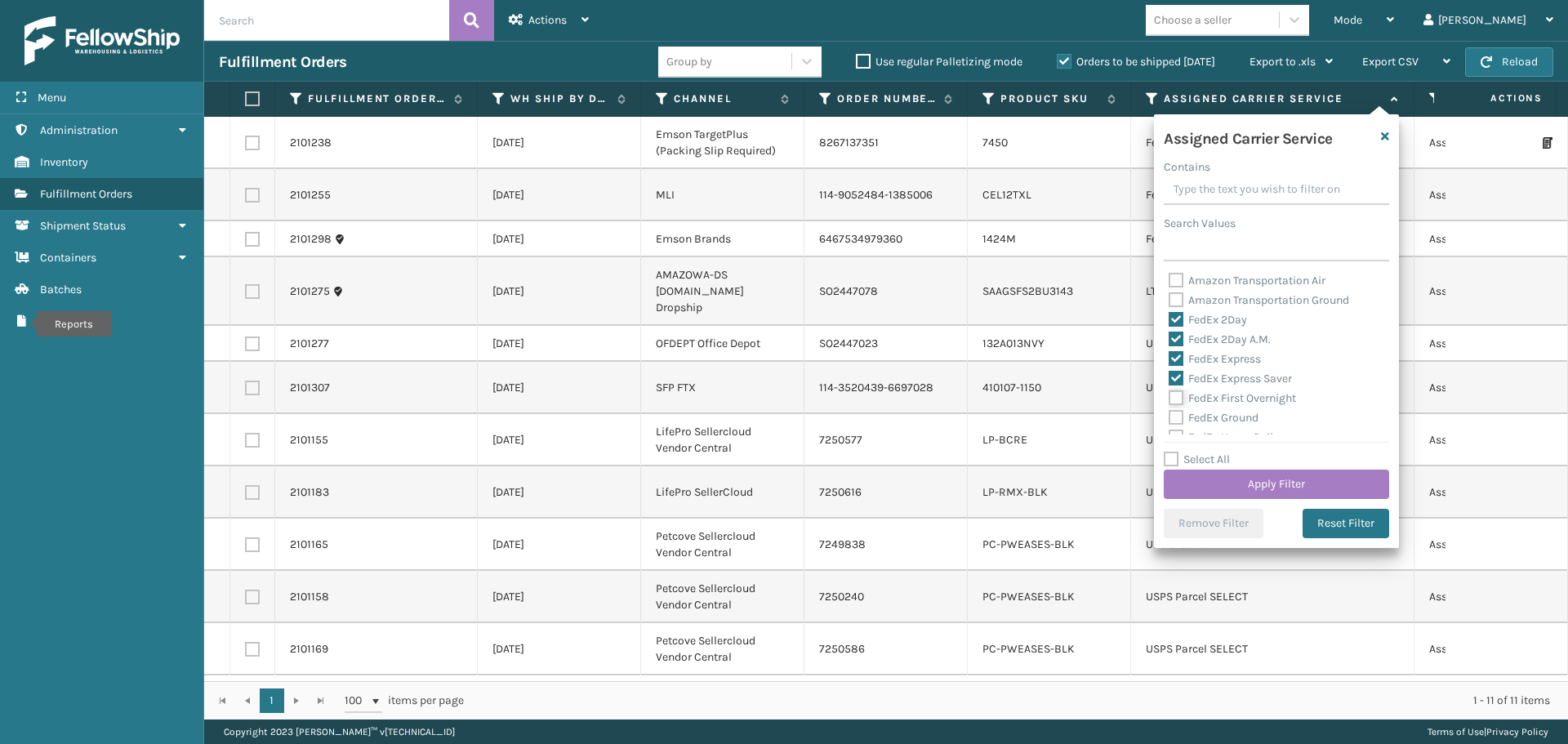
click at [1170, 393] on input "FedEx First Overnight" at bounding box center [1169, 394] width 1 height 10
checkbox input "true"
click at [1178, 417] on label "FedEx Ground" at bounding box center [1214, 417] width 90 height 14
click at [1170, 417] on input "FedEx Ground" at bounding box center [1169, 413] width 1 height 10
checkbox input "true"
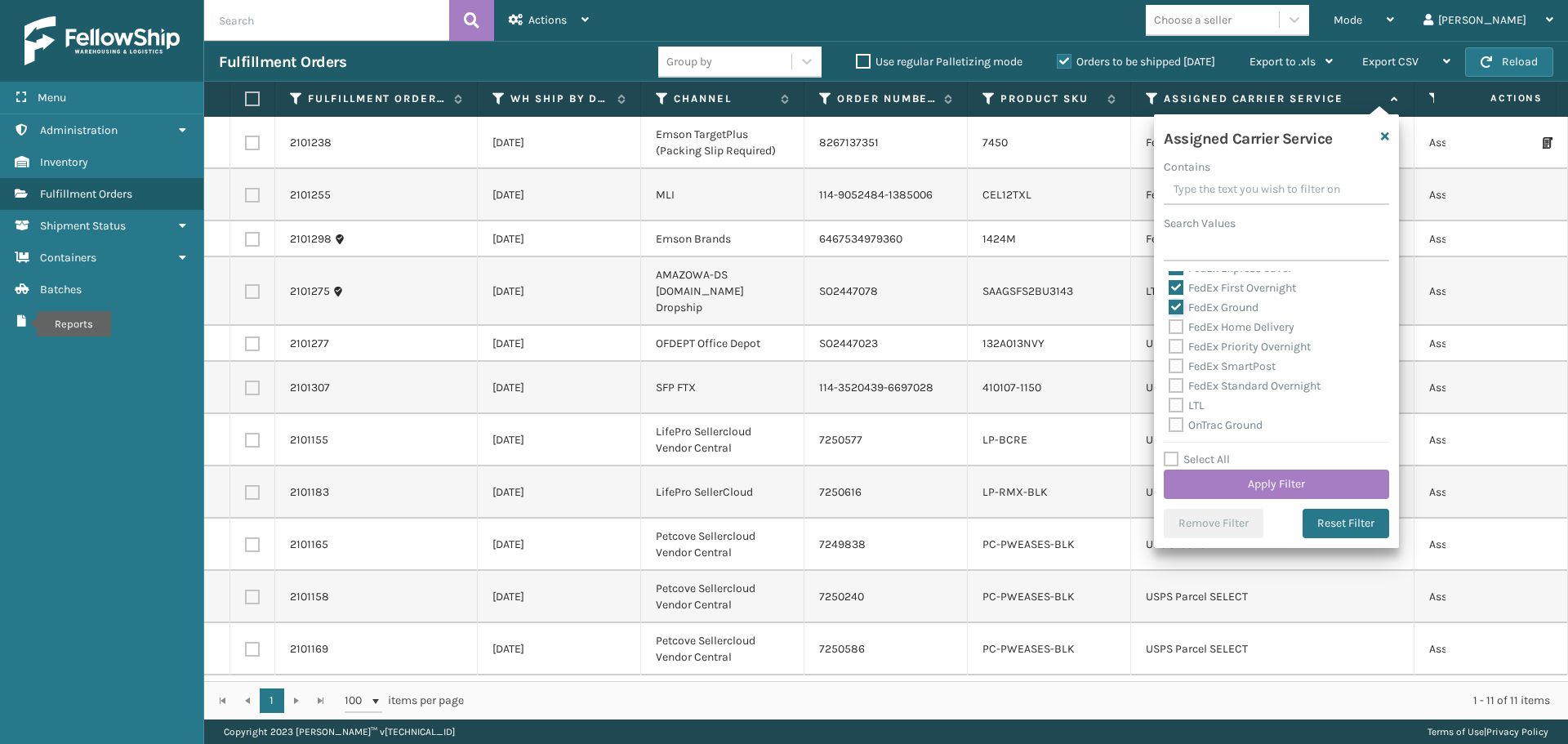
scroll to position [81, 0]
click at [1176, 356] on label "FedEx Home Delivery" at bounding box center [1231, 356] width 126 height 14
click at [1170, 356] on input "FedEx Home Delivery" at bounding box center [1169, 352] width 1 height 10
checkbox input "true"
click at [1177, 383] on div "FedEx Priority Overnight" at bounding box center [1276, 375] width 216 height 20
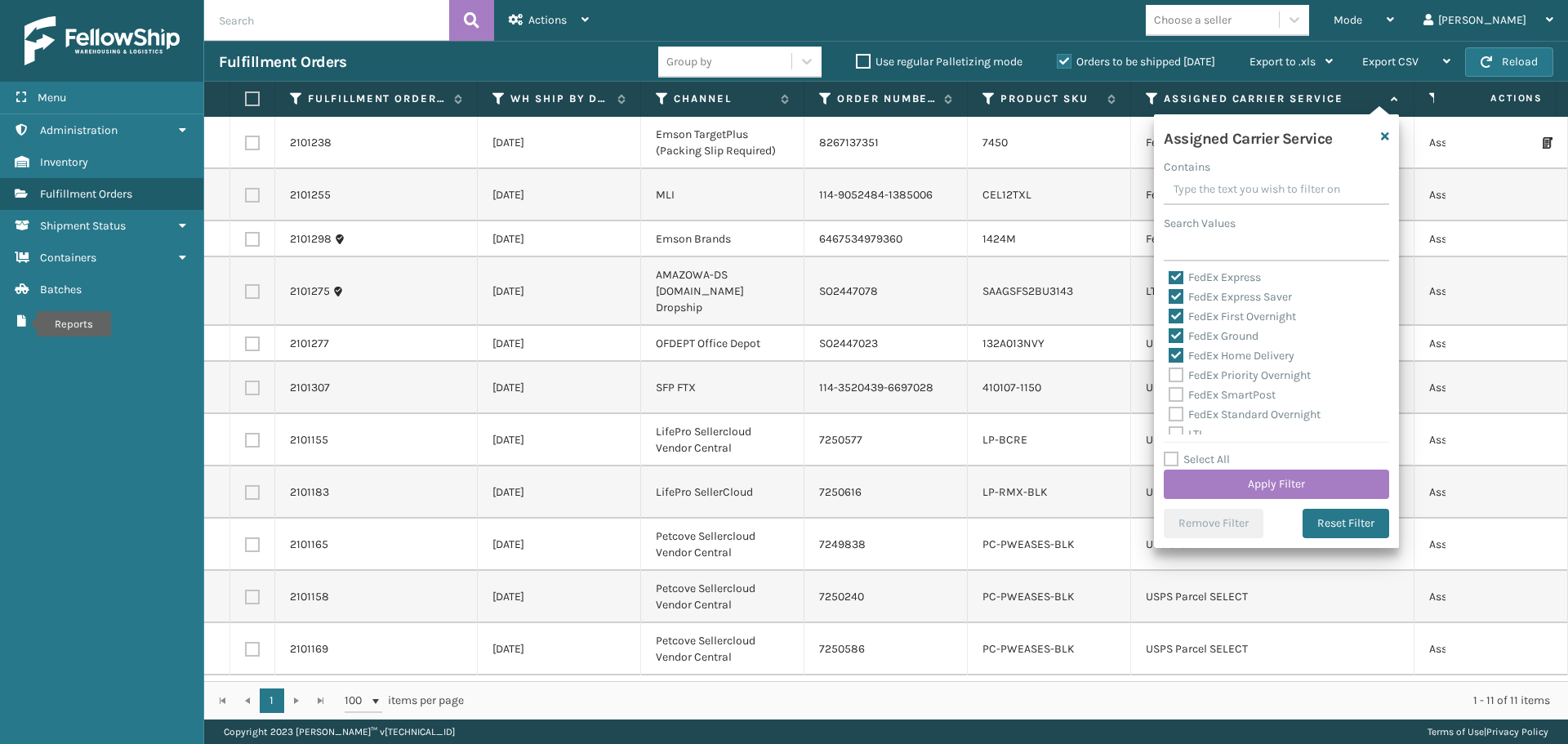
click at [1177, 376] on label "FedEx Priority Overnight" at bounding box center [1240, 375] width 142 height 14
click at [1170, 376] on input "FedEx Priority Overnight" at bounding box center [1169, 371] width 1 height 10
checkbox input "true"
click at [1177, 393] on label "FedEx SmartPost" at bounding box center [1221, 395] width 107 height 14
click at [1170, 393] on input "FedEx SmartPost" at bounding box center [1169, 391] width 1 height 10
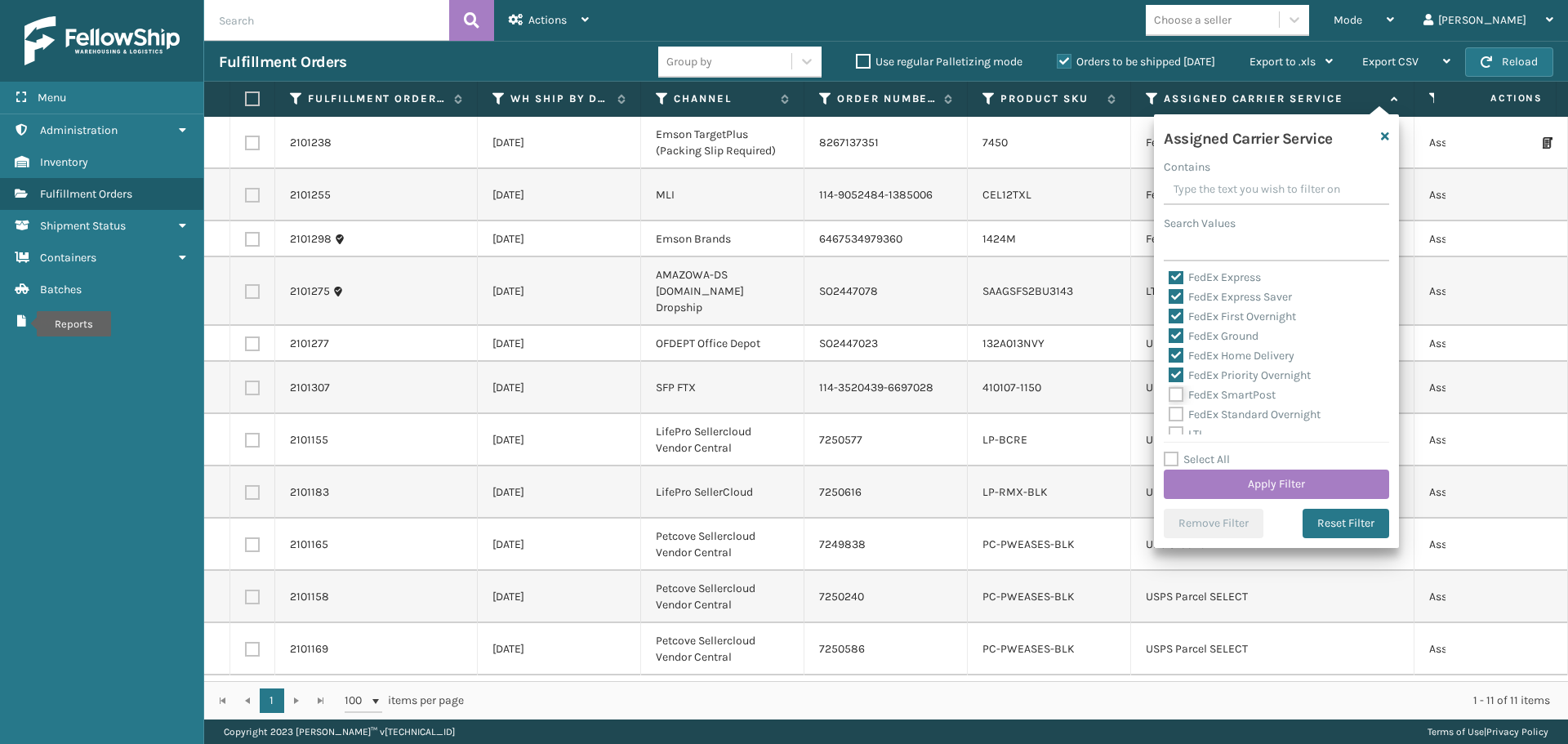
checkbox input "true"
click at [1176, 417] on label "FedEx Standard Overnight" at bounding box center [1244, 414] width 152 height 14
click at [1170, 416] on input "FedEx Standard Overnight" at bounding box center [1169, 411] width 1 height 10
checkbox input "true"
click at [1201, 489] on button "Apply Filter" at bounding box center [1276, 484] width 225 height 29
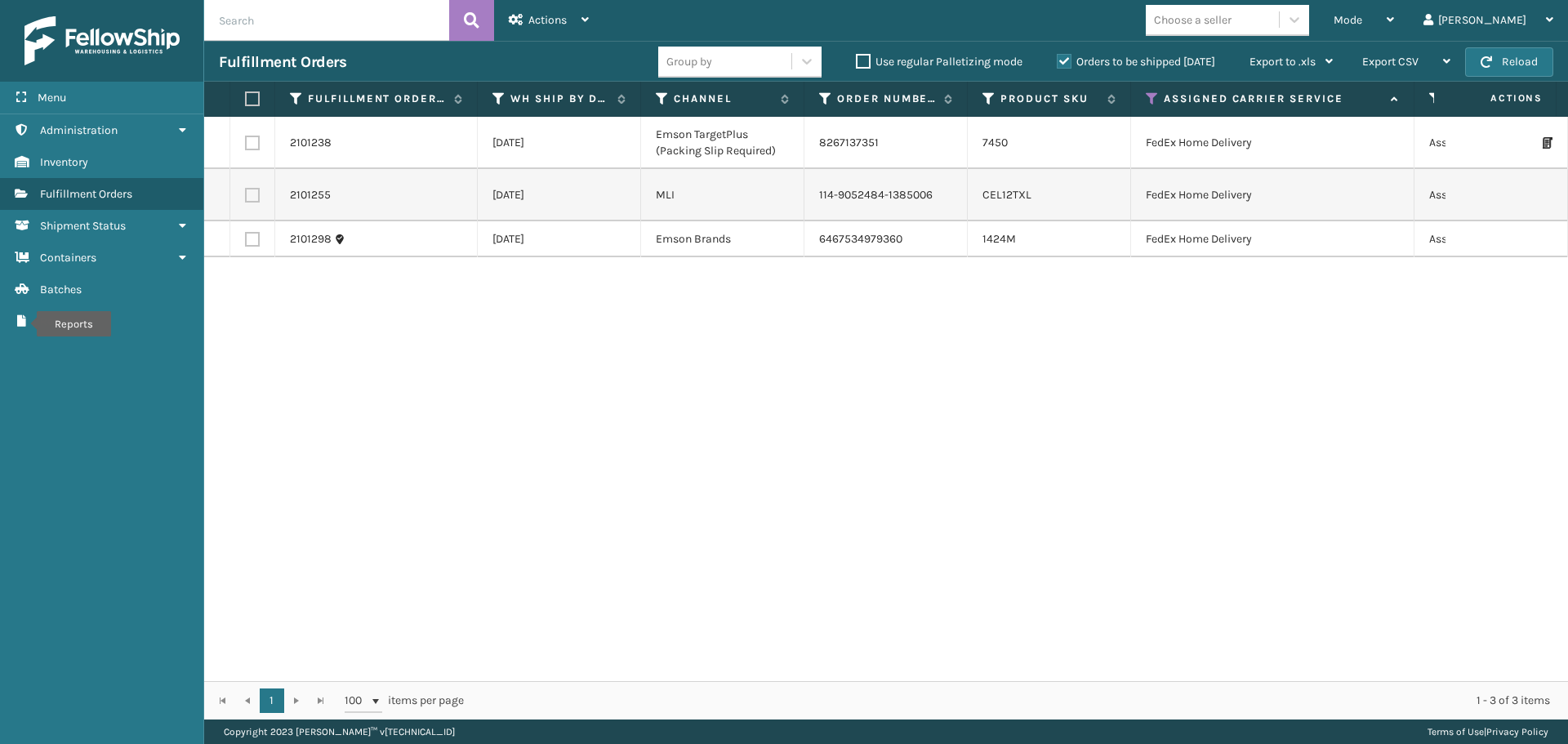
click at [249, 98] on label at bounding box center [249, 99] width 10 height 15
click at [246, 98] on input "checkbox" at bounding box center [245, 99] width 1 height 10
checkbox input "true"
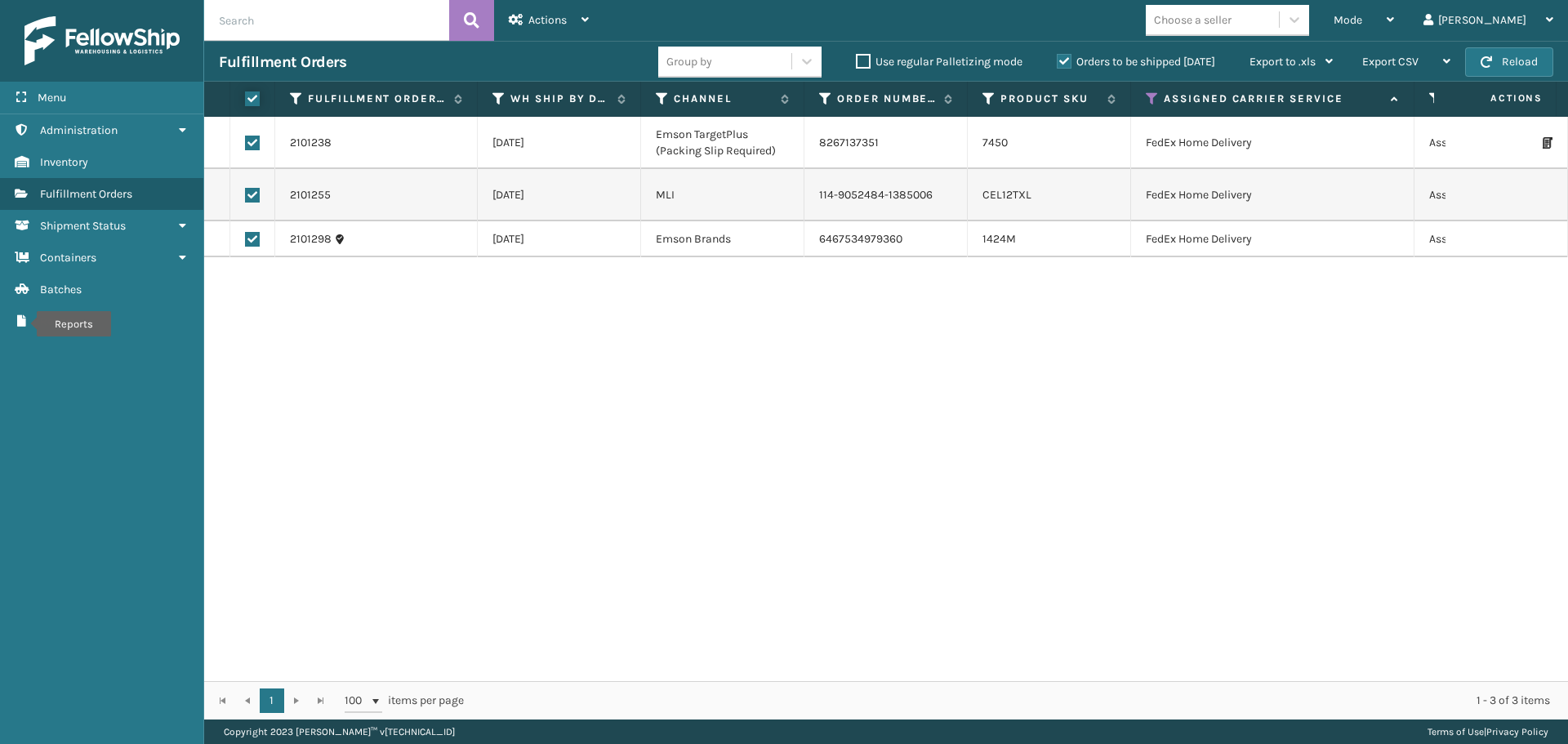
checkbox input "true"
click at [554, 16] on span "Actions" at bounding box center [548, 20] width 38 height 14
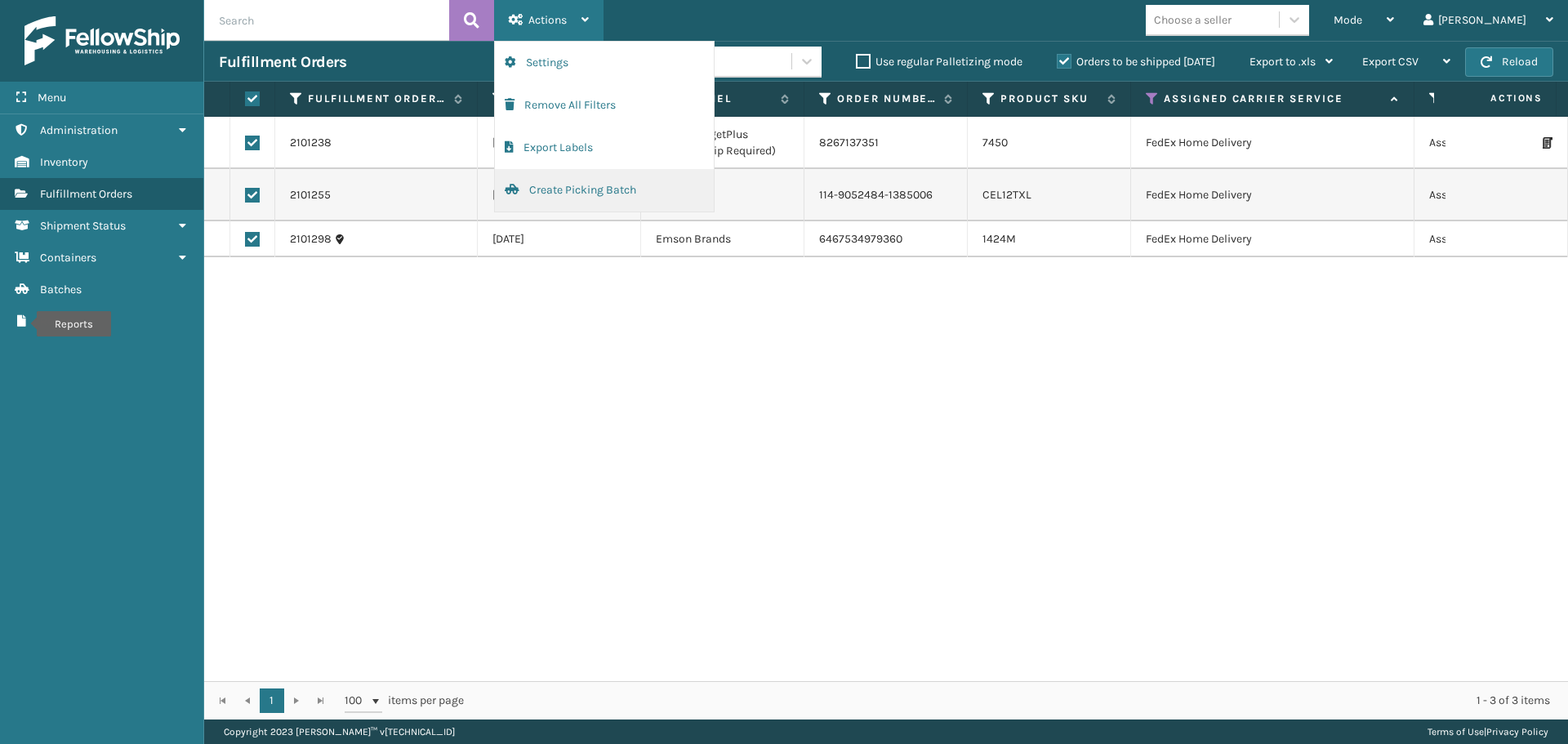
click at [566, 191] on button "Create Picking Batch" at bounding box center [604, 190] width 219 height 42
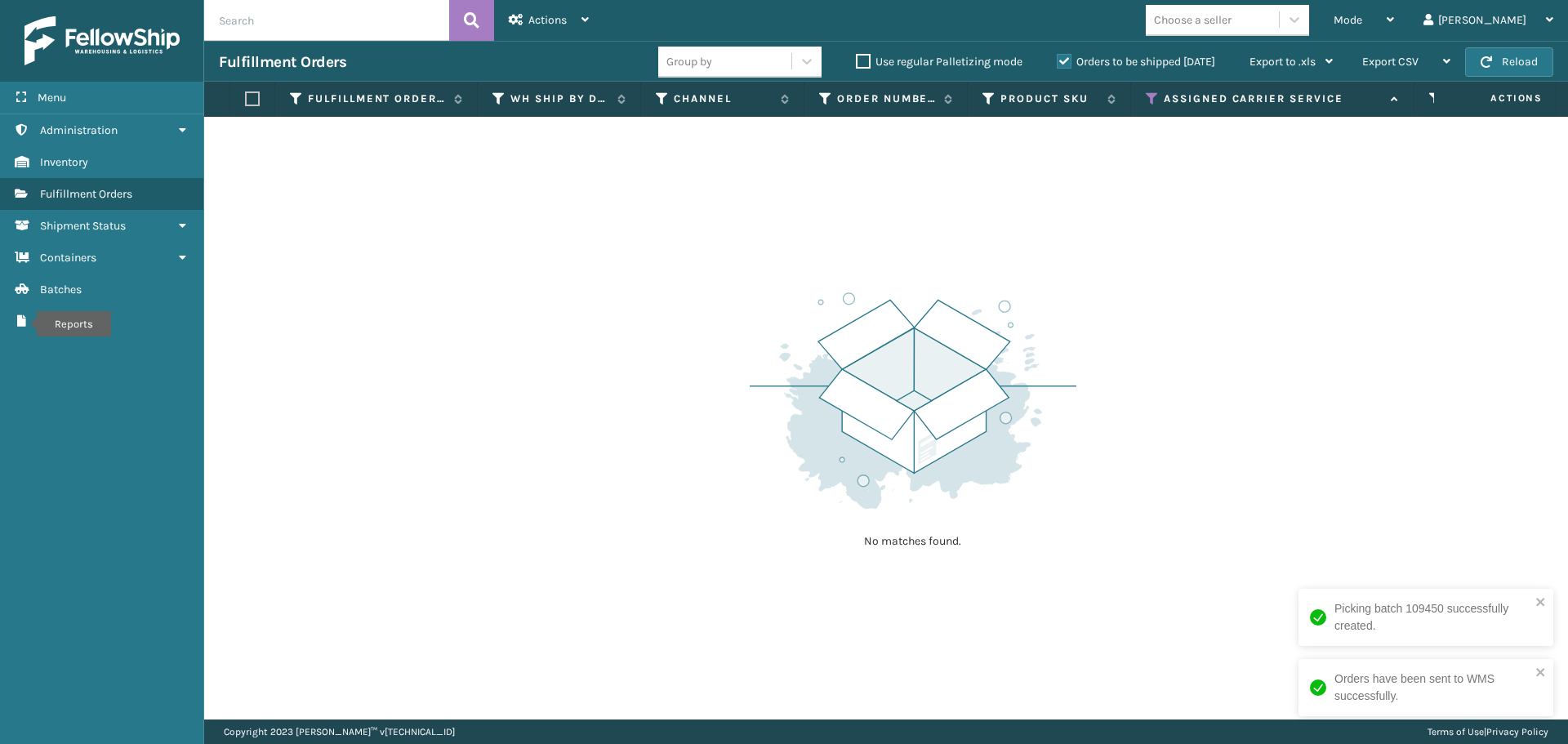
click at [1156, 94] on icon at bounding box center [1152, 99] width 13 height 15
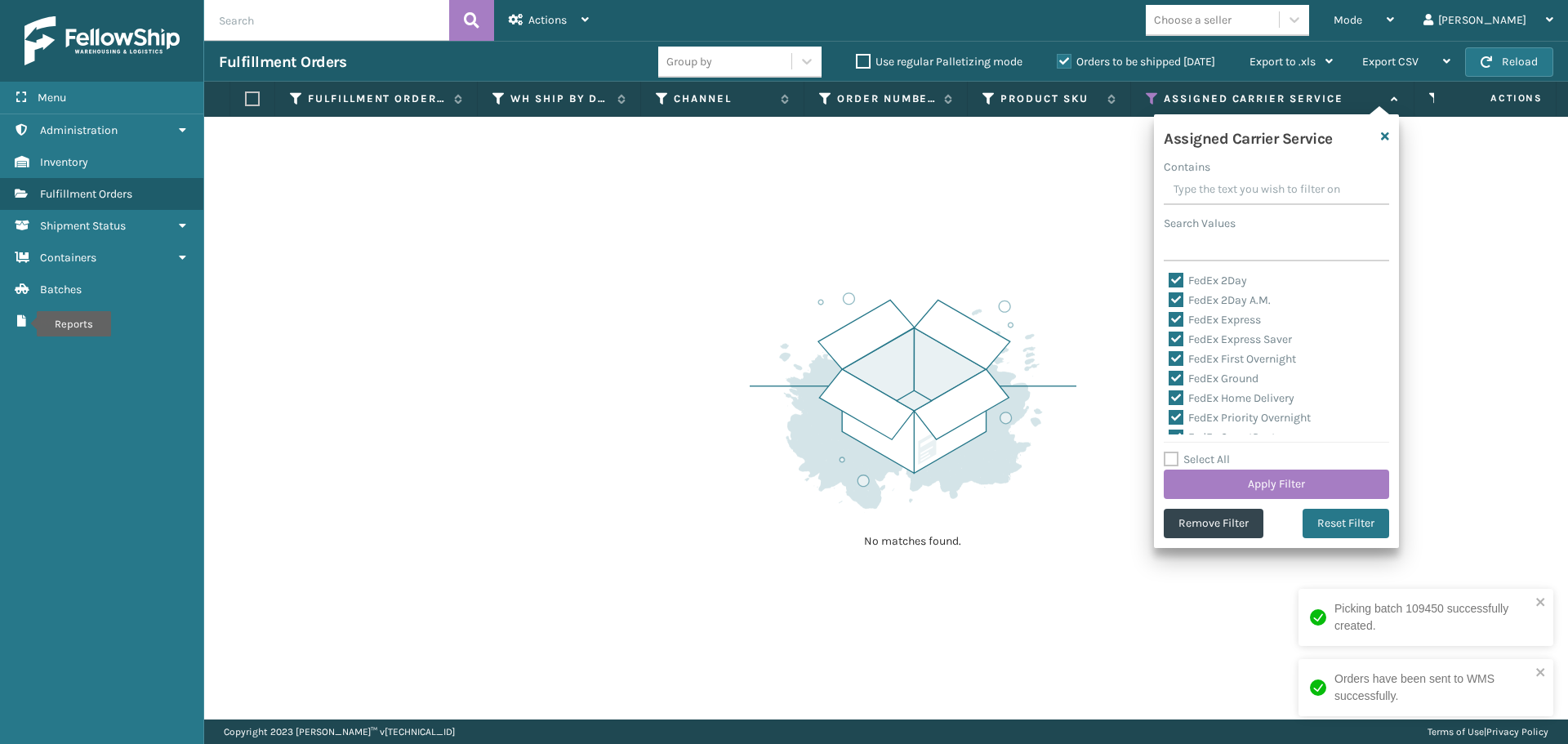
click at [1175, 459] on label "Select All" at bounding box center [1196, 459] width 66 height 14
click at [1175, 451] on input "Select All" at bounding box center [1286, 450] width 245 height 2
checkbox input "true"
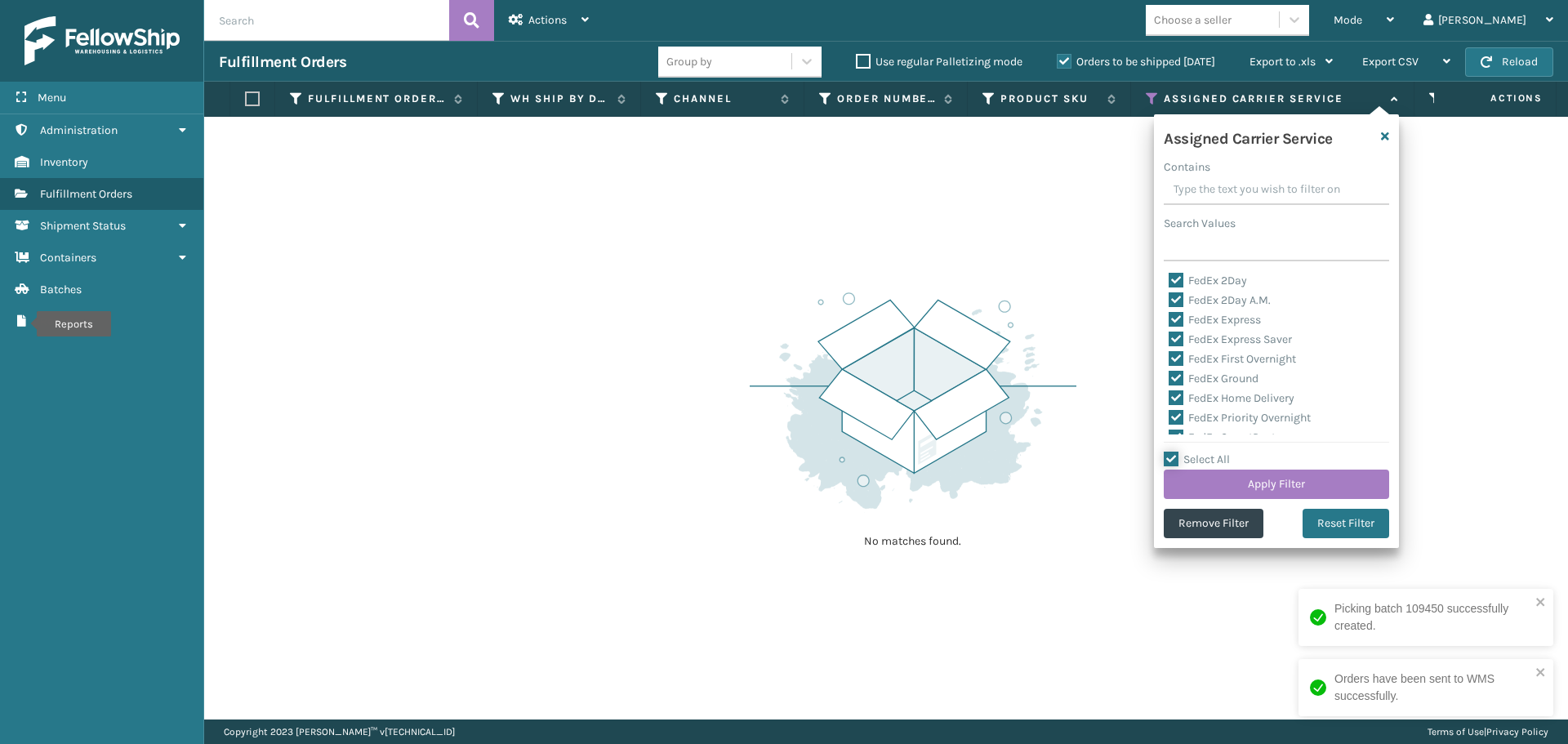
checkbox input "true"
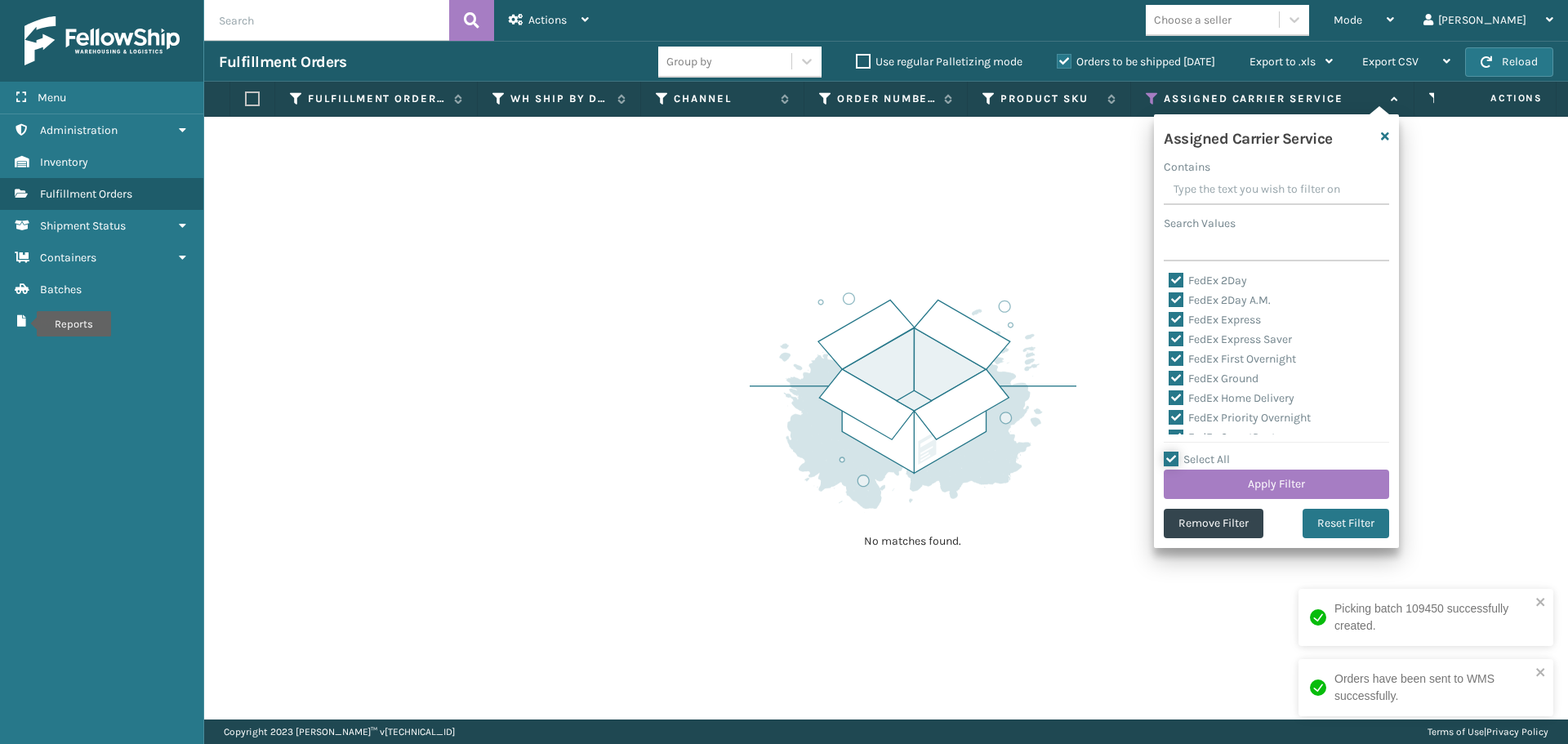
checkbox input "true"
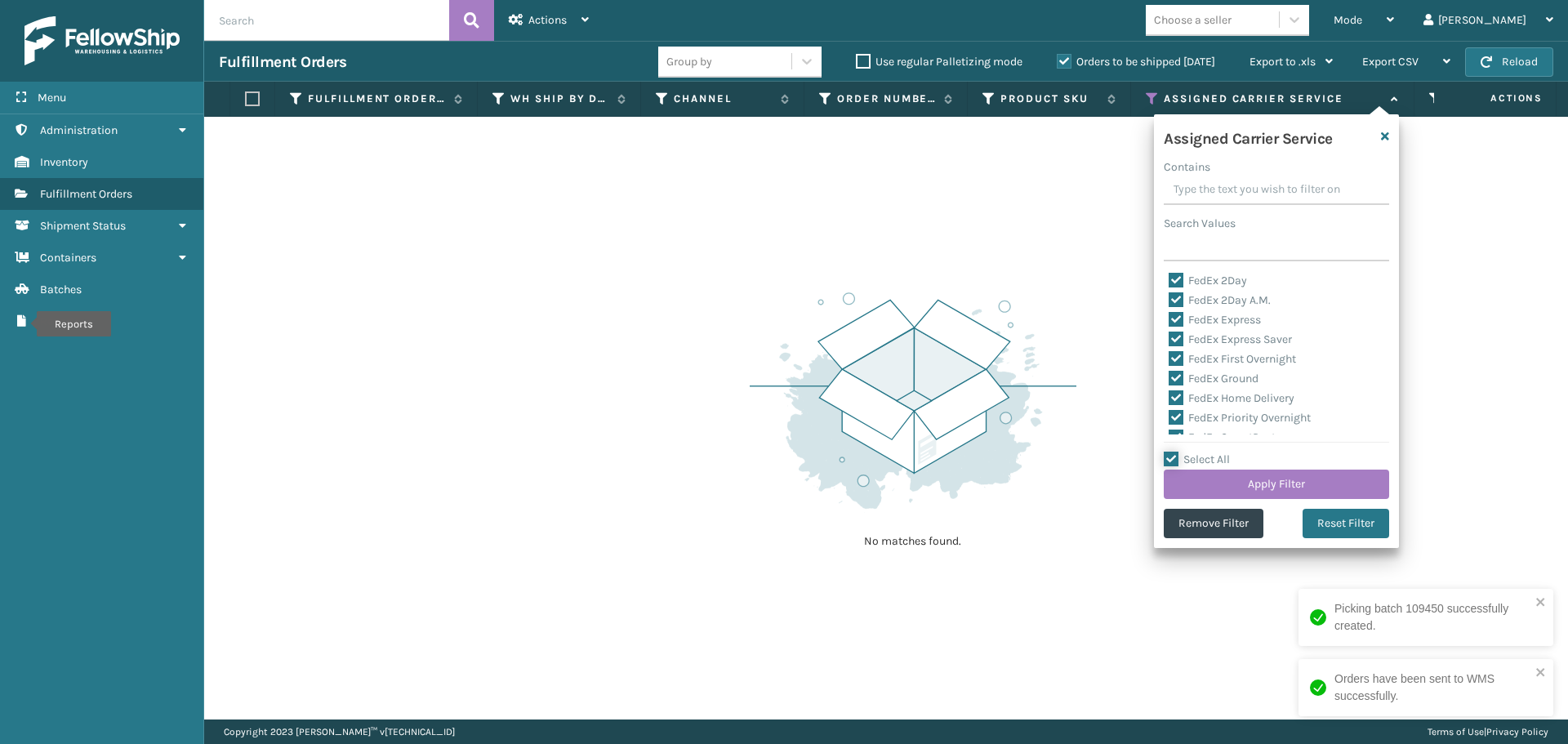
checkbox input "true"
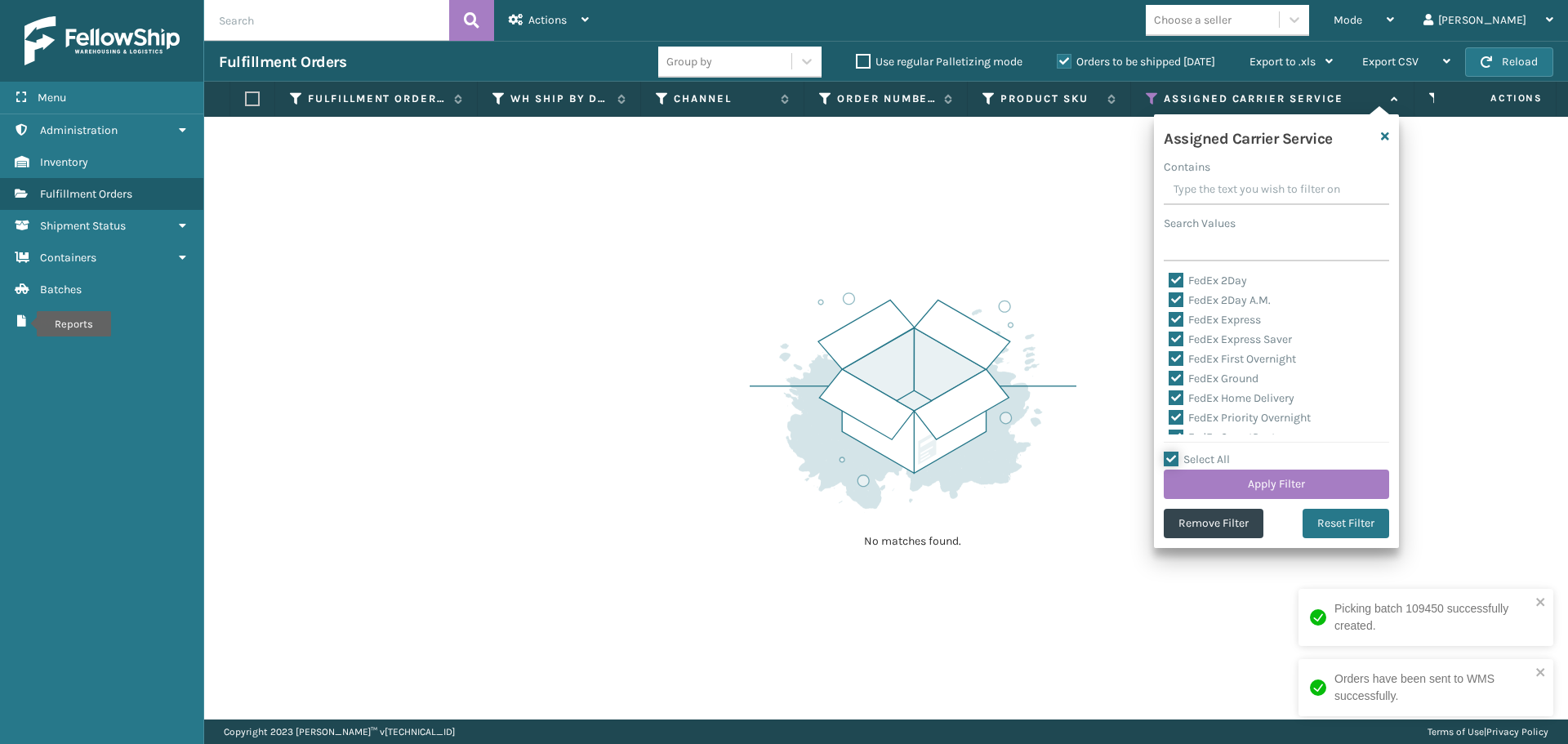
checkbox input "true"
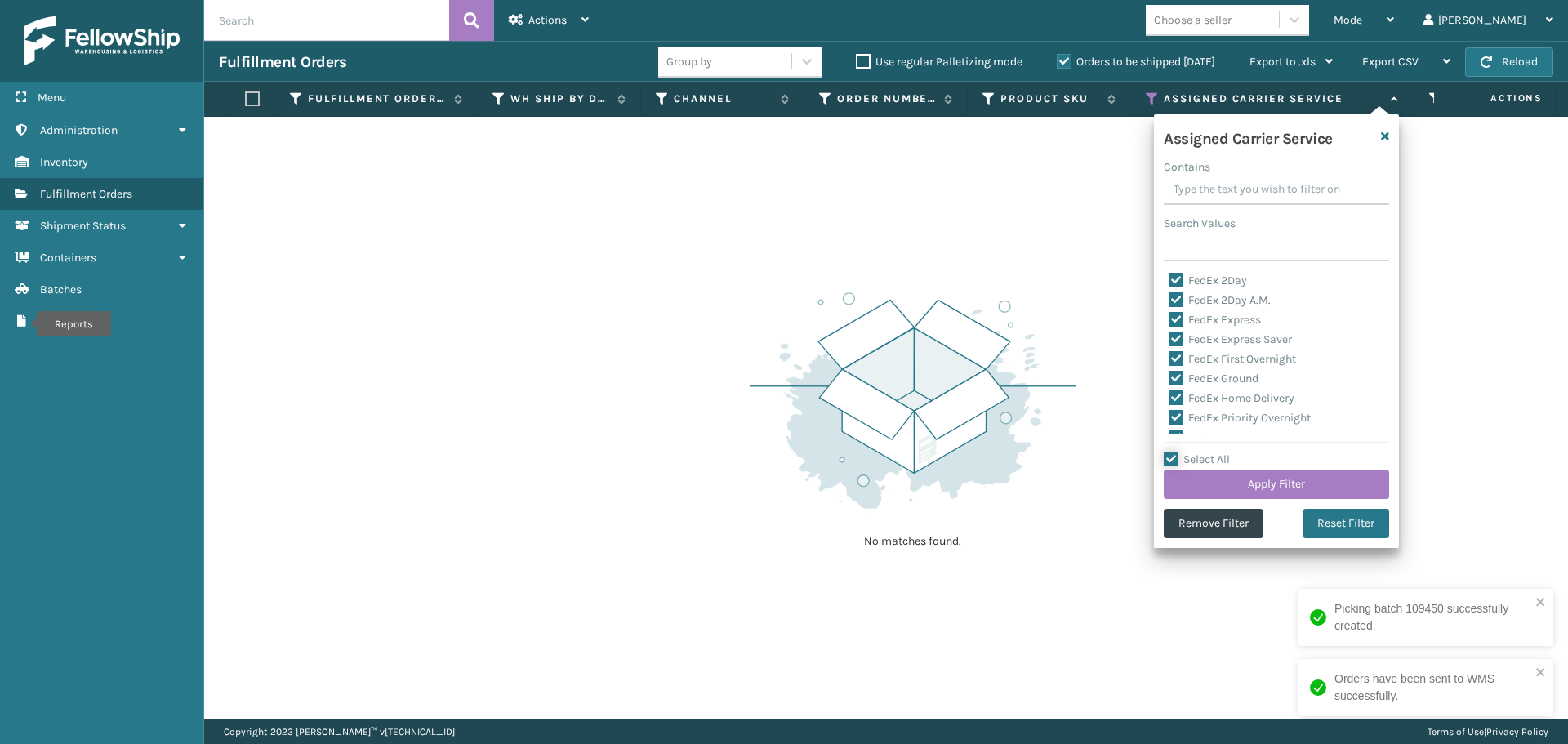
checkbox input "true"
click at [1175, 459] on label "Select All" at bounding box center [1196, 459] width 66 height 14
click at [1175, 451] on input "Select All" at bounding box center [1286, 450] width 245 height 2
checkbox input "false"
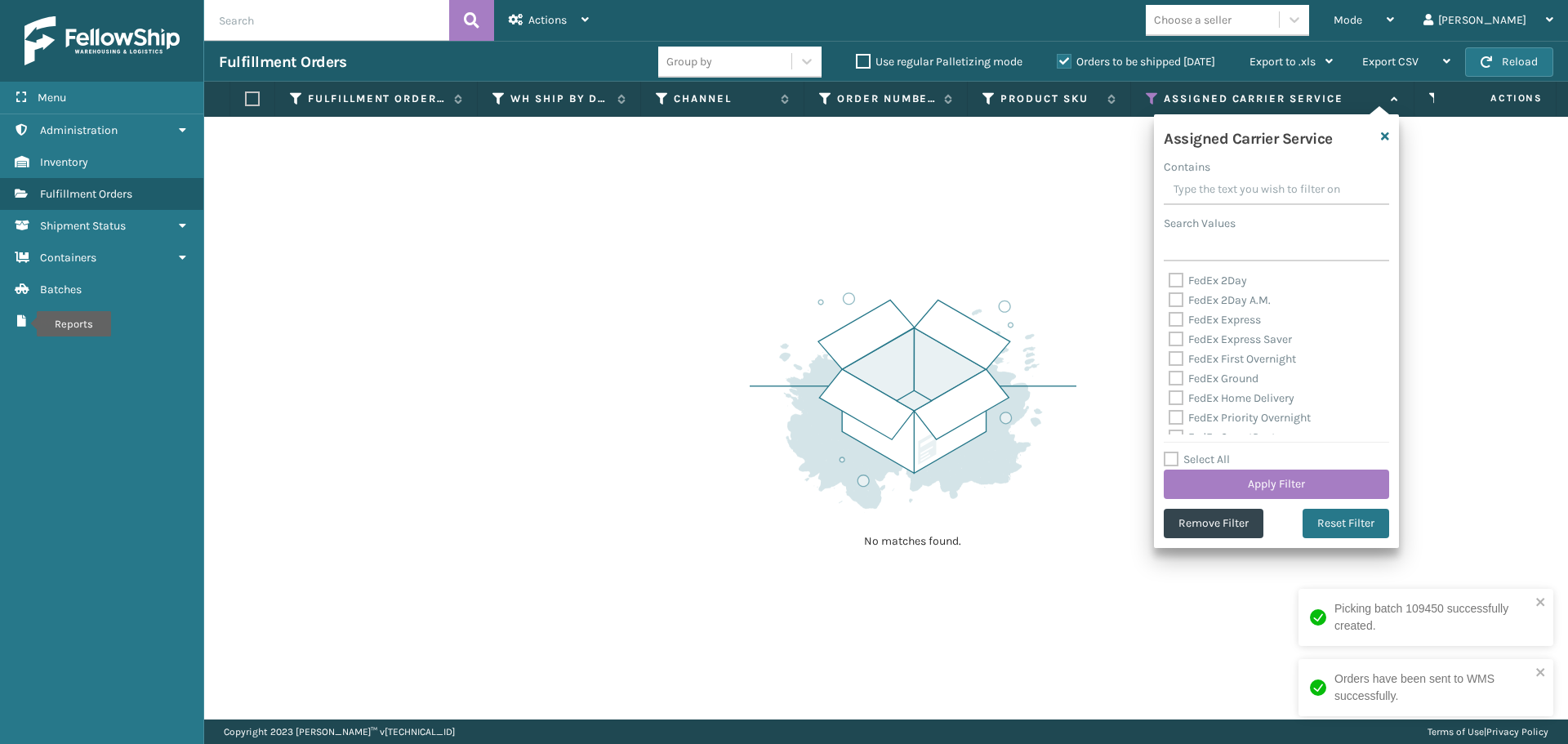
checkbox input "false"
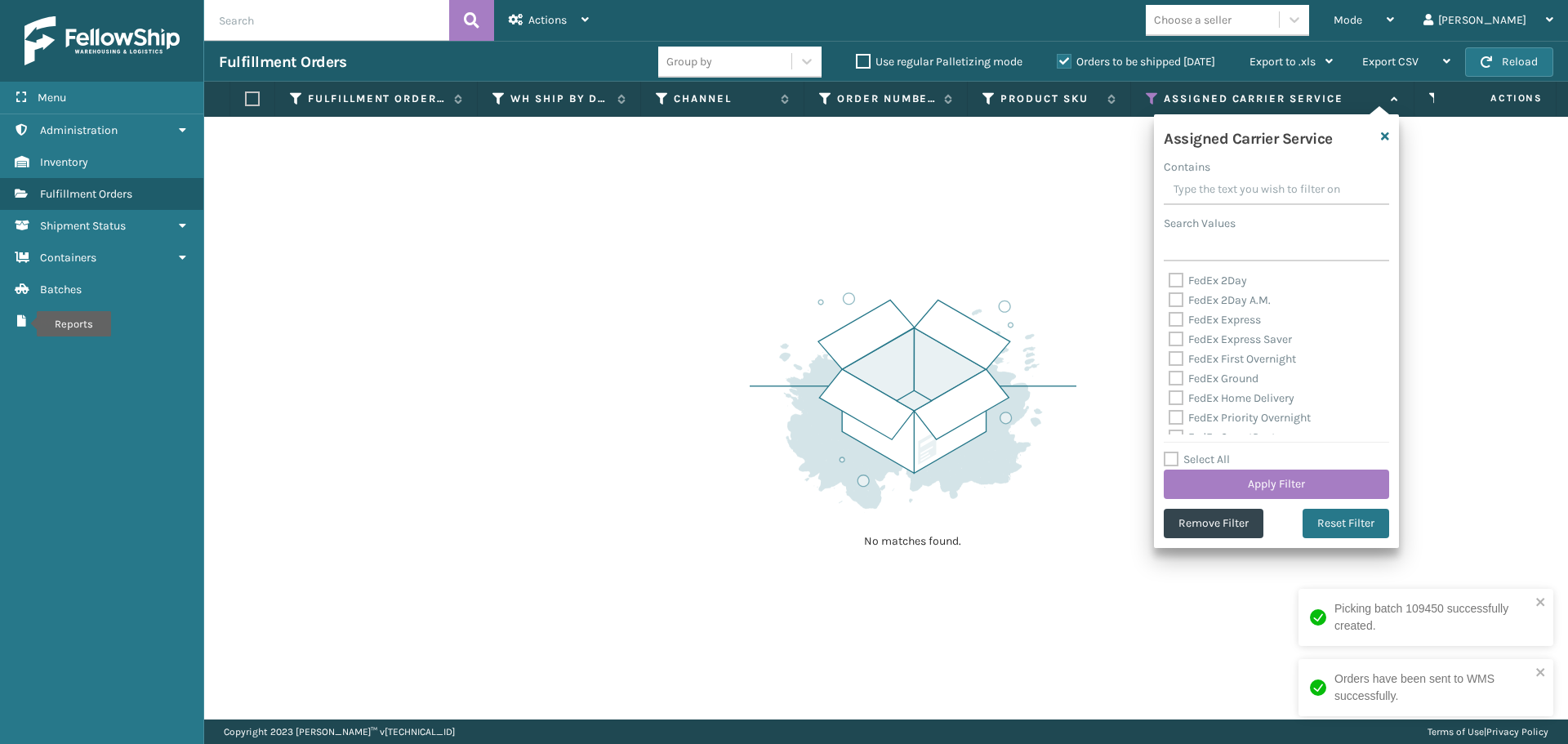
checkbox input "false"
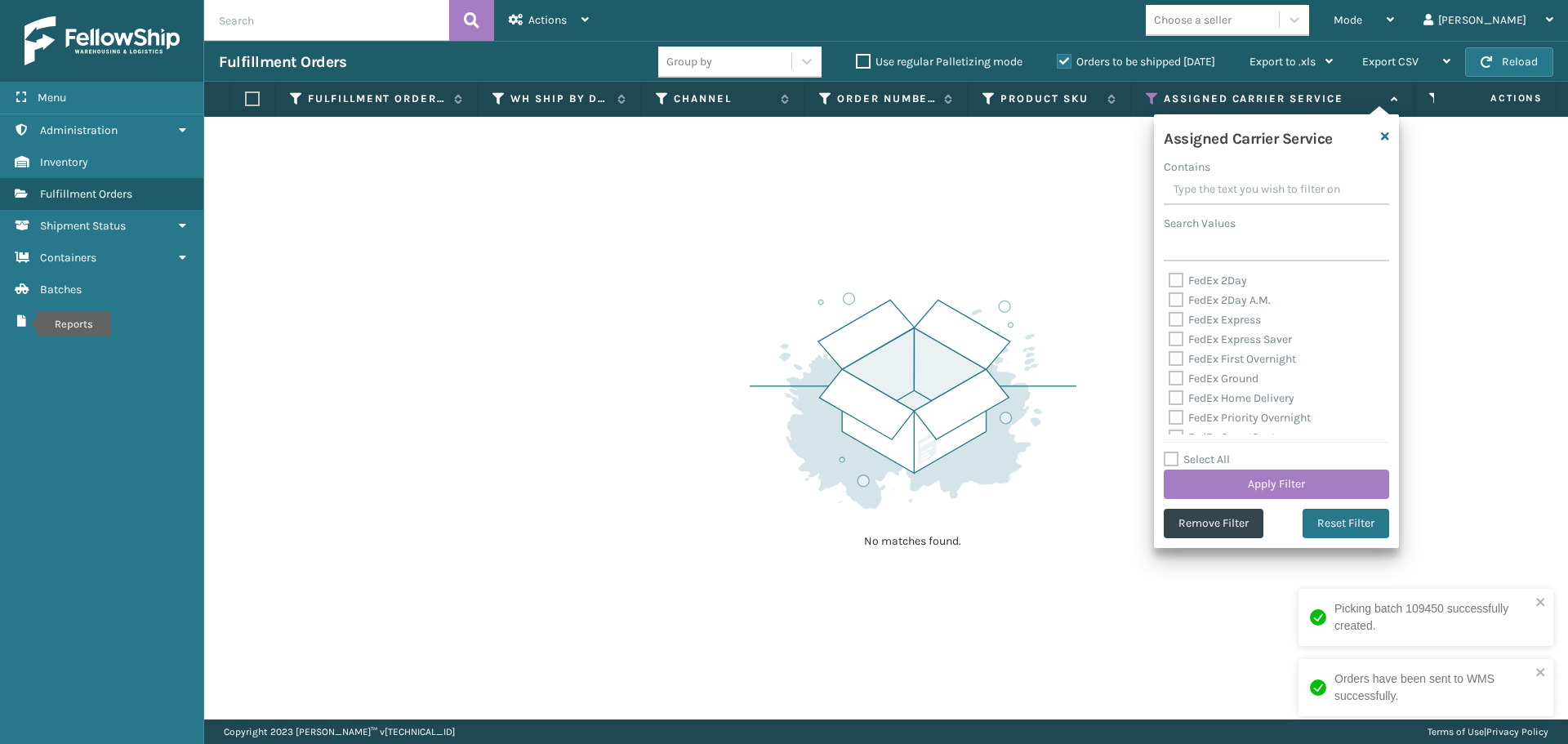
checkbox input "false"
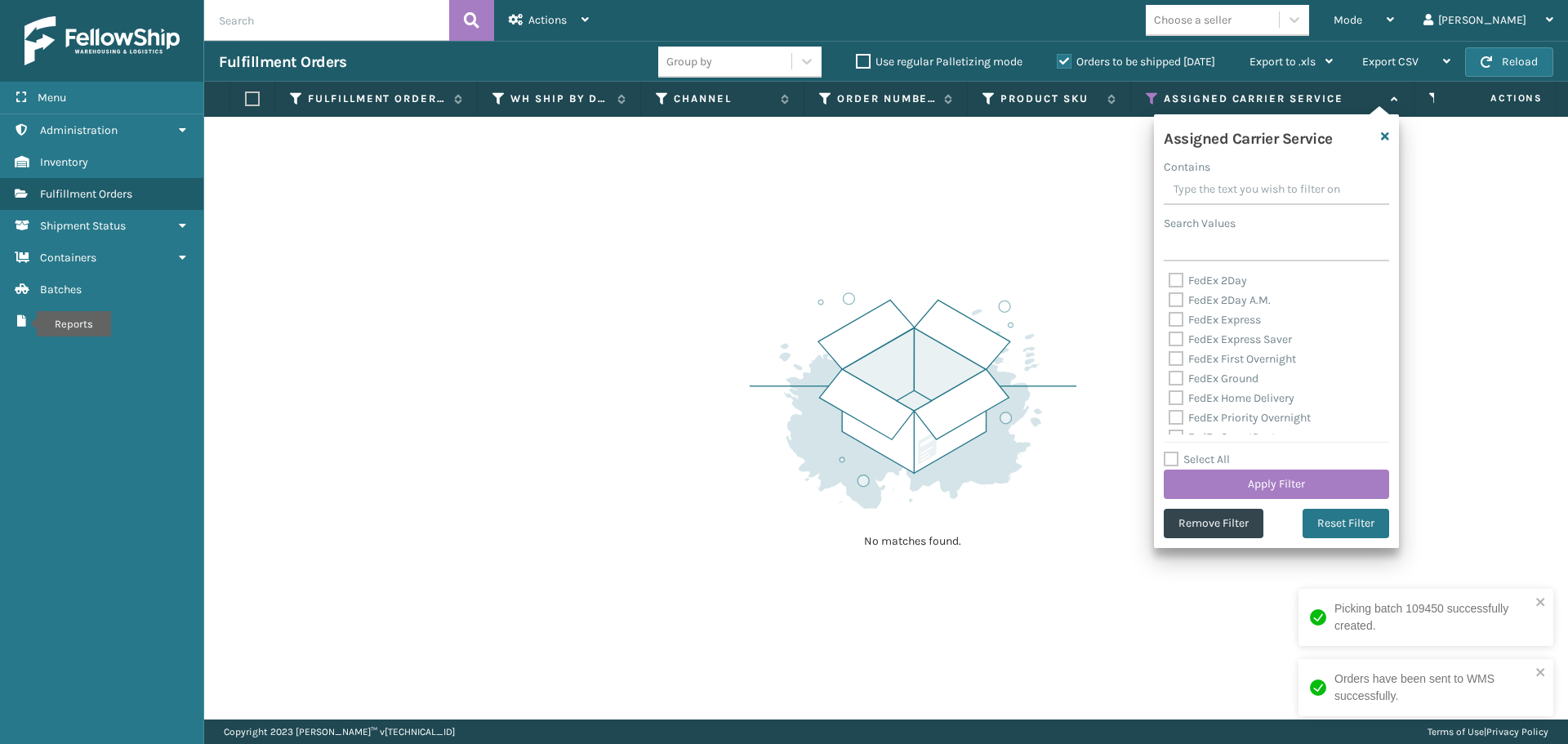
checkbox input "false"
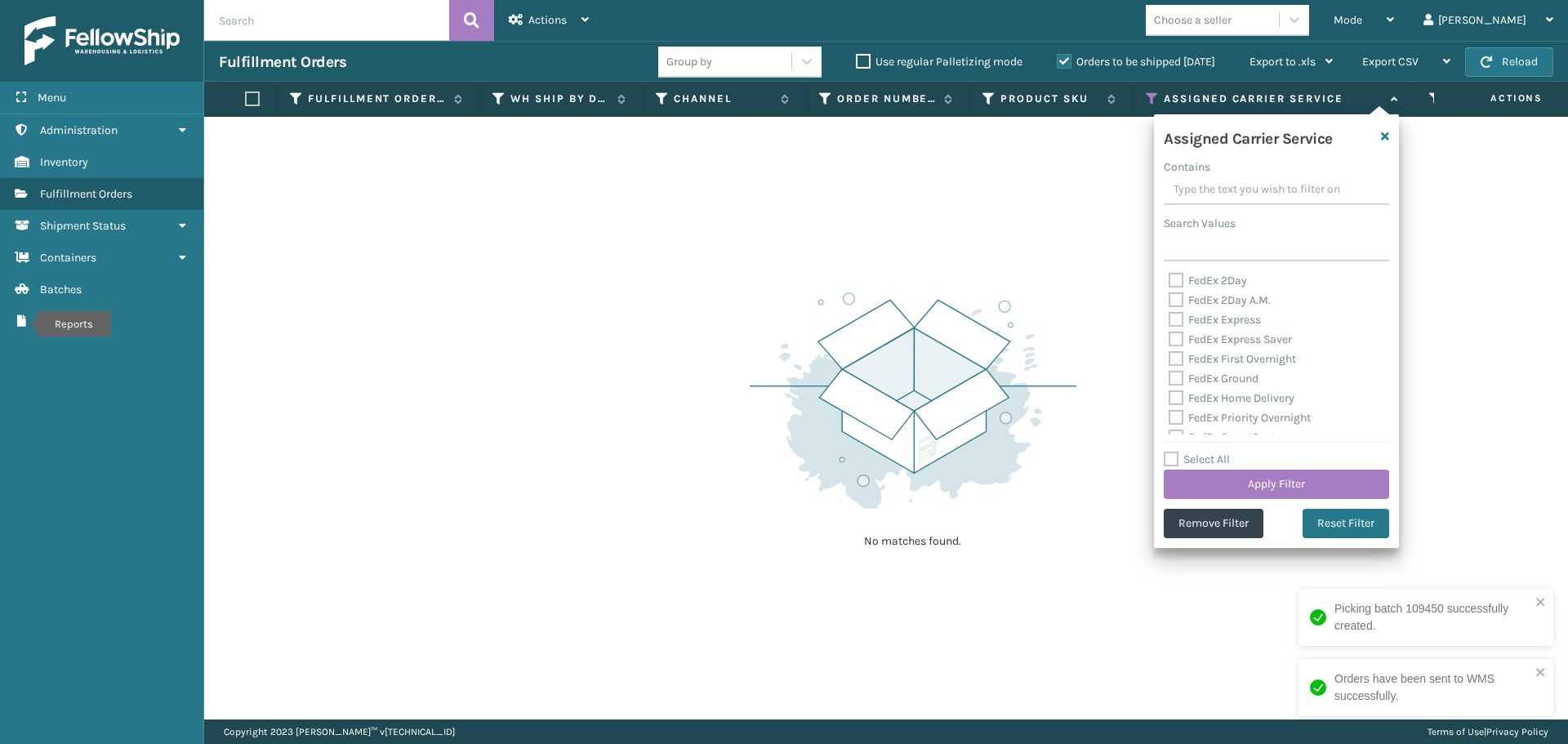
checkbox input "false"
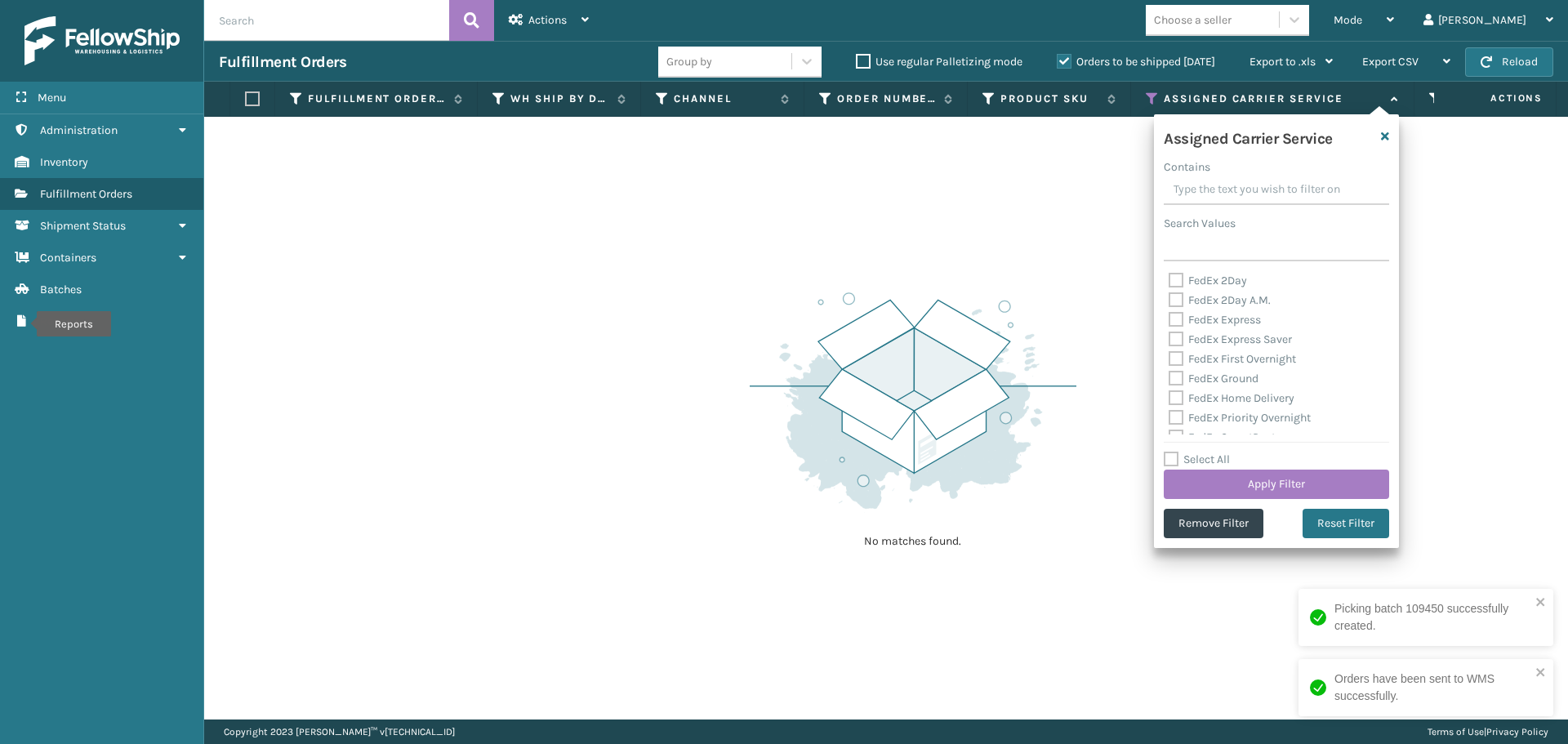
checkbox input "false"
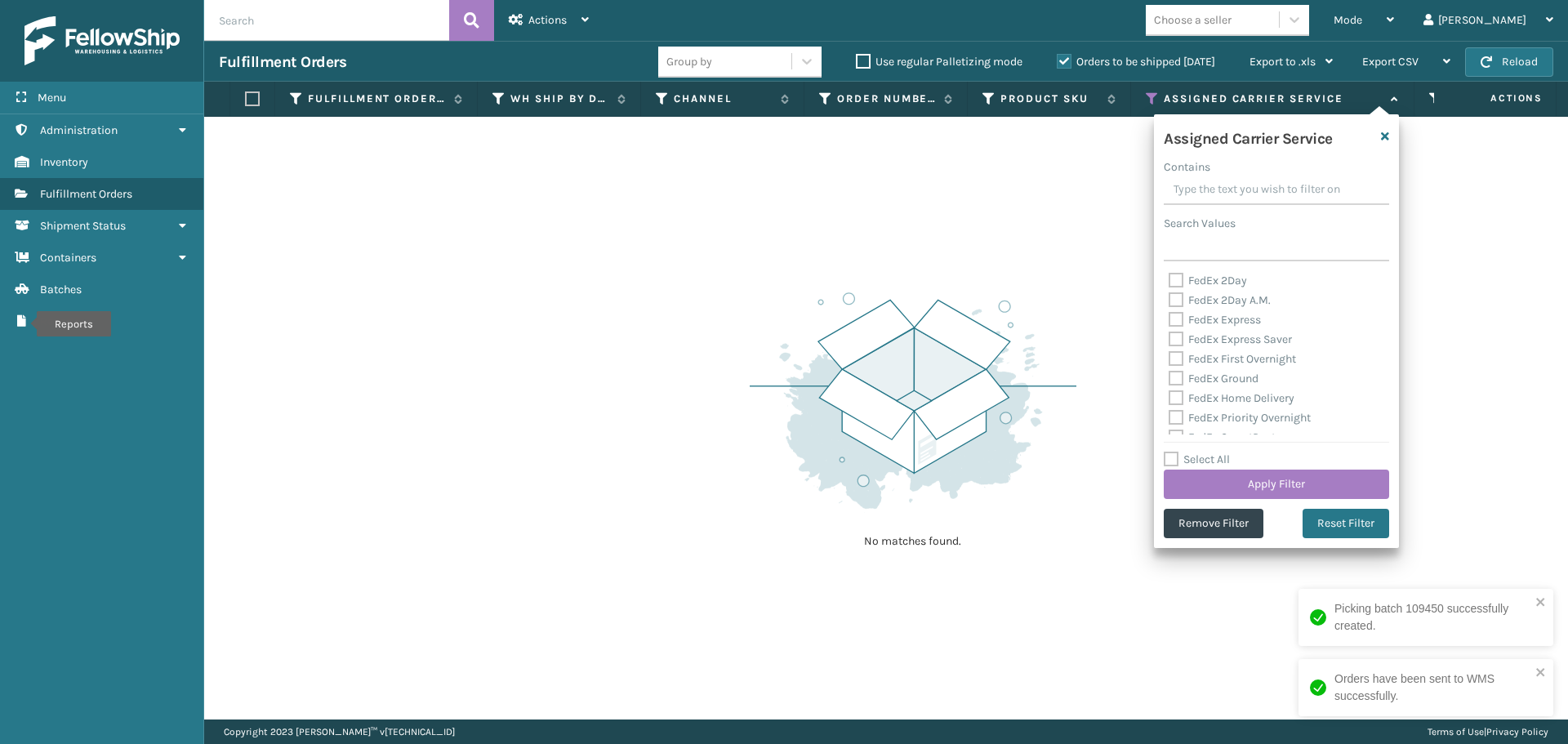
checkbox input "false"
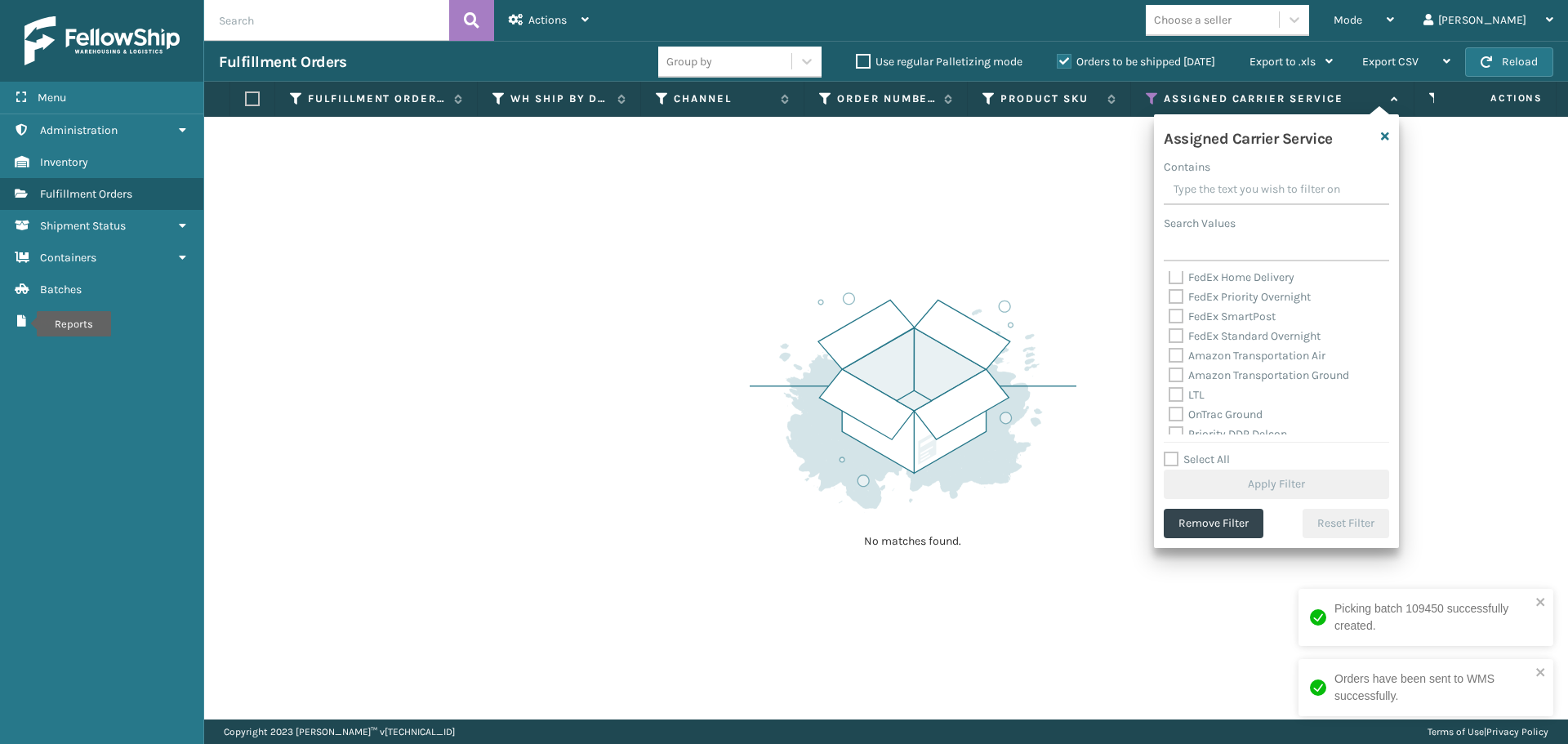
scroll to position [164, 0]
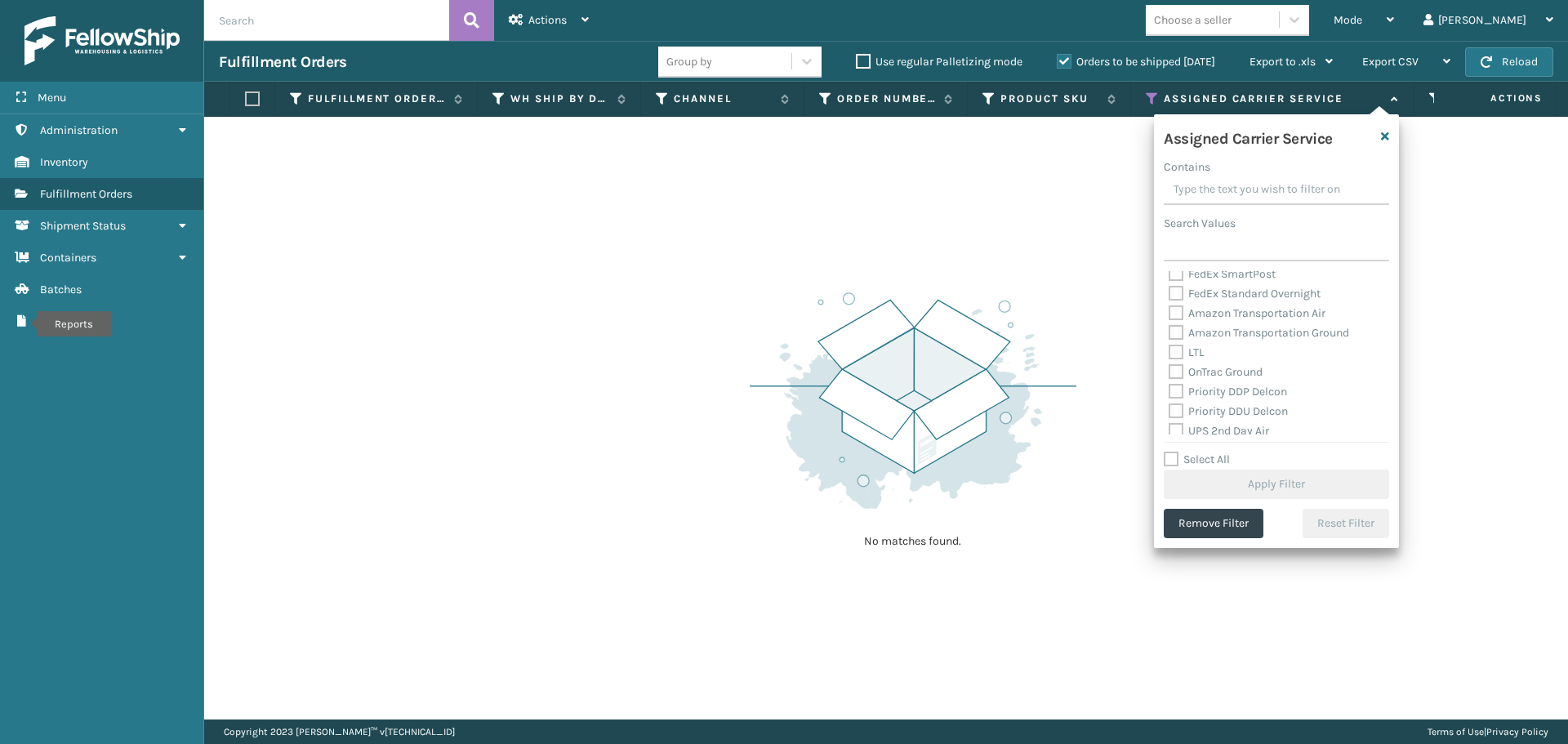
click at [1178, 317] on label "Amazon Transportation Air" at bounding box center [1247, 314] width 157 height 14
click at [1170, 314] on input "Amazon Transportation Air" at bounding box center [1169, 309] width 1 height 10
checkbox input "true"
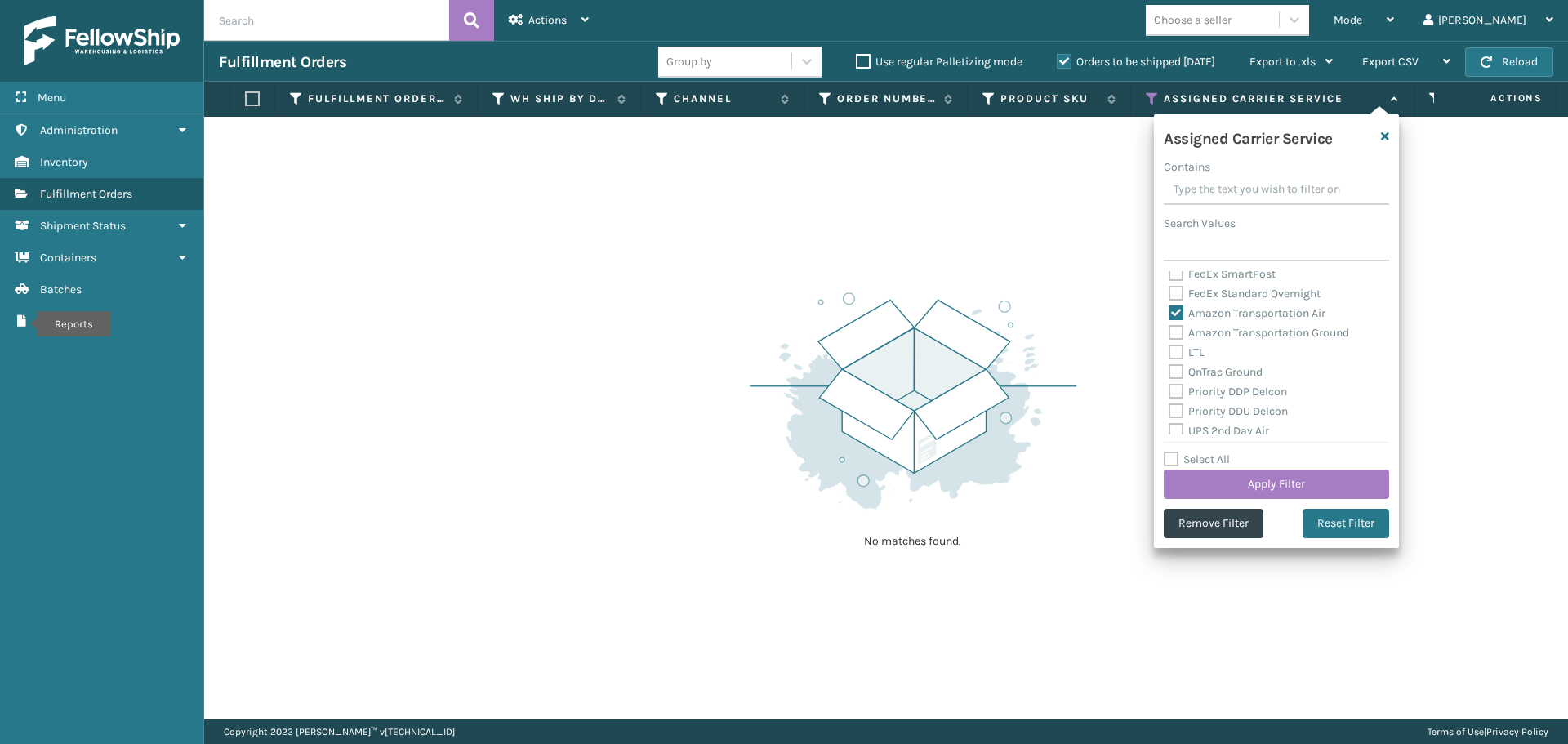
click at [1178, 335] on label "Amazon Transportation Ground" at bounding box center [1259, 333] width 180 height 14
click at [1170, 334] on input "Amazon Transportation Ground" at bounding box center [1169, 328] width 1 height 10
checkbox input "true"
click at [1218, 476] on button "Apply Filter" at bounding box center [1276, 484] width 225 height 29
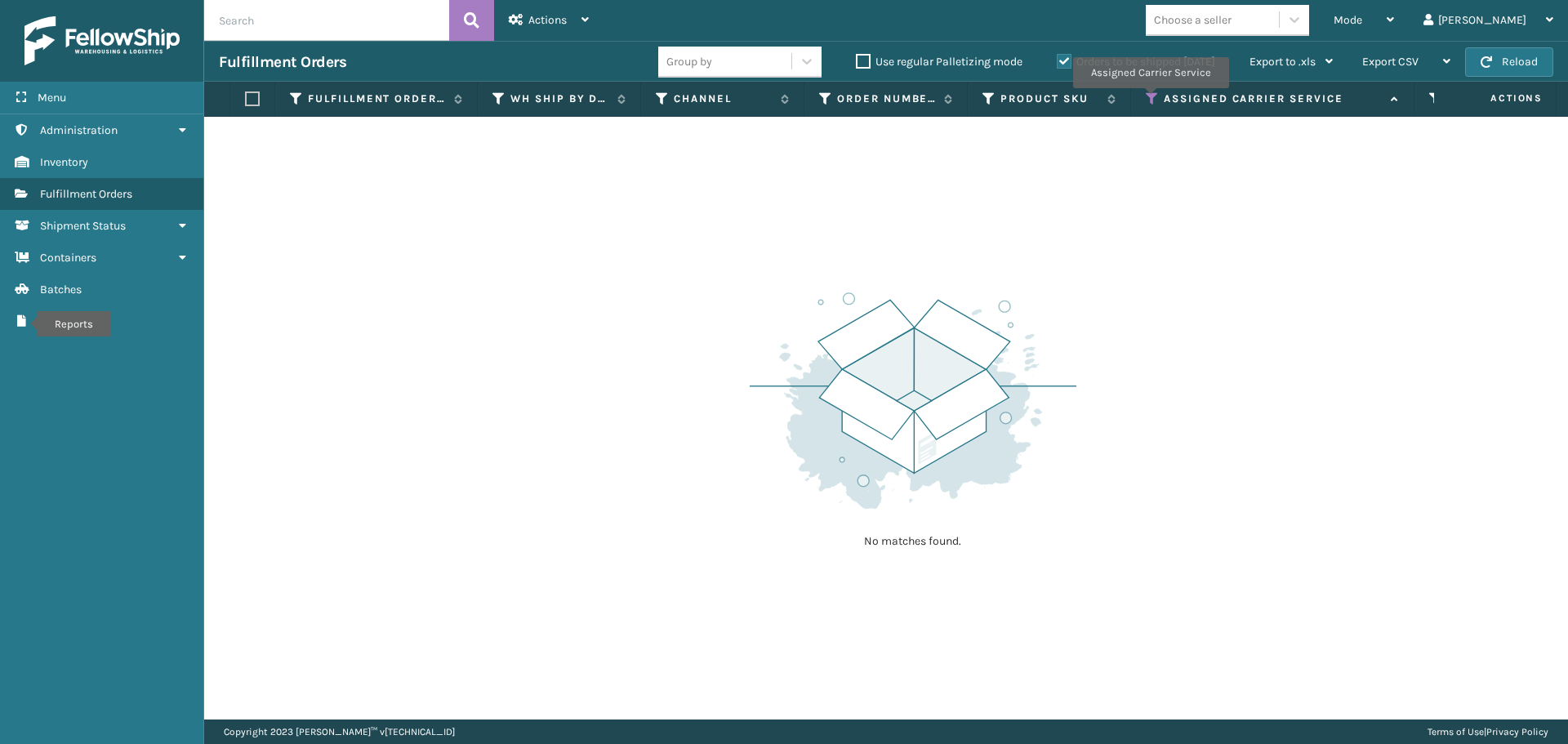
click at [1150, 100] on icon at bounding box center [1152, 99] width 13 height 15
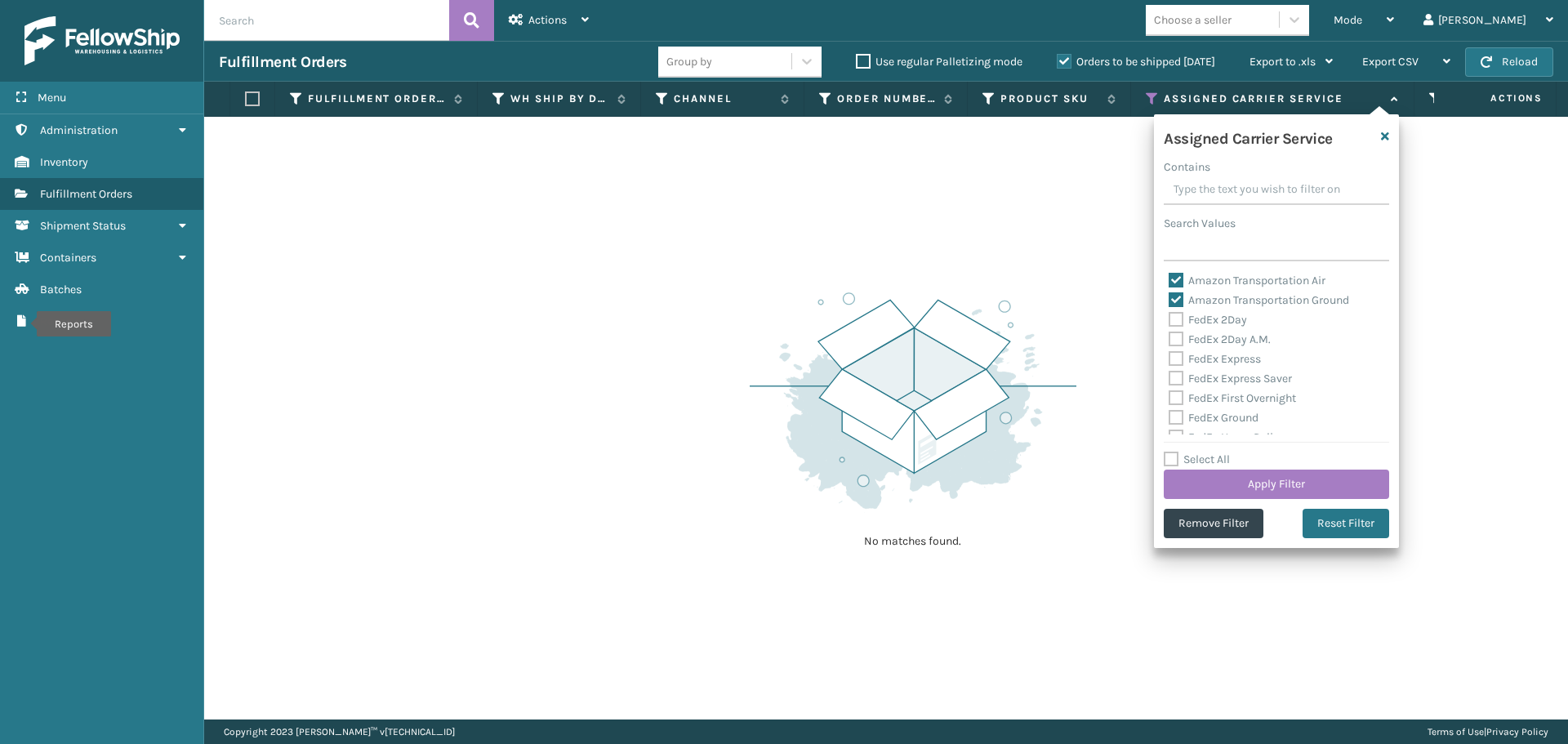
click at [1175, 271] on div "Amazon Transportation Air" at bounding box center [1276, 281] width 216 height 20
click at [1176, 288] on div "Amazon Transportation Air" at bounding box center [1276, 281] width 216 height 20
click at [1176, 282] on label "Amazon Transportation Air" at bounding box center [1247, 281] width 157 height 14
click at [1170, 281] on input "Amazon Transportation Air" at bounding box center [1169, 276] width 1 height 10
checkbox input "false"
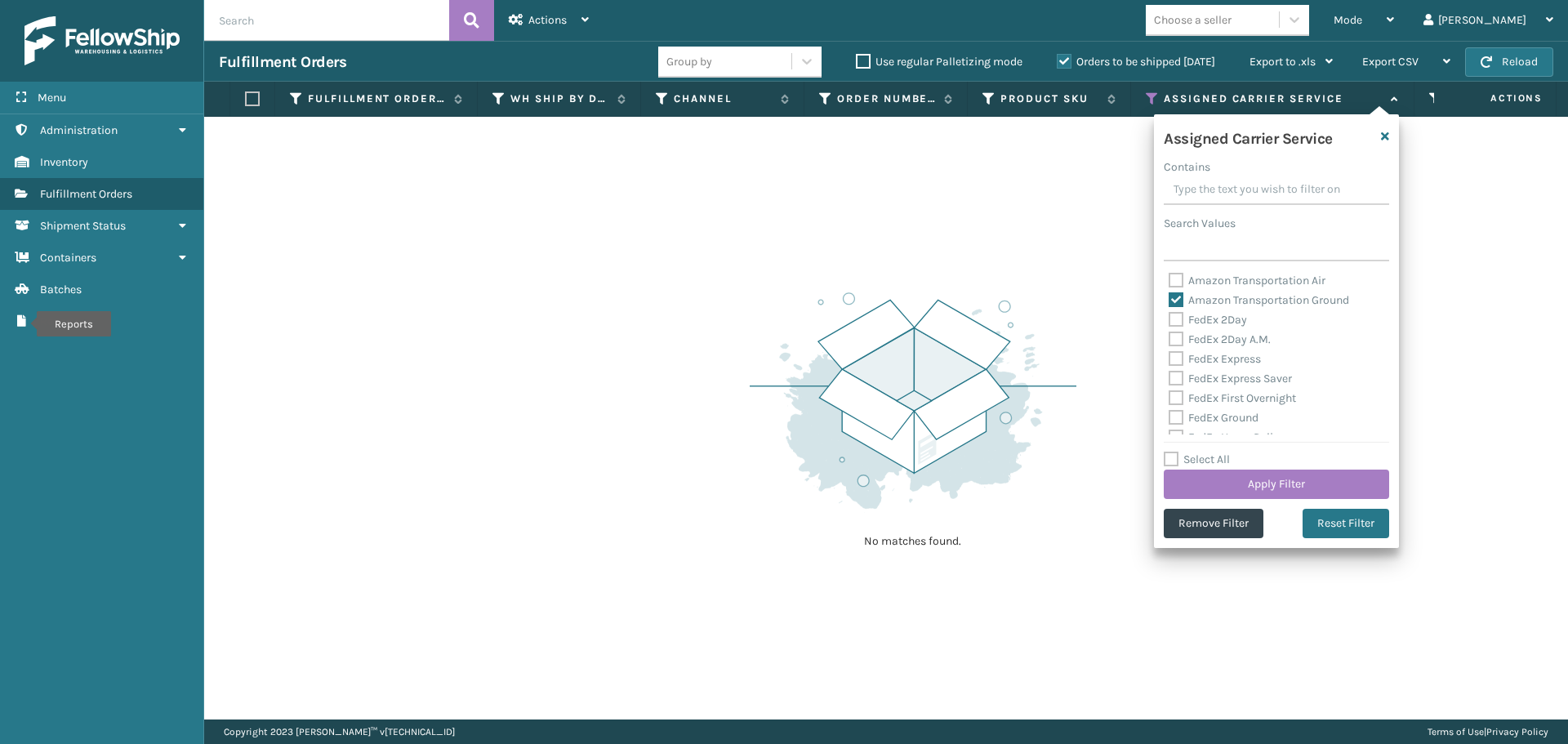
click at [1176, 296] on label "Amazon Transportation Ground" at bounding box center [1259, 300] width 180 height 14
click at [1170, 296] on input "Amazon Transportation Ground" at bounding box center [1169, 296] width 1 height 10
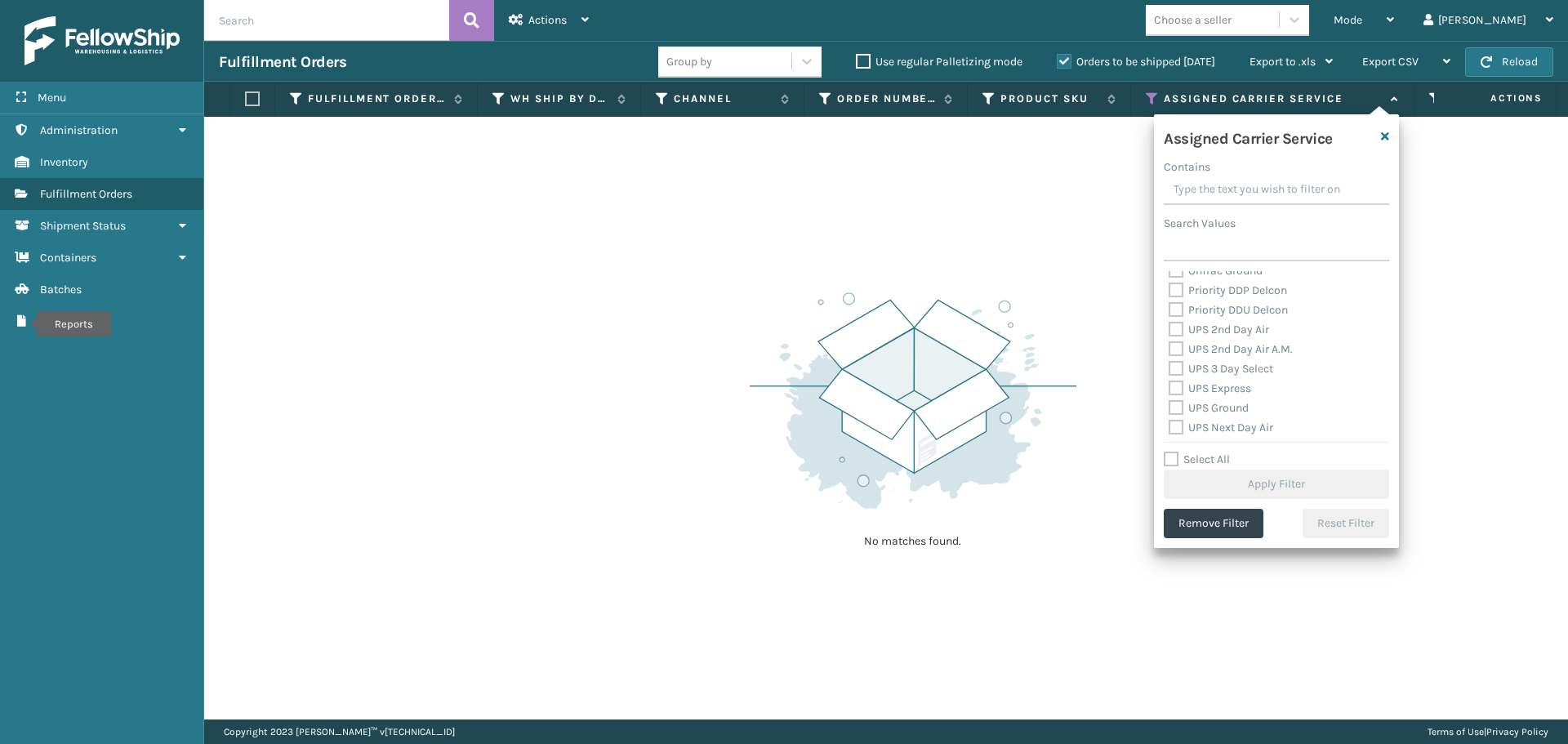
scroll to position [258, 0]
click at [1178, 271] on label "OnTrac Ground" at bounding box center [1215, 277] width 94 height 14
click at [1170, 271] on input "OnTrac Ground" at bounding box center [1169, 273] width 1 height 10
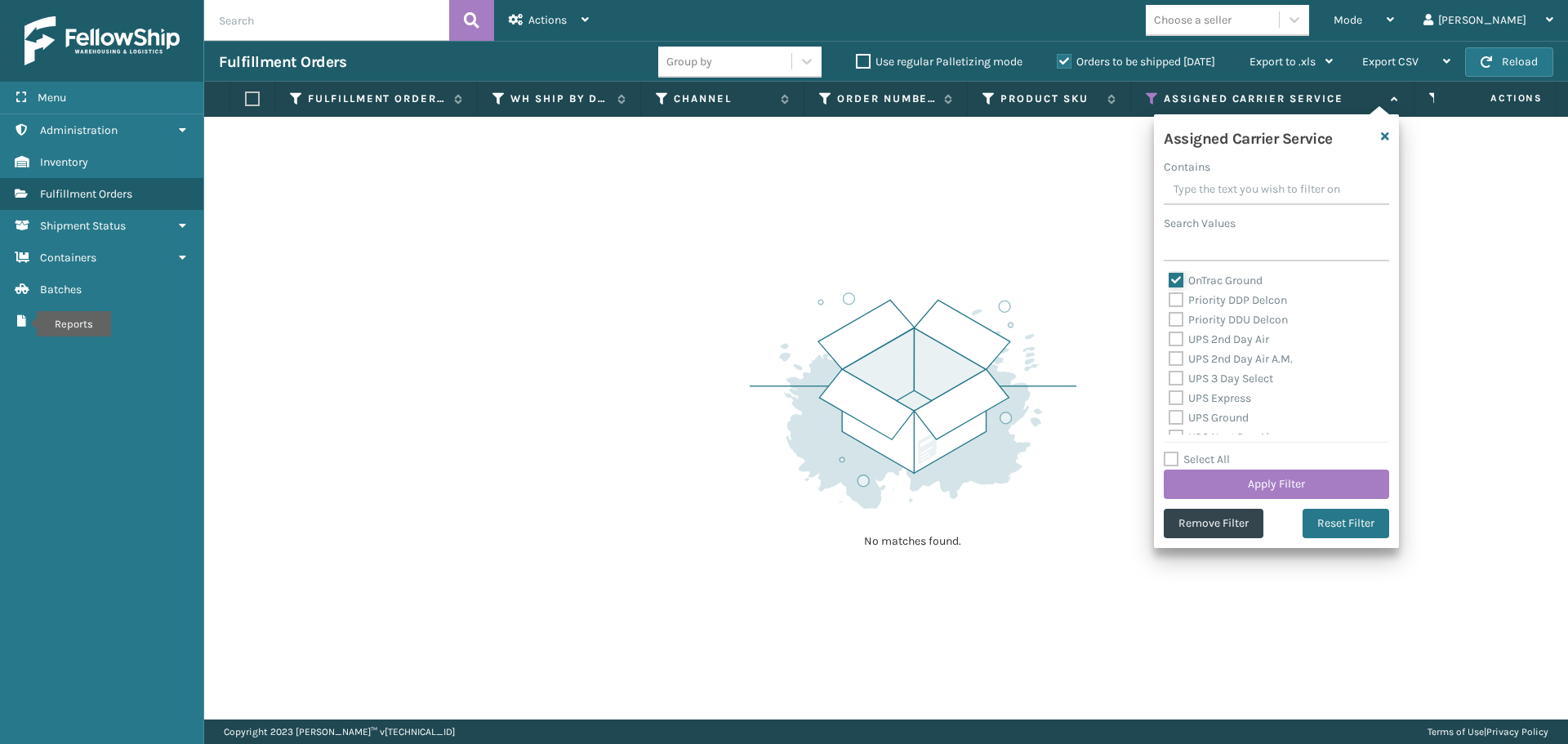
scroll to position [173, 0]
click at [1181, 381] on label "Priority DDP Delcon" at bounding box center [1228, 382] width 119 height 14
click at [1170, 381] on input "Priority DDP Delcon" at bounding box center [1169, 378] width 1 height 10
click at [1181, 400] on label "Priority DDU Delcon" at bounding box center [1228, 401] width 120 height 14
click at [1170, 400] on input "Priority DDU Delcon" at bounding box center [1169, 398] width 1 height 10
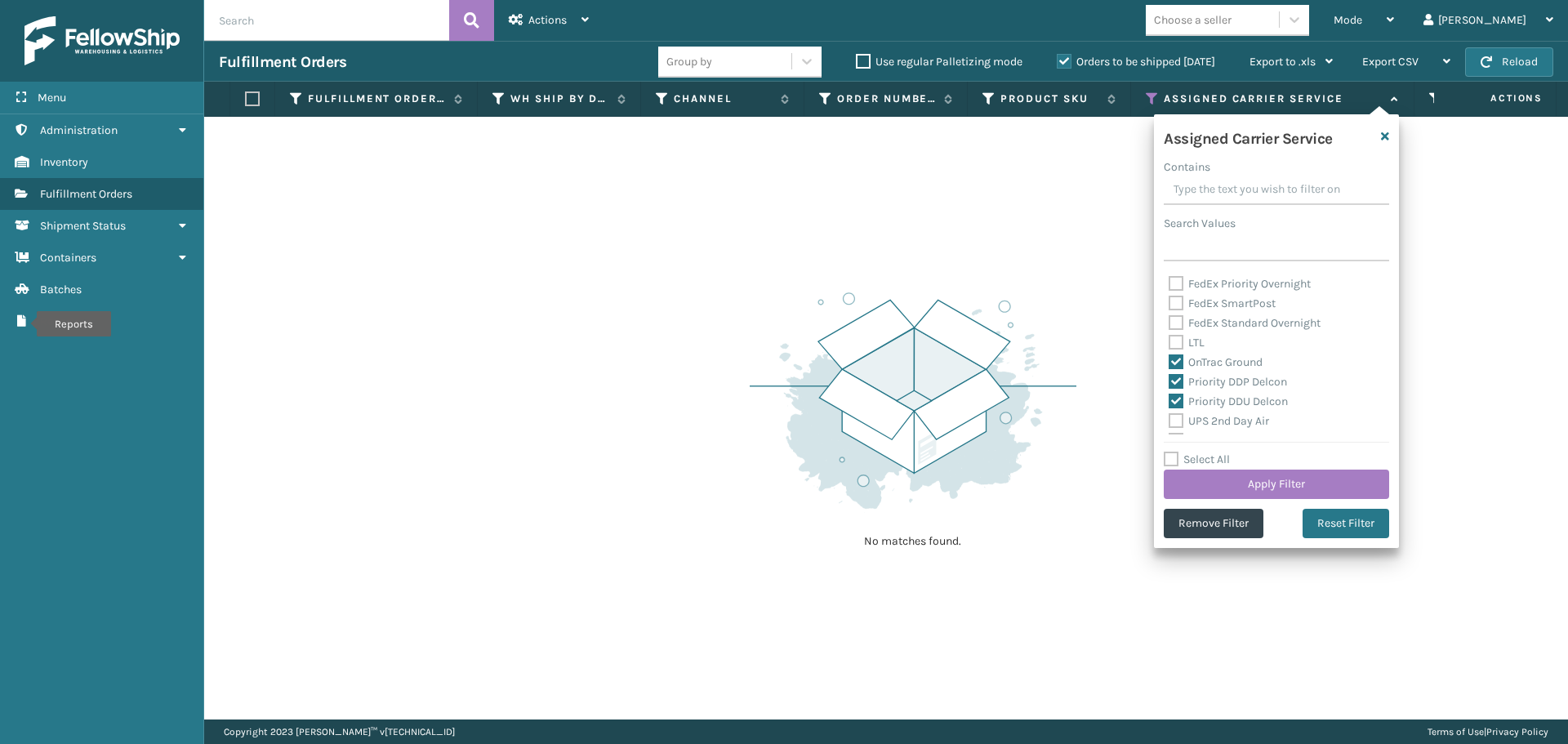
click at [1178, 415] on label "UPS 2nd Day Air" at bounding box center [1219, 421] width 100 height 14
click at [1170, 415] on input "UPS 2nd Day Air" at bounding box center [1169, 417] width 1 height 10
click at [1177, 361] on label "UPS 2nd Day Air A.M." at bounding box center [1230, 359] width 124 height 14
click at [1170, 360] on input "UPS 2nd Day Air A.M." at bounding box center [1169, 354] width 1 height 10
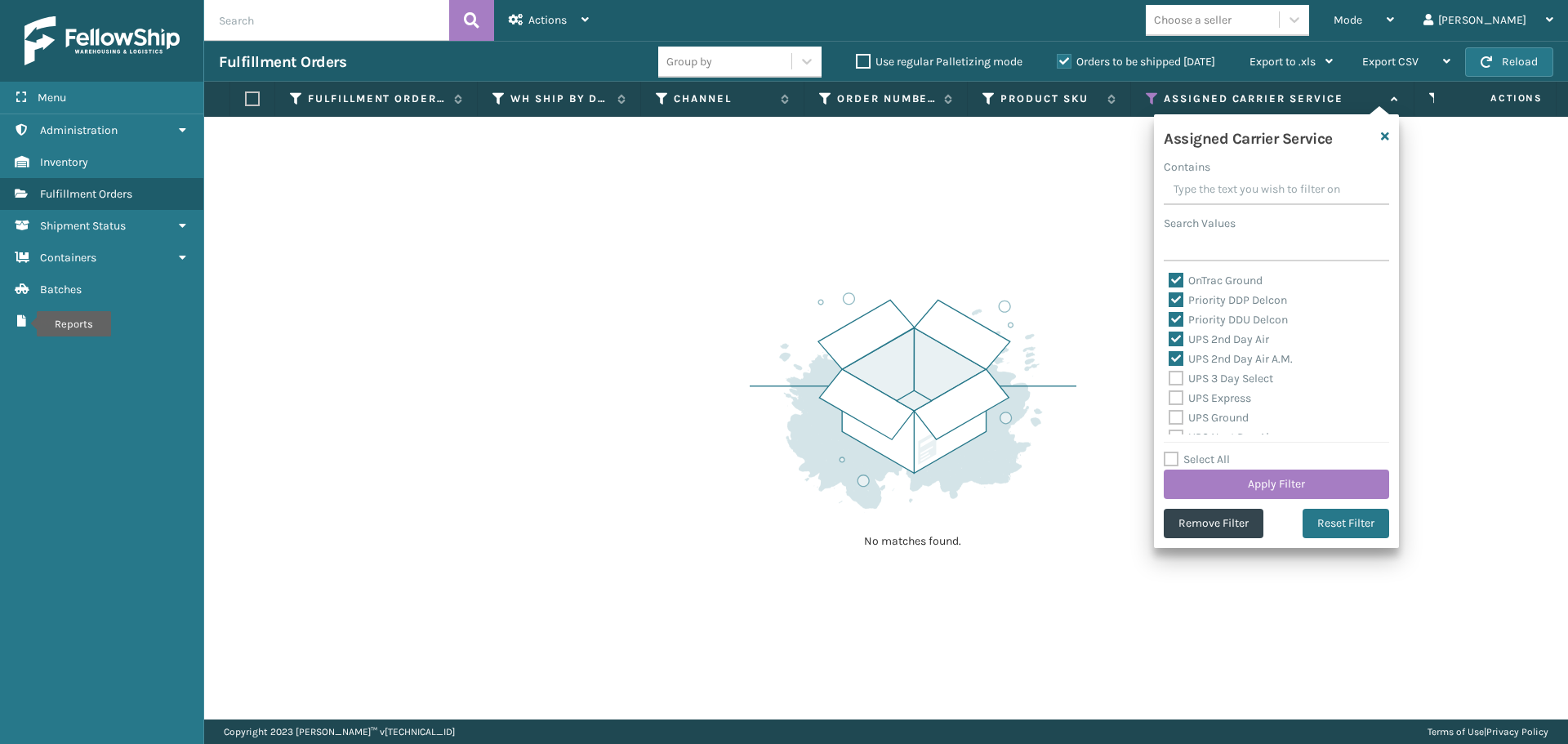
click at [1176, 385] on label "UPS 3 Day Select" at bounding box center [1221, 378] width 105 height 14
click at [1170, 379] on input "UPS 3 Day Select" at bounding box center [1169, 374] width 1 height 10
click at [1177, 397] on label "UPS Express" at bounding box center [1209, 398] width 82 height 14
click at [1170, 397] on input "UPS Express" at bounding box center [1169, 394] width 1 height 10
click at [1179, 413] on label "UPS Ground" at bounding box center [1208, 417] width 80 height 14
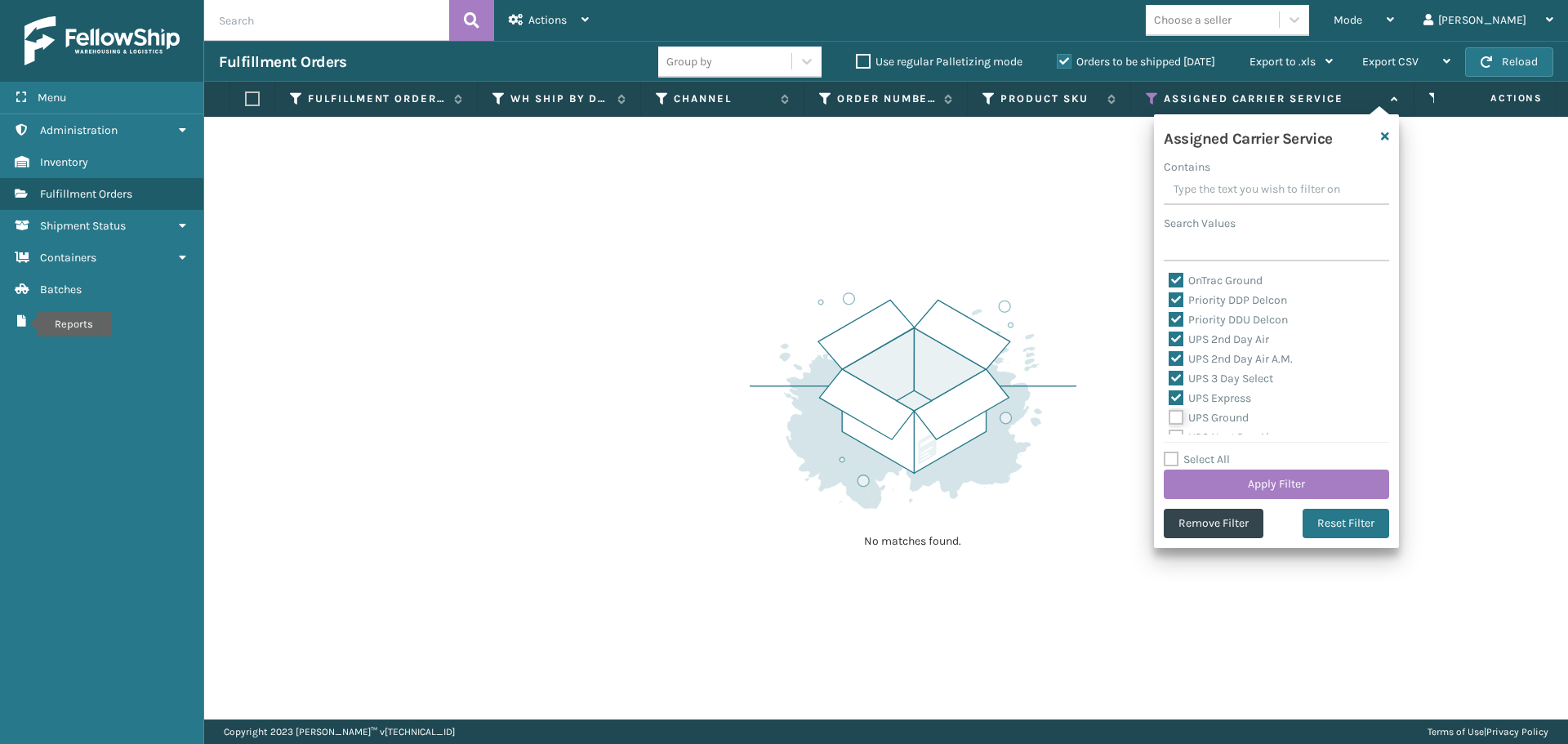
click at [1170, 413] on input "UPS Ground" at bounding box center [1169, 413] width 1 height 10
click at [1181, 357] on label "UPS Next Day Air" at bounding box center [1221, 356] width 105 height 14
click at [1170, 357] on input "UPS Next Day Air" at bounding box center [1169, 352] width 1 height 10
click at [1180, 368] on label "UPS Next Day Air Early" at bounding box center [1235, 375] width 133 height 14
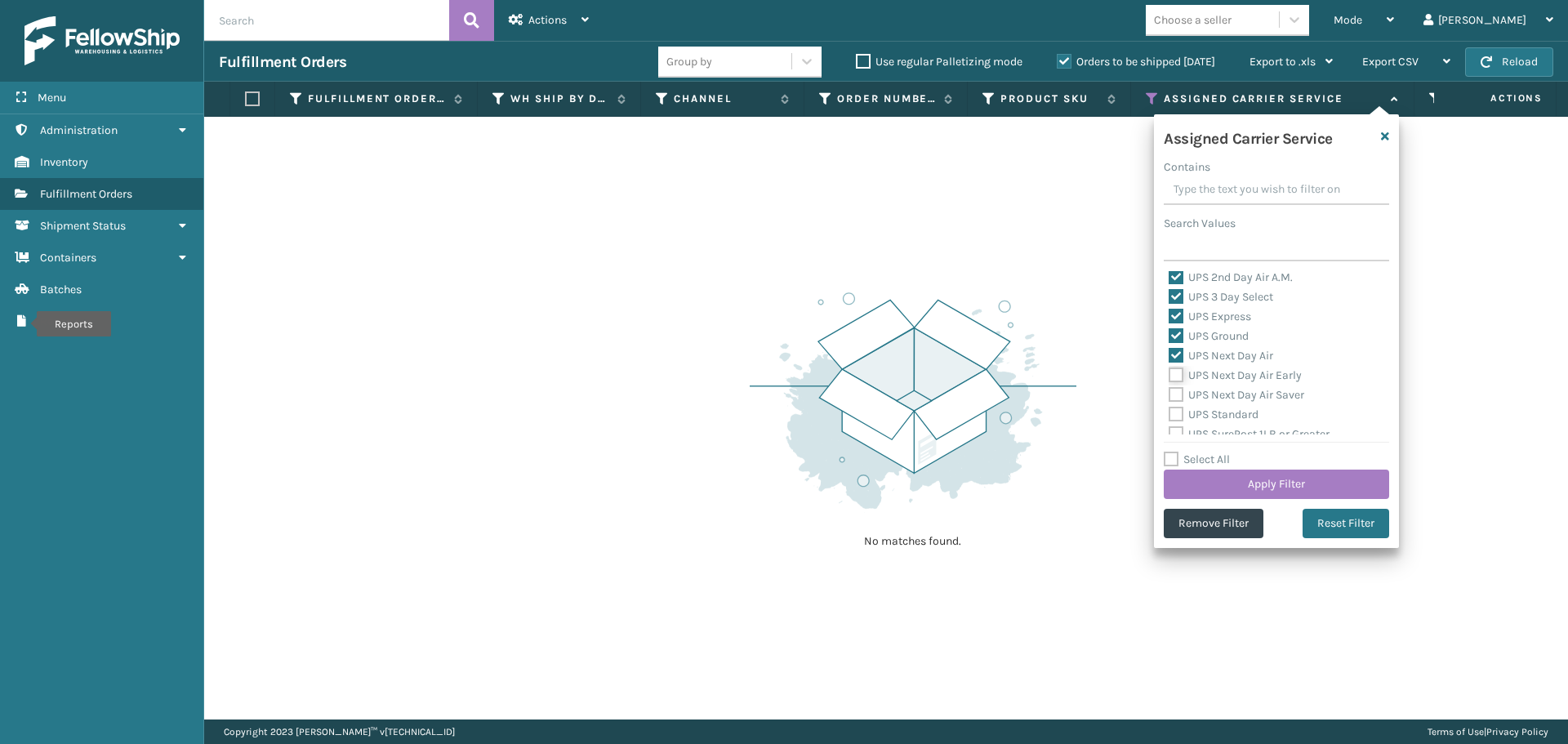
click at [1170, 368] on input "UPS Next Day Air Early" at bounding box center [1169, 371] width 1 height 10
click at [1178, 391] on label "UPS Next Day Air Saver" at bounding box center [1236, 395] width 135 height 14
click at [1170, 391] on input "UPS Next Day Air Saver" at bounding box center [1169, 391] width 1 height 10
click at [1177, 411] on label "UPS Standard" at bounding box center [1214, 414] width 90 height 14
click at [1170, 411] on input "UPS Standard" at bounding box center [1169, 411] width 1 height 10
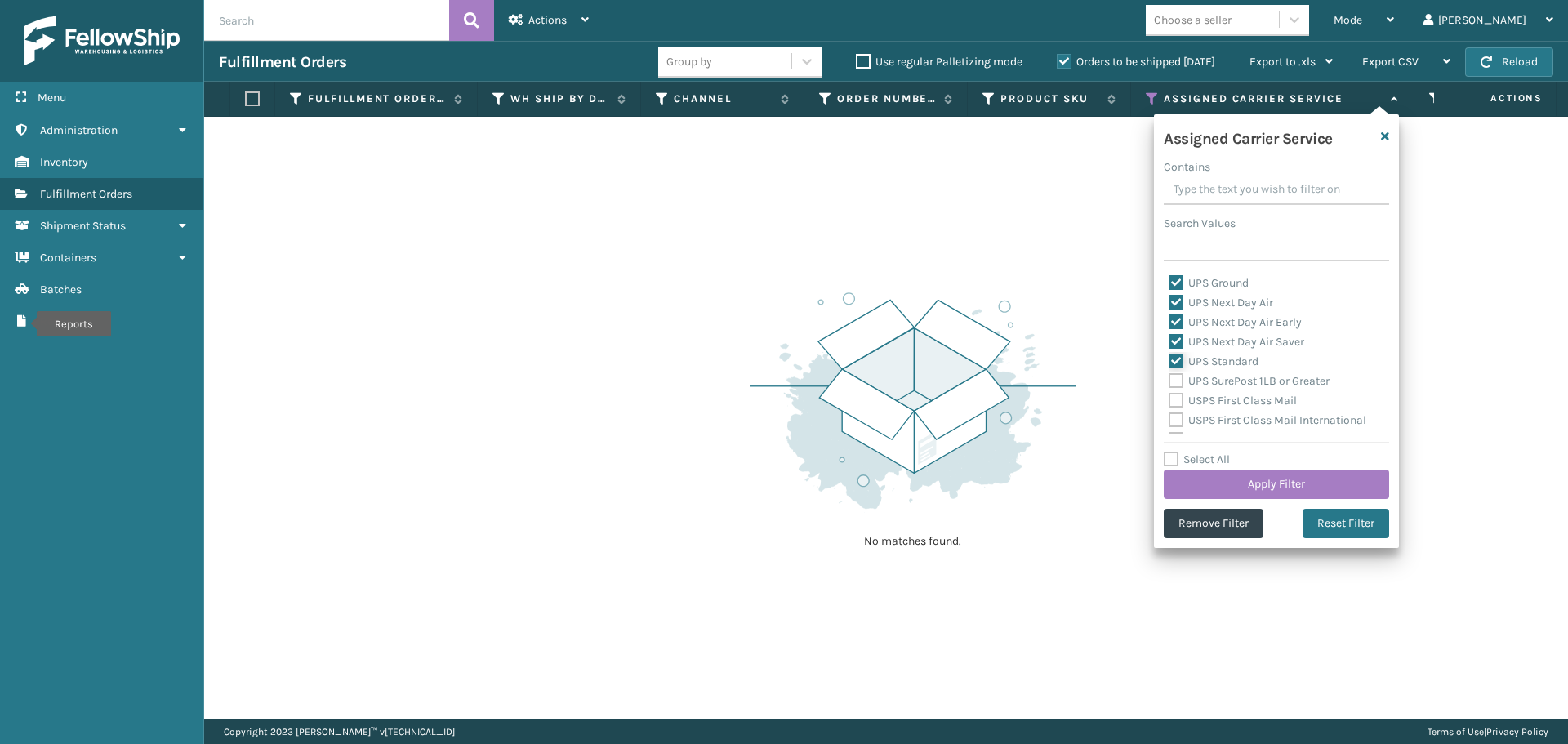
scroll to position [418, 0]
click at [1180, 353] on label "UPS SurePost 1LB or Greater" at bounding box center [1249, 353] width 161 height 14
click at [1170, 353] on input "UPS SurePost 1LB or Greater" at bounding box center [1169, 348] width 1 height 10
click at [1176, 374] on label "USPS First Class Mail" at bounding box center [1233, 372] width 128 height 14
click at [1170, 373] on input "USPS First Class Mail" at bounding box center [1169, 368] width 1 height 10
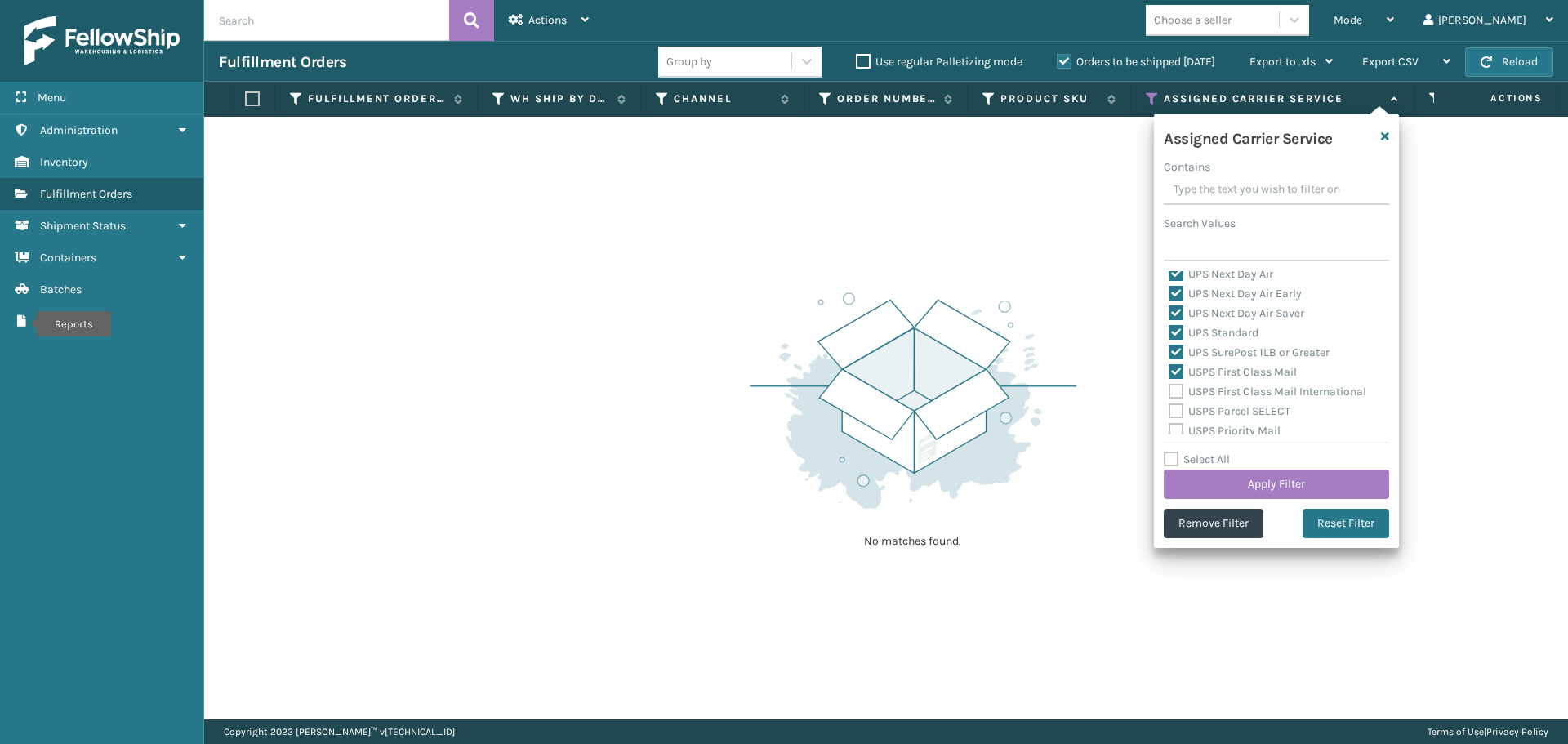
click at [1176, 395] on label "USPS First Class Mail International" at bounding box center [1267, 391] width 198 height 14
click at [1170, 392] on input "USPS First Class Mail International" at bounding box center [1169, 387] width 1 height 10
click at [1176, 414] on label "USPS Parcel SELECT" at bounding box center [1229, 411] width 121 height 14
click at [1170, 412] on input "USPS Parcel SELECT" at bounding box center [1169, 407] width 1 height 10
click at [1176, 427] on label "USPS Priority Mail" at bounding box center [1224, 430] width 112 height 14
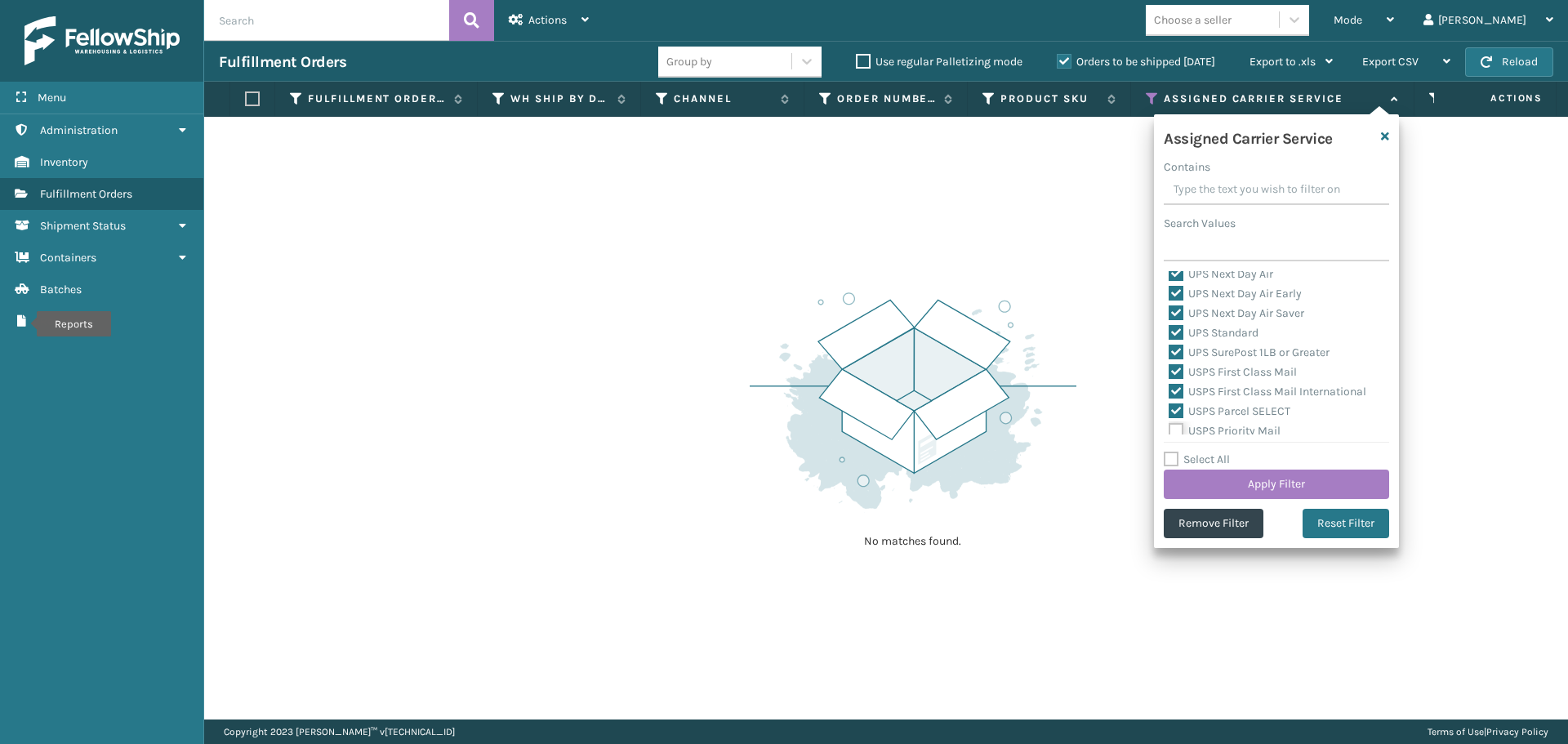
click at [1170, 427] on input "USPS Priority Mail" at bounding box center [1169, 426] width 1 height 10
click at [1174, 368] on label "USPS Priority Mail Express" at bounding box center [1246, 369] width 154 height 14
click at [1170, 368] on input "USPS Priority Mail Express" at bounding box center [1169, 365] width 1 height 10
drag, startPoint x: 1175, startPoint y: 386, endPoint x: 1177, endPoint y: 408, distance: 22.1
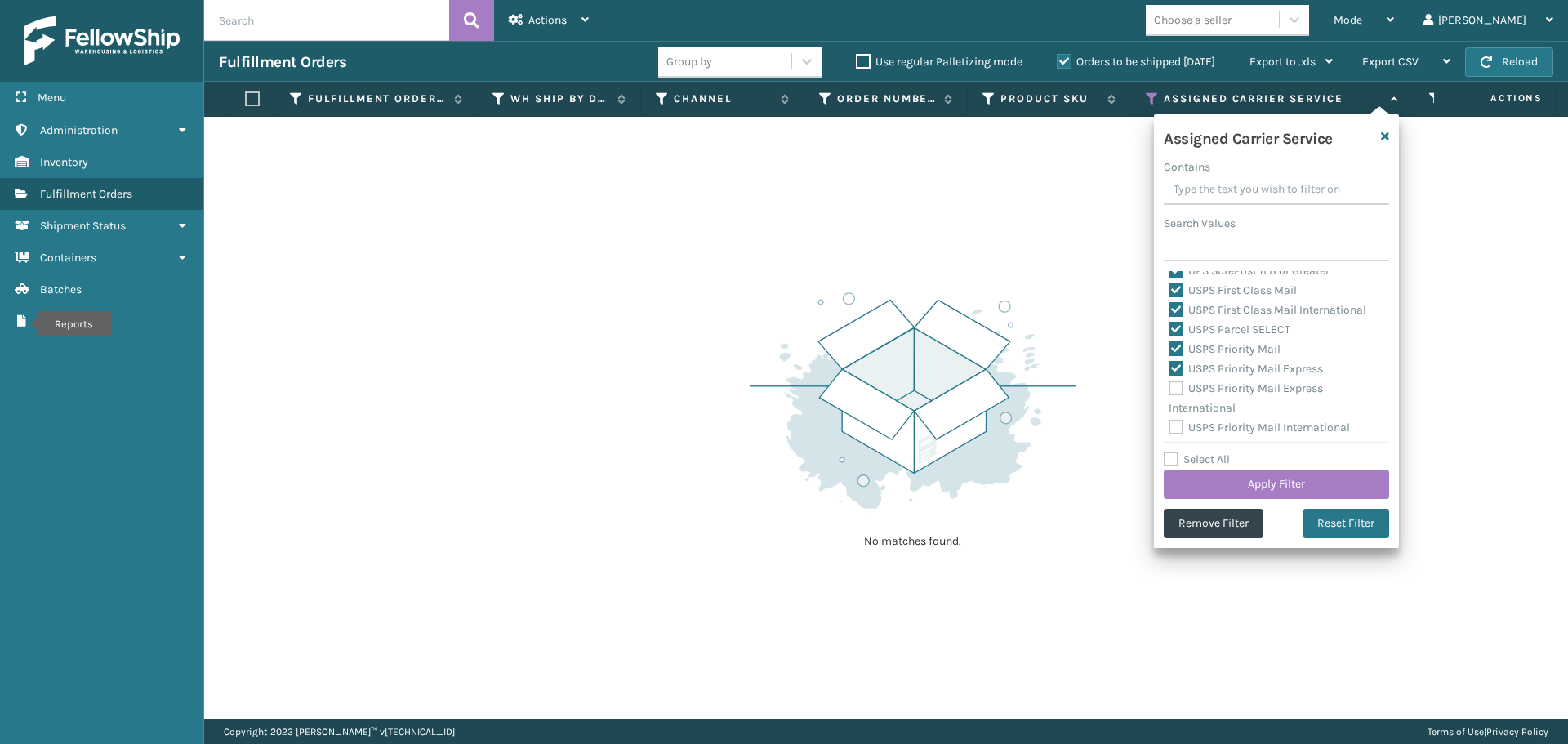
click at [1175, 387] on label "USPS Priority Mail Express International" at bounding box center [1246, 398] width 154 height 34
click at [1170, 387] on input "USPS Priority Mail Express International" at bounding box center [1169, 384] width 1 height 10
click at [1176, 422] on label "USPS Priority Mail International" at bounding box center [1259, 428] width 181 height 14
click at [1170, 422] on input "USPS Priority Mail International" at bounding box center [1169, 424] width 1 height 10
click at [1221, 492] on button "Apply Filter" at bounding box center [1276, 484] width 225 height 29
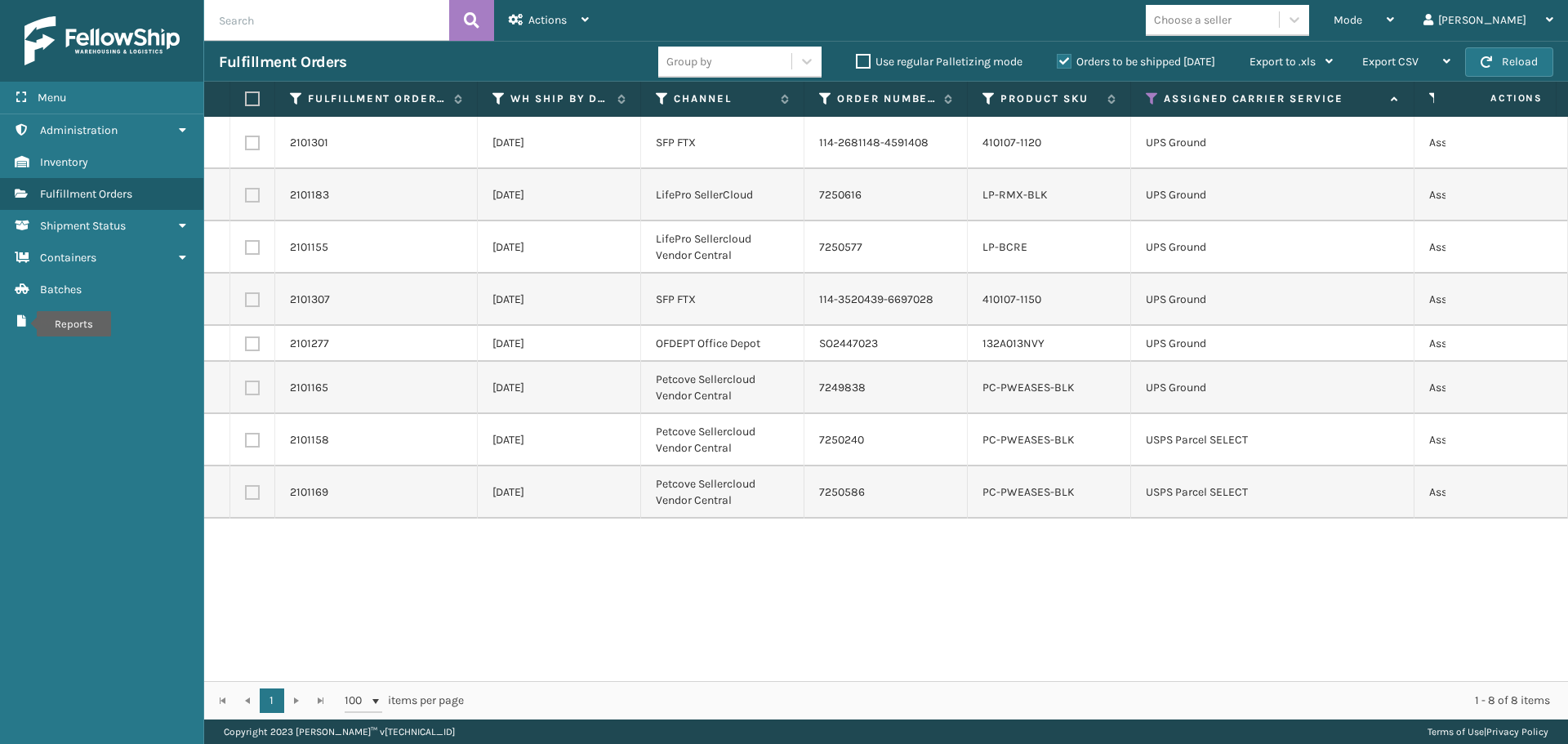
click at [249, 102] on label at bounding box center [249, 99] width 10 height 15
click at [246, 102] on input "checkbox" at bounding box center [245, 99] width 1 height 10
click at [565, 32] on div "Actions" at bounding box center [548, 20] width 80 height 41
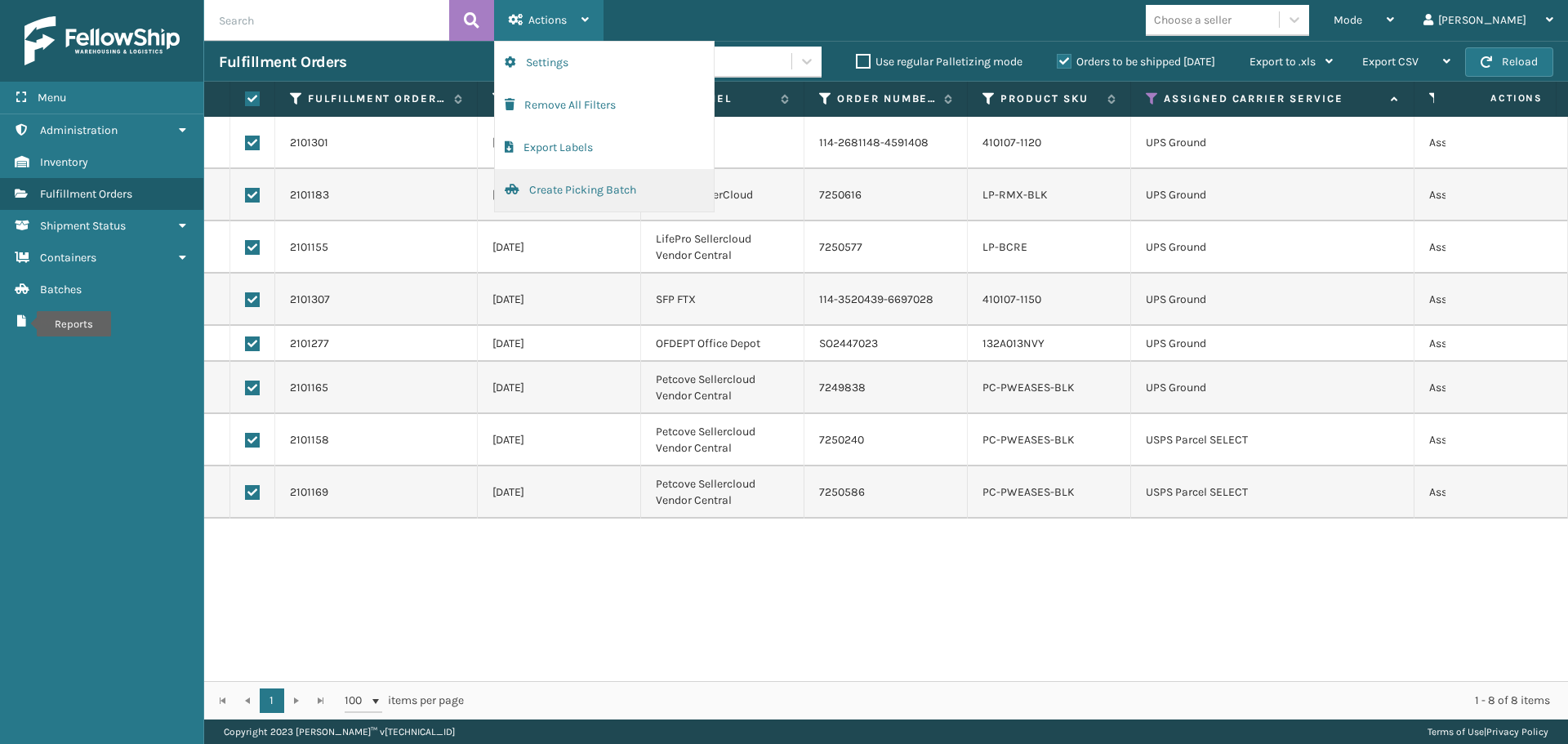
click at [578, 191] on button "Create Picking Batch" at bounding box center [604, 190] width 219 height 42
